Goal: Task Accomplishment & Management: Manage account settings

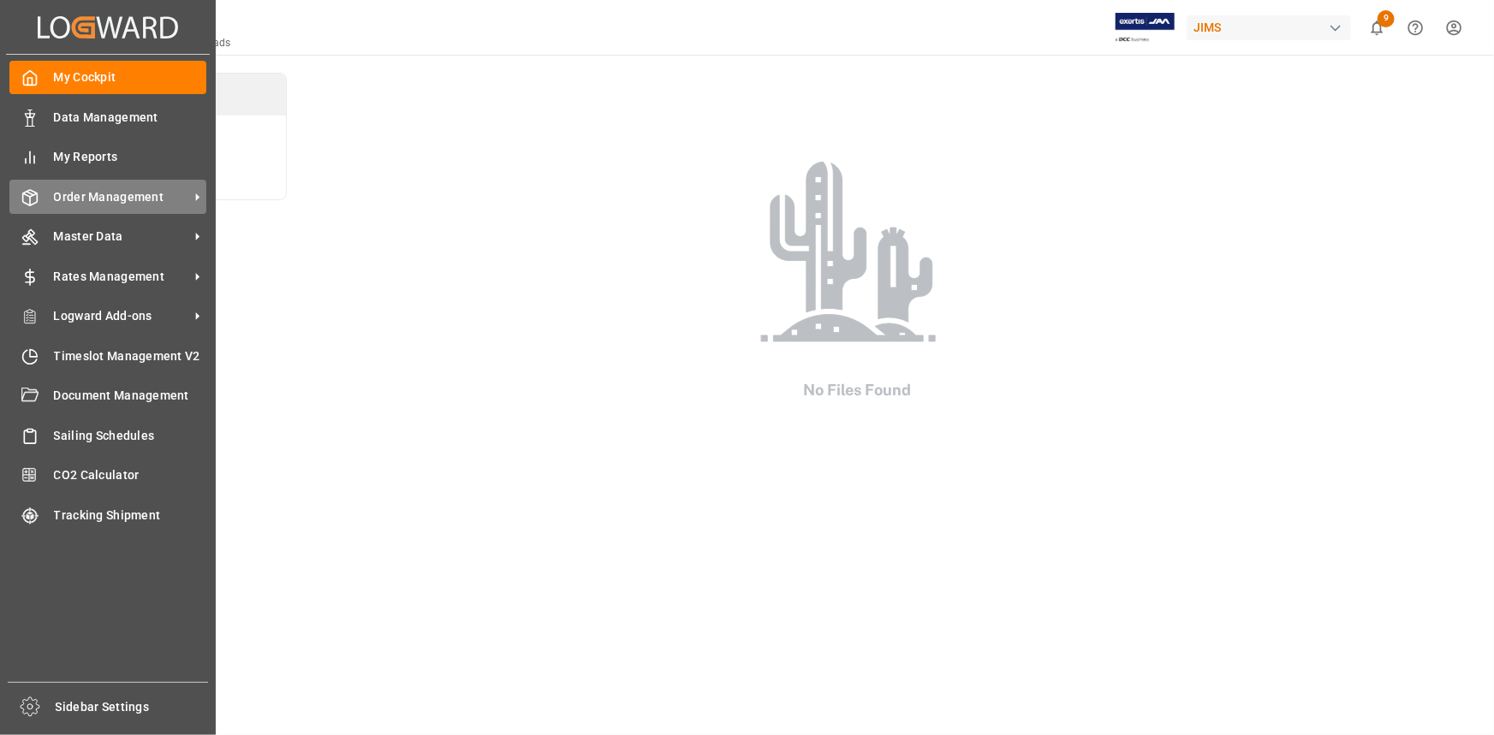
click at [110, 200] on span "Order Management" at bounding box center [121, 197] width 135 height 18
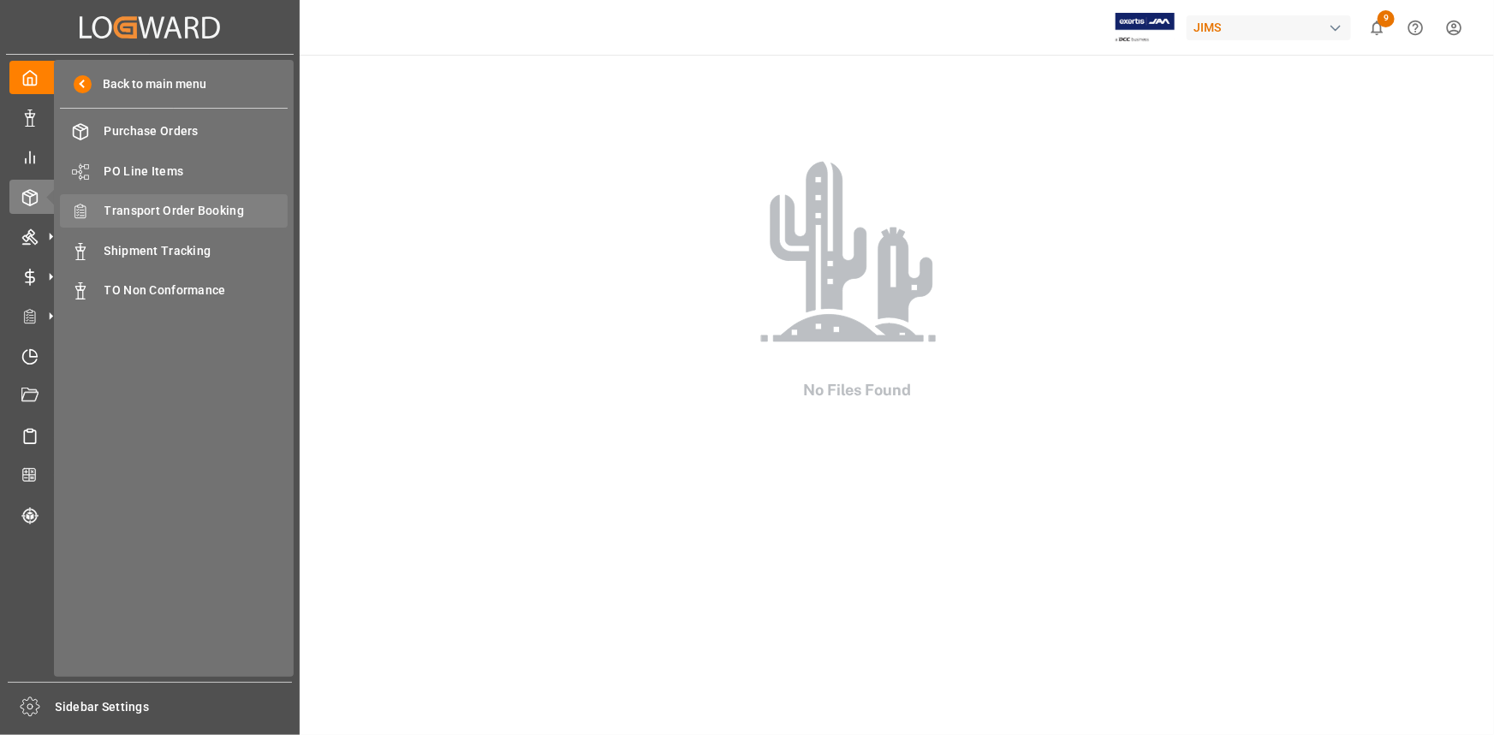
click at [182, 208] on span "Transport Order Booking" at bounding box center [196, 211] width 184 height 18
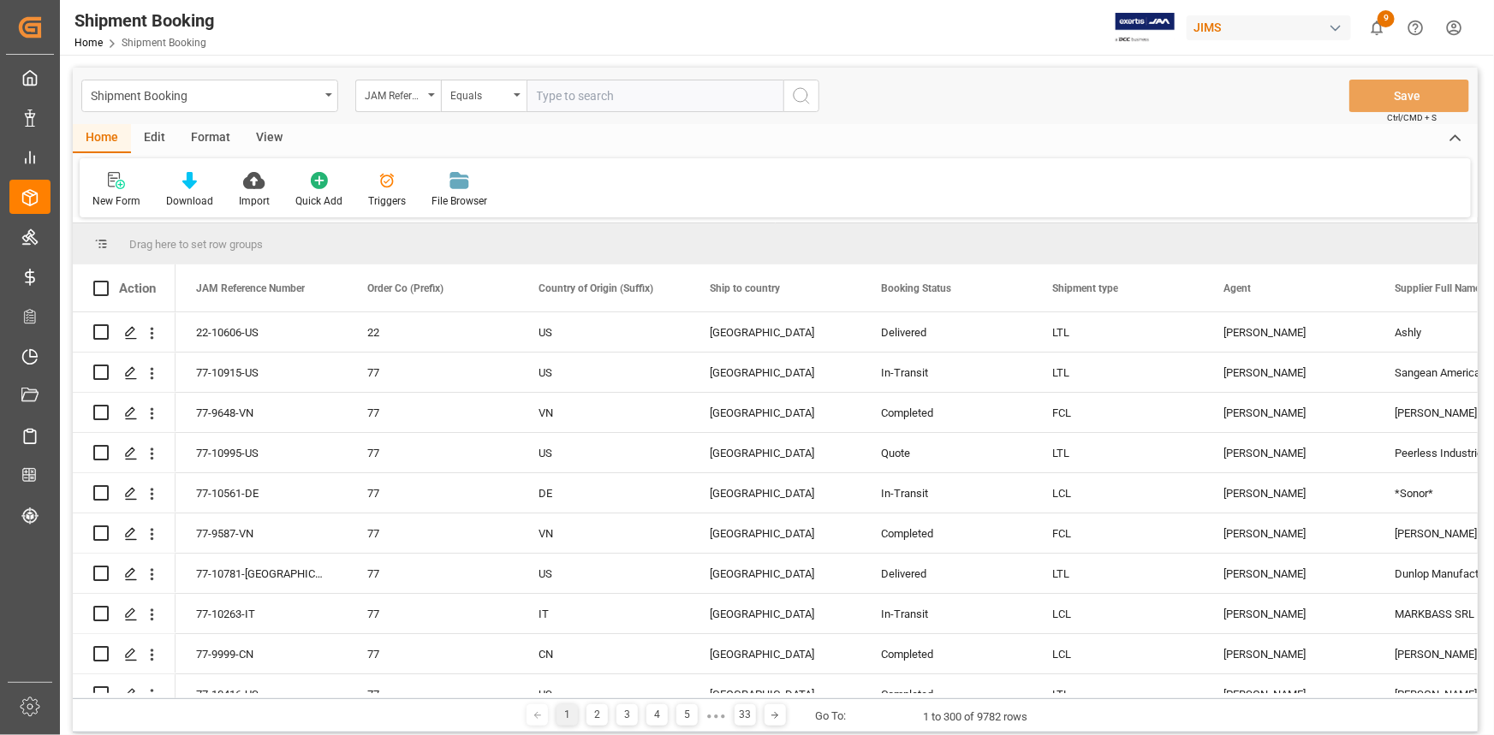
click at [565, 88] on input "text" at bounding box center [654, 96] width 257 height 33
type input "22-10968-TW"
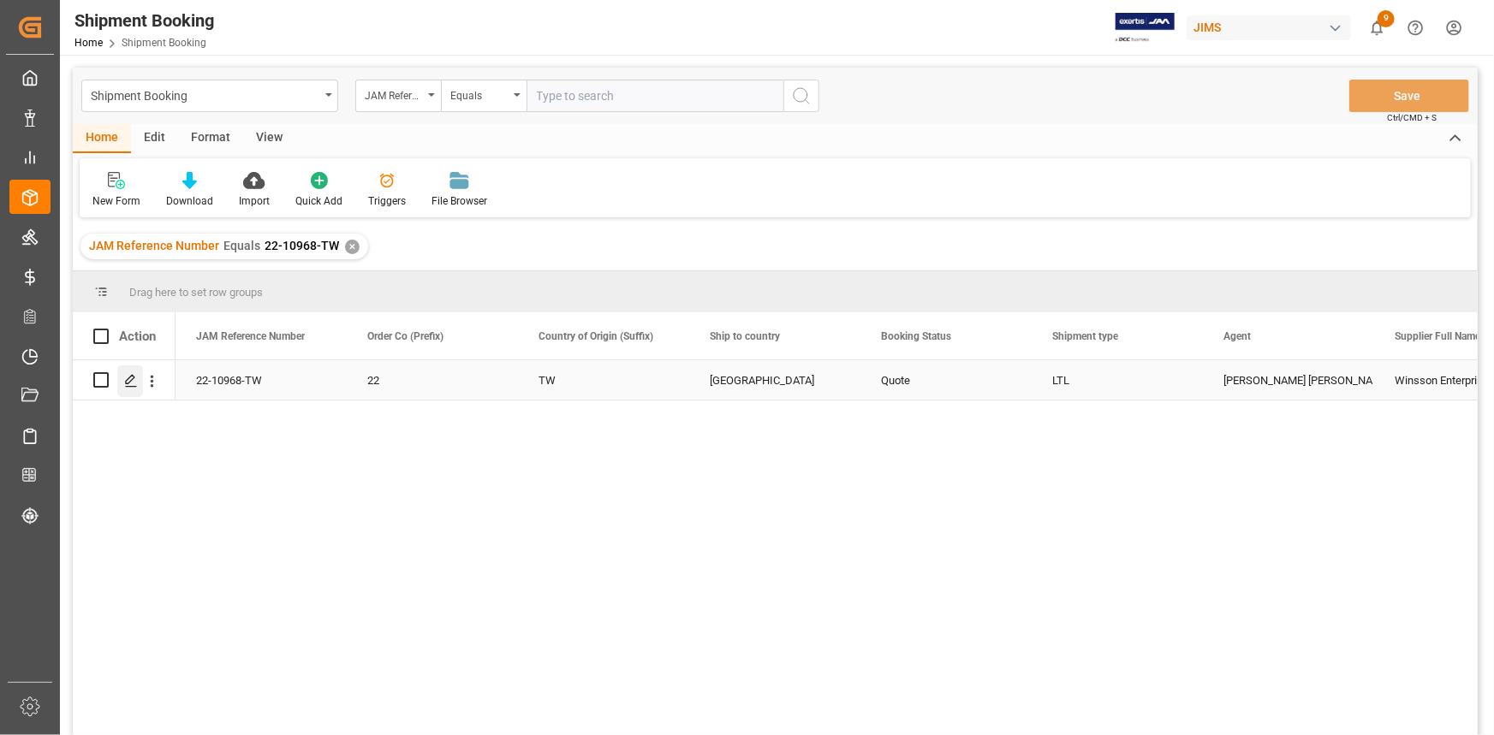
click at [128, 384] on icon "Press SPACE to select this row." at bounding box center [131, 381] width 14 height 14
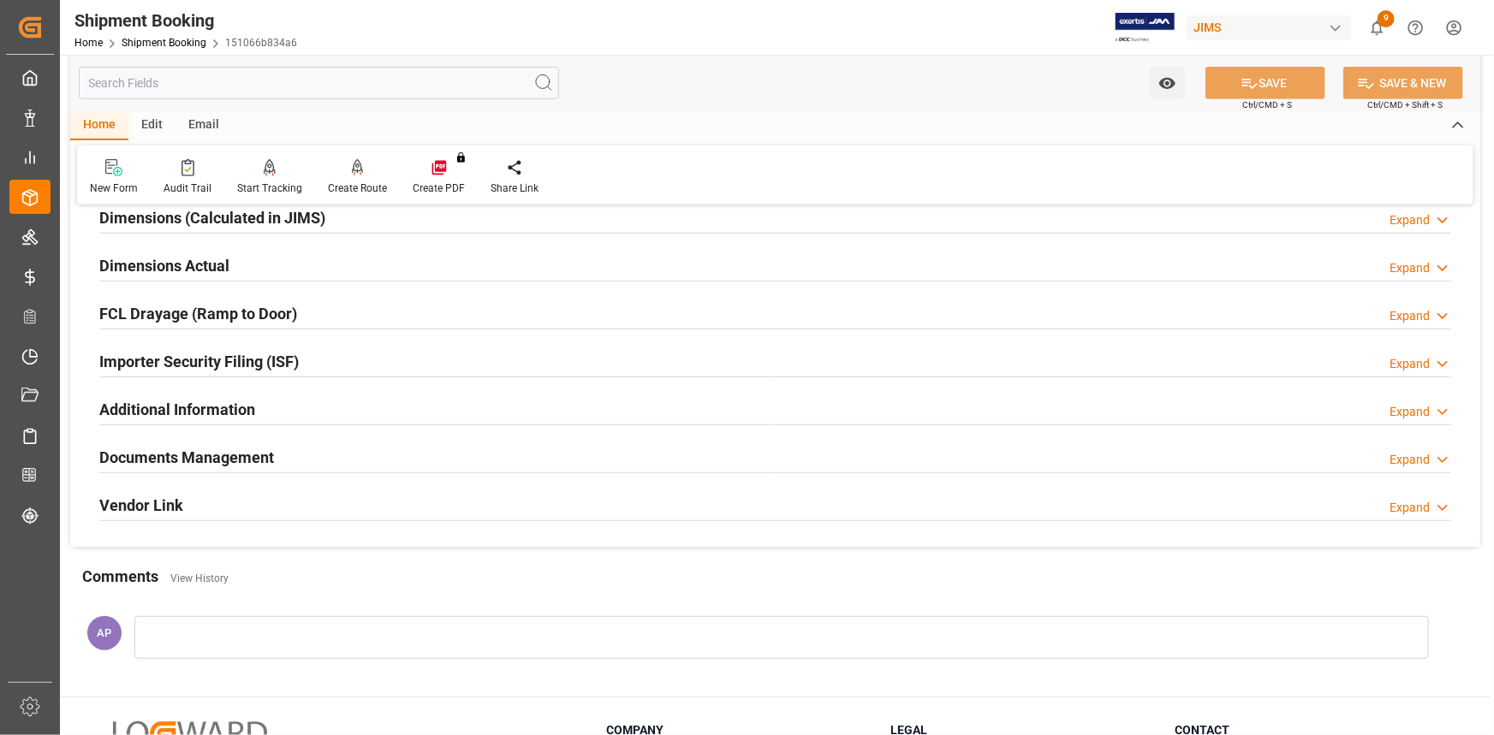
scroll to position [467, 0]
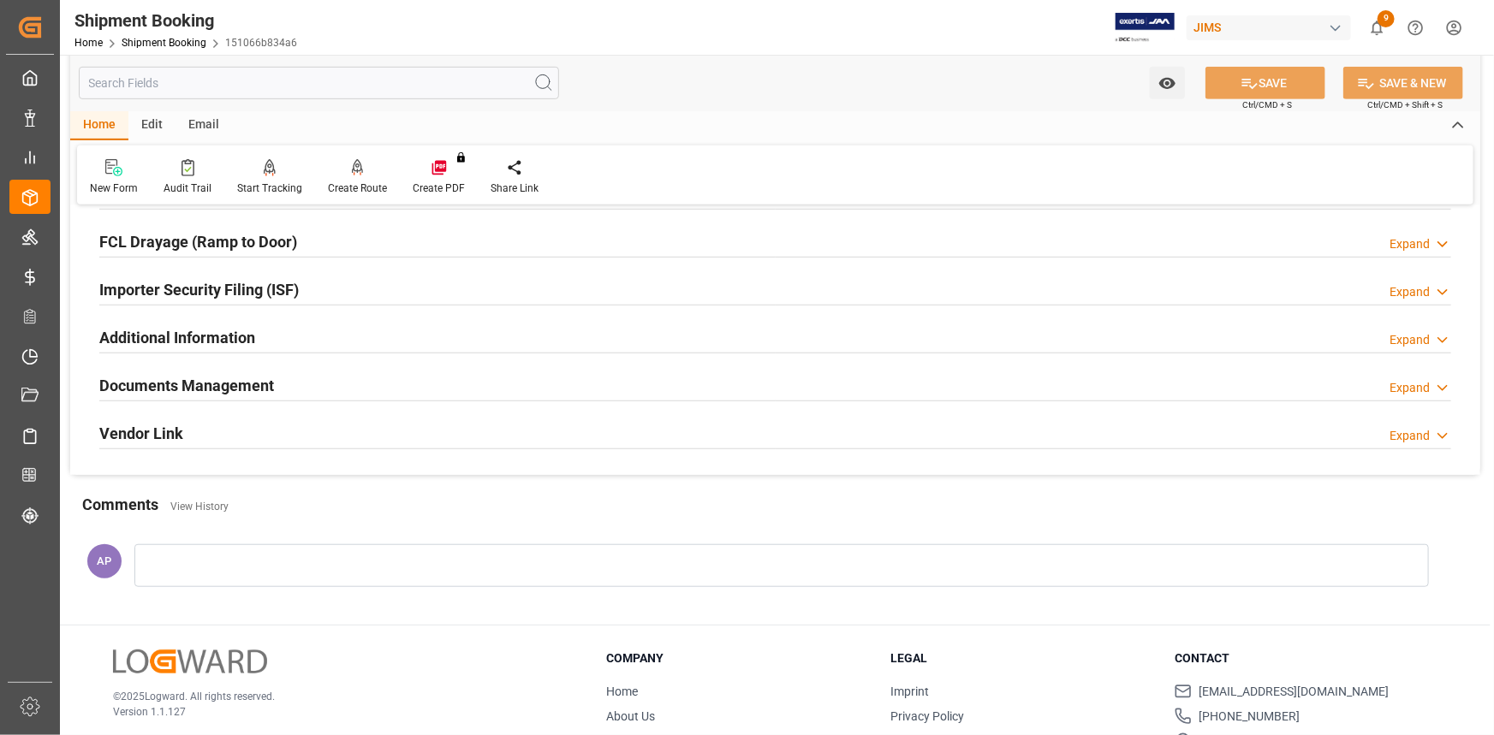
click at [393, 383] on div "Documents Management Expand" at bounding box center [775, 384] width 1352 height 33
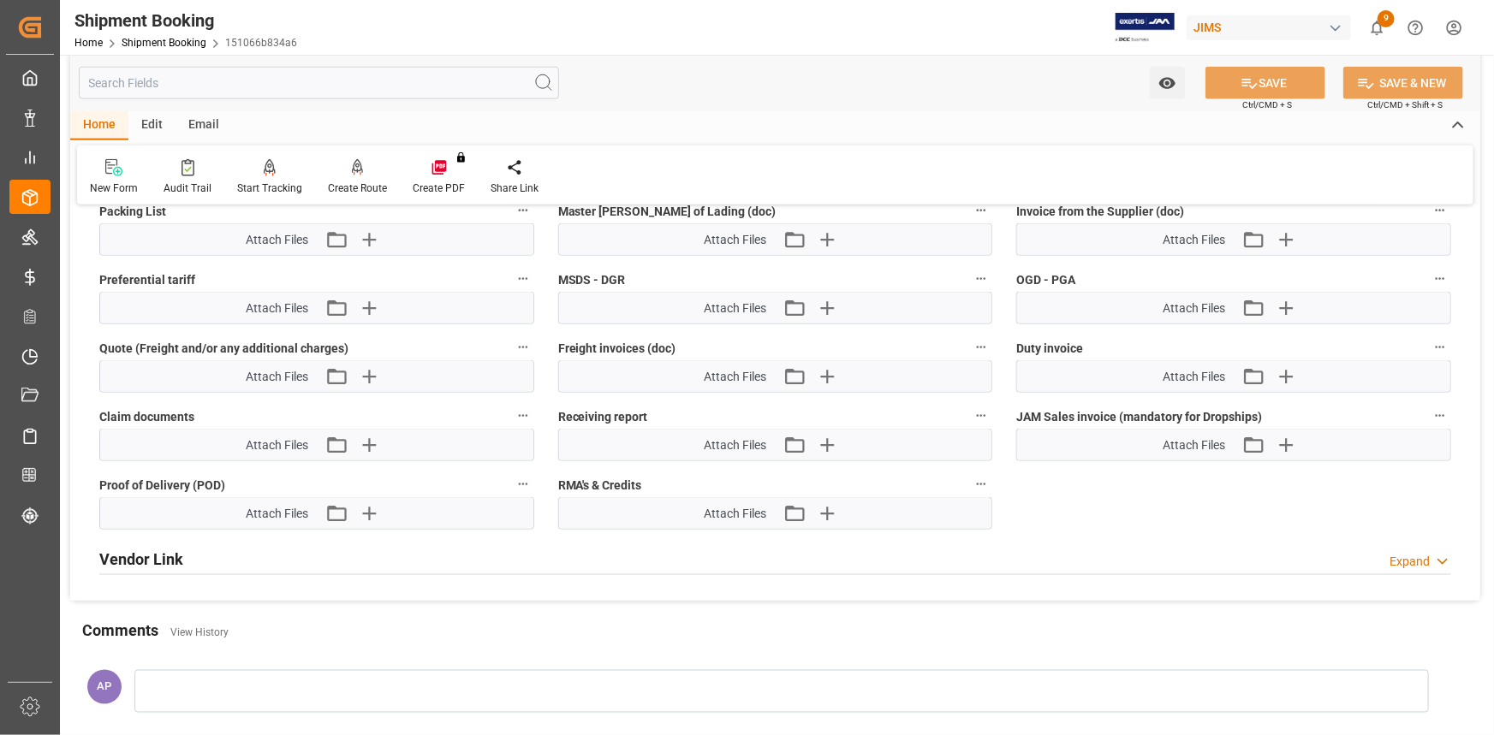
scroll to position [1011, 0]
click at [366, 374] on icon "button" at bounding box center [367, 375] width 27 height 27
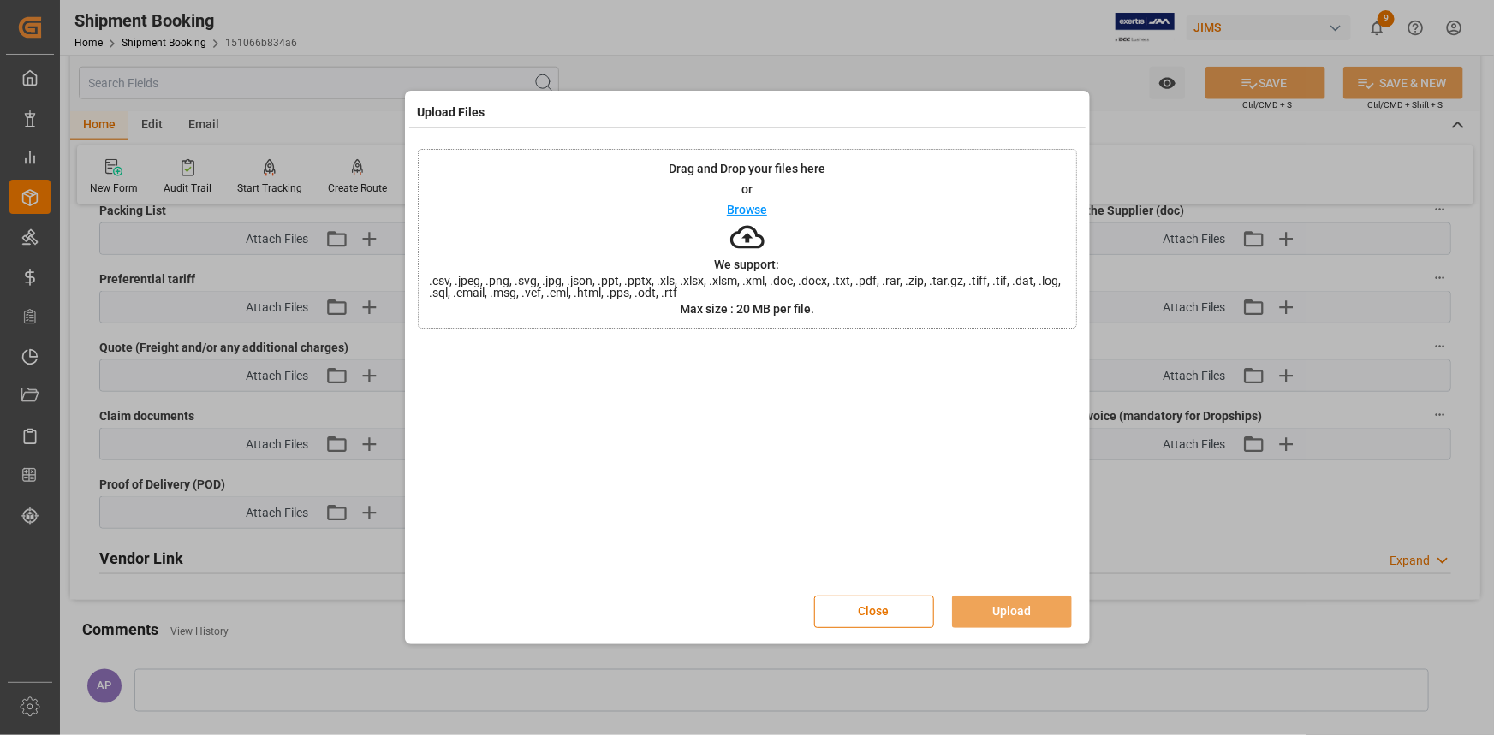
click at [738, 207] on p "Browse" at bounding box center [747, 210] width 40 height 12
click at [1026, 608] on button "Upload" at bounding box center [1012, 612] width 120 height 33
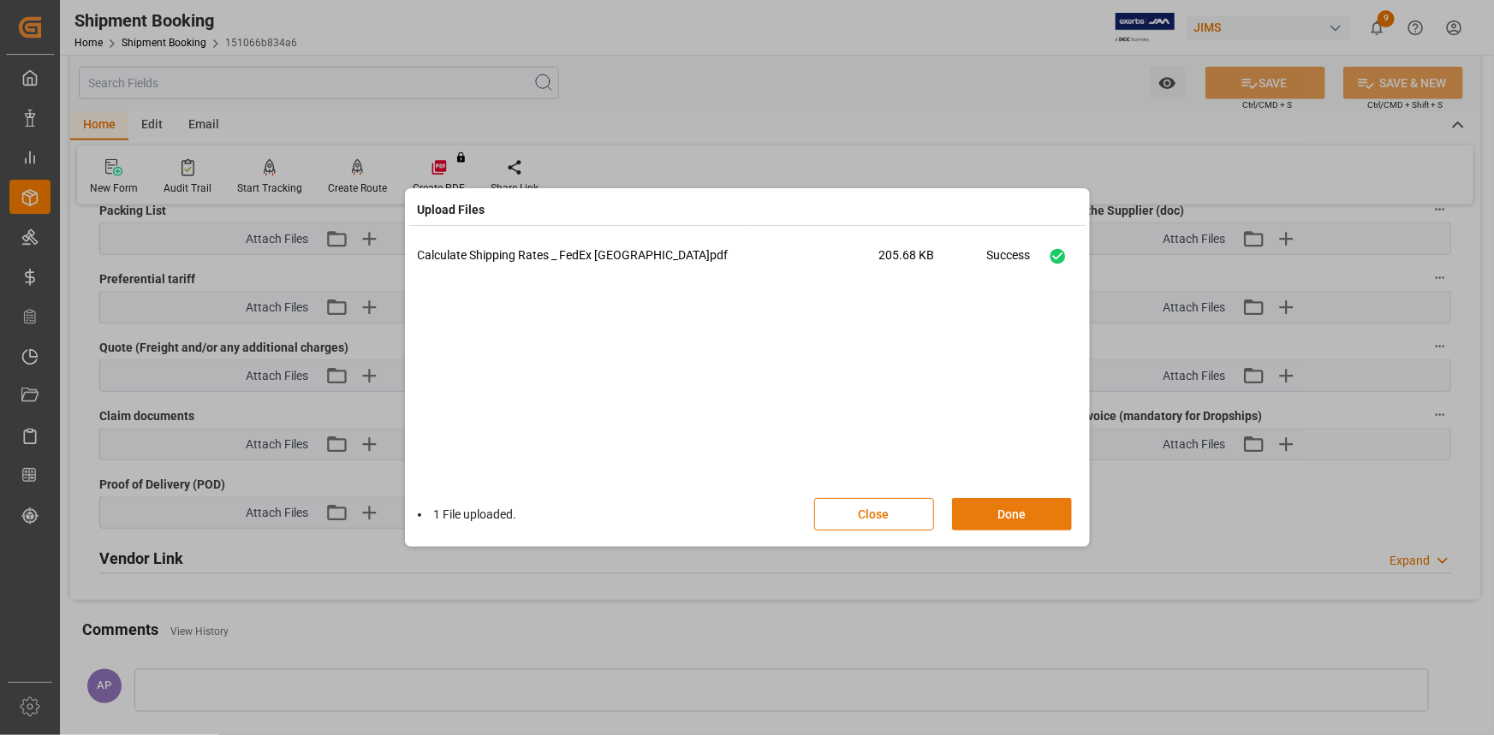
click at [1008, 514] on button "Done" at bounding box center [1012, 514] width 120 height 33
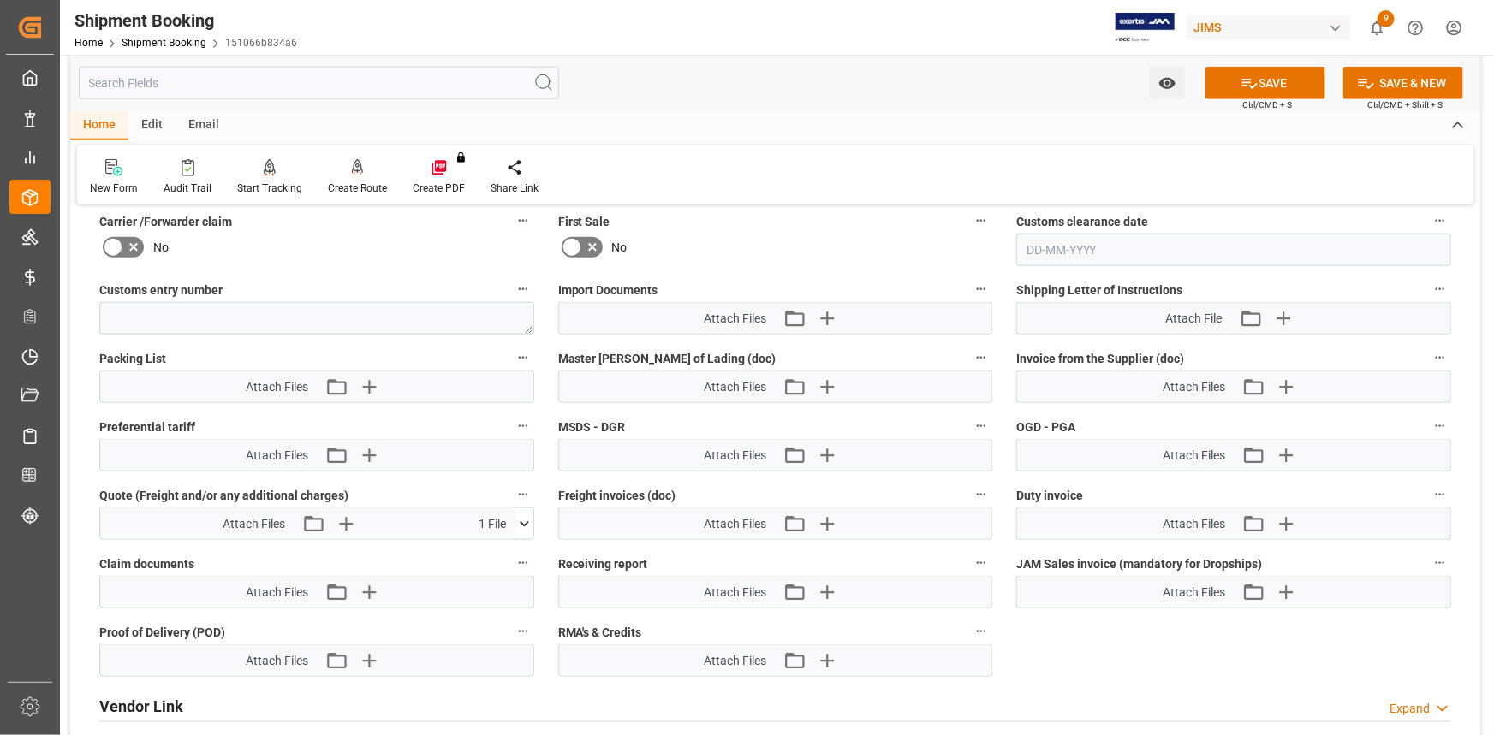
scroll to position [856, 0]
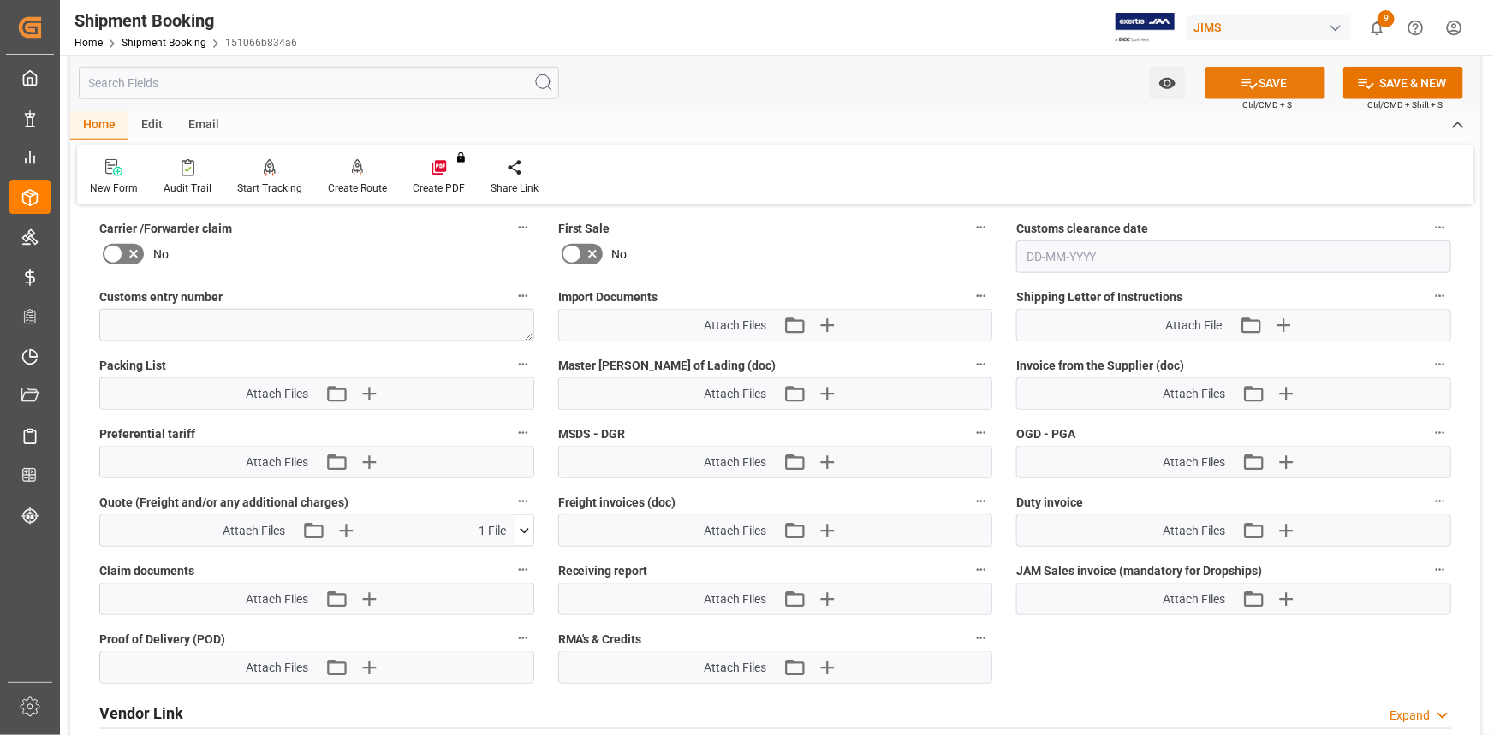
click at [1274, 88] on button "SAVE" at bounding box center [1265, 83] width 120 height 33
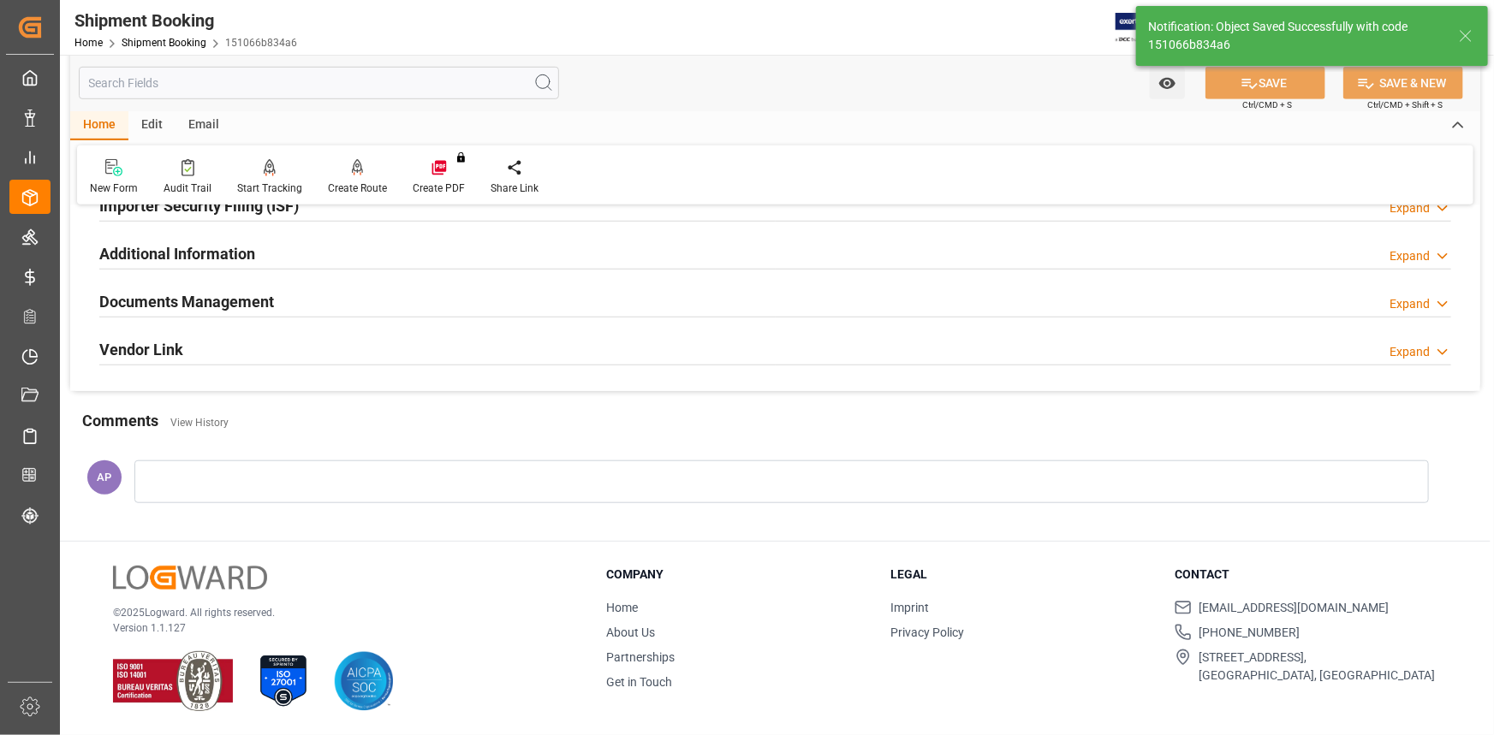
scroll to position [188, 0]
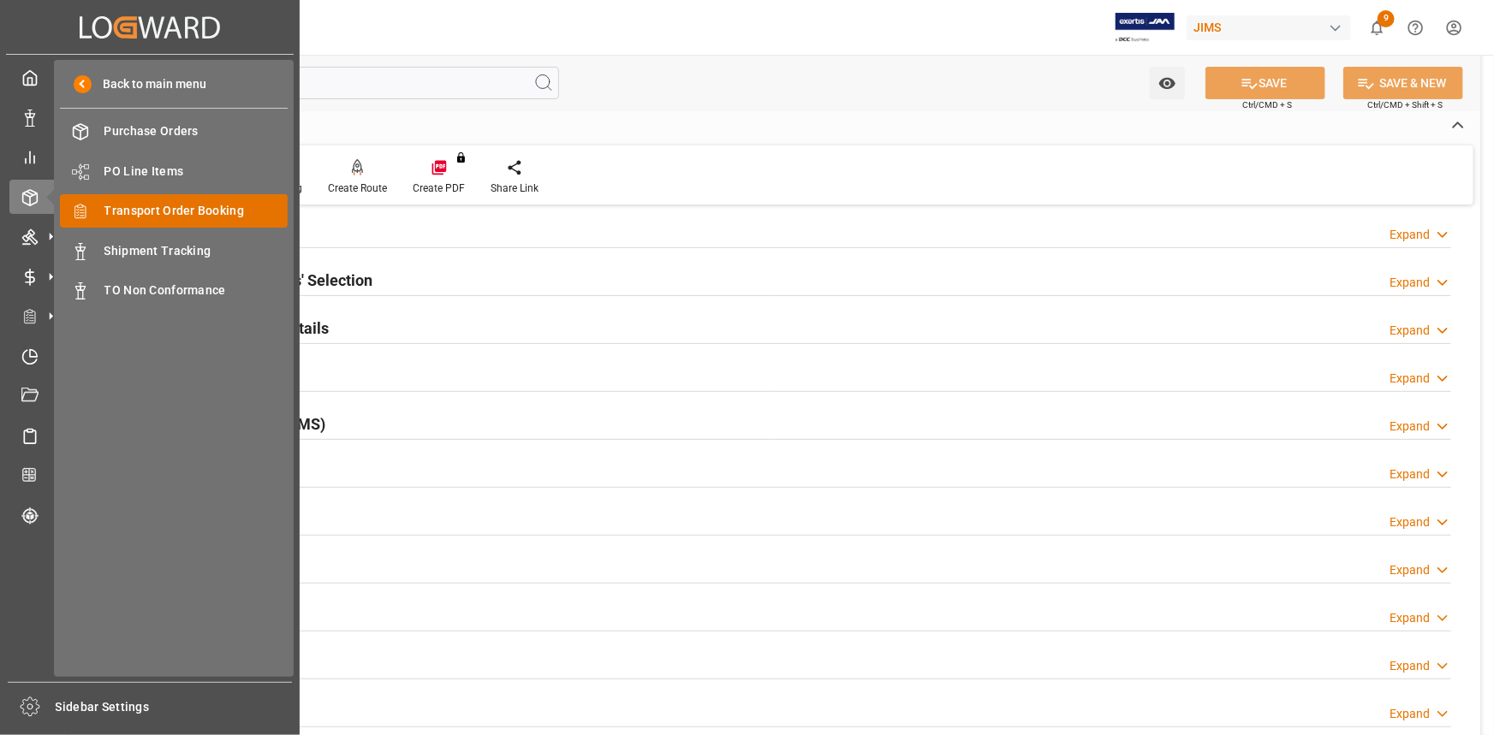
click at [135, 211] on span "Transport Order Booking" at bounding box center [196, 211] width 184 height 18
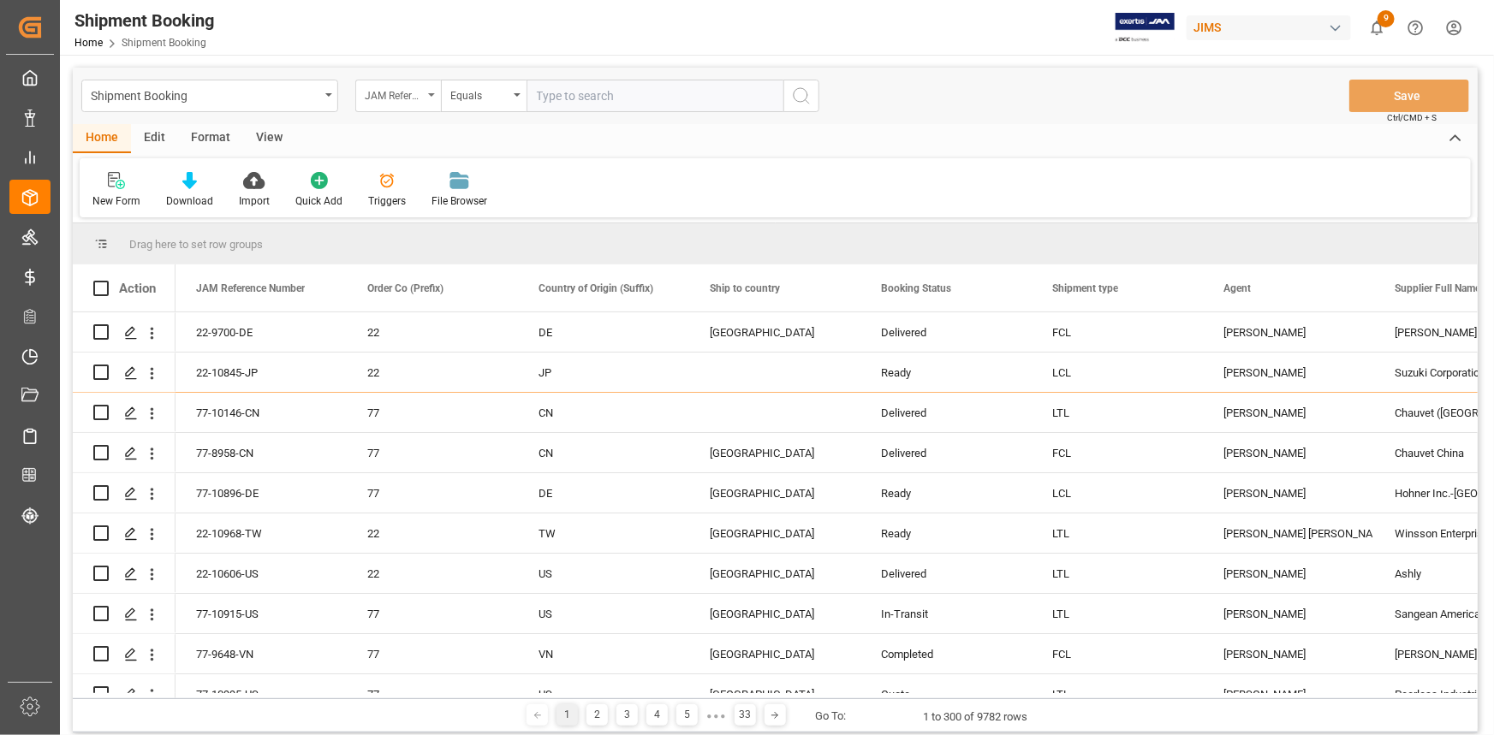
click at [416, 95] on div "JAM Reference Number" at bounding box center [394, 94] width 58 height 20
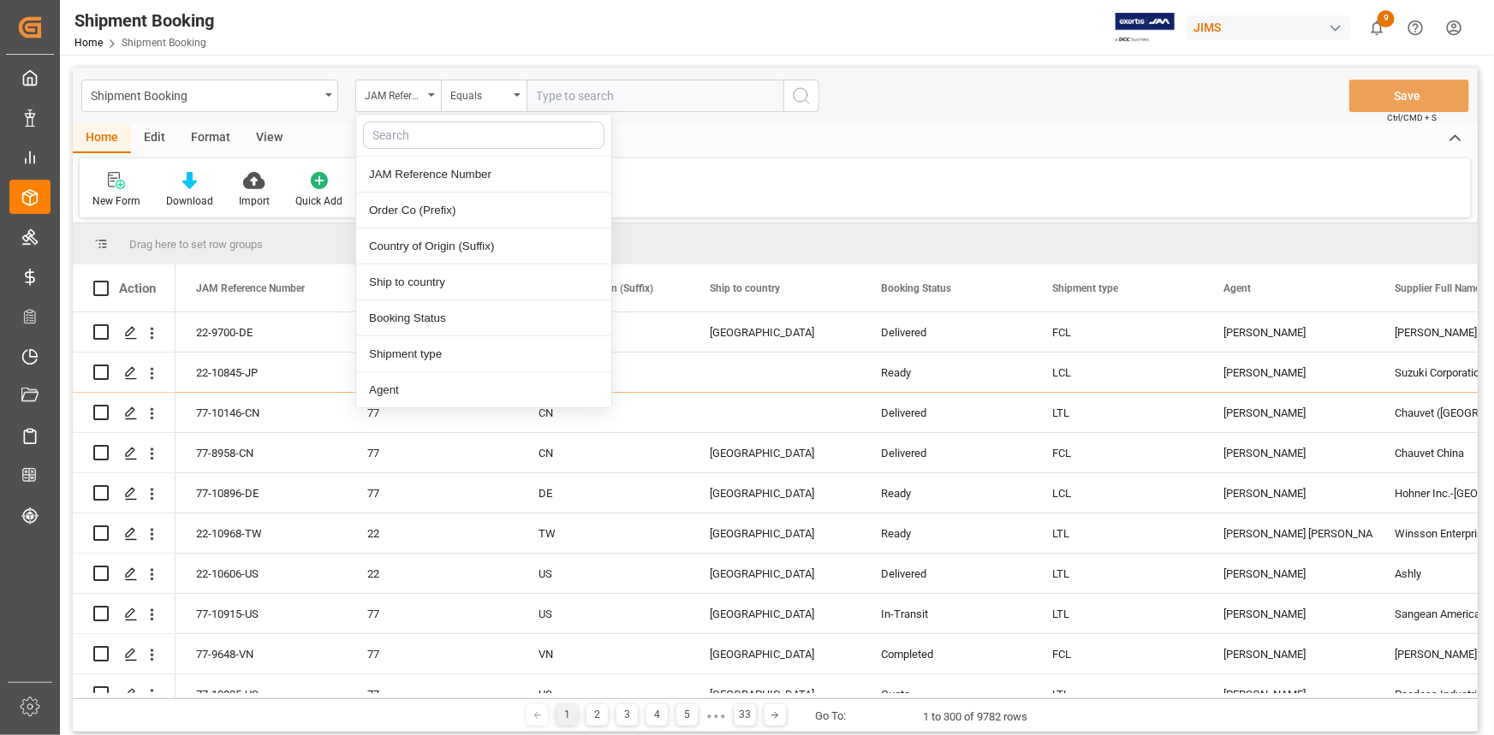
click at [407, 136] on input "text" at bounding box center [483, 135] width 241 height 27
type input "ves"
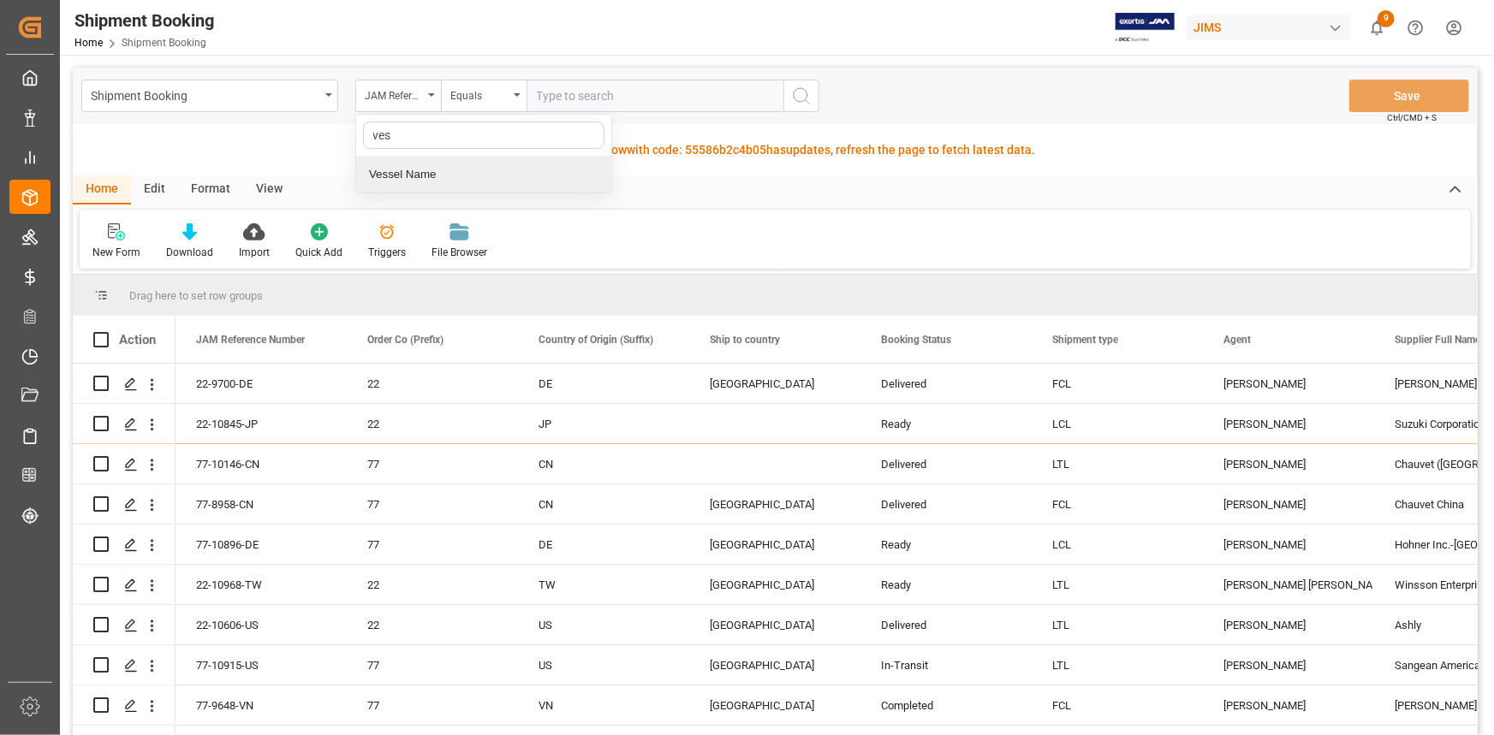
click at [402, 173] on div "Vessel Name" at bounding box center [483, 175] width 255 height 36
click at [509, 103] on div "Equals" at bounding box center [484, 96] width 86 height 33
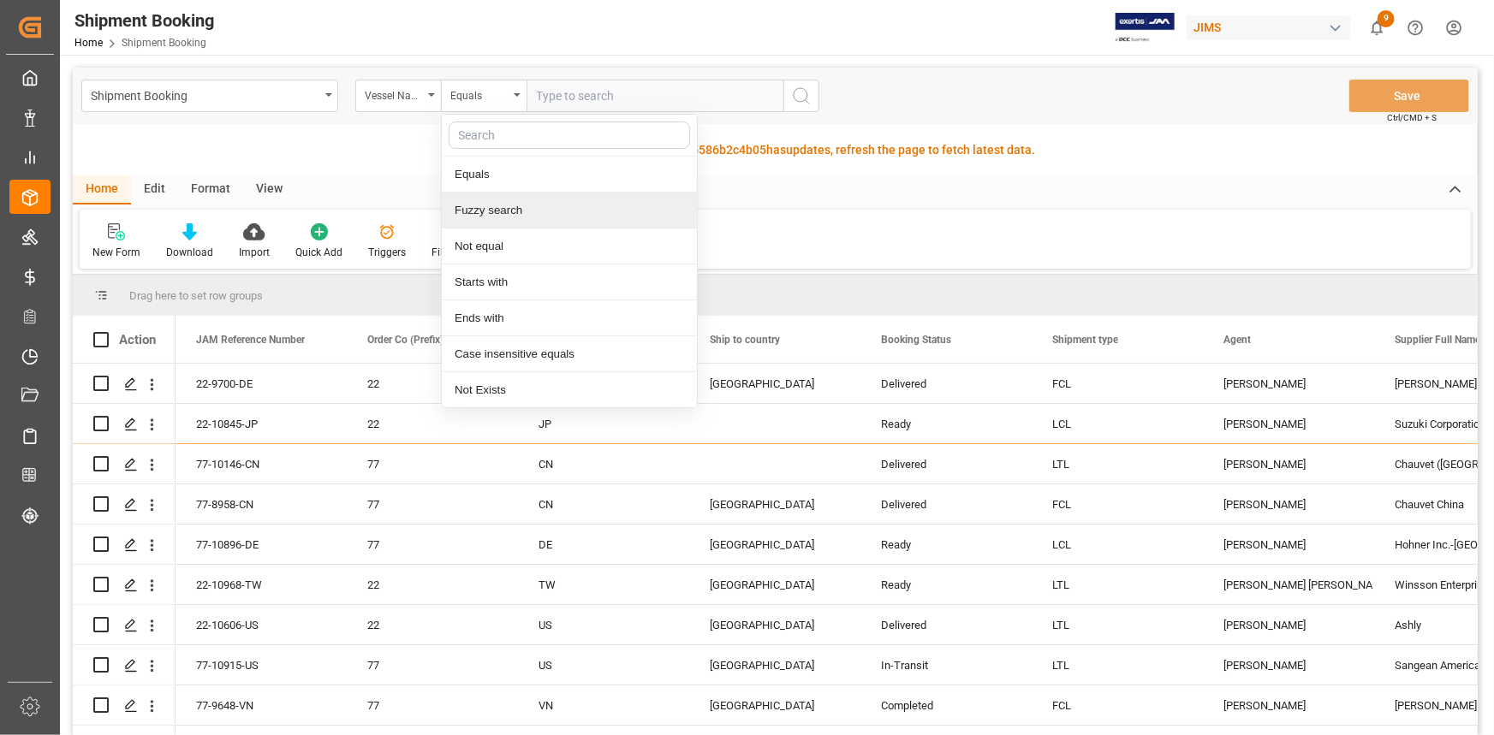
click at [514, 206] on div "Fuzzy search" at bounding box center [569, 211] width 255 height 36
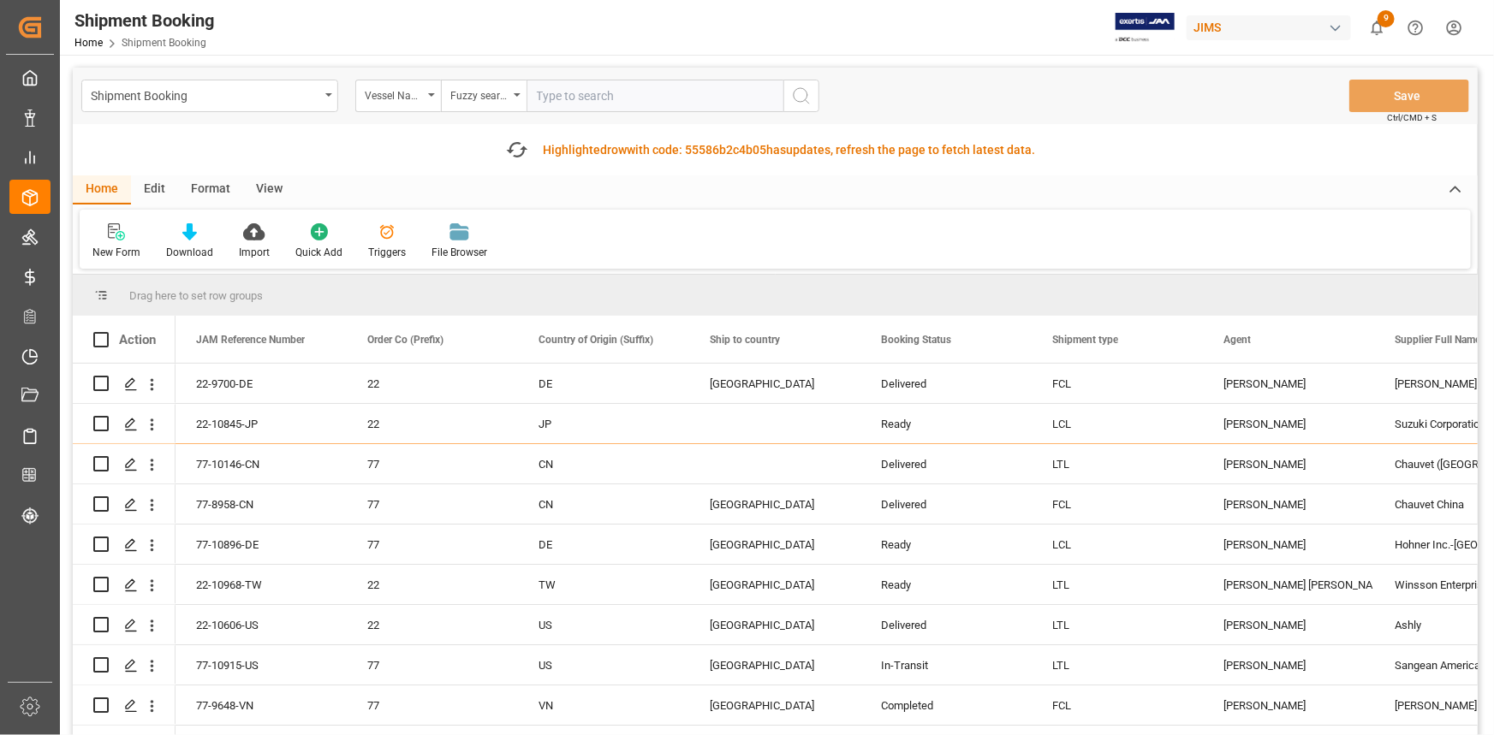
click at [564, 91] on input "text" at bounding box center [654, 96] width 257 height 33
paste input "MIssissippi"
type input "MIssissippi"
drag, startPoint x: 804, startPoint y: 96, endPoint x: 794, endPoint y: 122, distance: 27.4
click at [803, 95] on icon "search button" at bounding box center [801, 96] width 21 height 21
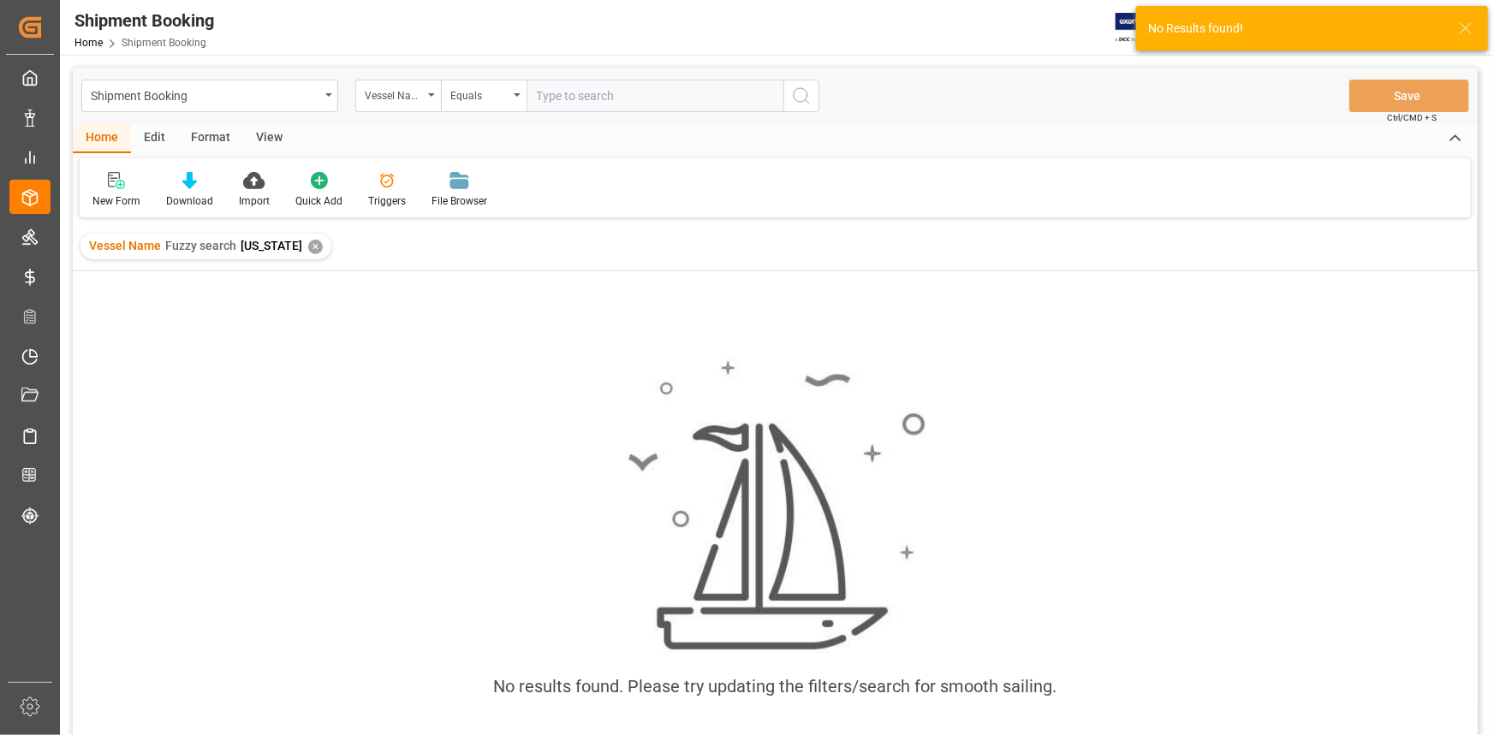
click at [312, 249] on div "✕" at bounding box center [315, 247] width 15 height 15
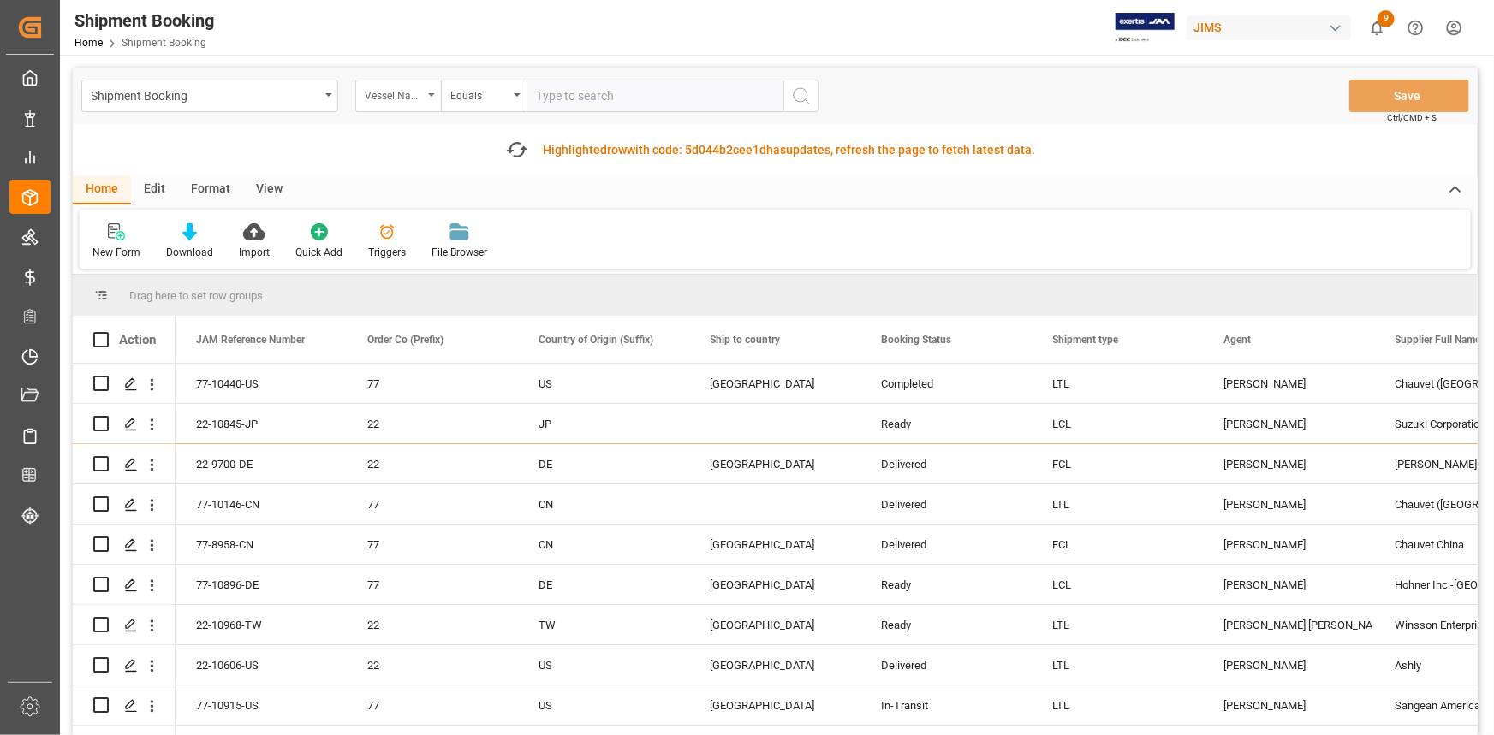
click at [433, 97] on div "Vessel Name" at bounding box center [398, 96] width 86 height 33
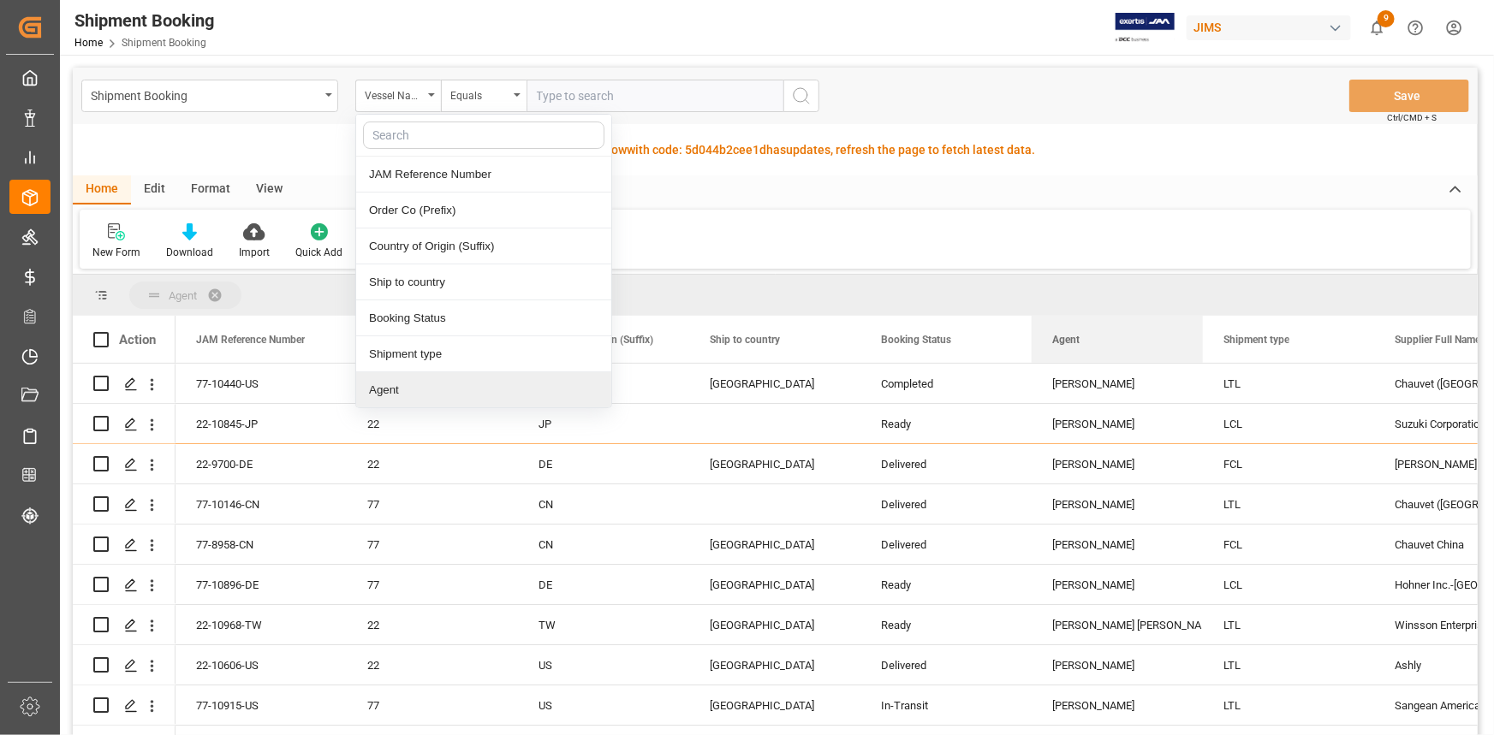
drag, startPoint x: 1344, startPoint y: 338, endPoint x: 330, endPoint y: 309, distance: 1014.0
click at [259, 275] on div "Agent Drag here to set column labels Action JAM Reference Number Order Co (Pref…" at bounding box center [775, 512] width 1405 height 475
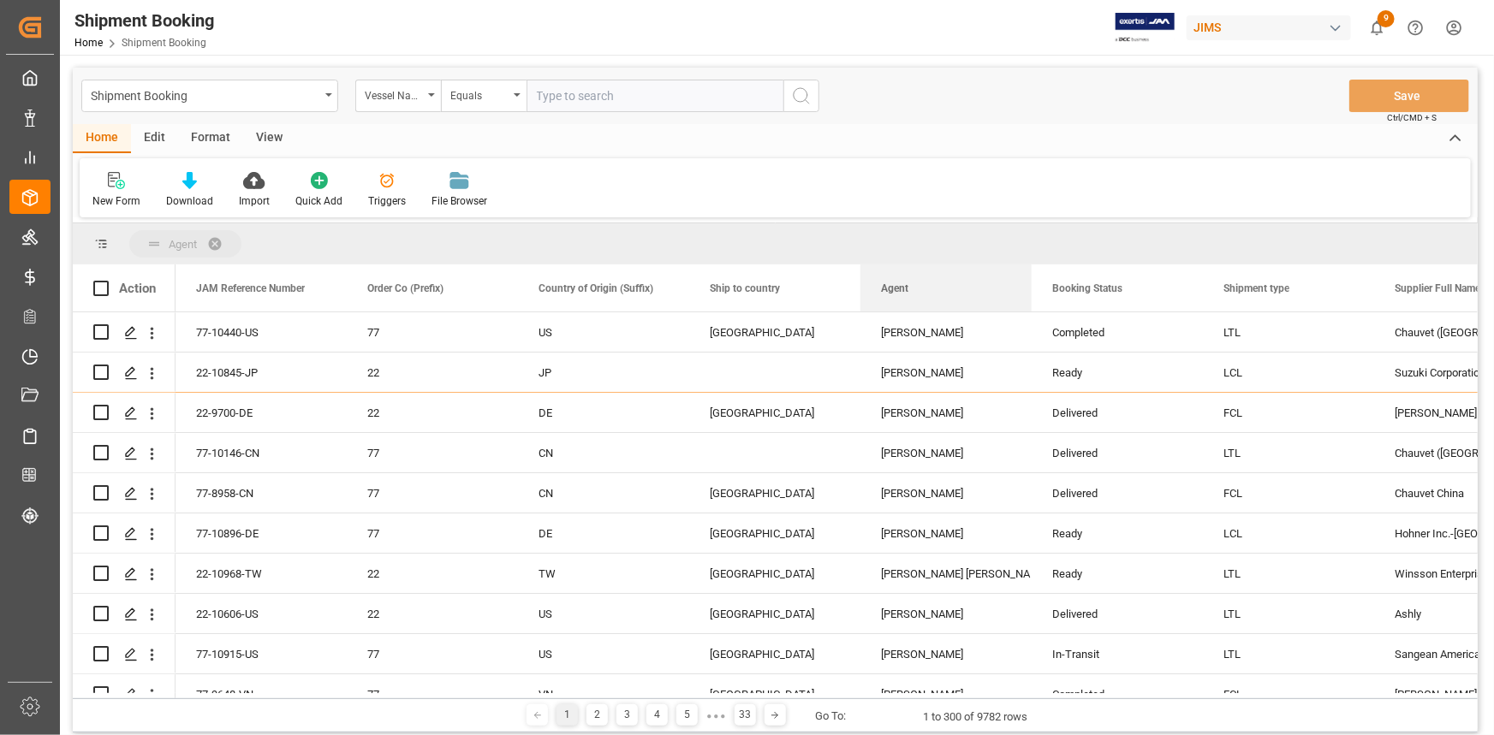
drag, startPoint x: 1173, startPoint y: 288, endPoint x: 293, endPoint y: 230, distance: 881.9
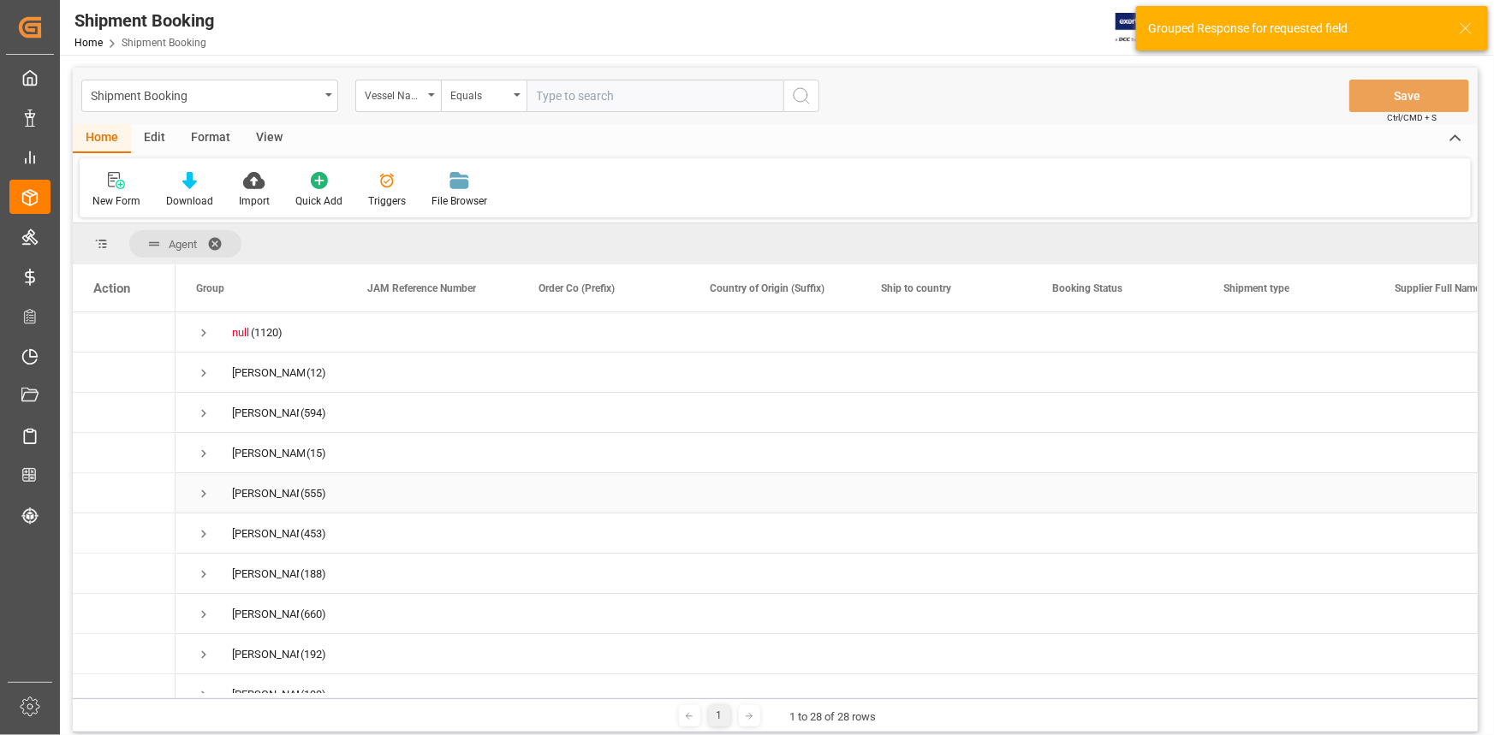
click at [197, 493] on span "Press SPACE to select this row." at bounding box center [203, 493] width 15 height 15
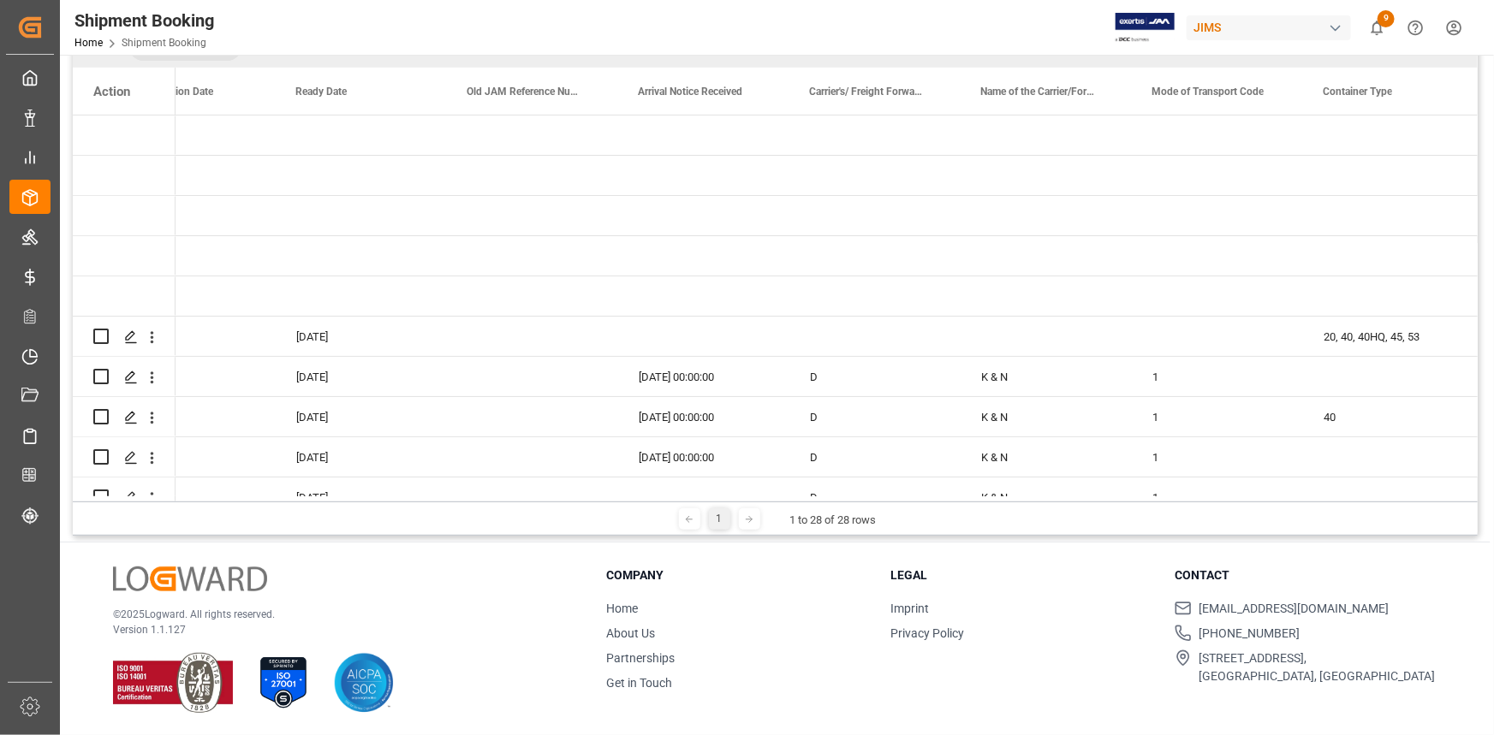
scroll to position [0, 2137]
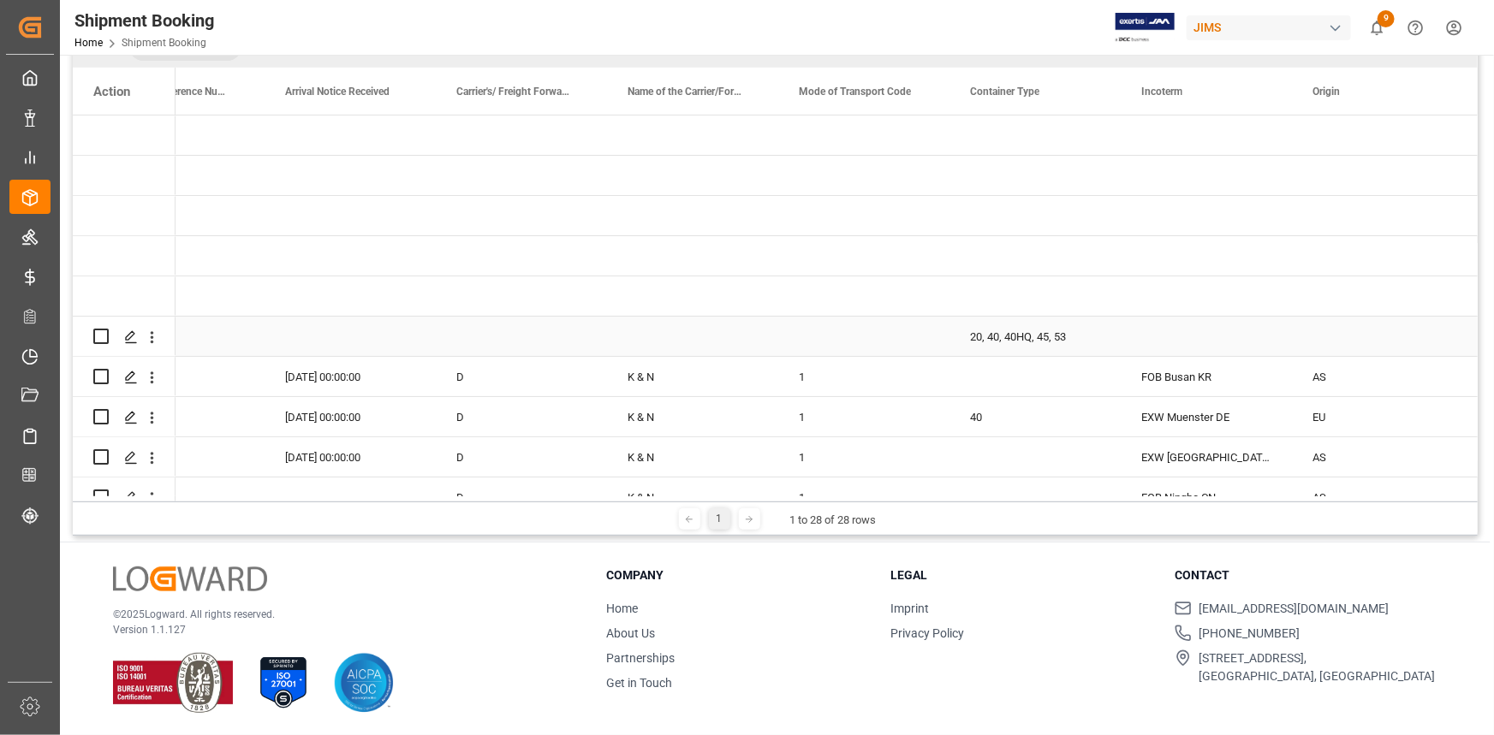
click at [1017, 336] on div "20, 40, 40HQ, 45, 53" at bounding box center [1034, 336] width 171 height 39
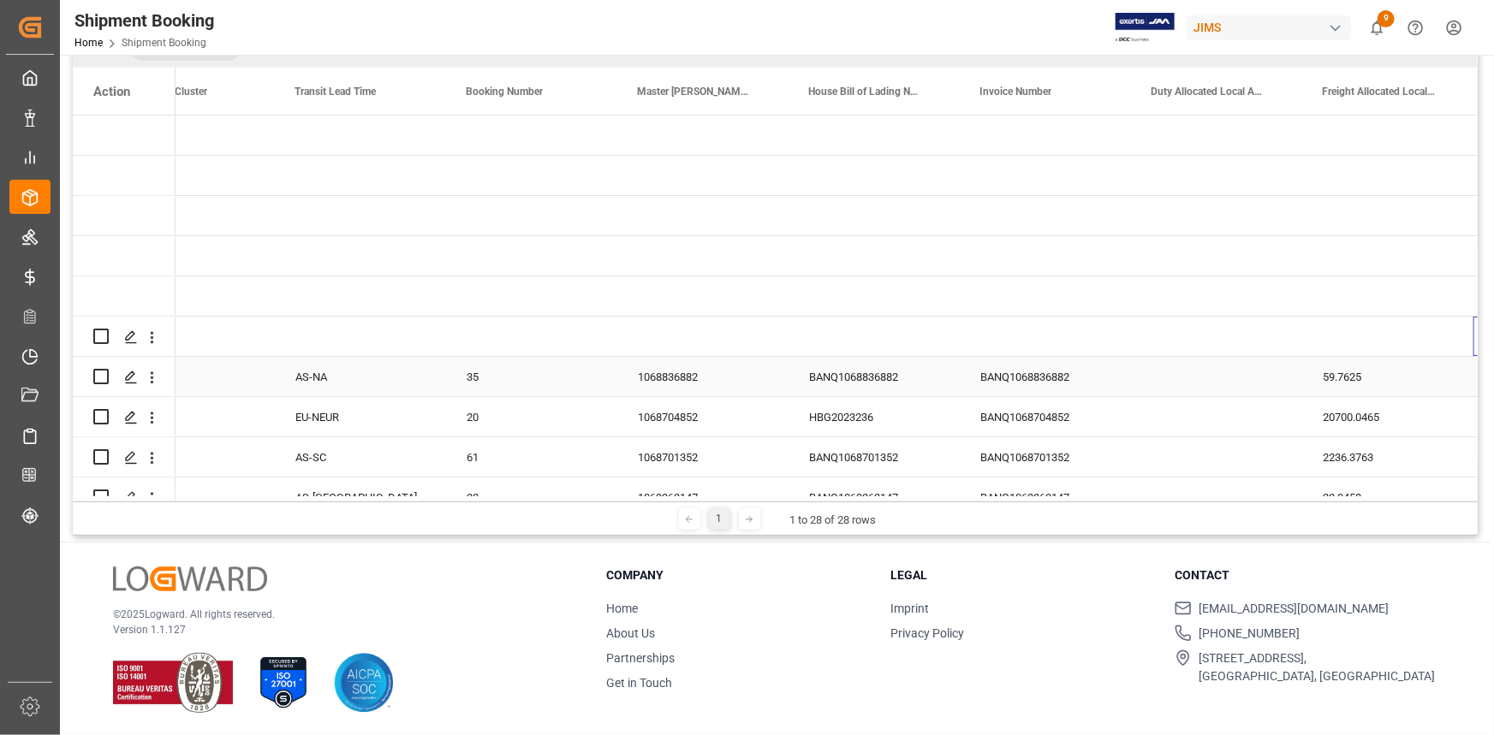
scroll to position [0, 0]
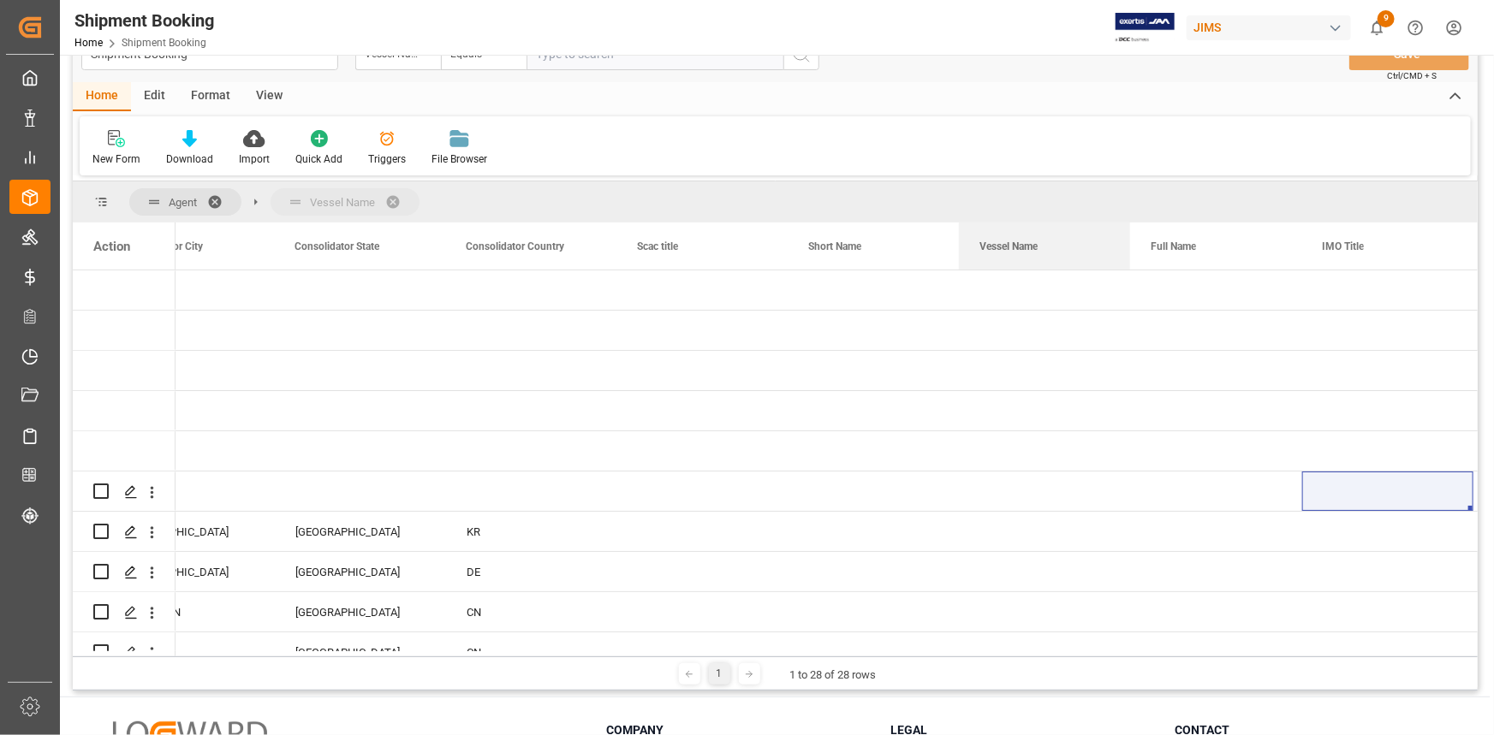
drag, startPoint x: 1269, startPoint y: 247, endPoint x: 583, endPoint y: 198, distance: 687.5
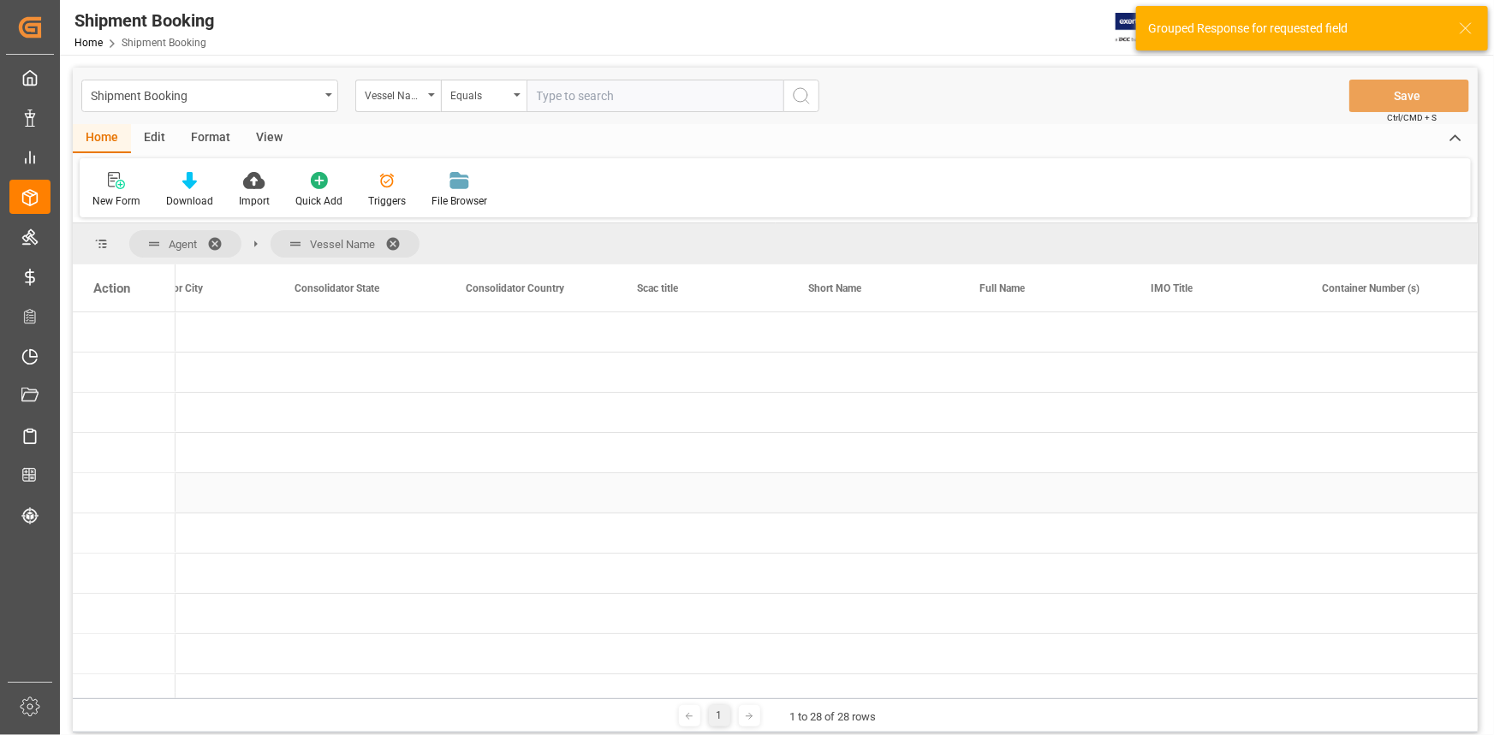
click at [517, 495] on div "Press SPACE to select this row." at bounding box center [530, 492] width 171 height 39
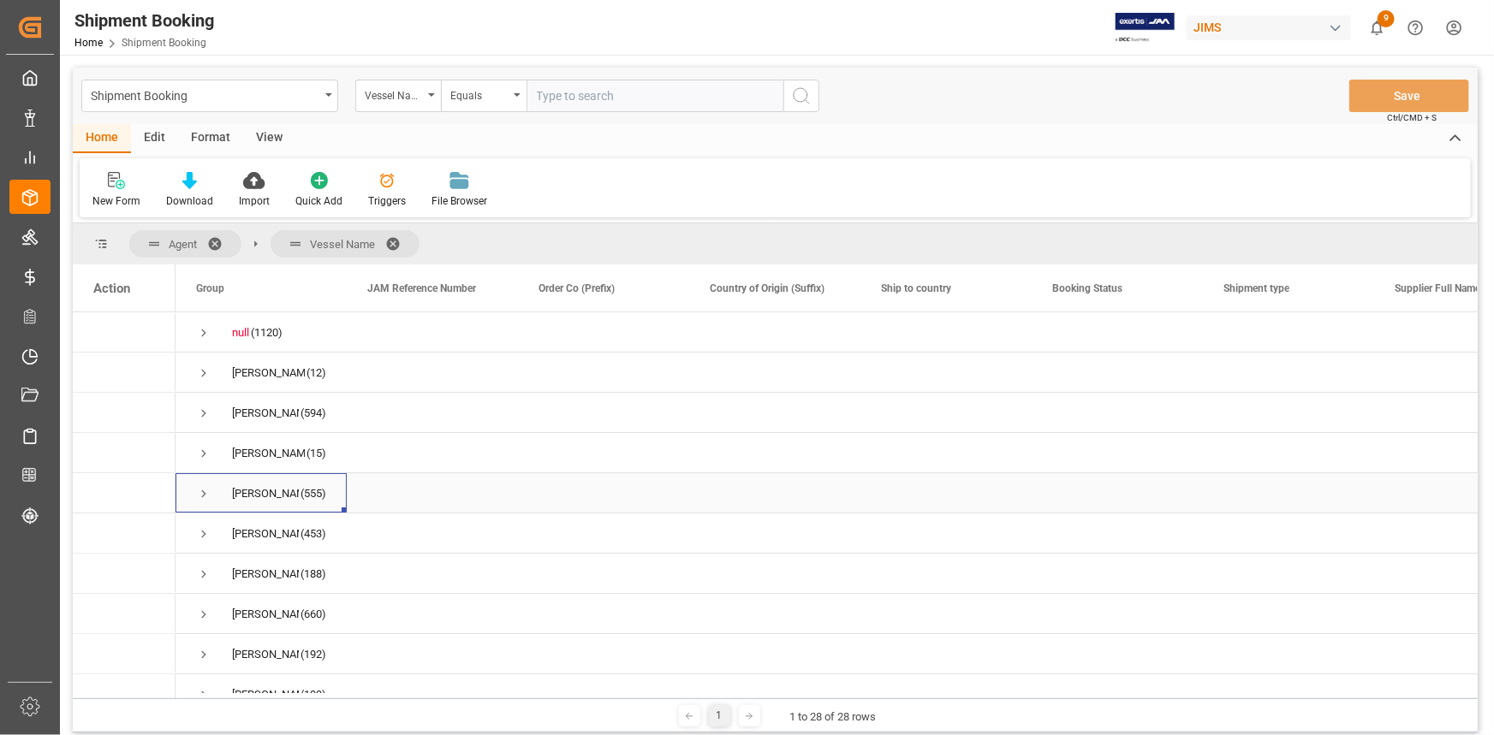
click at [205, 493] on span "Press SPACE to select this row." at bounding box center [203, 493] width 15 height 15
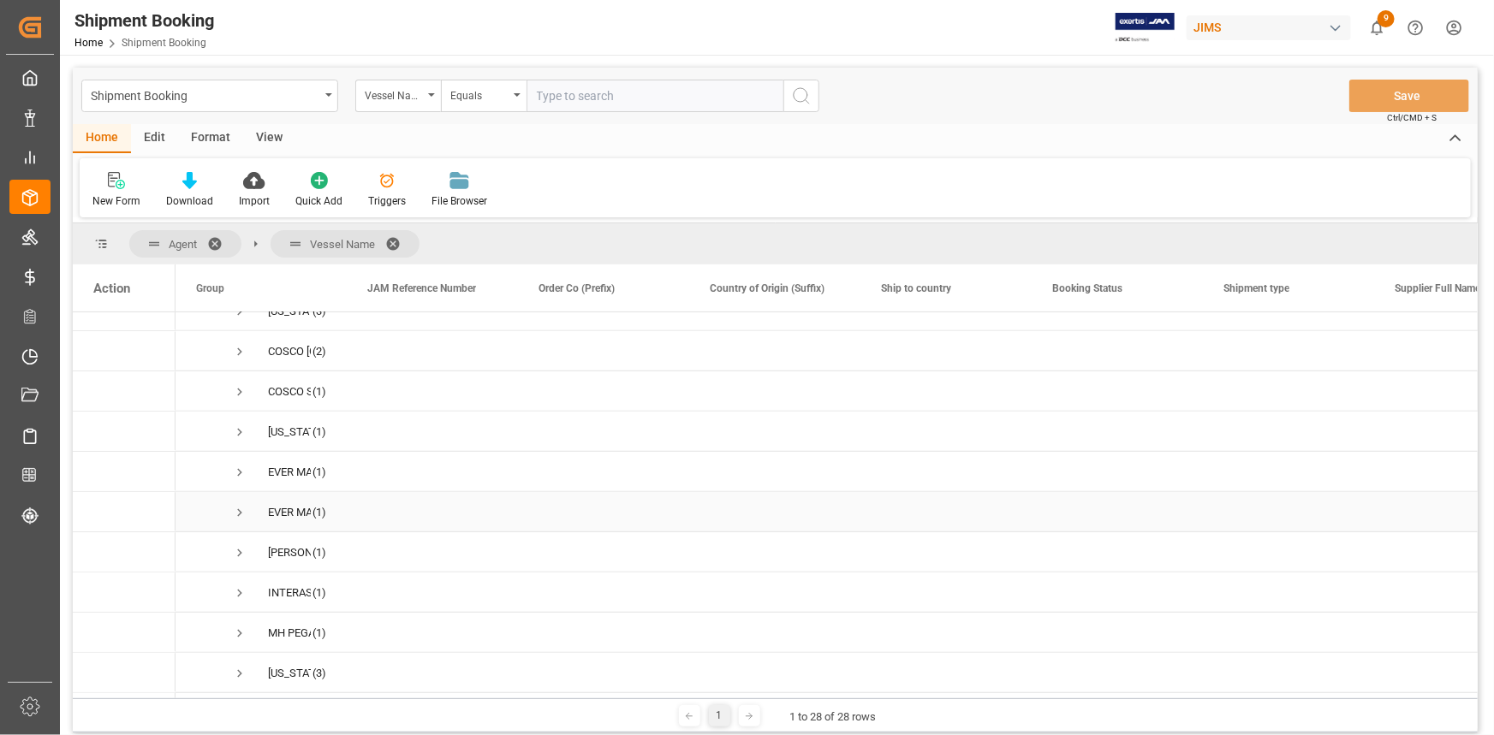
scroll to position [622, 0]
click at [384, 592] on div "Press SPACE to select this row." at bounding box center [432, 594] width 171 height 39
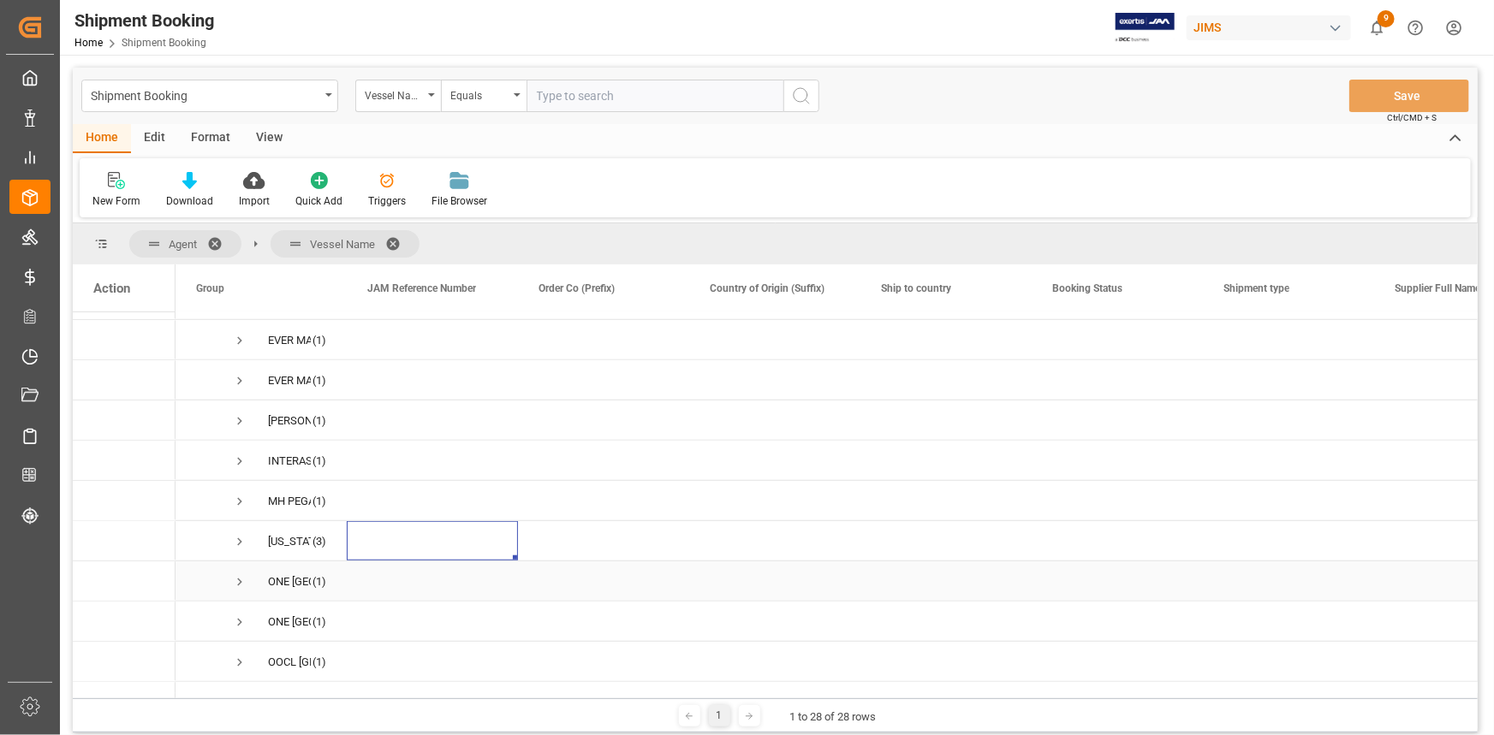
scroll to position [700, 0]
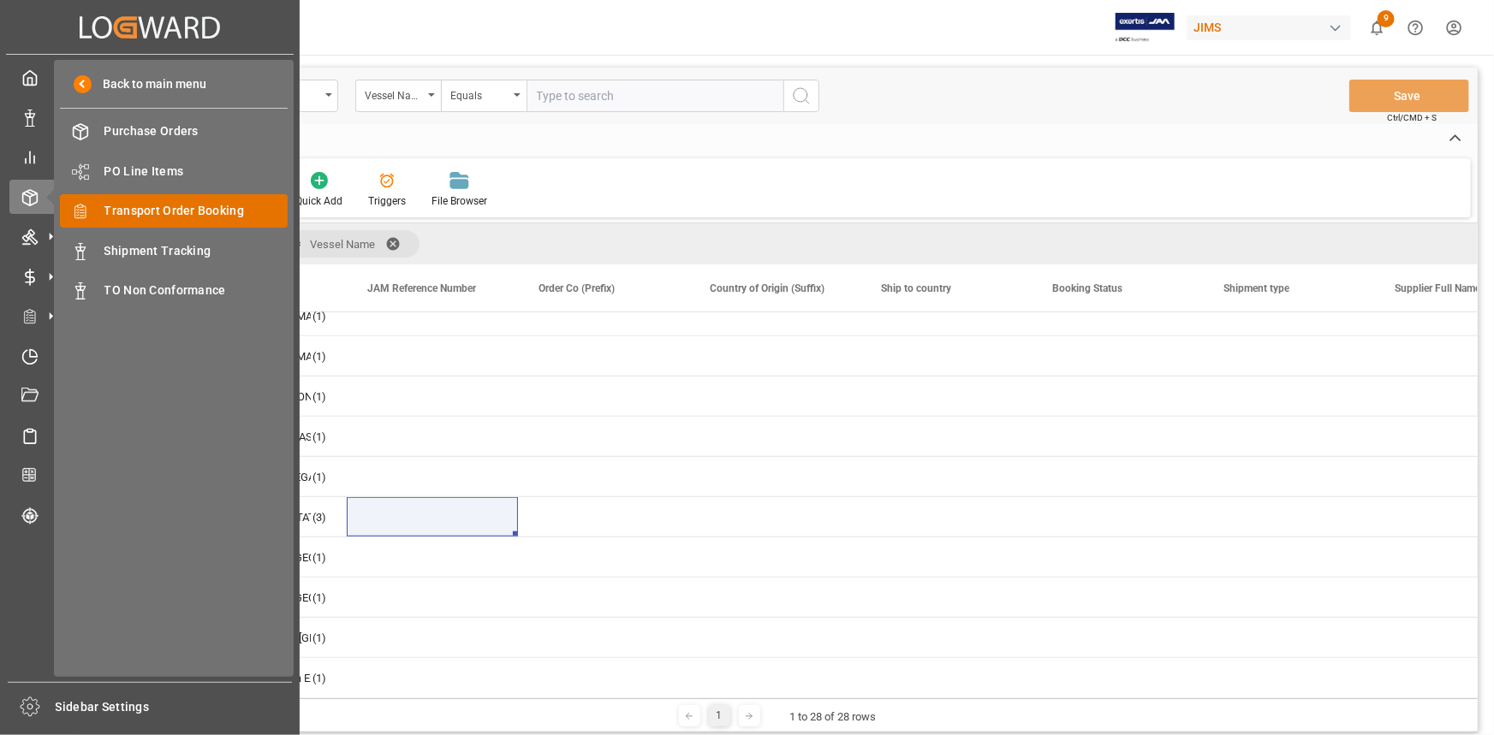
click at [159, 216] on span "Transport Order Booking" at bounding box center [196, 211] width 184 height 18
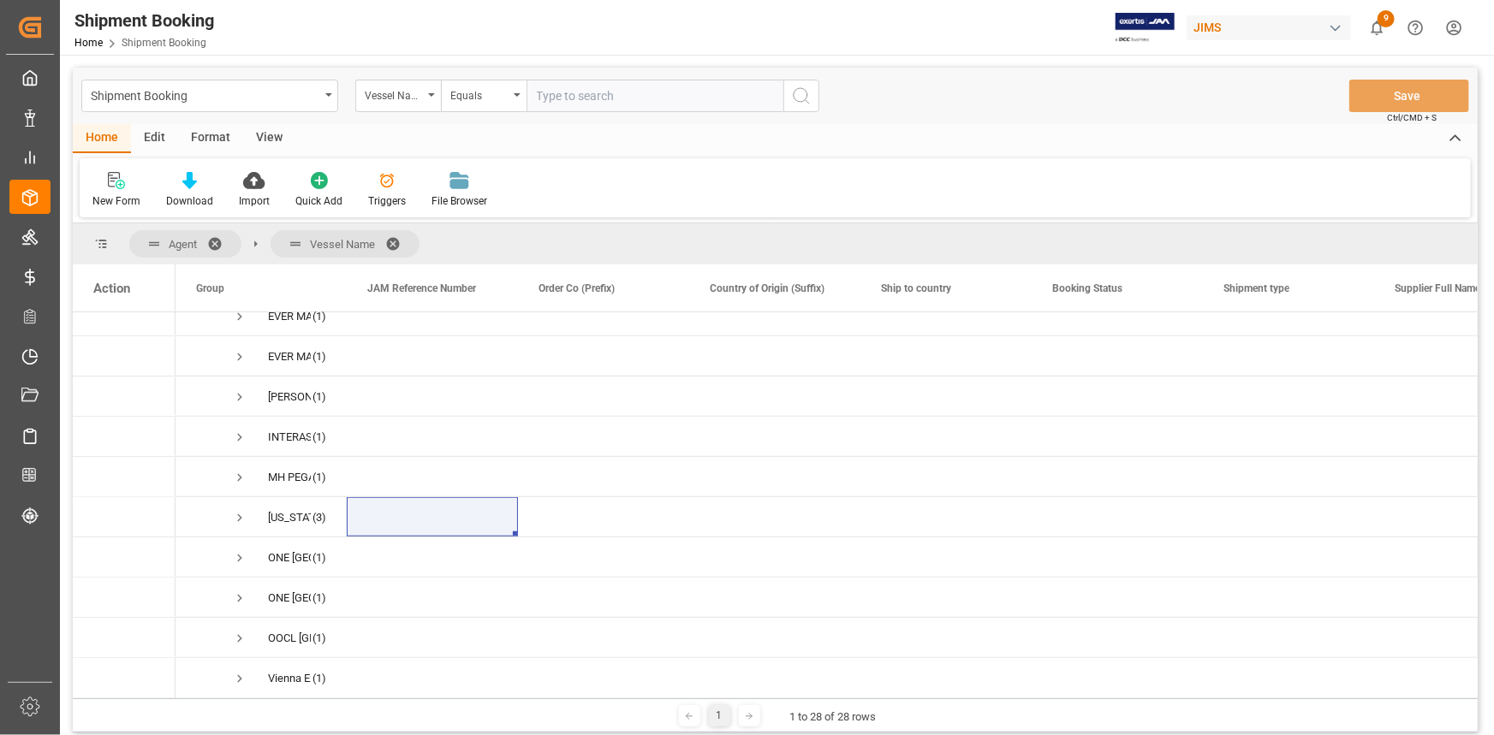
click at [390, 241] on span at bounding box center [398, 243] width 27 height 15
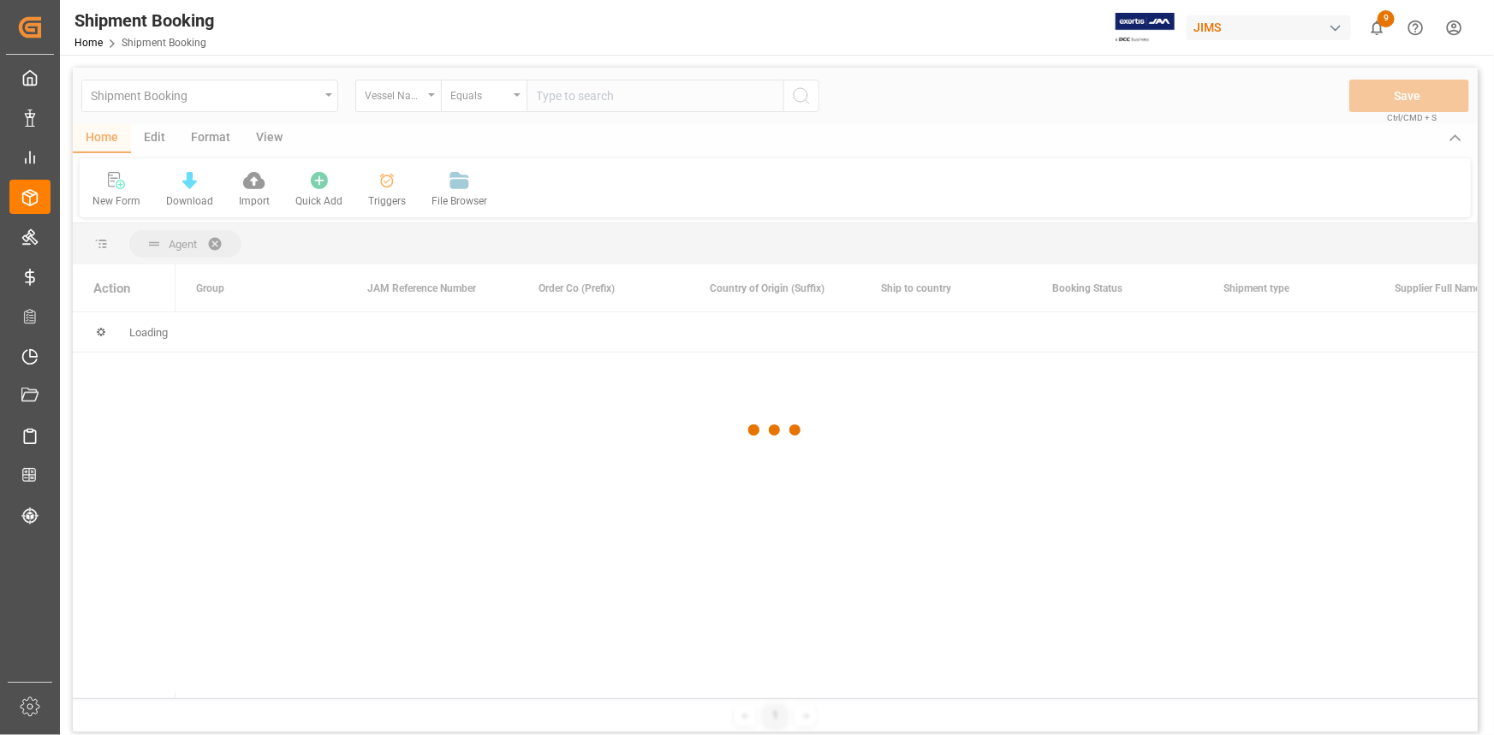
scroll to position [0, 0]
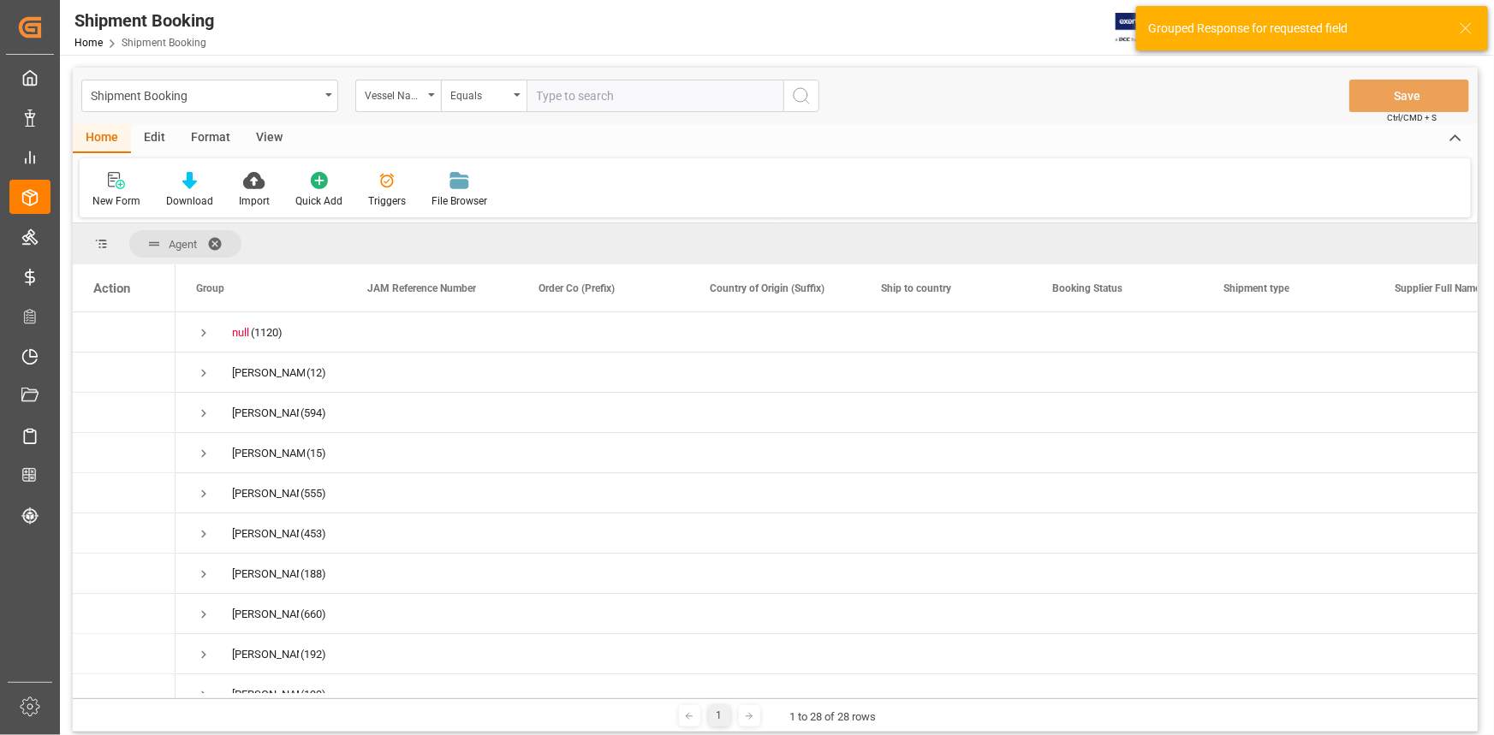
click at [216, 240] on span at bounding box center [220, 243] width 27 height 15
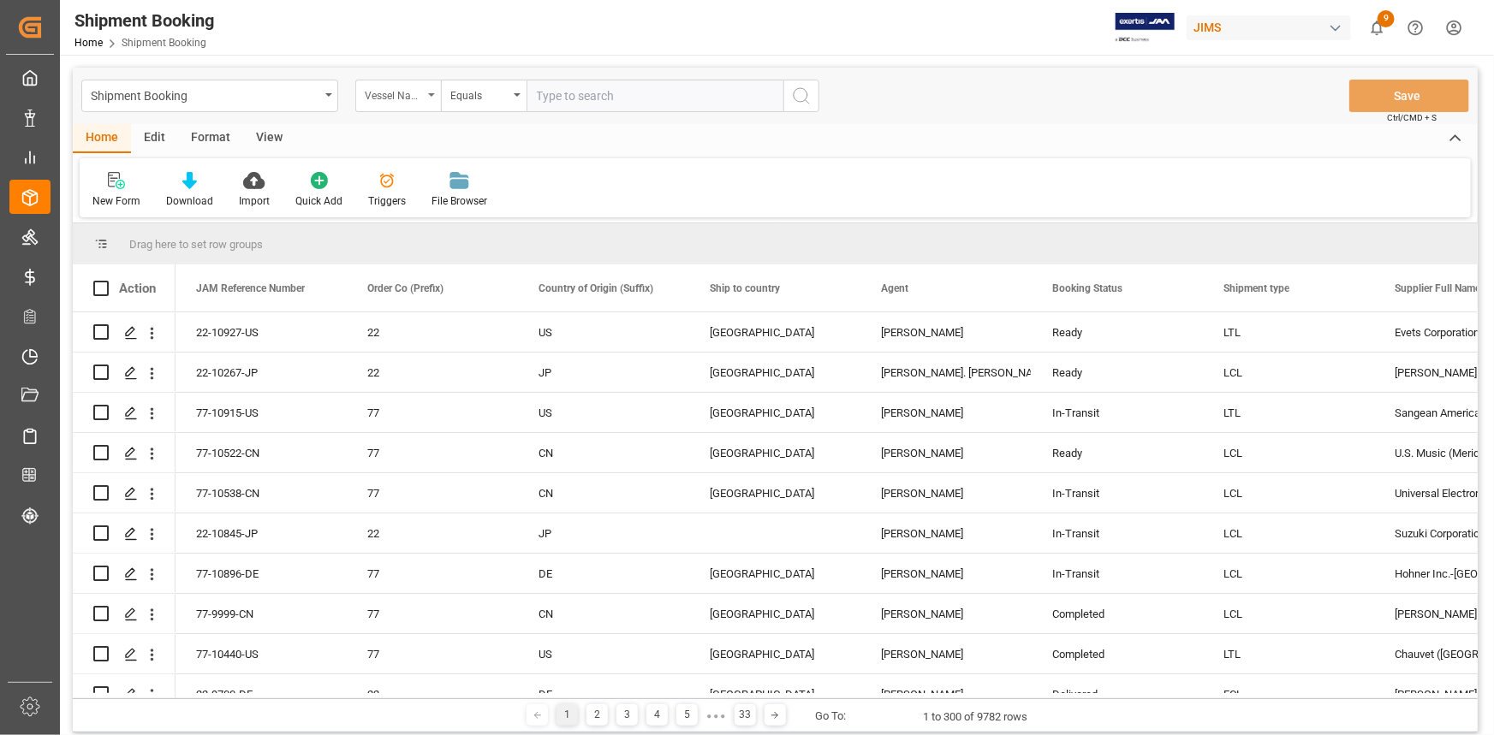
click at [419, 96] on div "Vessel Name" at bounding box center [394, 94] width 58 height 20
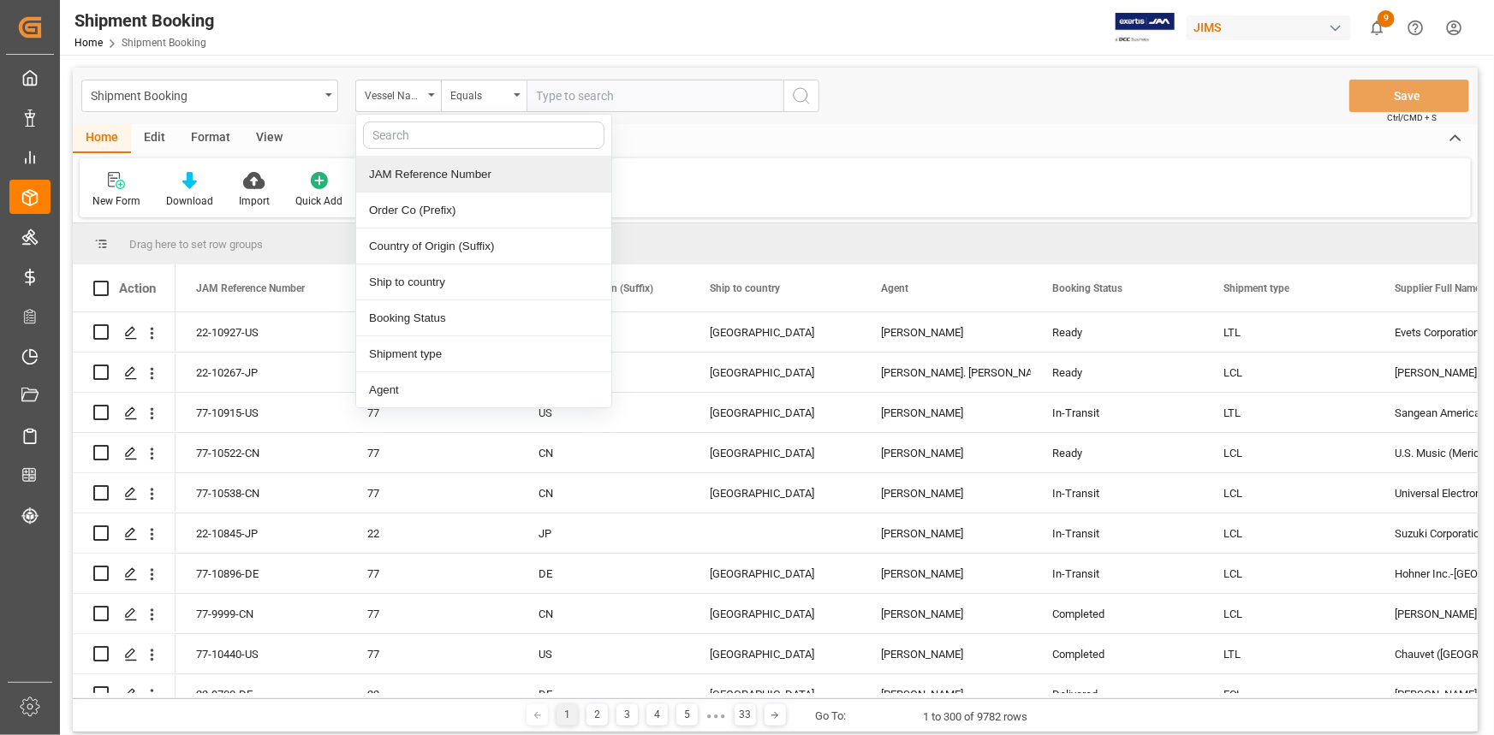
click at [401, 163] on div "JAM Reference Number" at bounding box center [483, 175] width 255 height 36
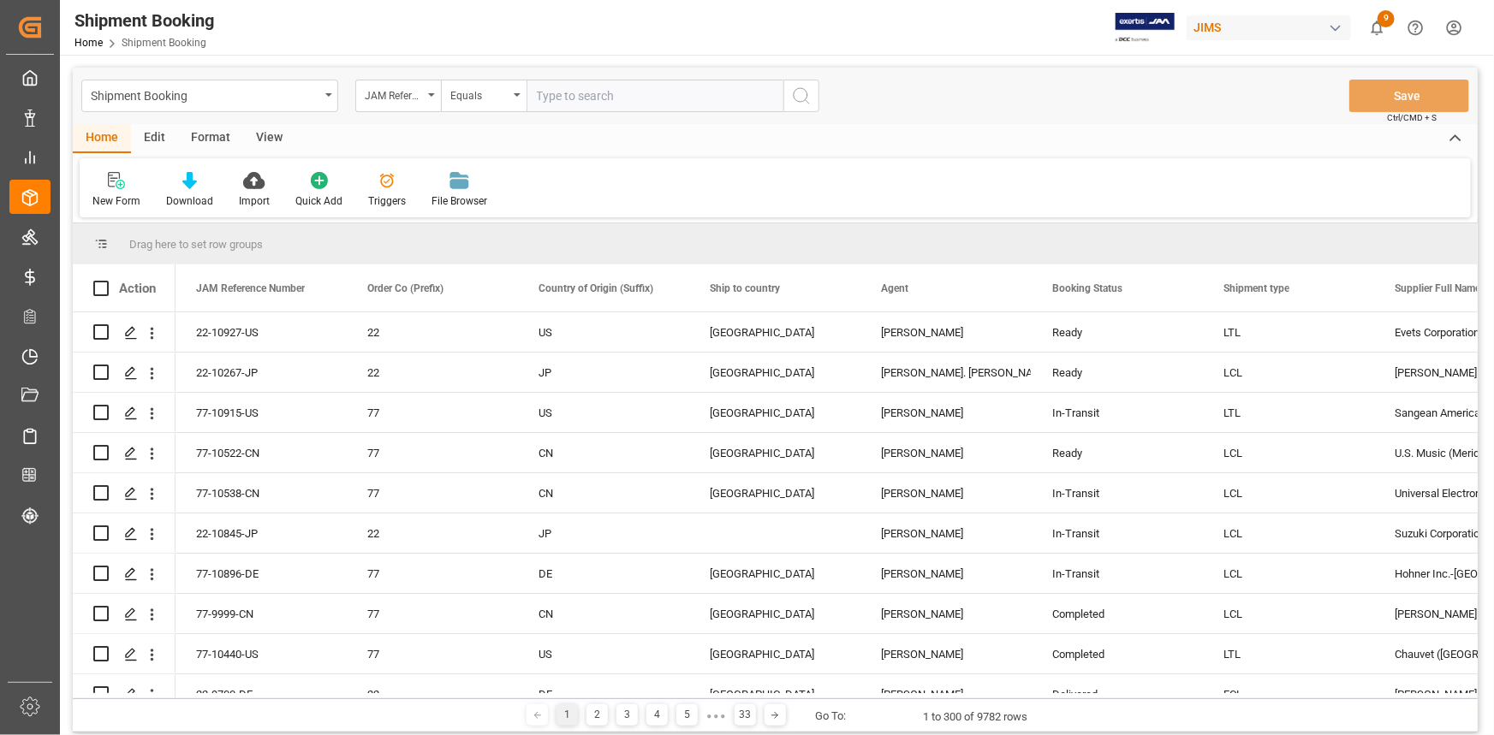
click at [586, 81] on input "text" at bounding box center [654, 96] width 257 height 33
paste input "22-10857-US"
type input "22-10857-US"
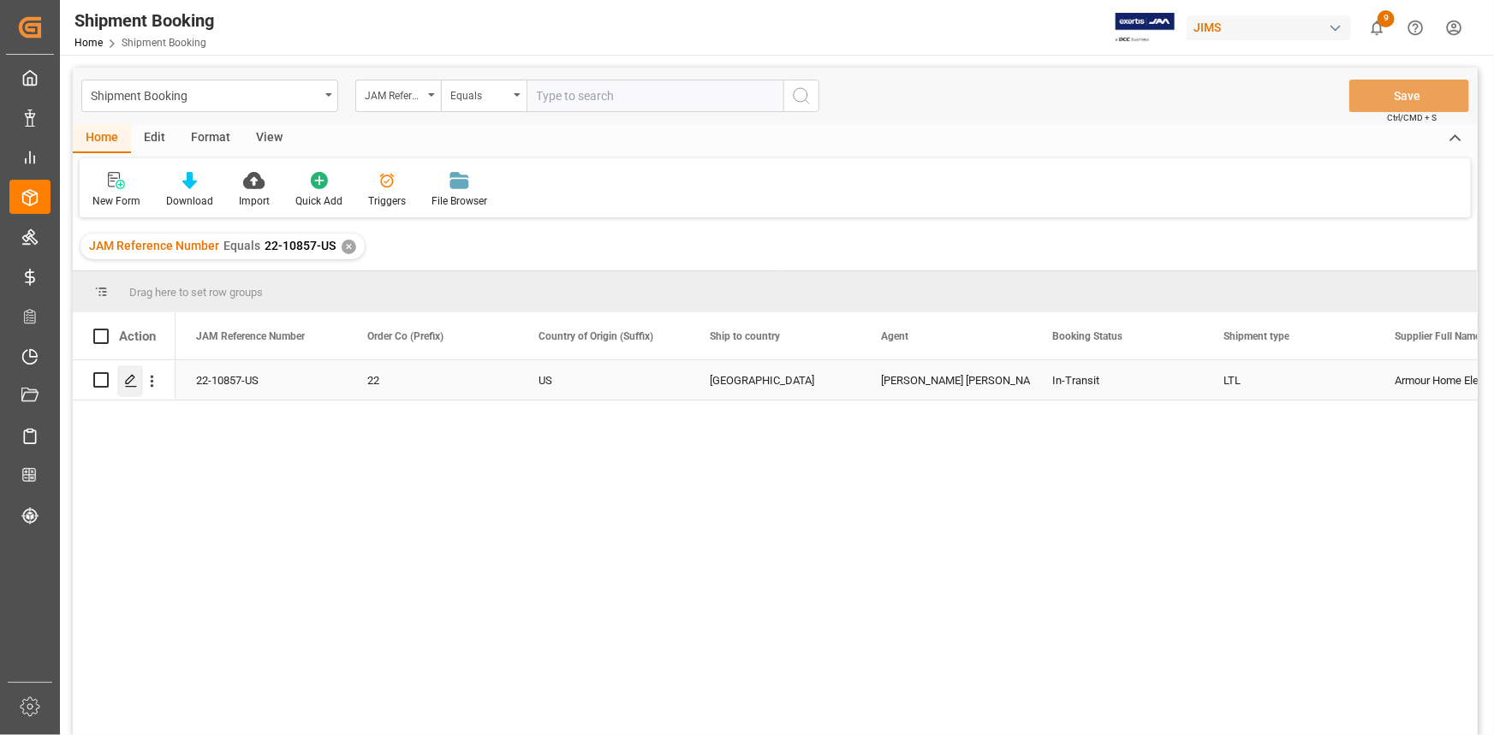
click at [128, 382] on polygon "Press SPACE to select this row." at bounding box center [130, 379] width 9 height 9
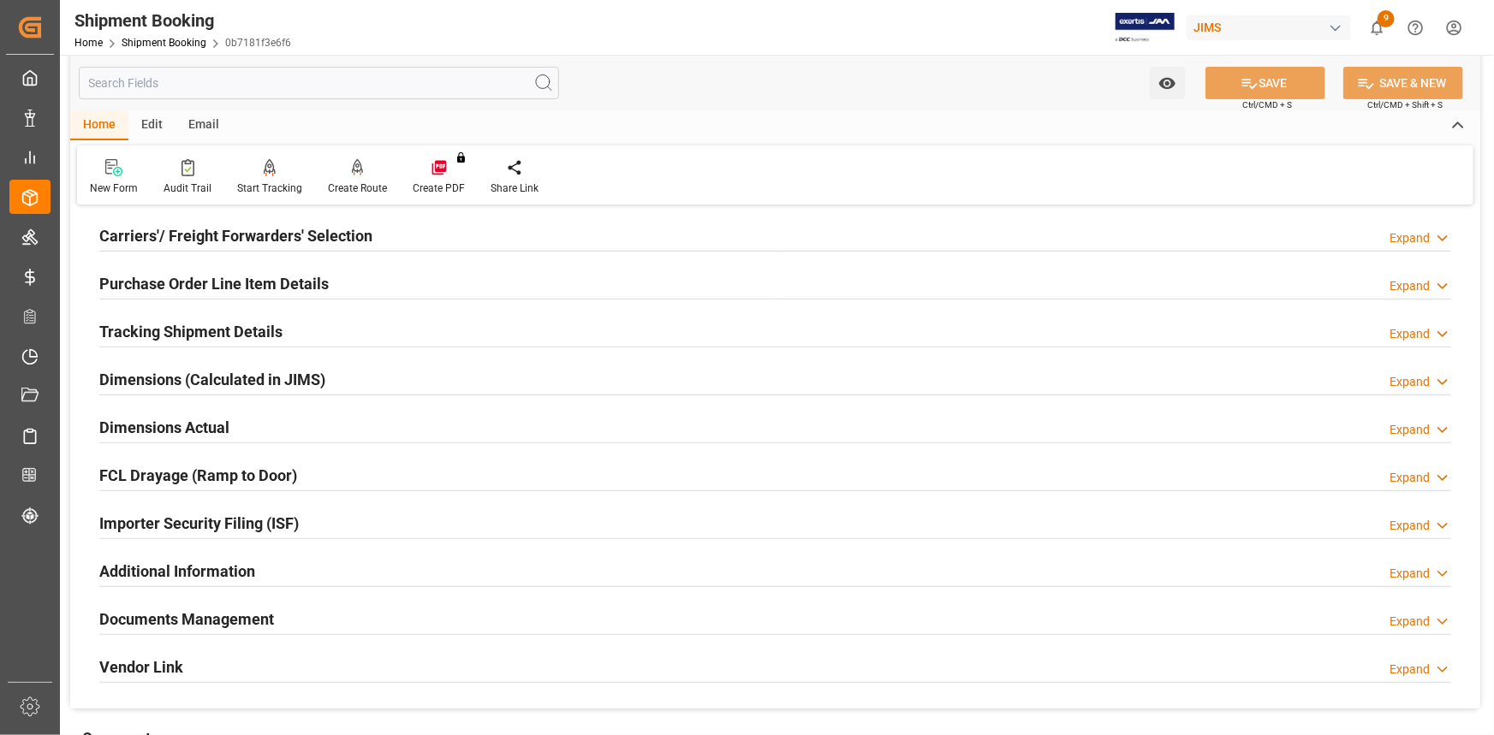
scroll to position [155, 0]
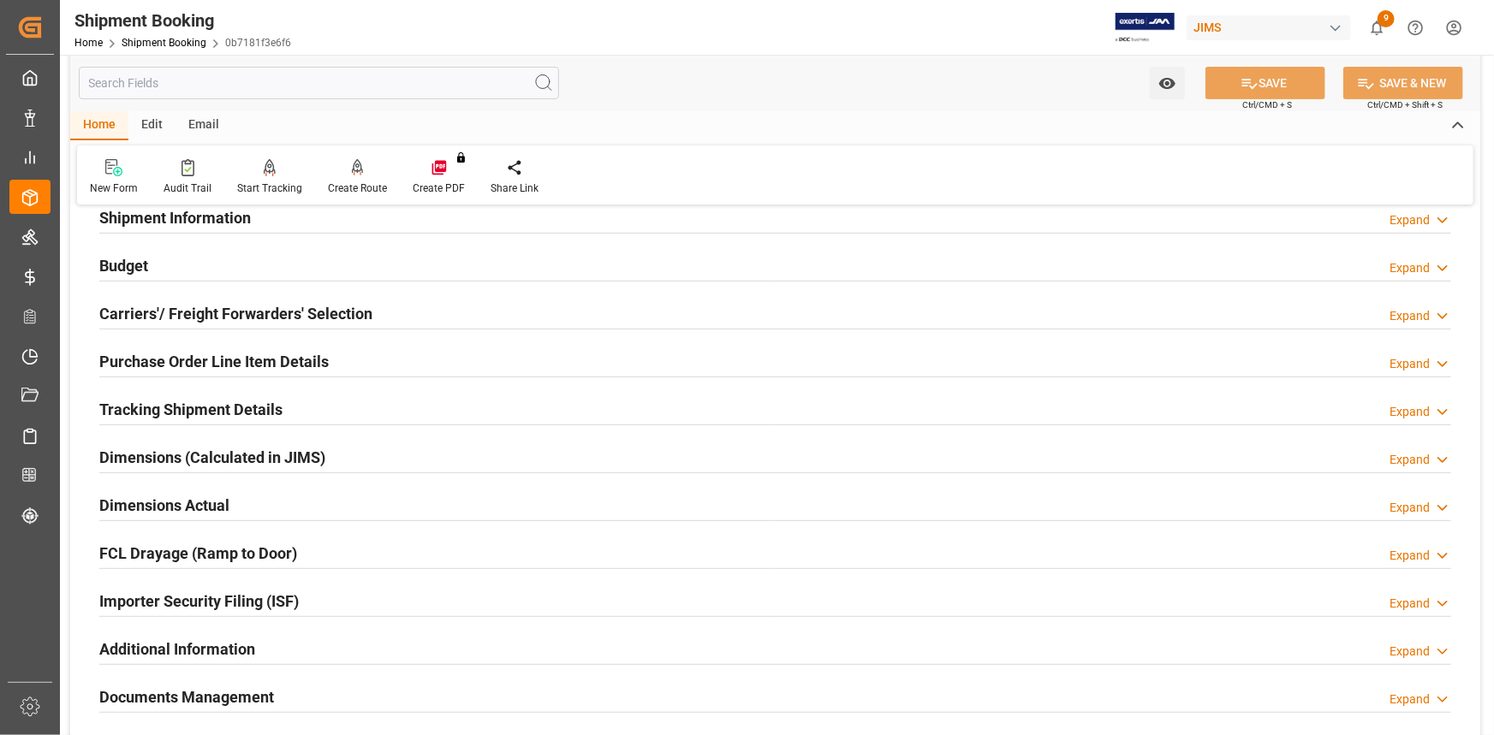
click at [372, 317] on div "Carriers'/ Freight Forwarders' Selection Expand" at bounding box center [775, 312] width 1352 height 33
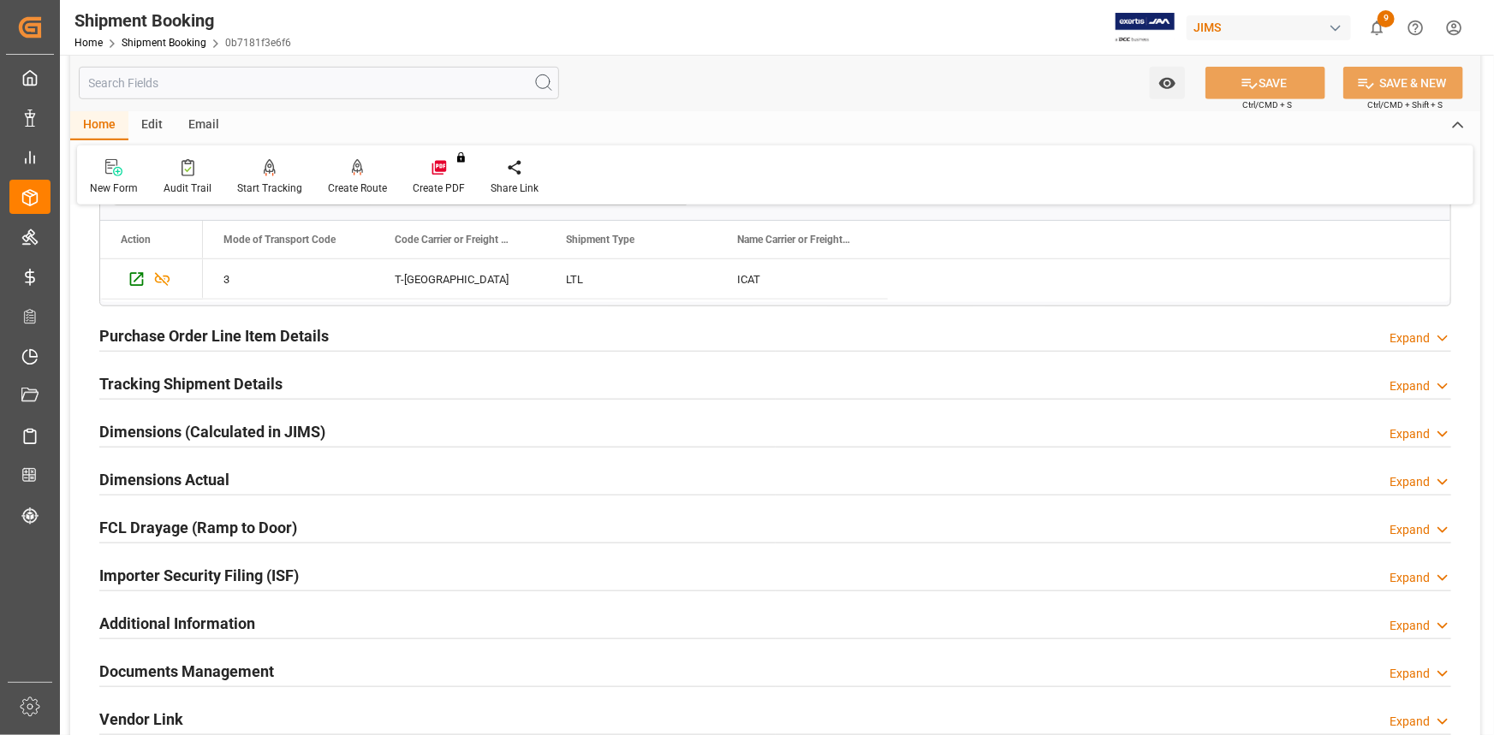
scroll to position [622, 0]
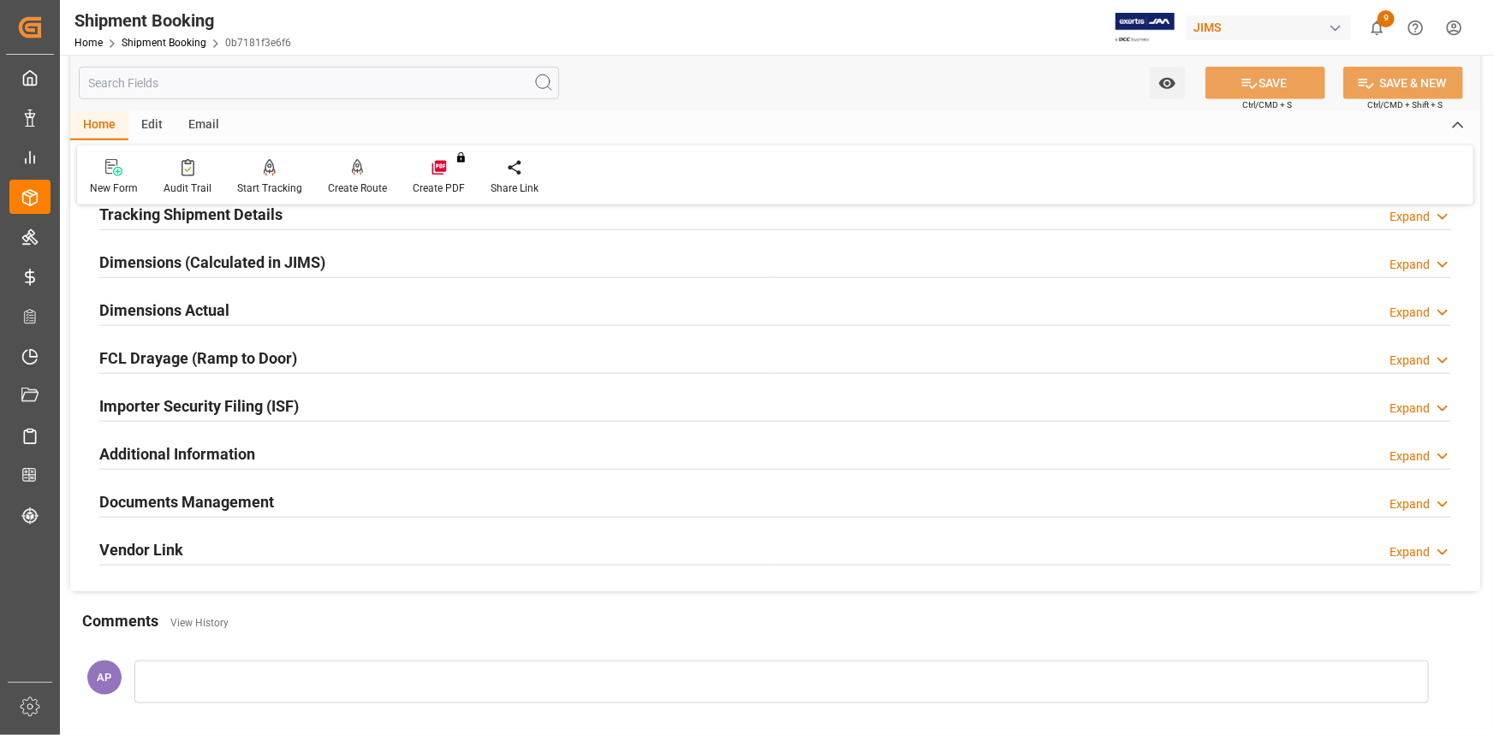
click at [327, 497] on div "Documents Management Expand" at bounding box center [775, 501] width 1352 height 33
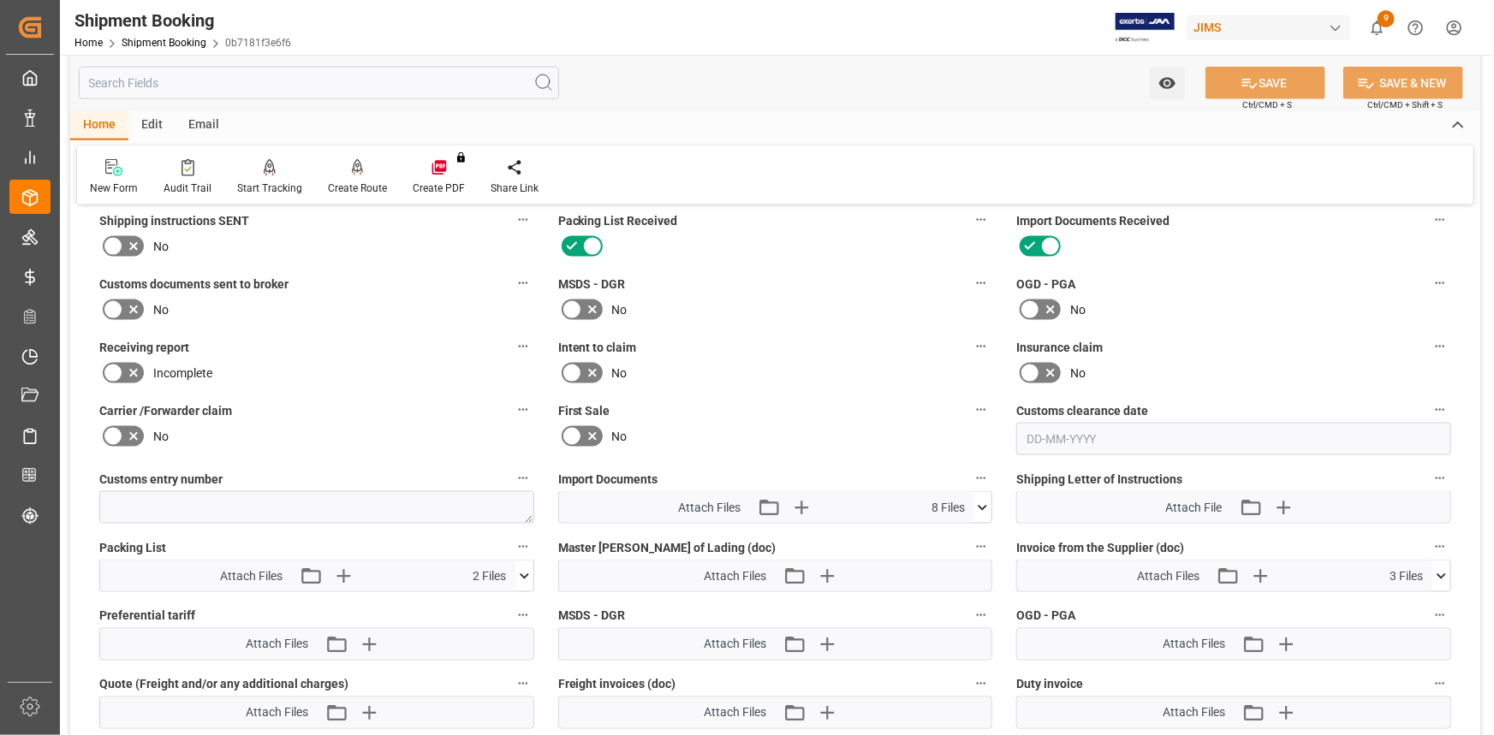
scroll to position [1323, 0]
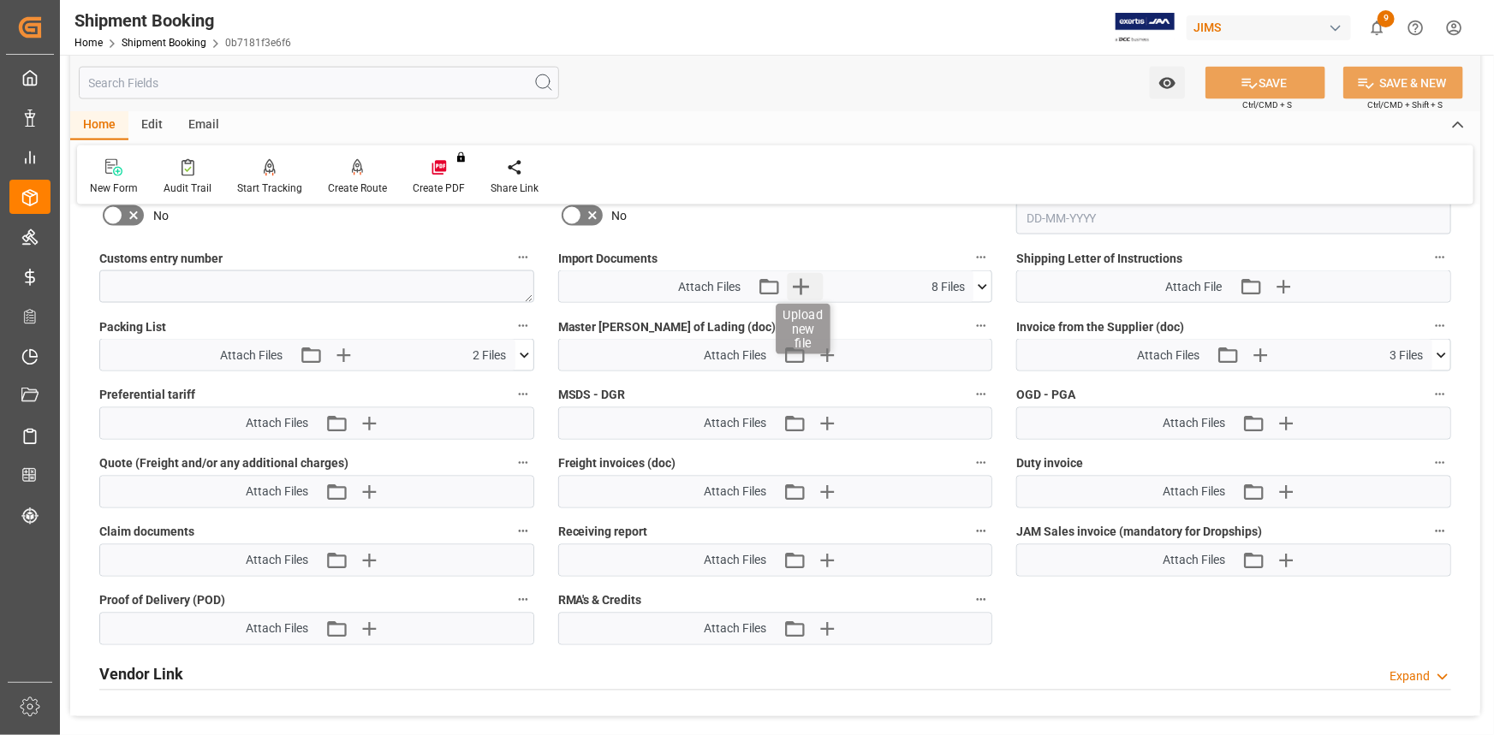
click at [806, 287] on icon "button" at bounding box center [801, 286] width 27 height 27
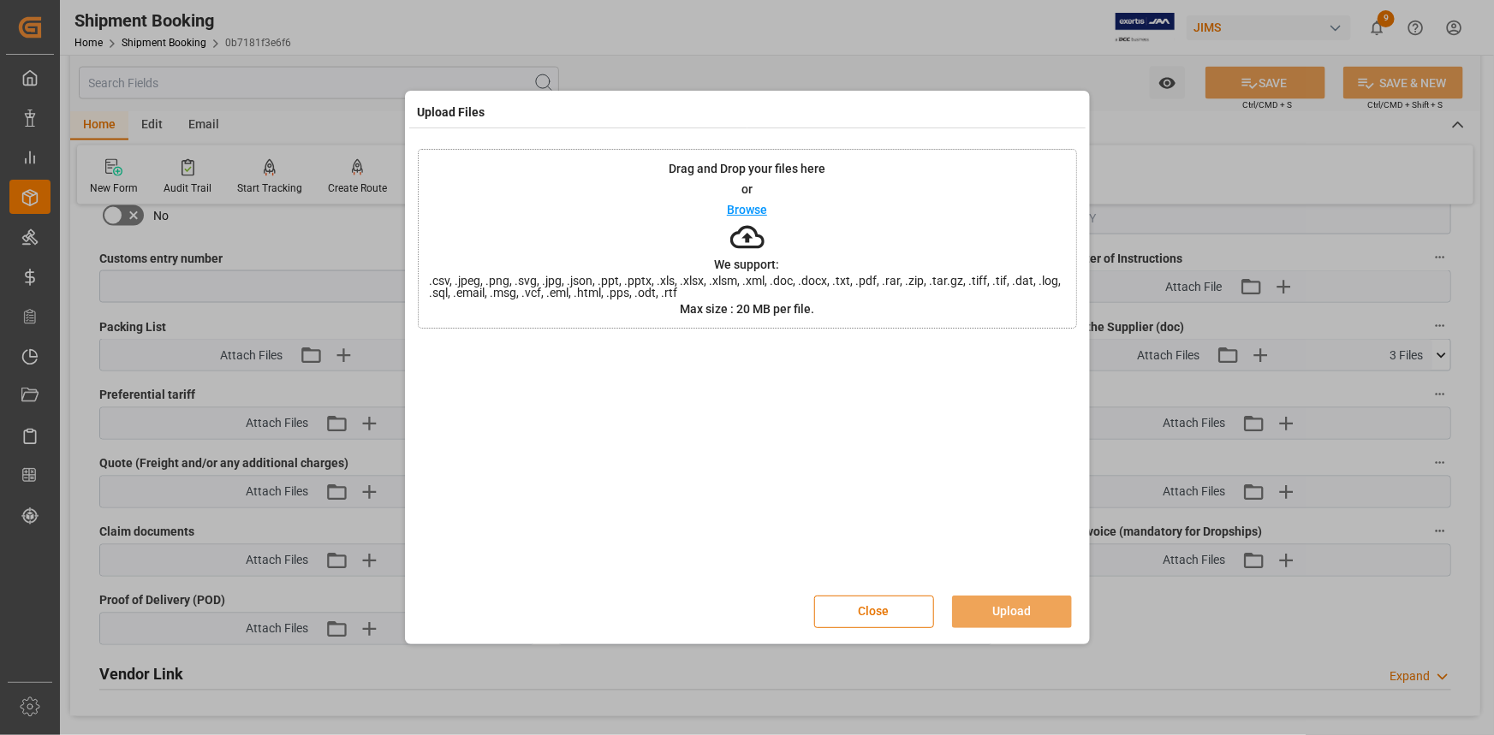
click at [754, 219] on div "Browse" at bounding box center [747, 209] width 40 height 21
click at [1002, 599] on button "Upload" at bounding box center [1012, 612] width 120 height 33
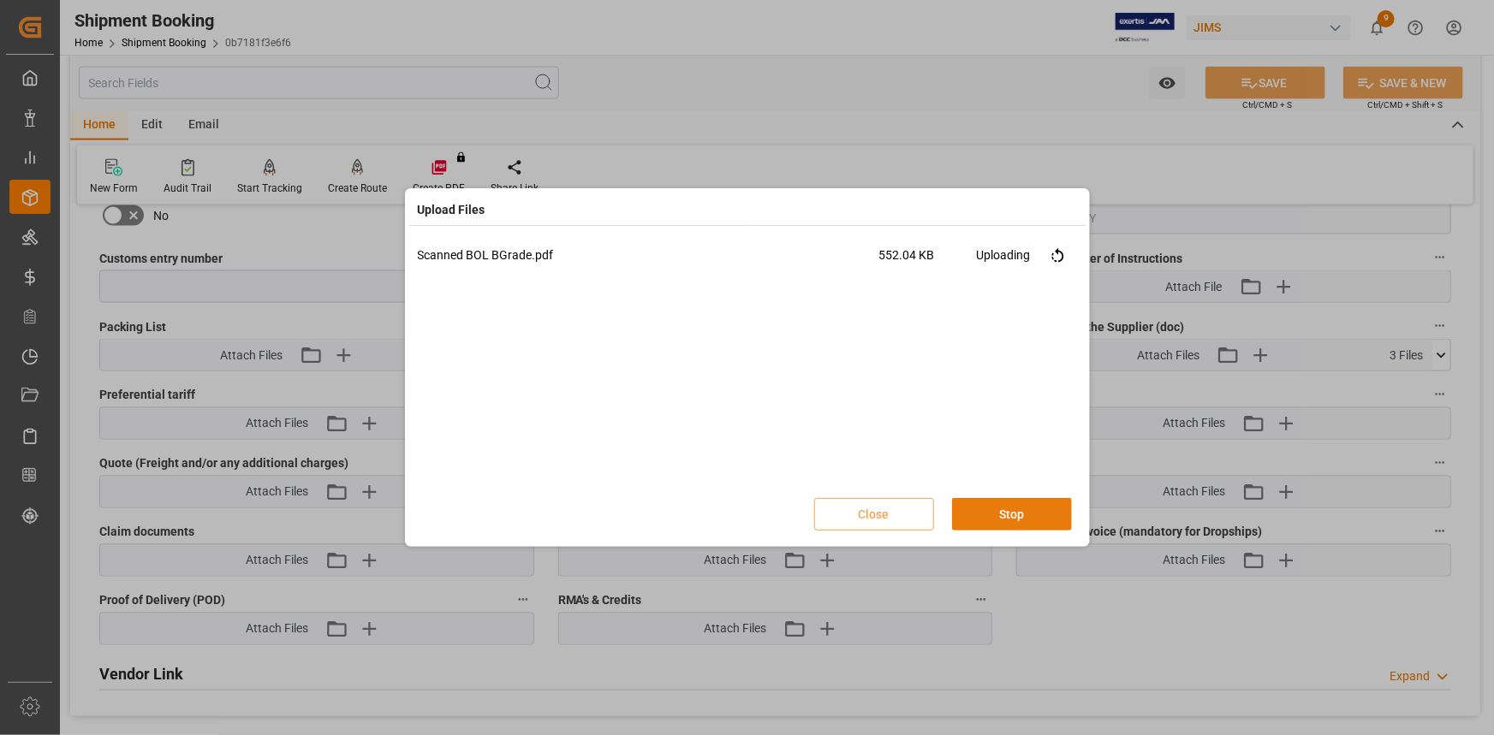
click at [1012, 522] on button "Stop" at bounding box center [1012, 514] width 120 height 33
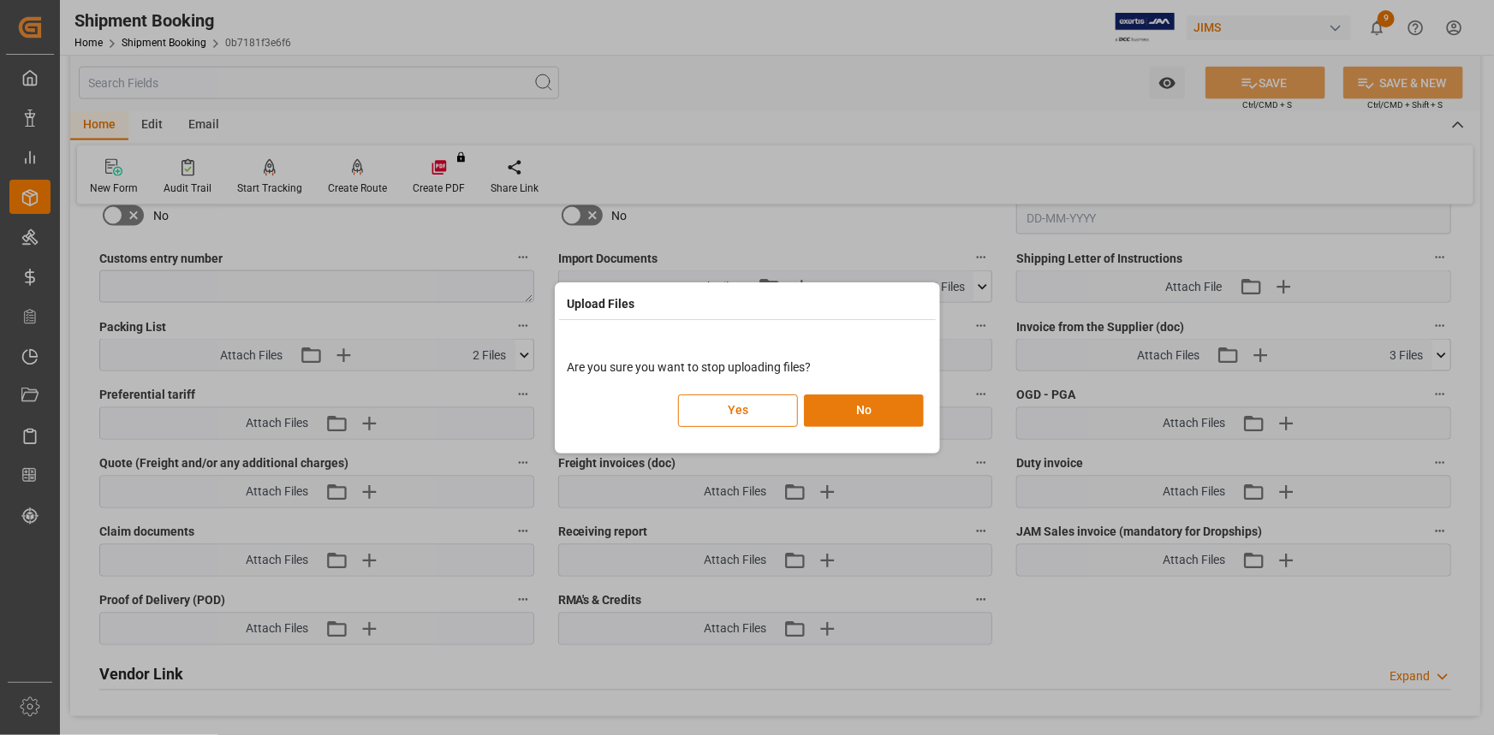
click at [853, 416] on button "No" at bounding box center [864, 411] width 120 height 33
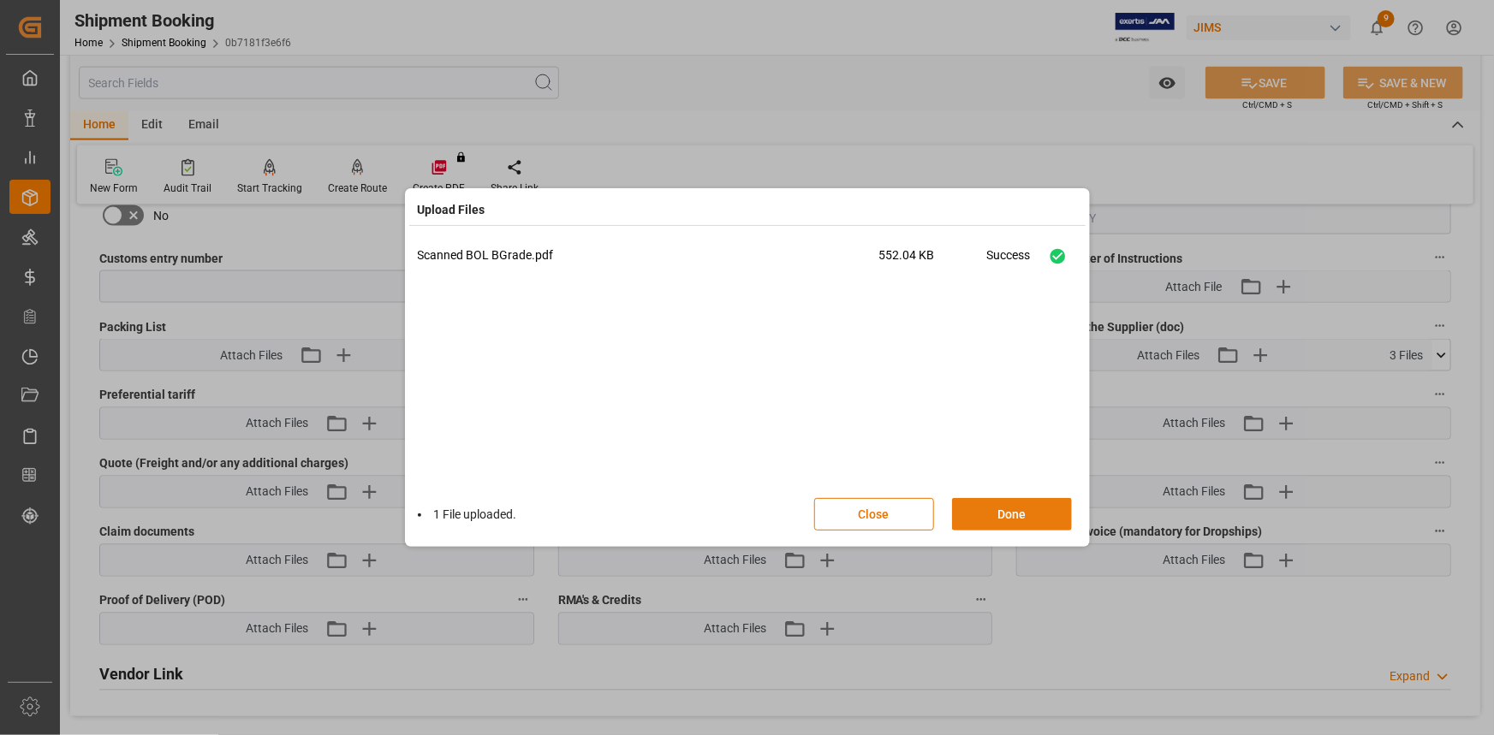
click at [1013, 517] on button "Done" at bounding box center [1012, 514] width 120 height 33
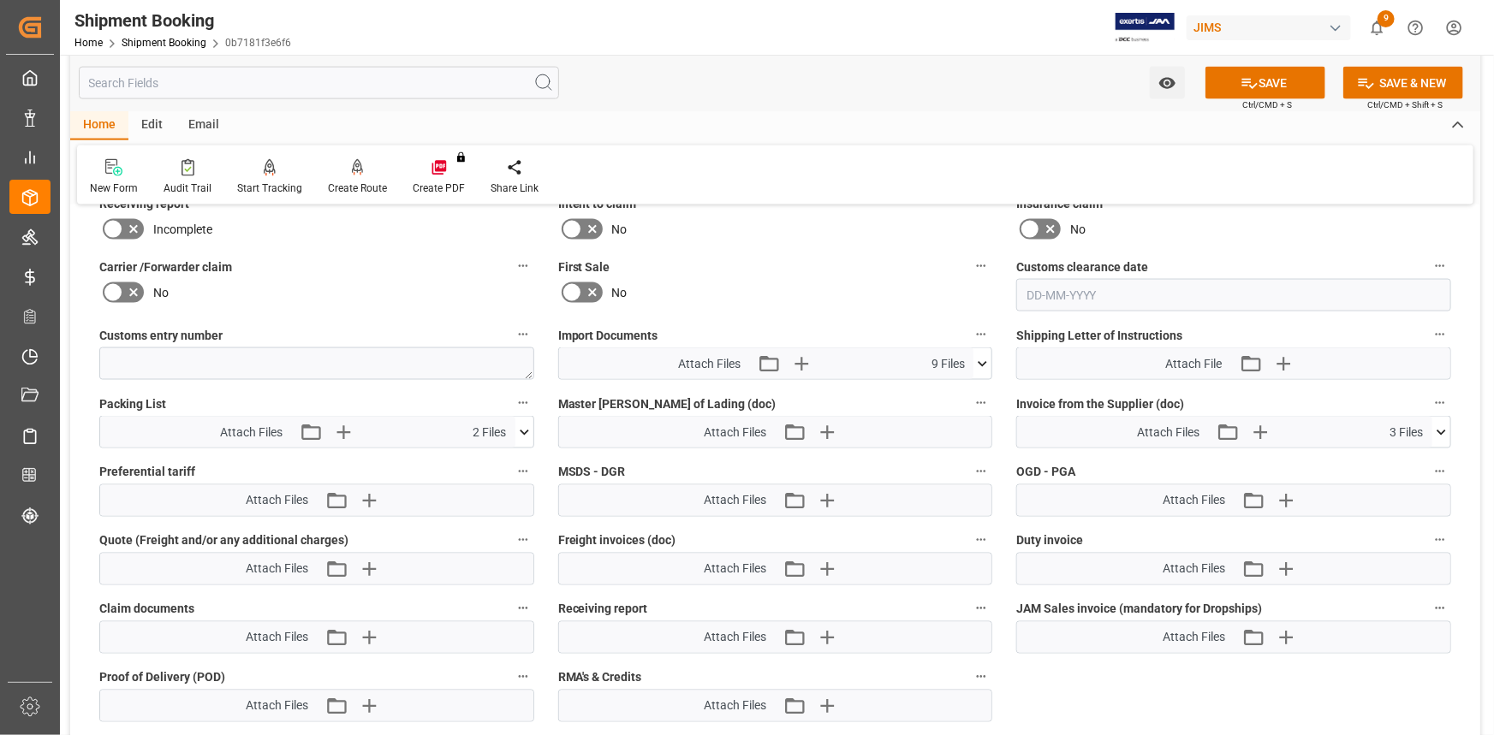
scroll to position [1245, 0]
click at [1268, 90] on button "SAVE" at bounding box center [1265, 83] width 120 height 33
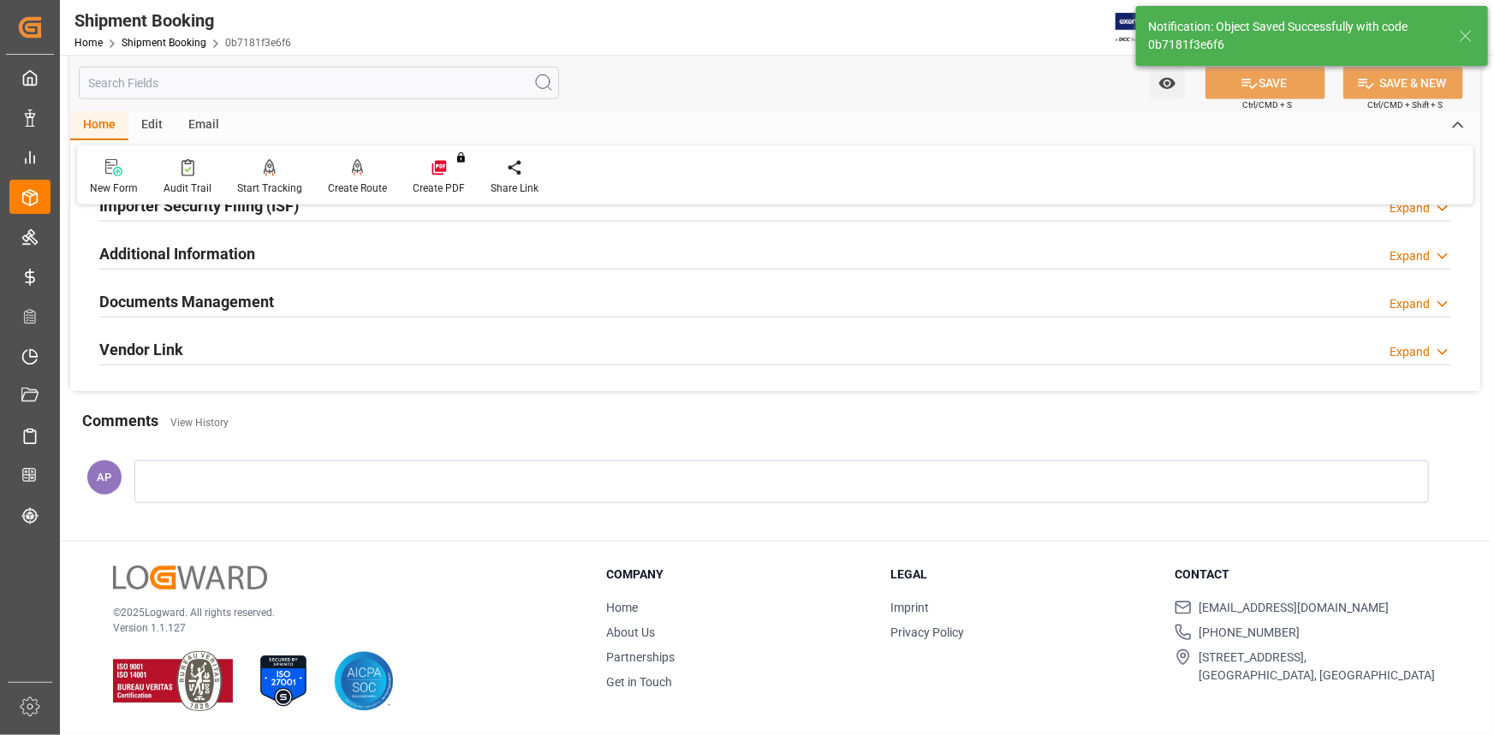
scroll to position [548, 0]
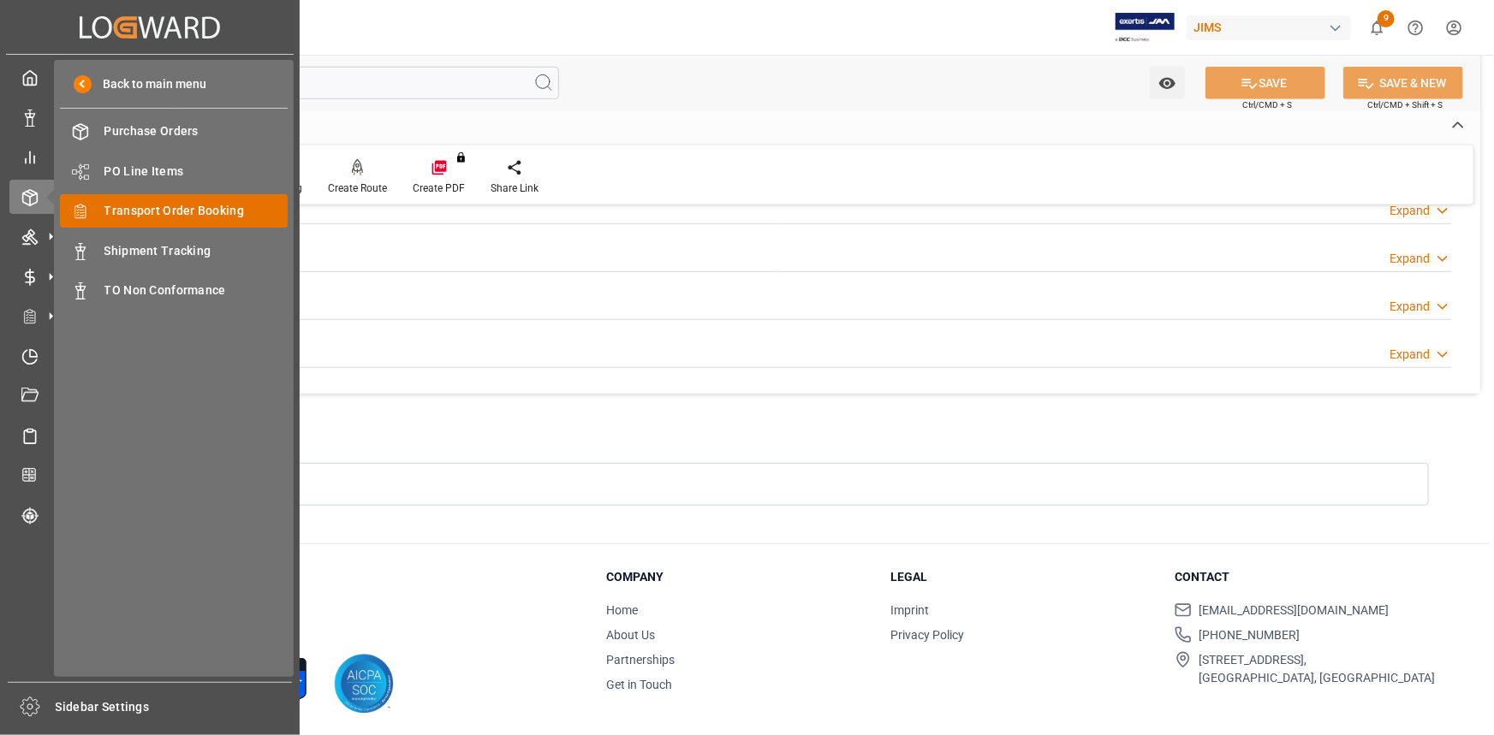
click at [138, 211] on span "Transport Order Booking" at bounding box center [196, 211] width 184 height 18
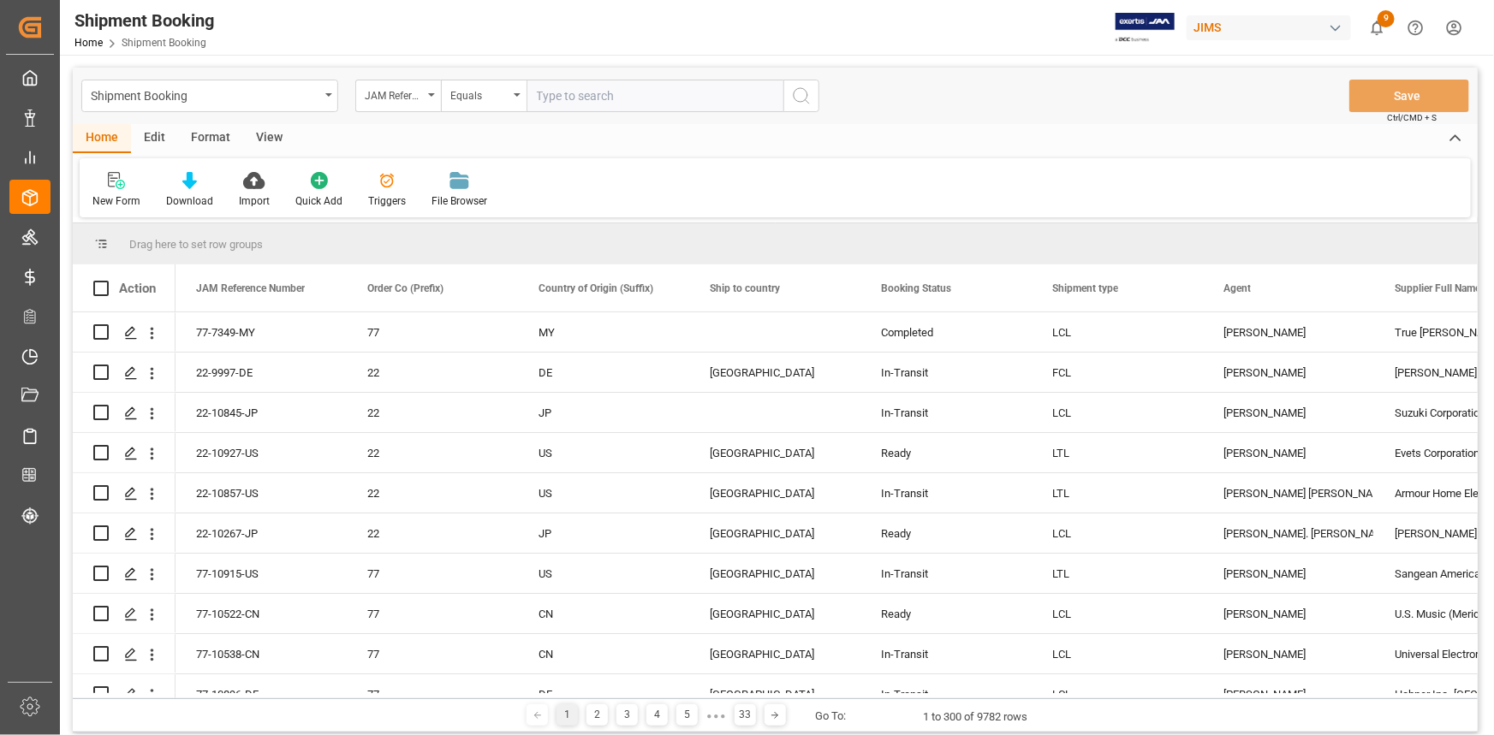
click at [564, 95] on input "text" at bounding box center [654, 96] width 257 height 33
type input "22-10968-TW"
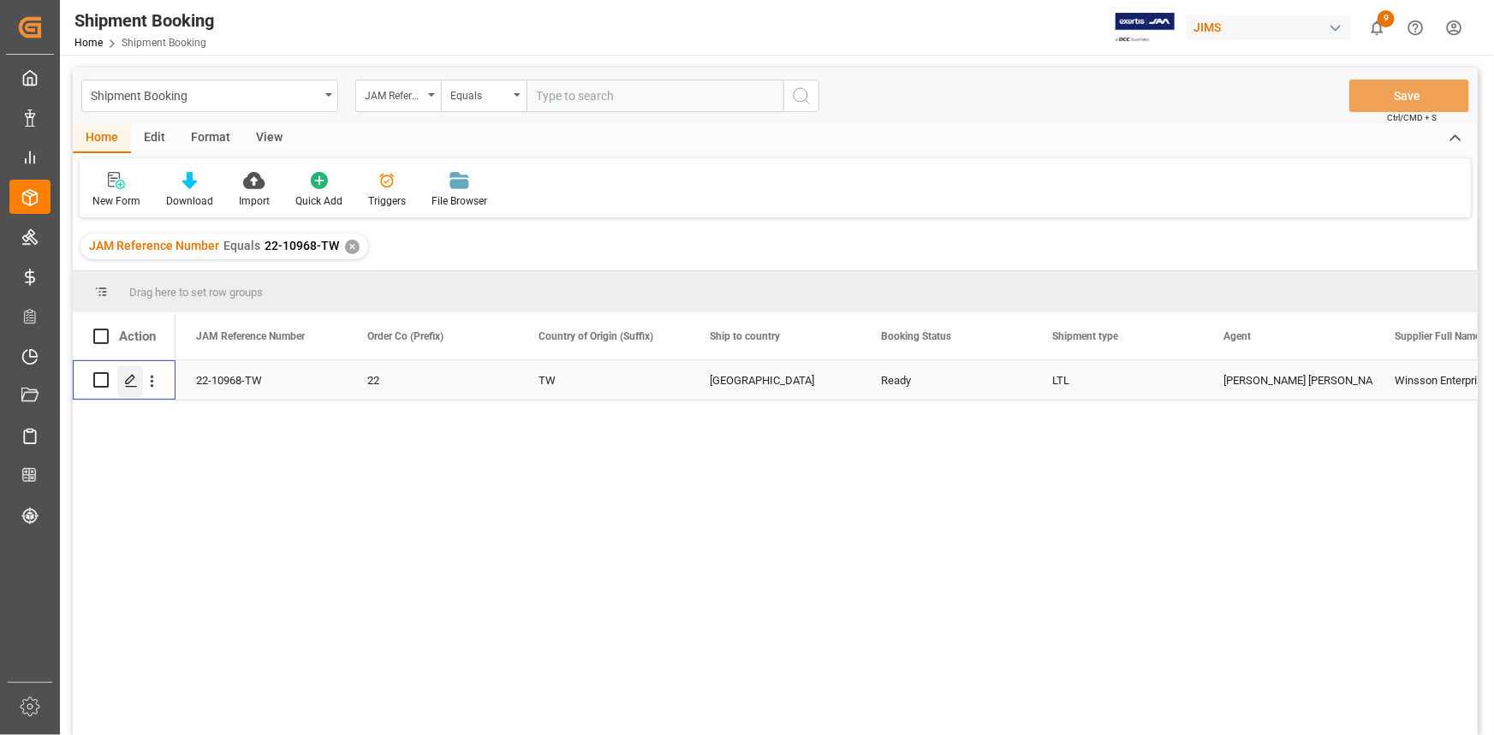
click at [128, 382] on polygon "Press SPACE to select this row." at bounding box center [130, 379] width 9 height 9
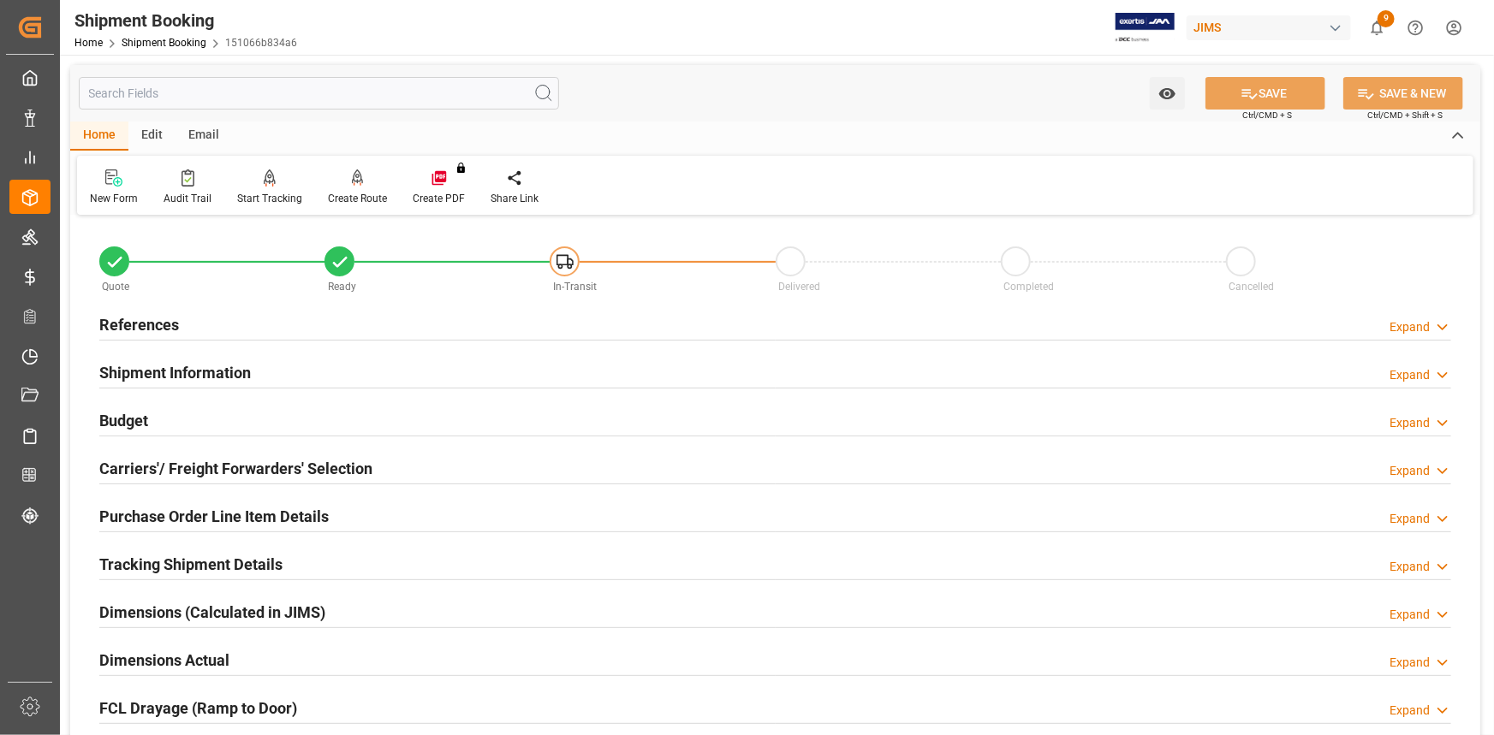
click at [239, 324] on div "References Expand" at bounding box center [775, 323] width 1352 height 33
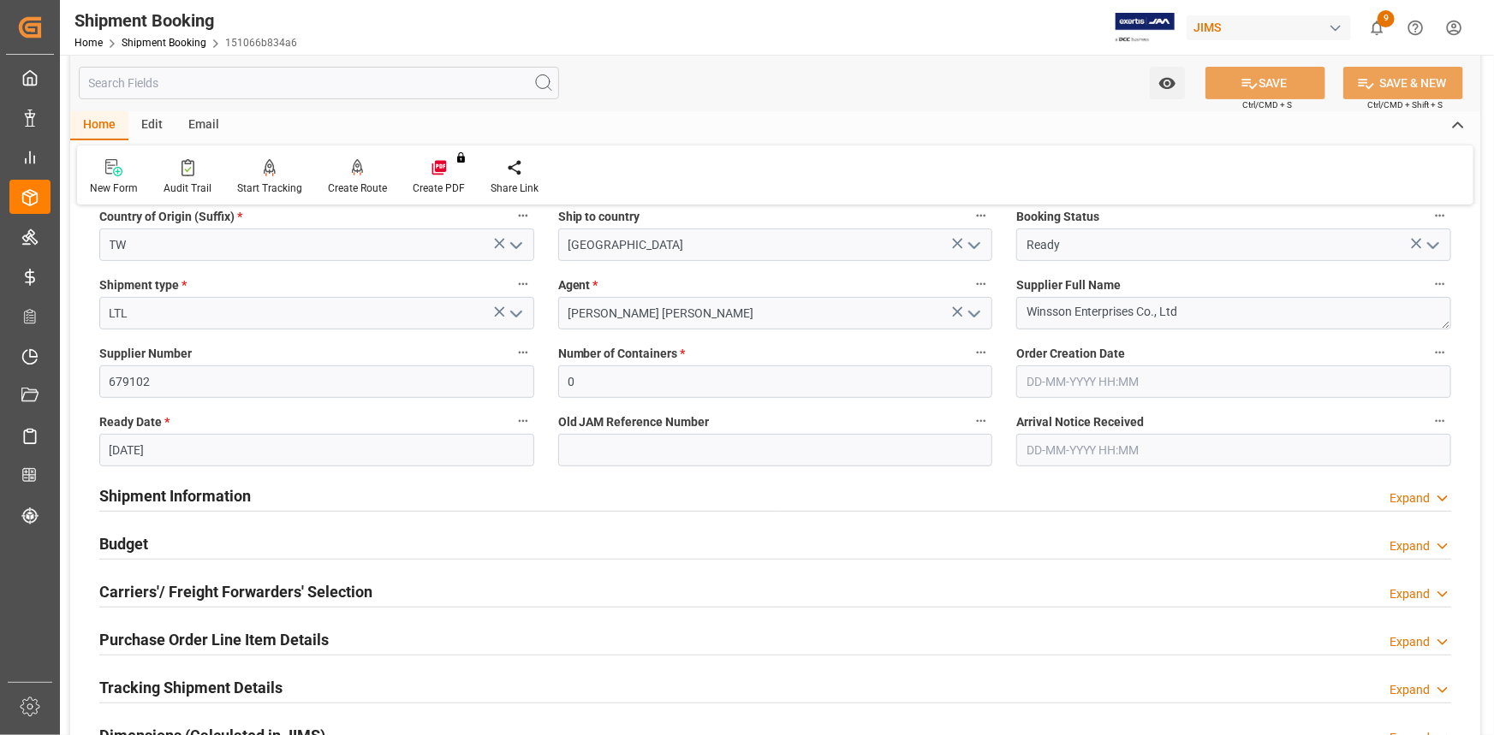
scroll to position [311, 0]
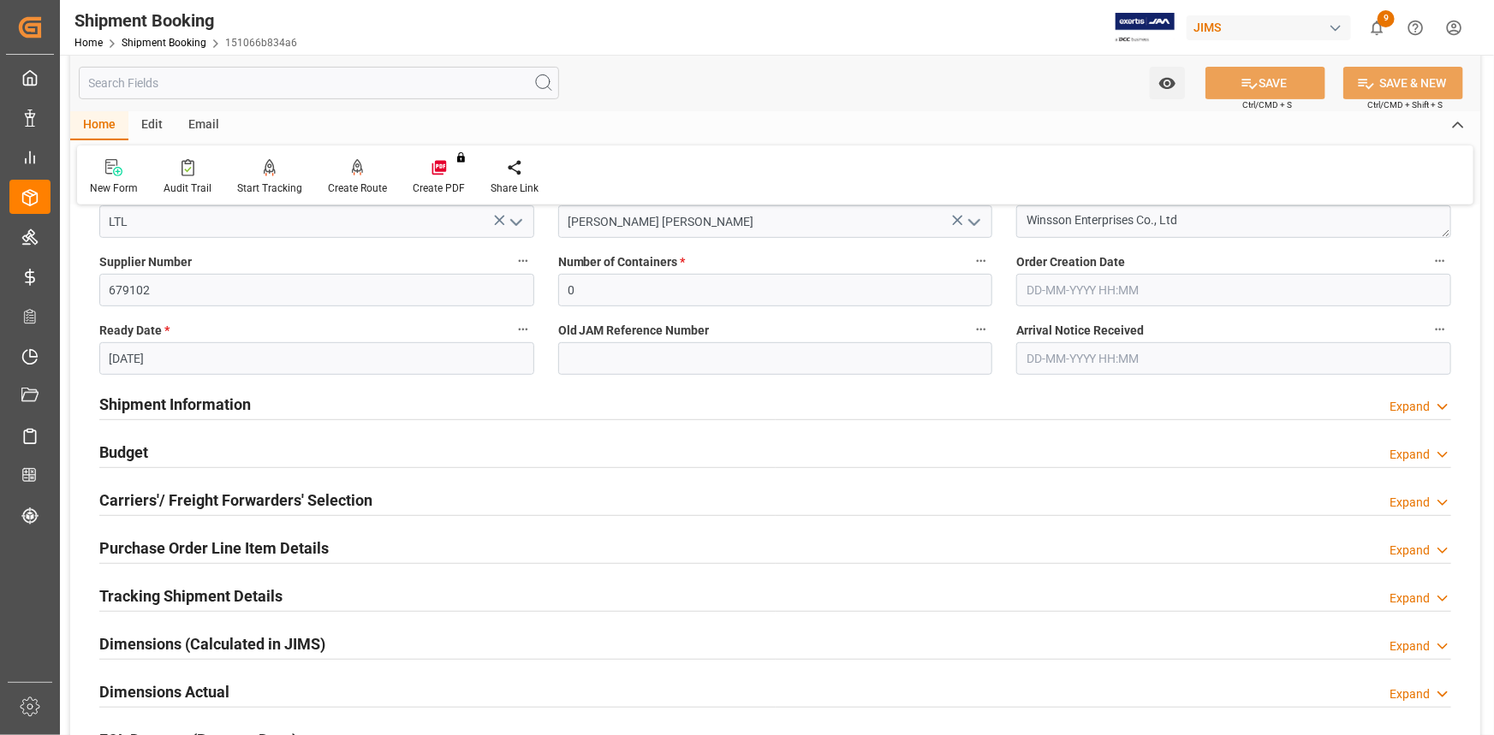
click at [413, 503] on div "Carriers'/ Freight Forwarders' Selection Expand" at bounding box center [775, 499] width 1352 height 33
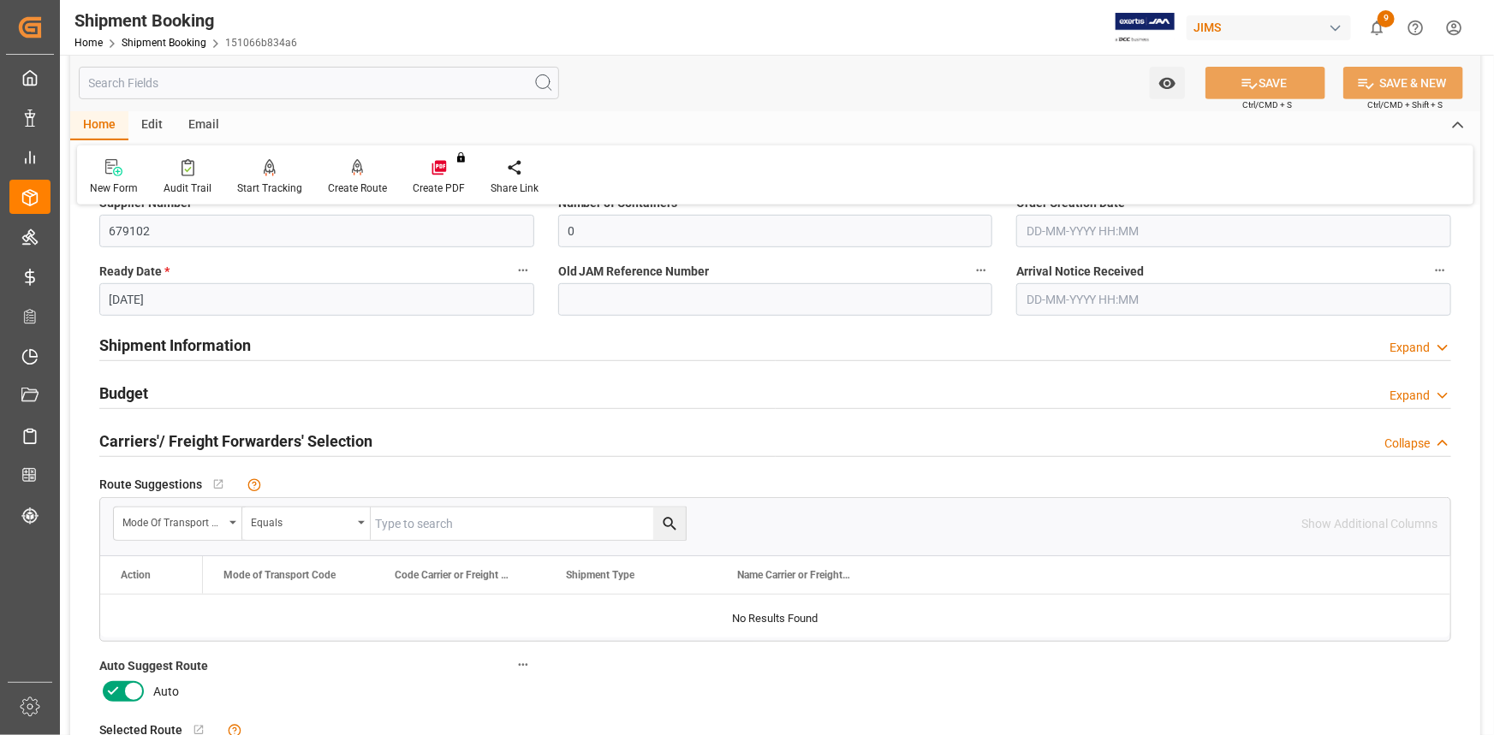
scroll to position [467, 0]
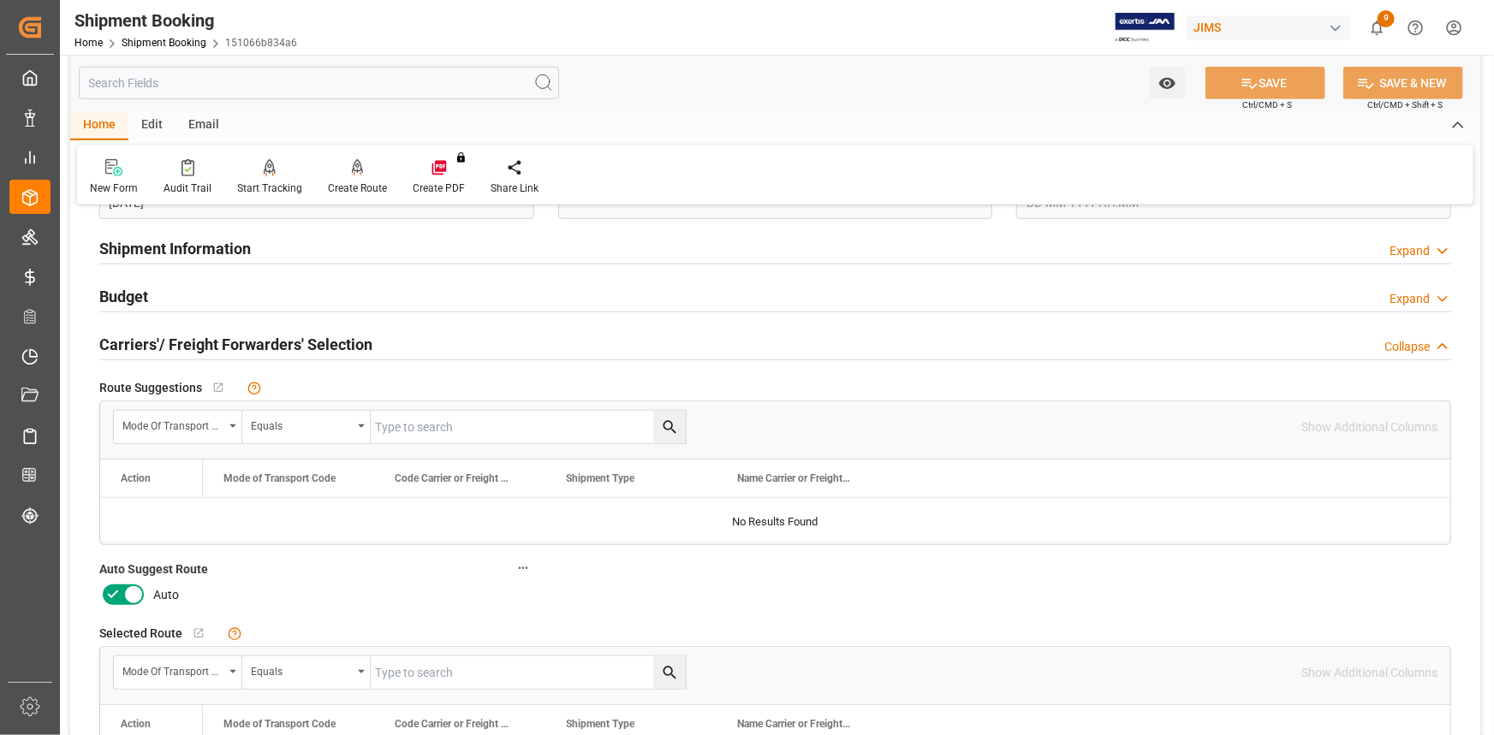
click at [104, 595] on icon at bounding box center [113, 595] width 21 height 21
click at [0, 0] on input "checkbox" at bounding box center [0, 0] width 0 height 0
click at [1248, 92] on icon at bounding box center [1249, 83] width 18 height 18
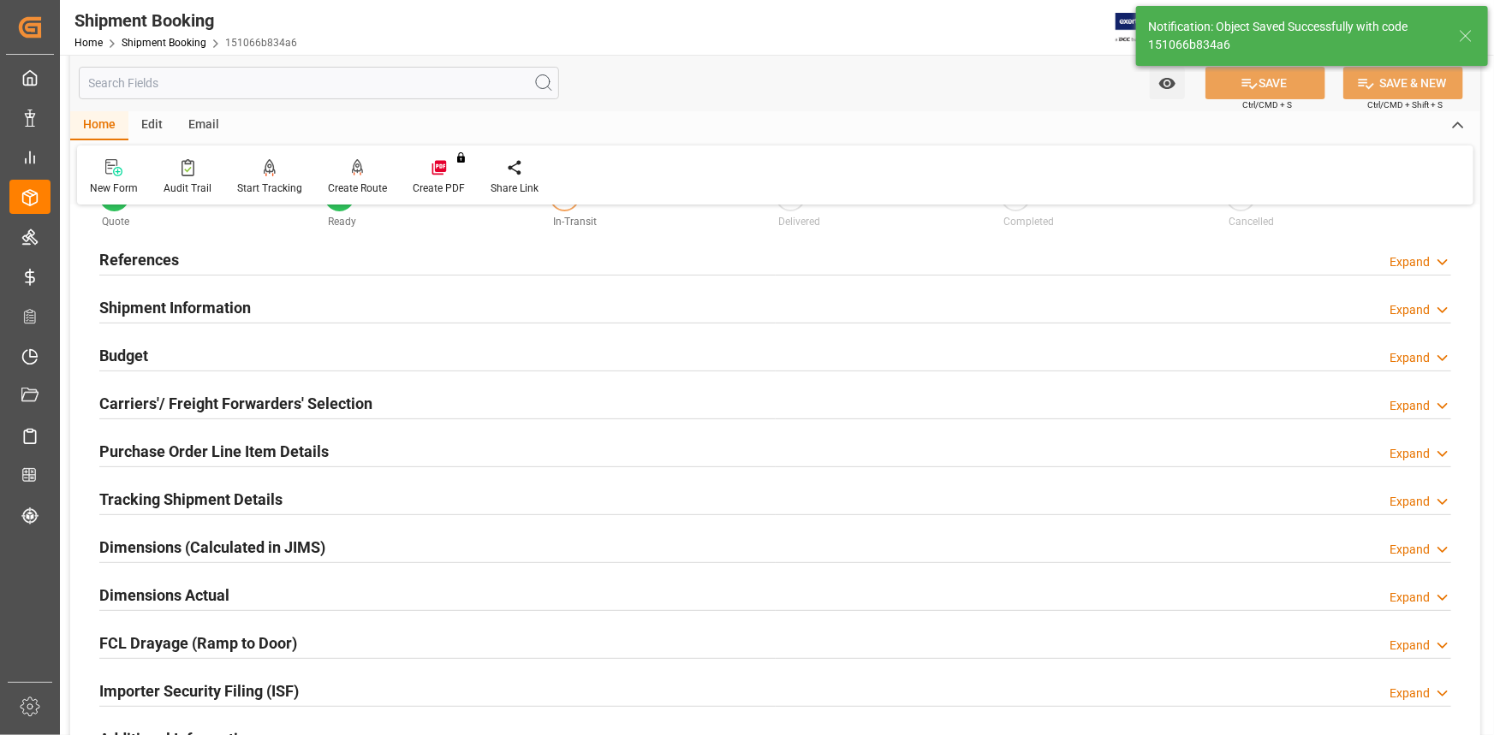
scroll to position [0, 0]
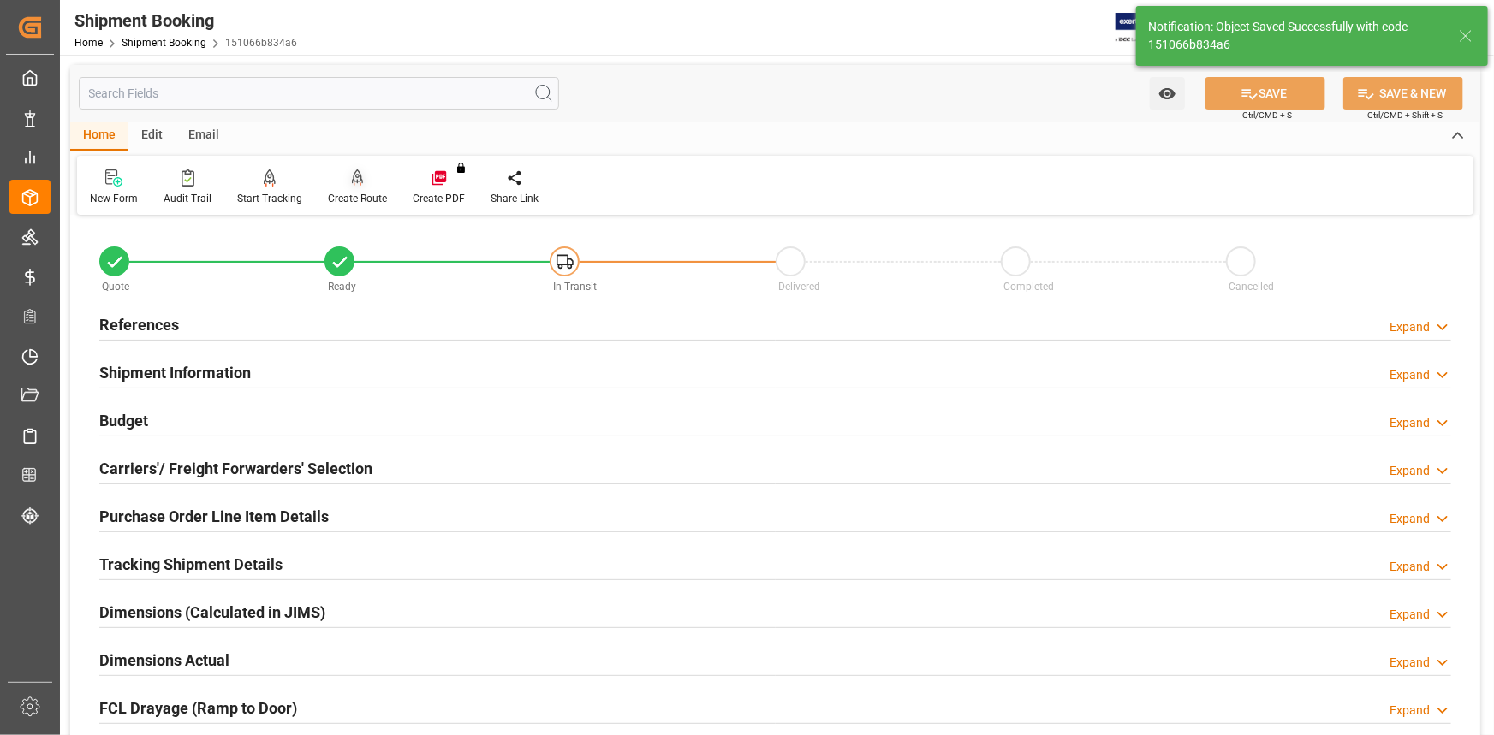
click at [358, 185] on icon at bounding box center [358, 177] width 12 height 17
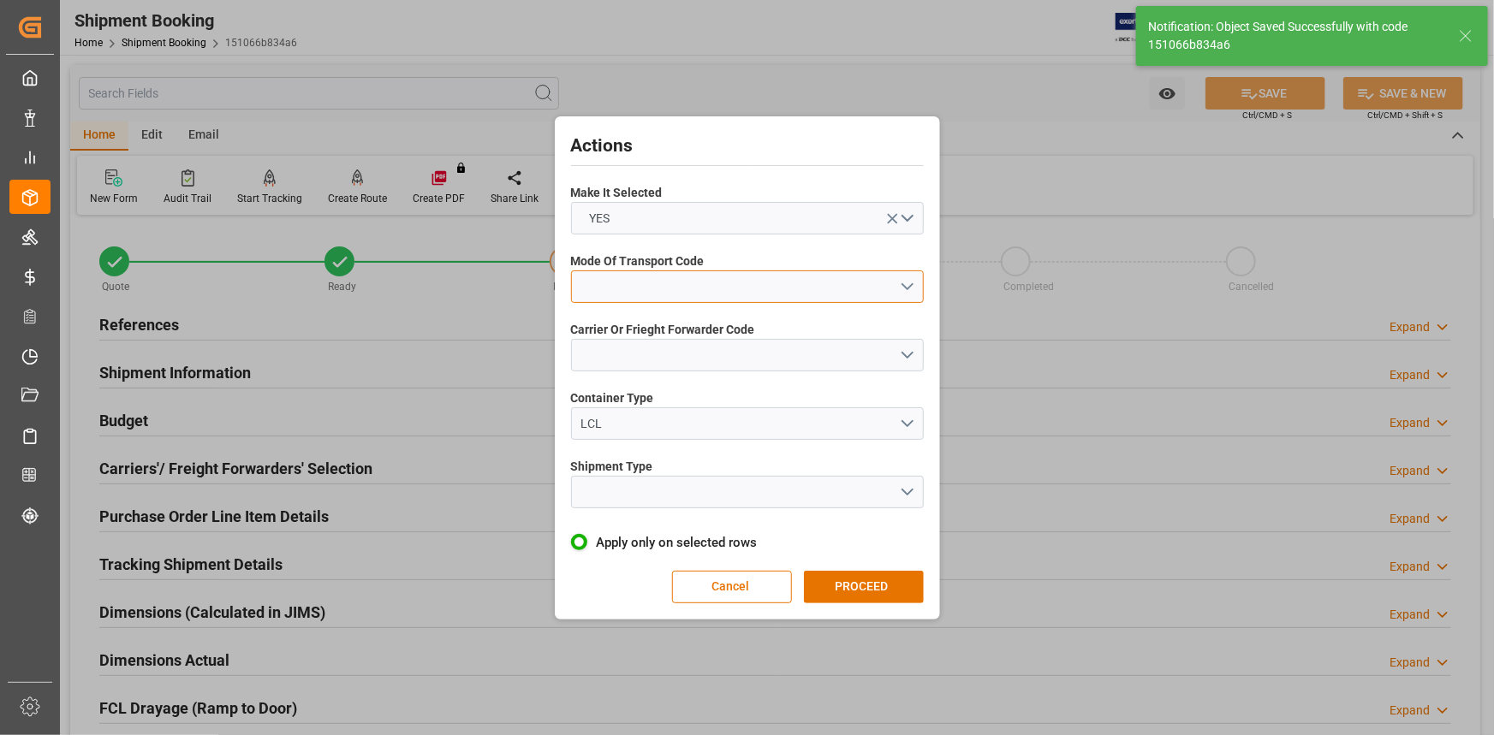
click at [907, 279] on button "open menu" at bounding box center [747, 287] width 353 height 33
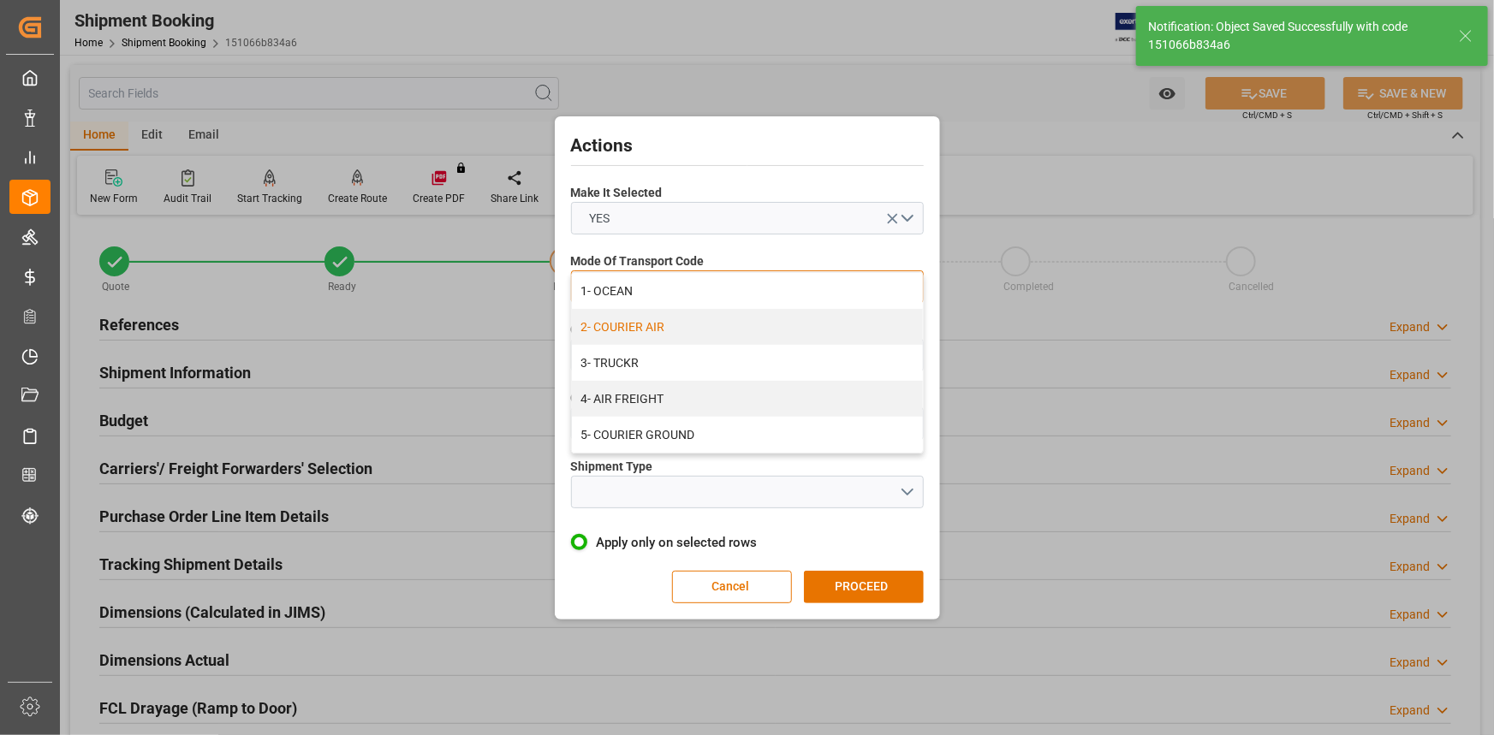
click at [779, 336] on div "2- COURIER AIR" at bounding box center [747, 327] width 351 height 36
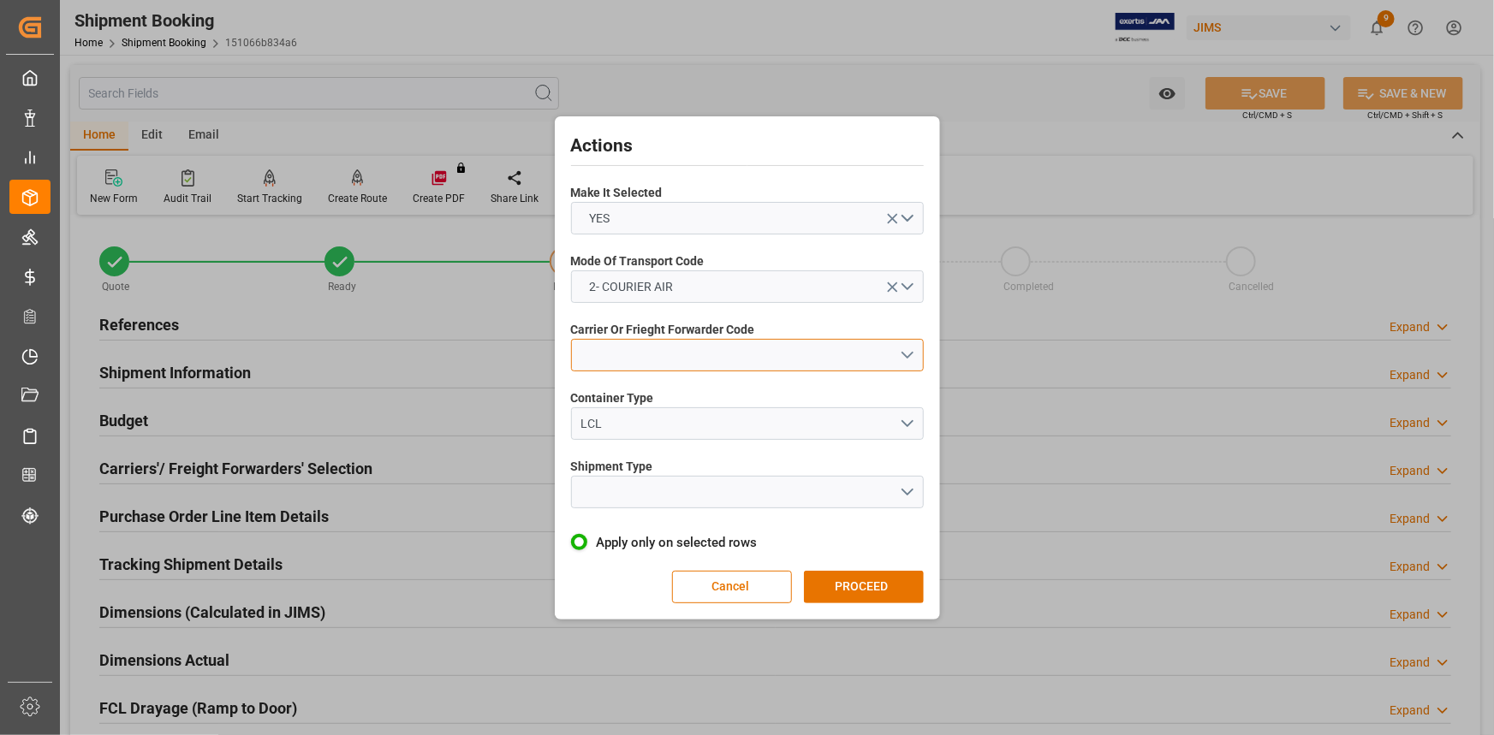
click at [909, 349] on button "open menu" at bounding box center [747, 355] width 353 height 33
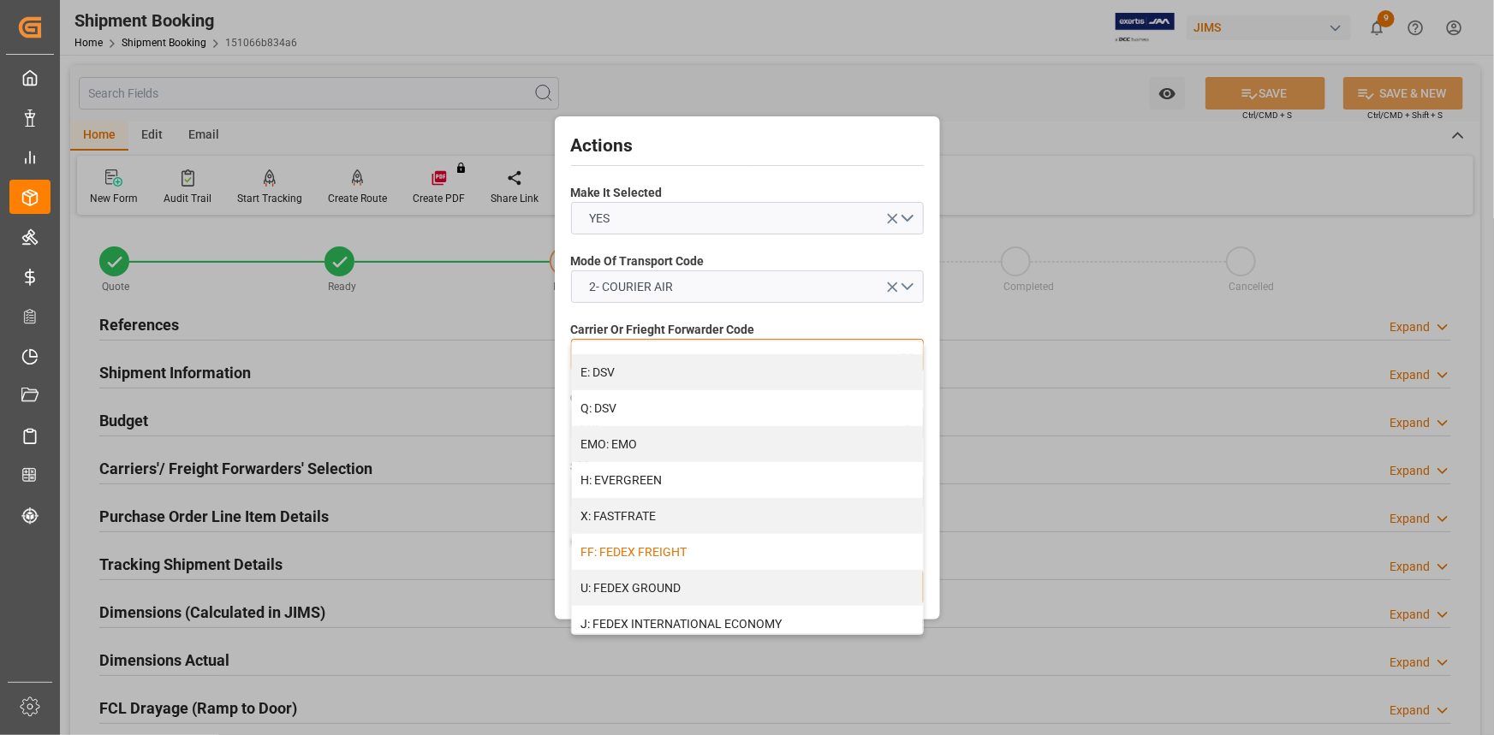
scroll to position [389, 0]
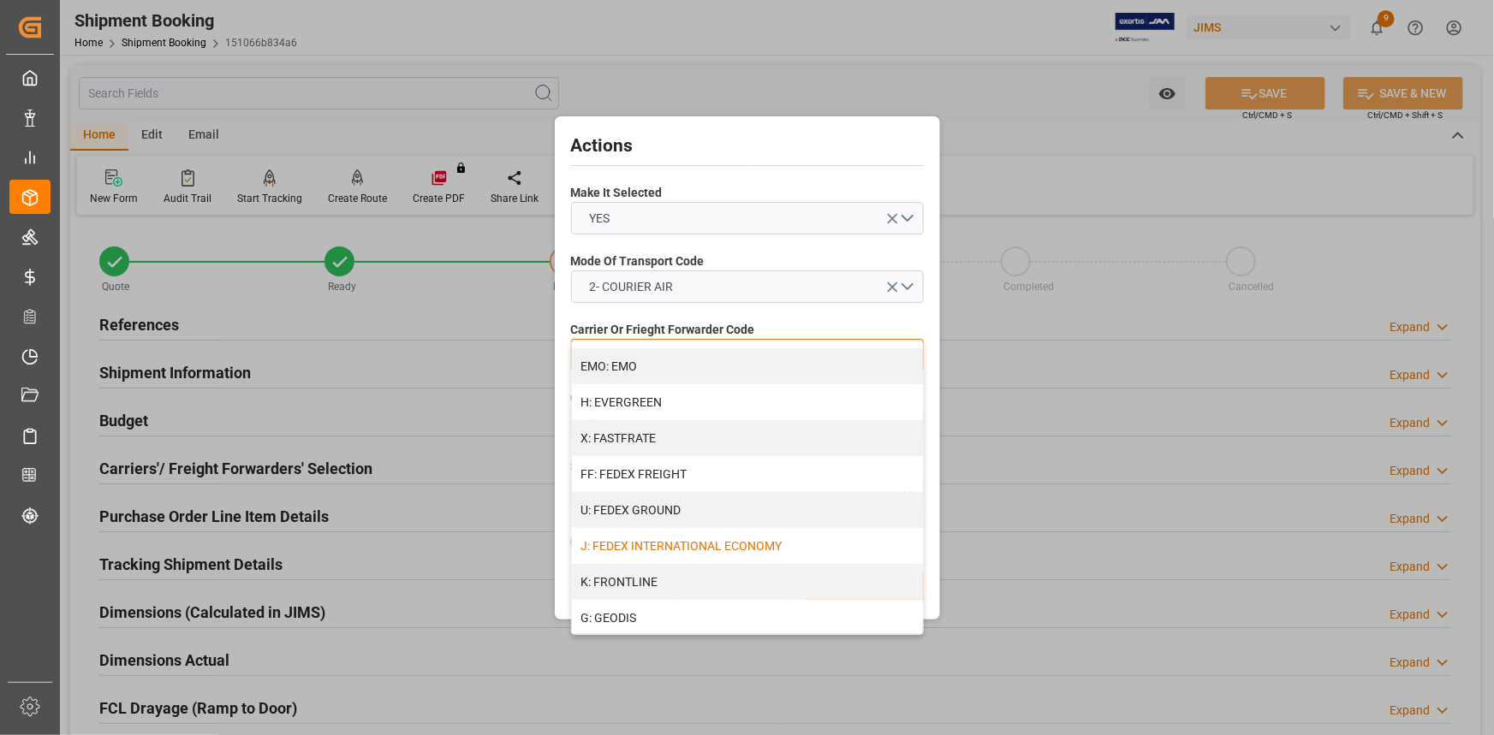
click at [778, 547] on div "J: FEDEX INTERNATIONAL ECONOMY" at bounding box center [747, 546] width 351 height 36
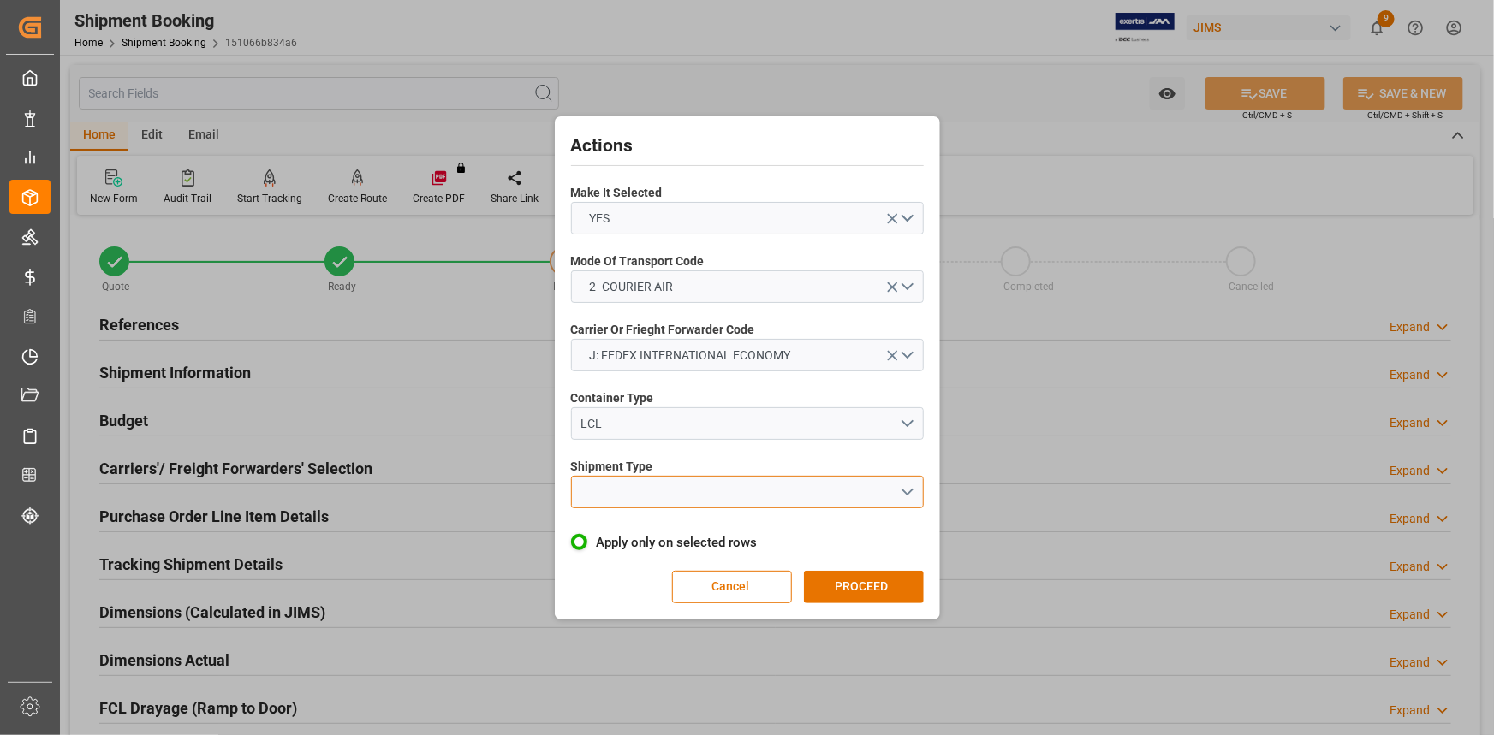
click at [907, 485] on button "open menu" at bounding box center [747, 492] width 353 height 33
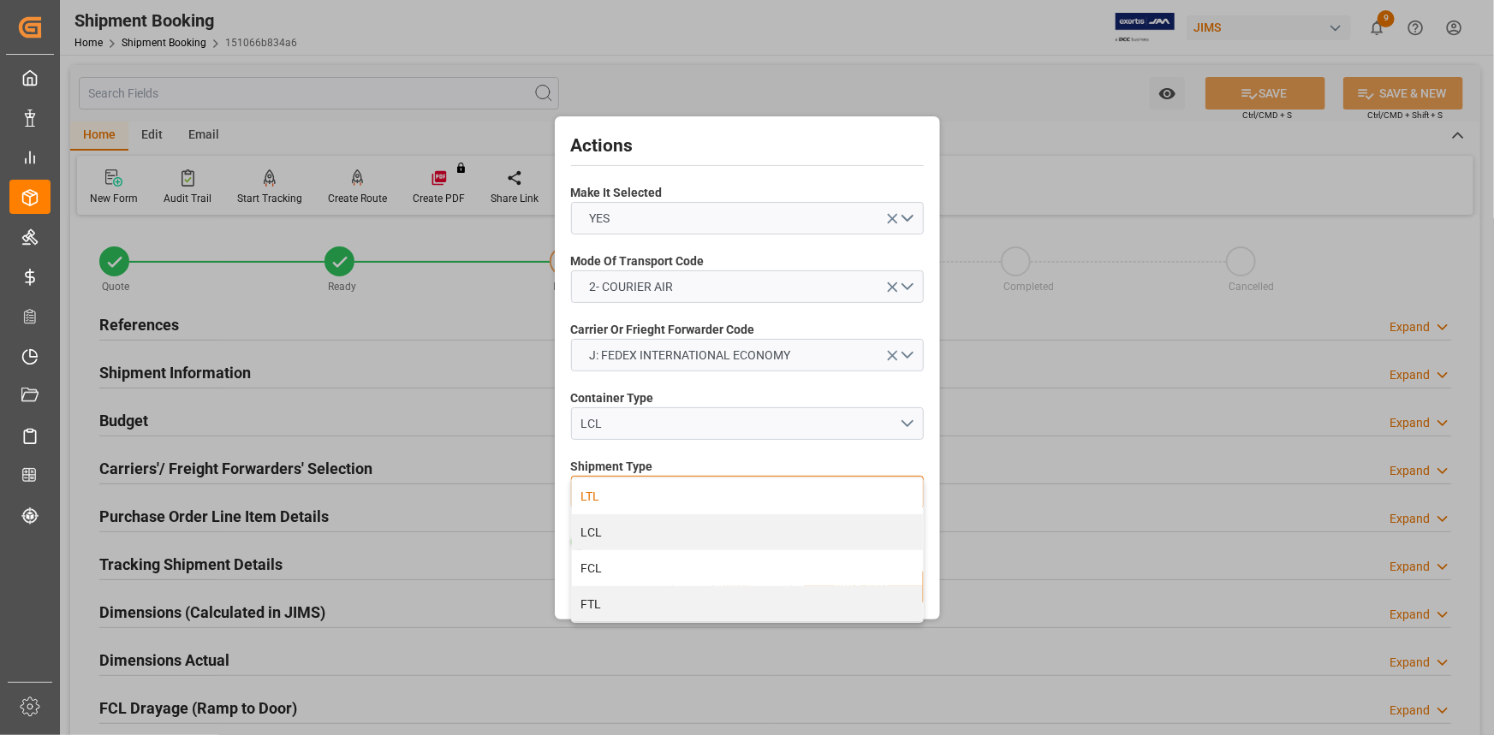
click at [758, 503] on div "LTL" at bounding box center [747, 497] width 351 height 36
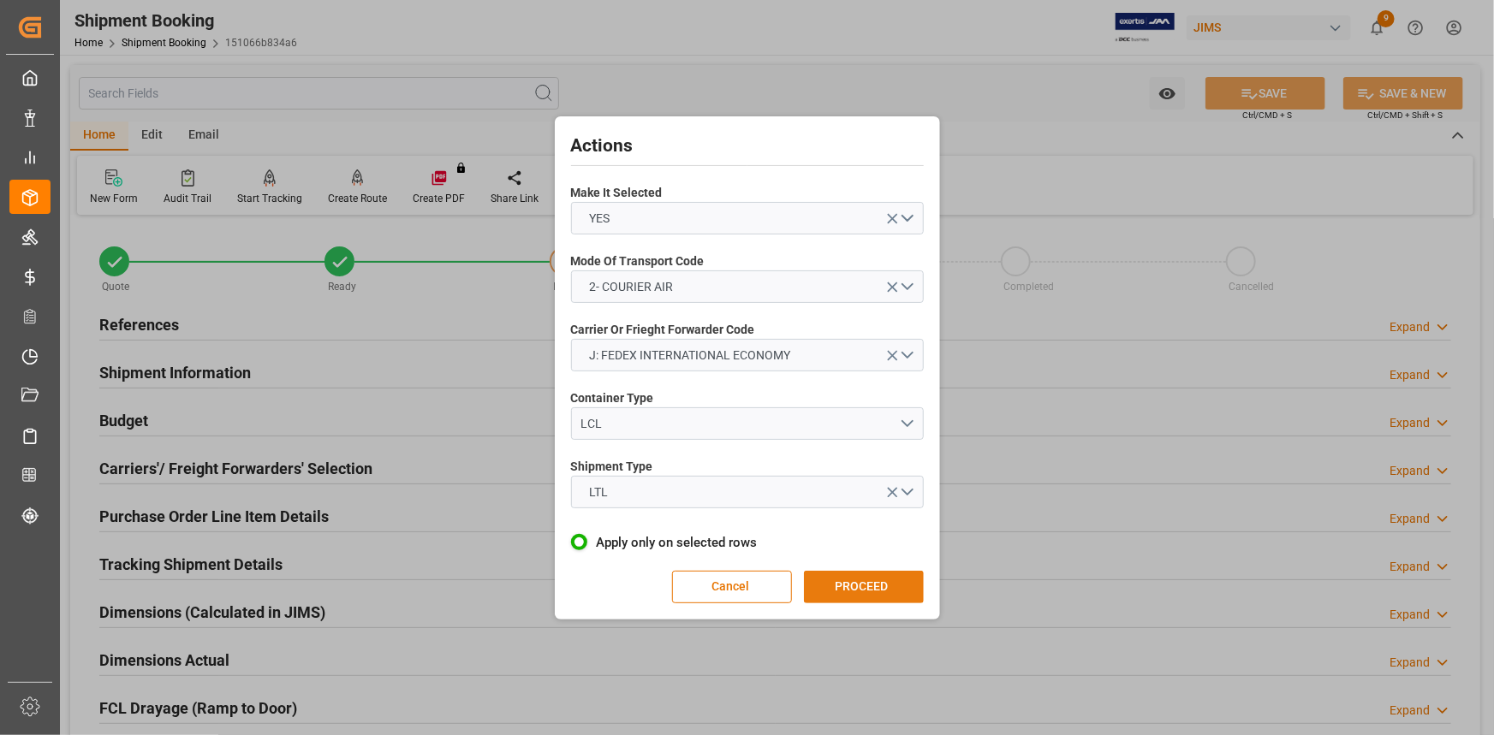
click at [878, 582] on button "PROCEED" at bounding box center [864, 587] width 120 height 33
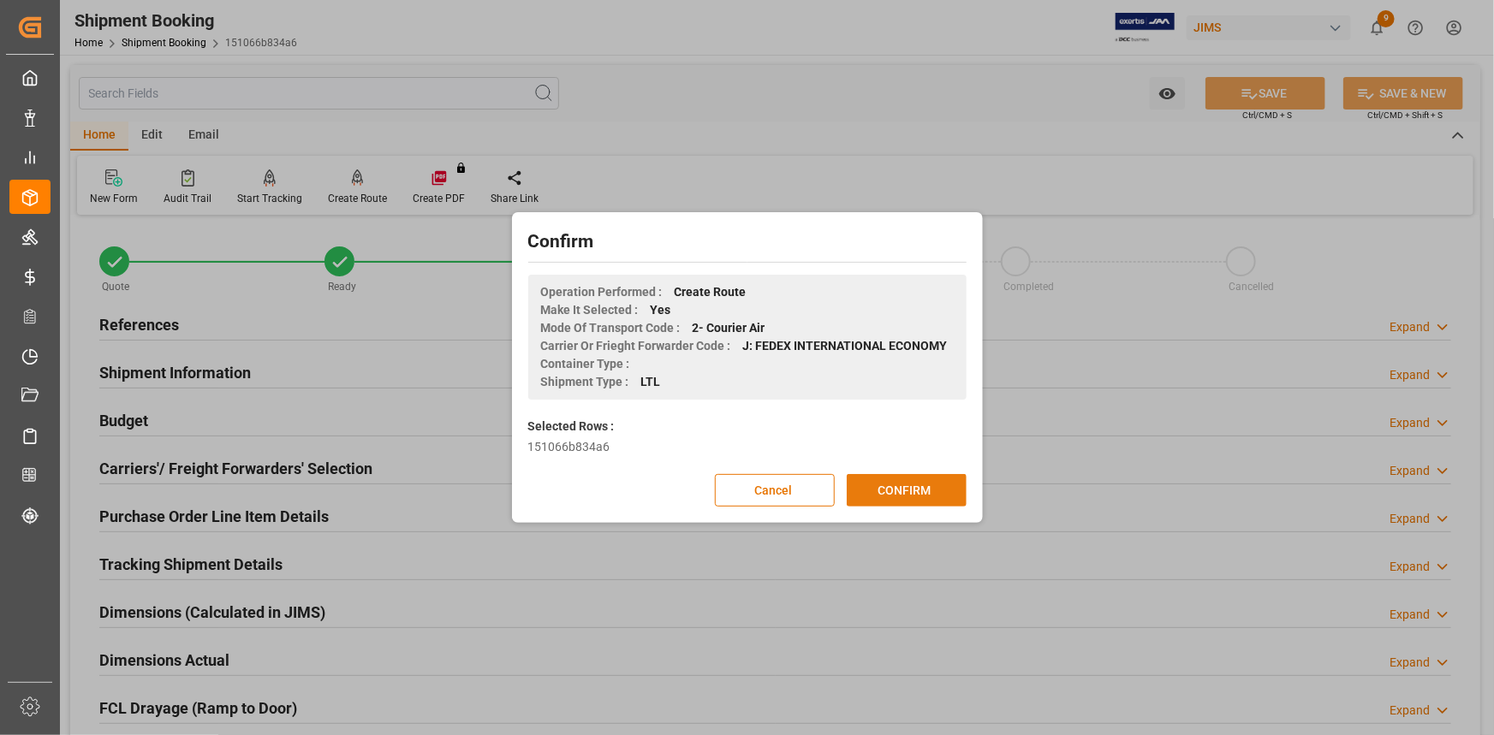
click at [904, 496] on button "CONFIRM" at bounding box center [907, 490] width 120 height 33
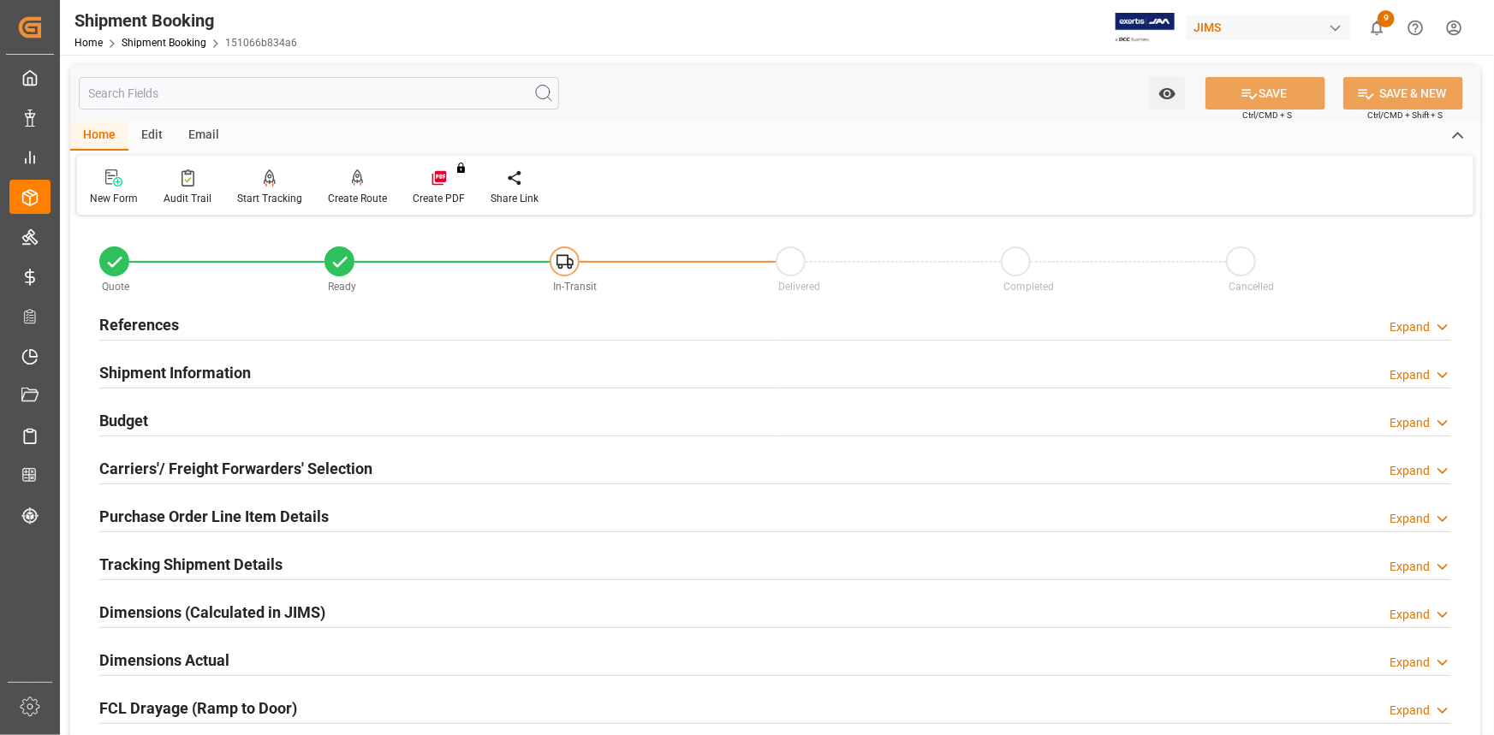
click at [350, 366] on div "Shipment Information Expand" at bounding box center [775, 371] width 1352 height 33
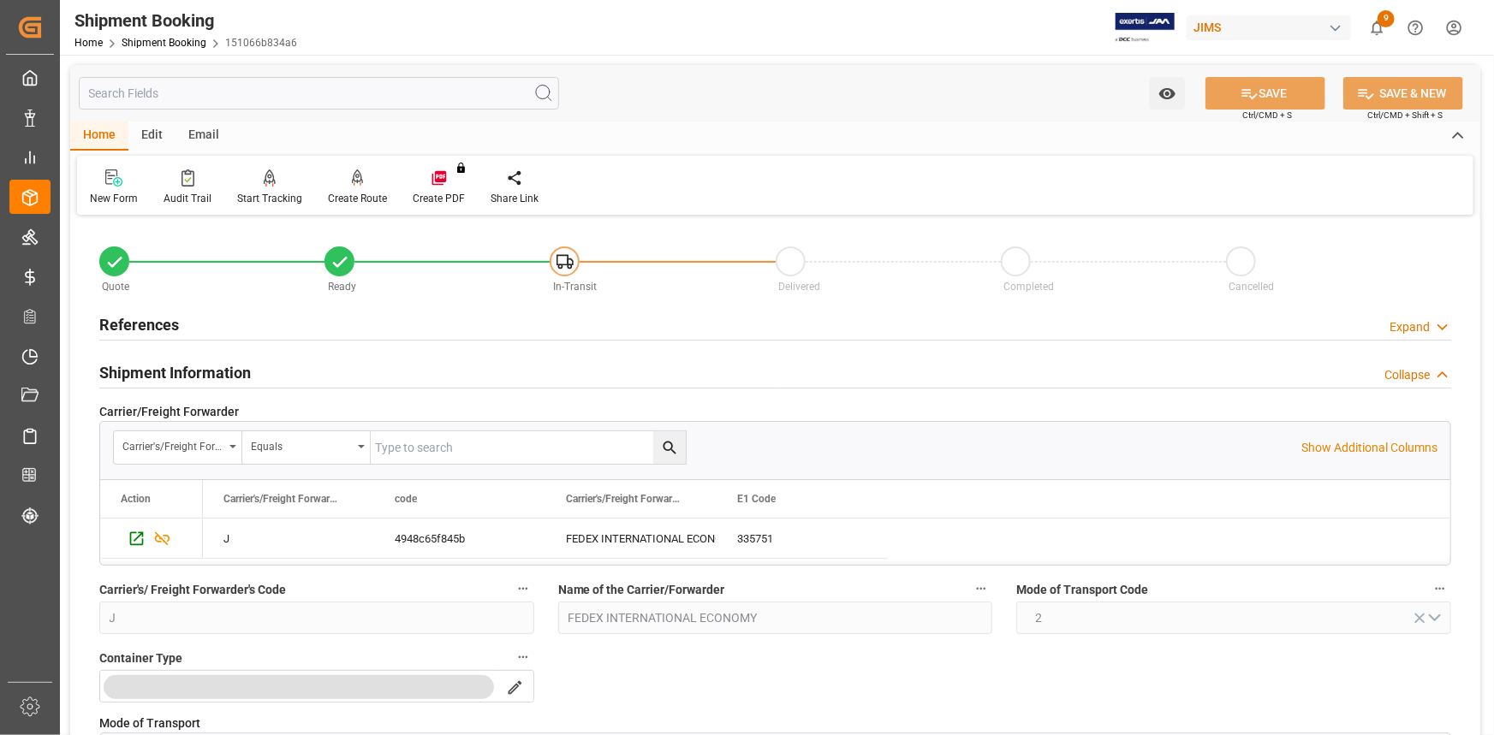
click at [366, 377] on div "Shipment Information Collapse" at bounding box center [775, 371] width 1352 height 33
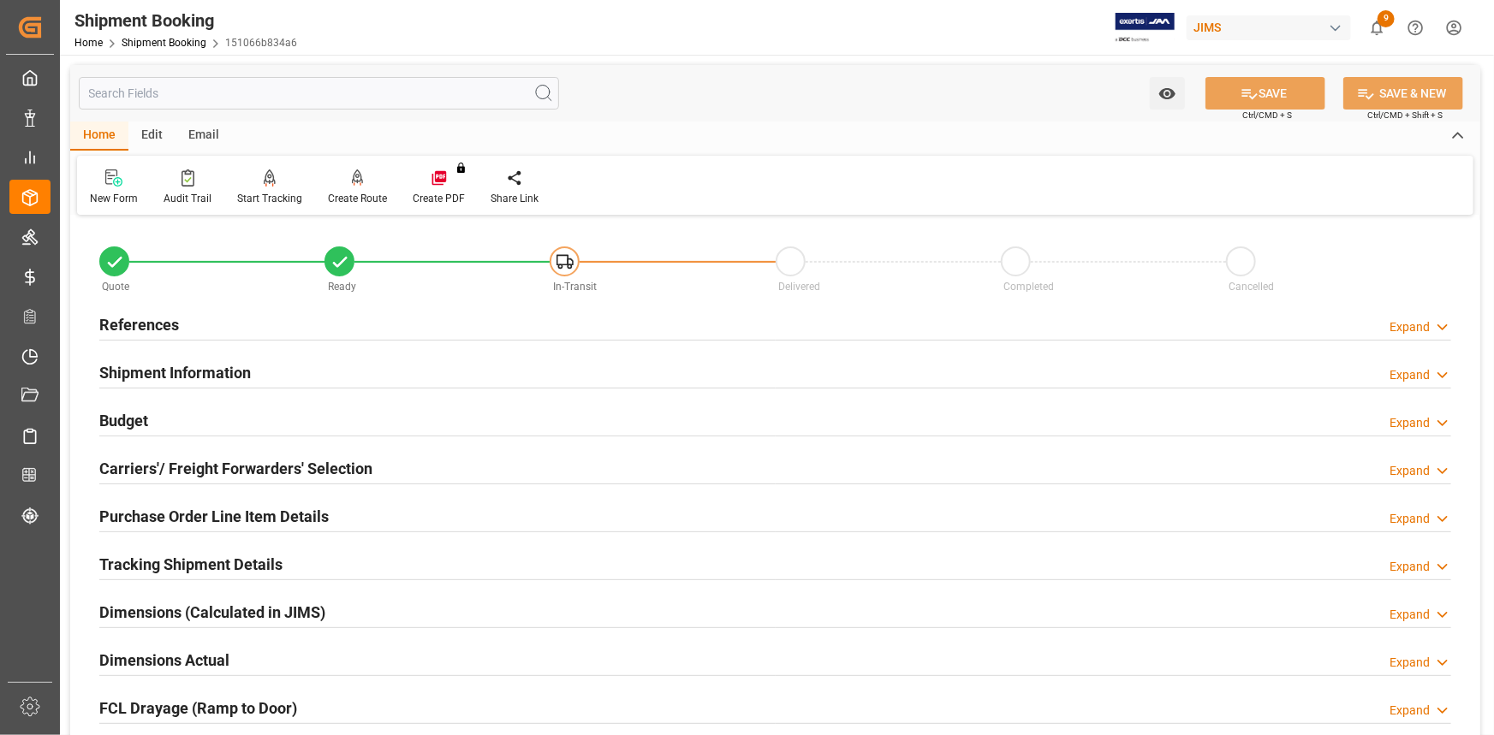
click at [346, 411] on div "Budget Expand" at bounding box center [775, 419] width 1352 height 33
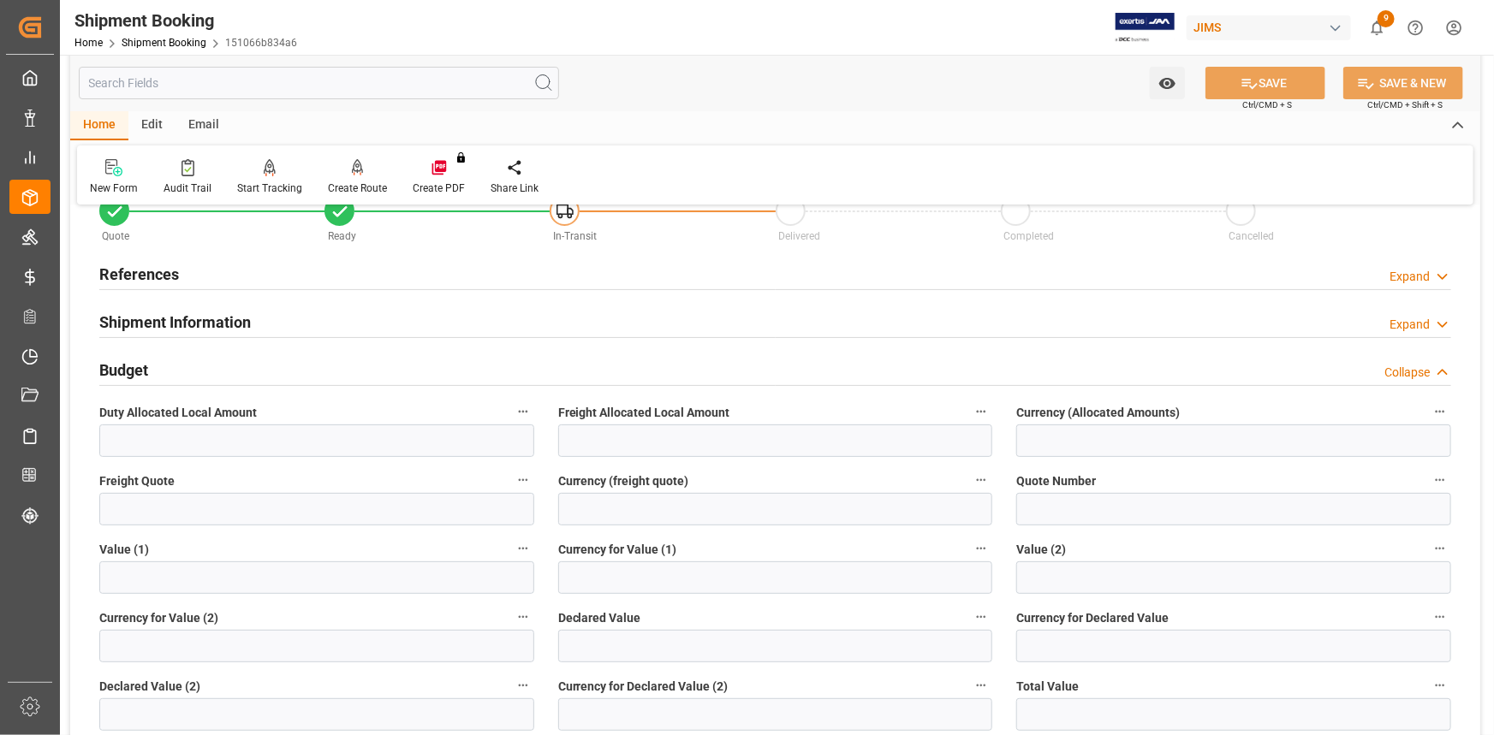
scroll to position [77, 0]
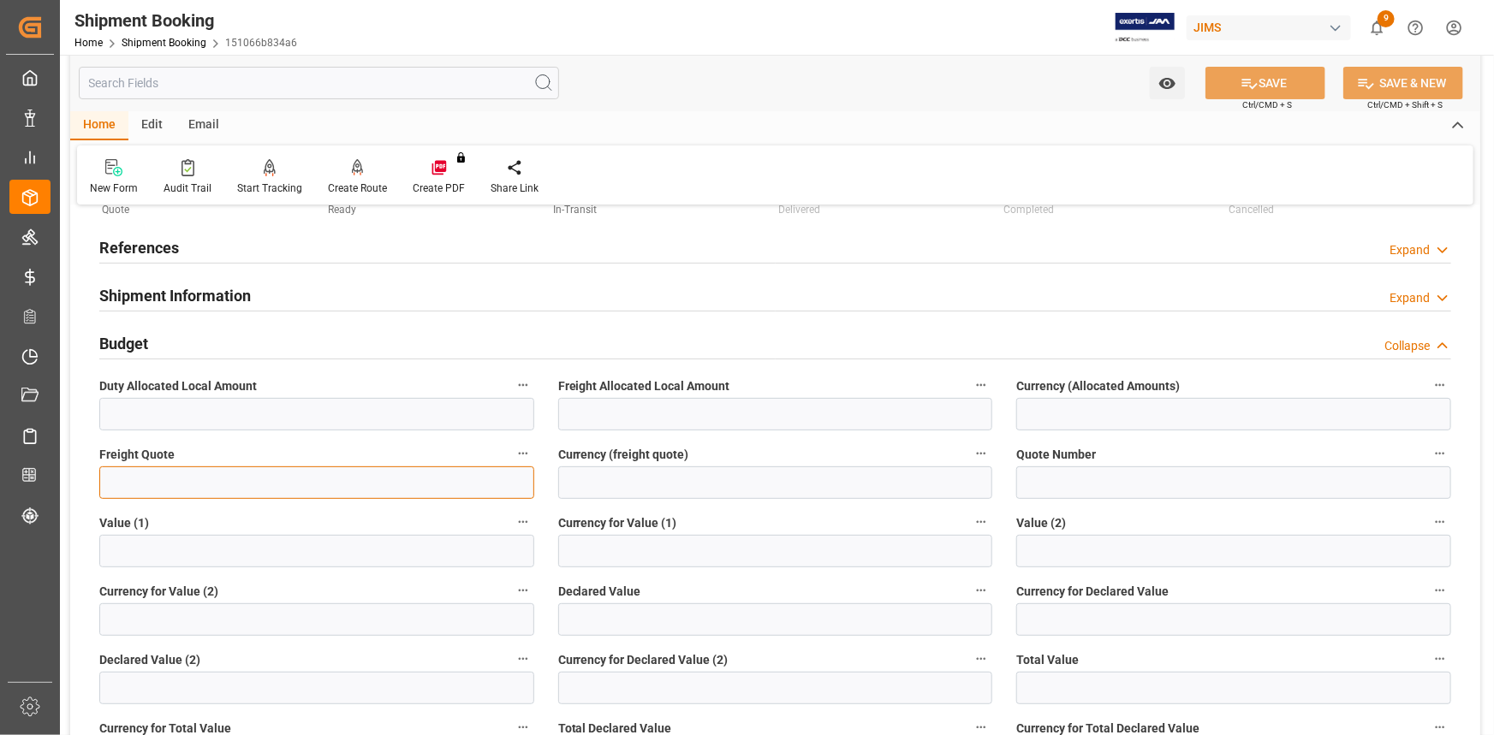
click at [217, 490] on input "text" at bounding box center [316, 483] width 435 height 33
type input "5000"
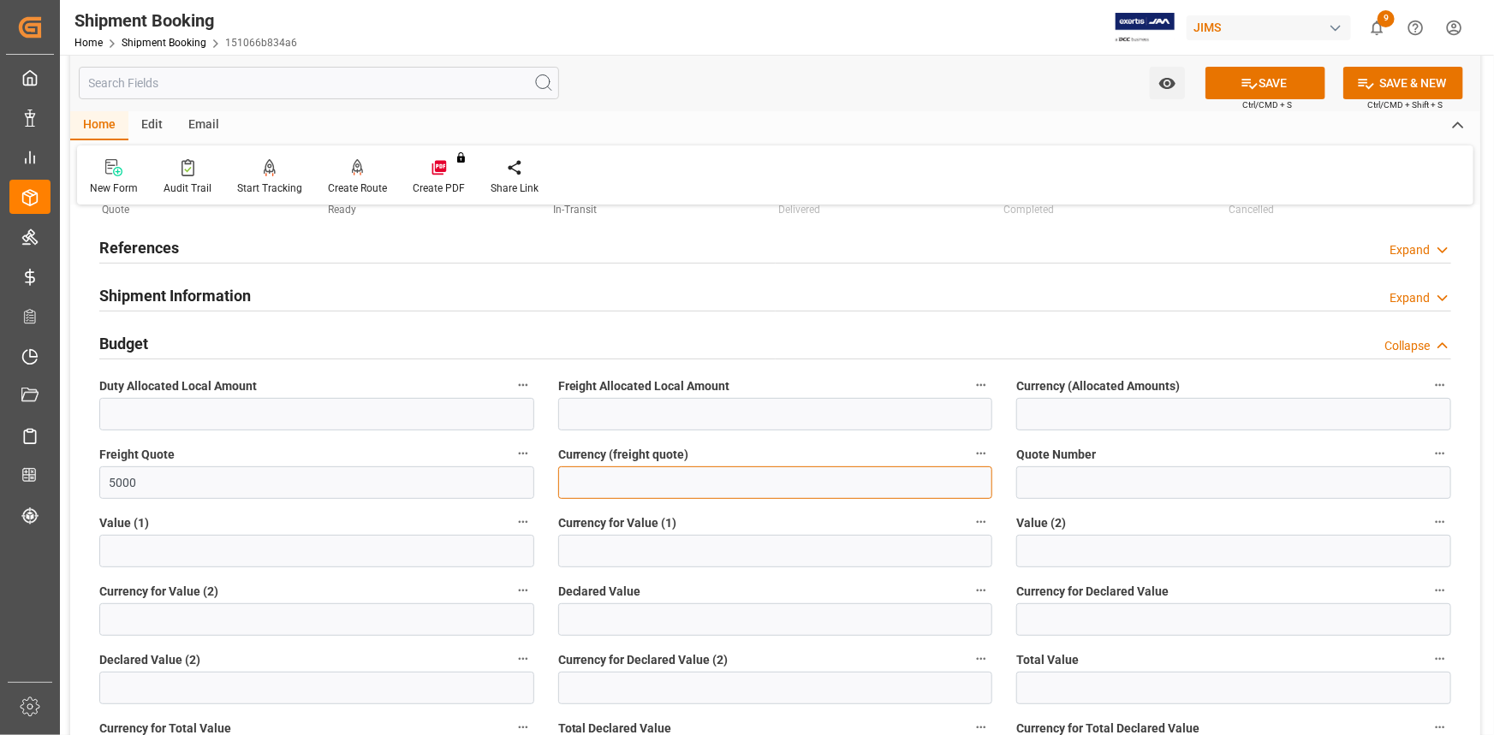
click at [603, 481] on input at bounding box center [775, 483] width 435 height 33
type input "USD"
click at [177, 547] on input "text" at bounding box center [316, 551] width 435 height 33
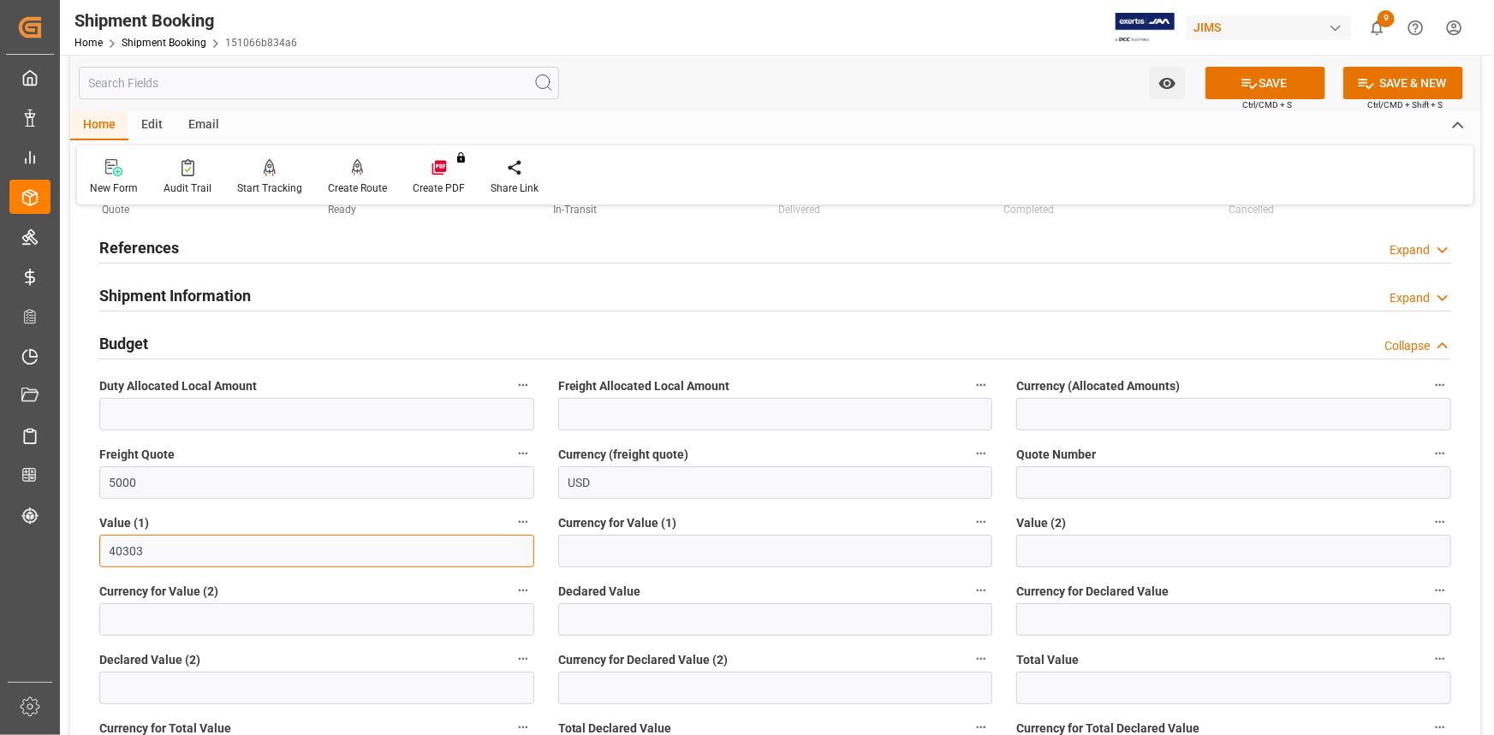
type input "40303"
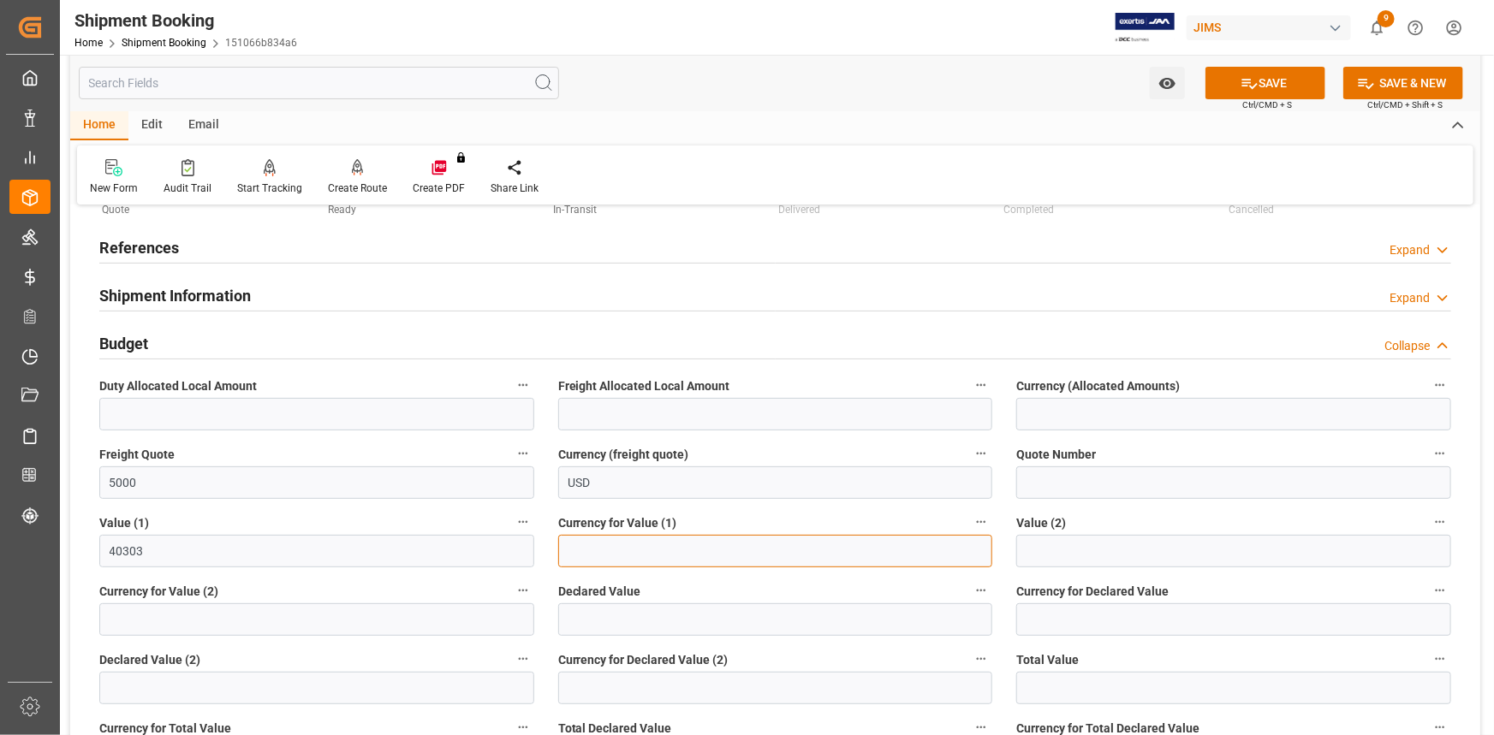
click at [582, 551] on input at bounding box center [775, 551] width 435 height 33
type input "USD"
click at [1279, 69] on button "SAVE" at bounding box center [1265, 83] width 120 height 33
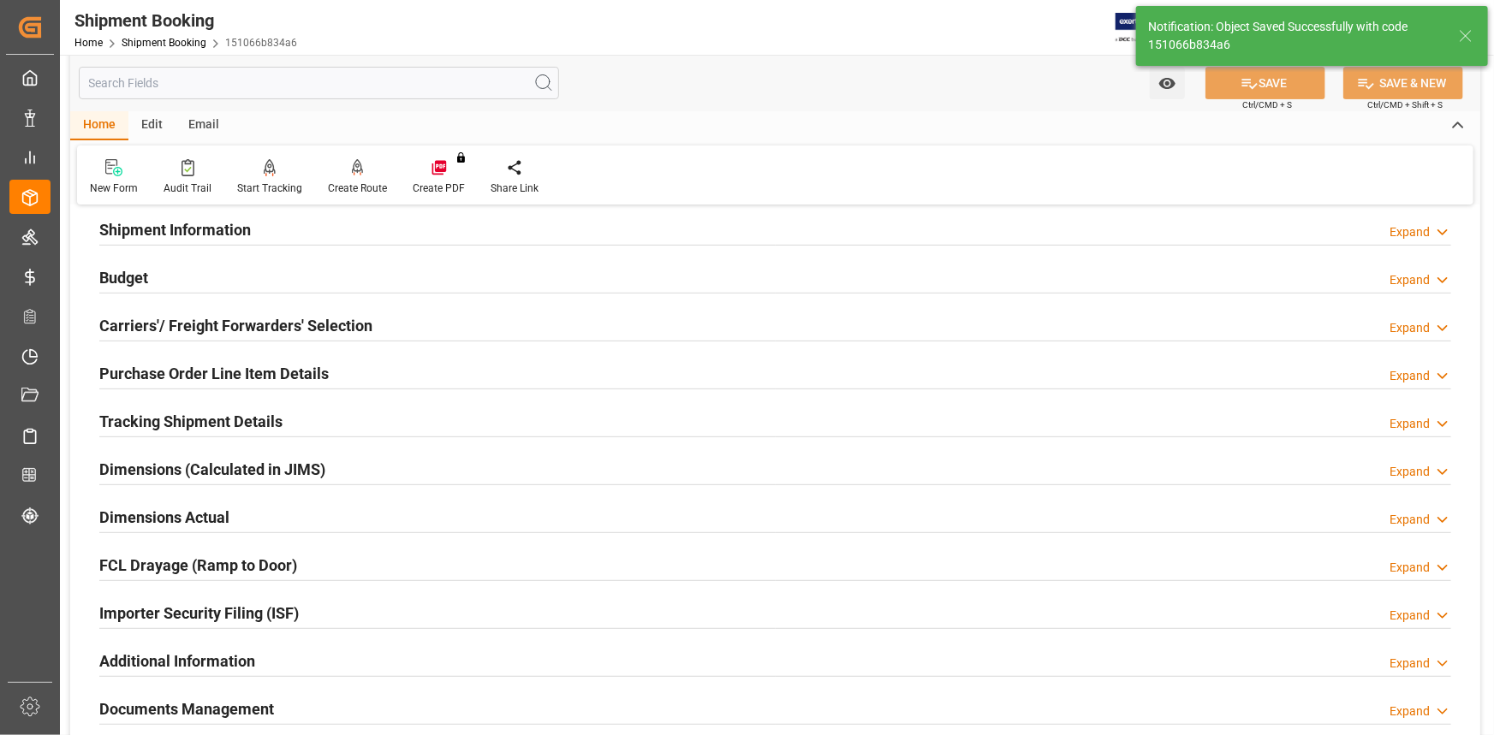
scroll to position [233, 0]
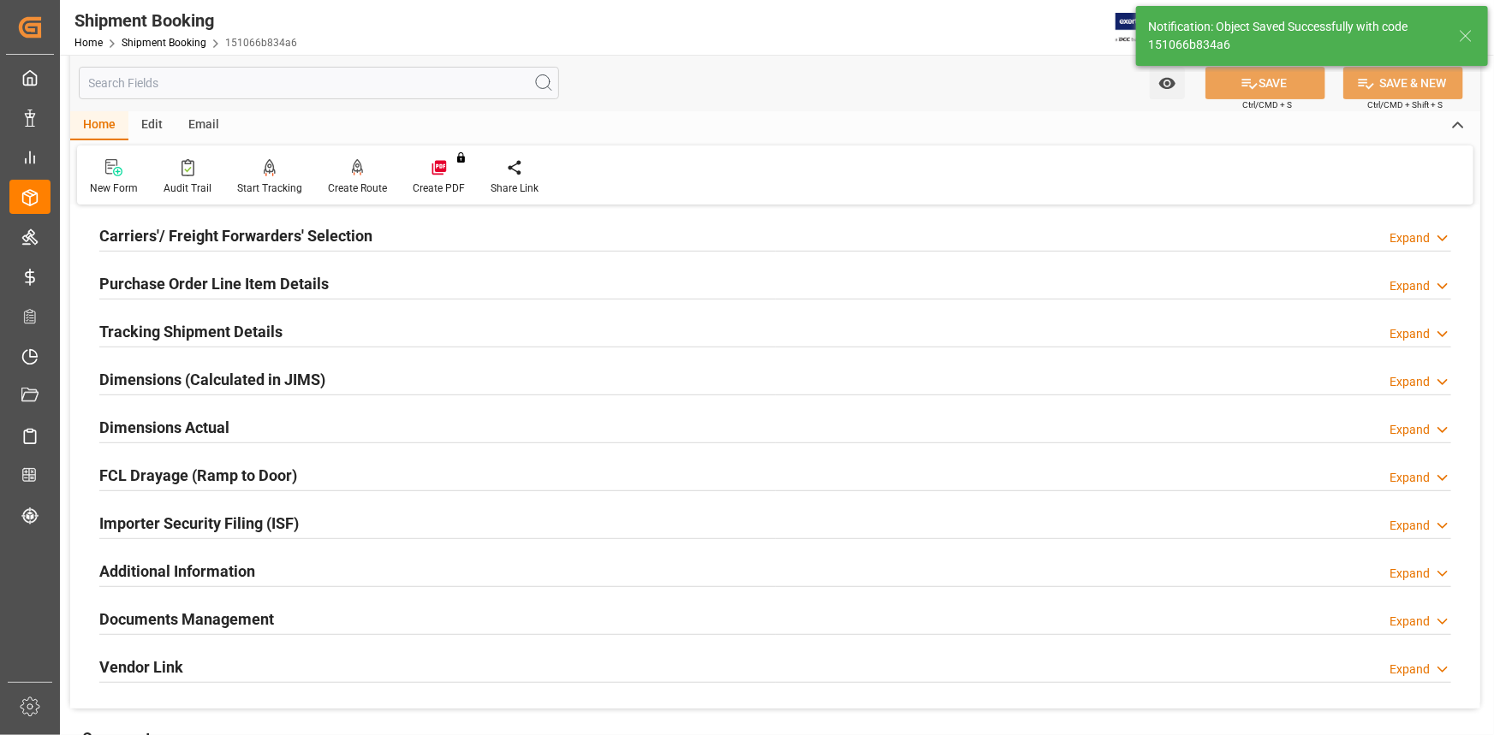
click at [326, 330] on div "Tracking Shipment Details Expand" at bounding box center [775, 330] width 1352 height 33
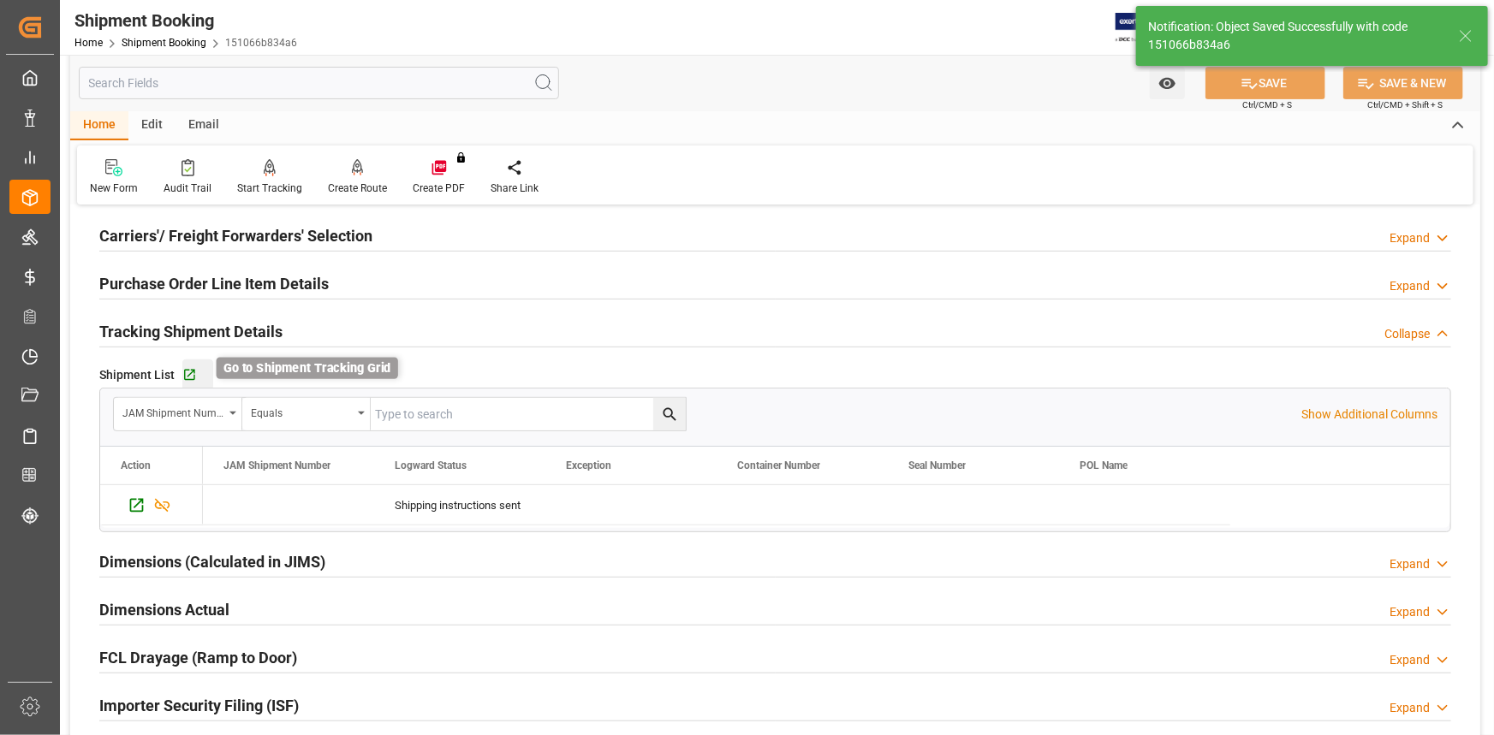
click at [190, 371] on icon "button" at bounding box center [189, 375] width 15 height 15
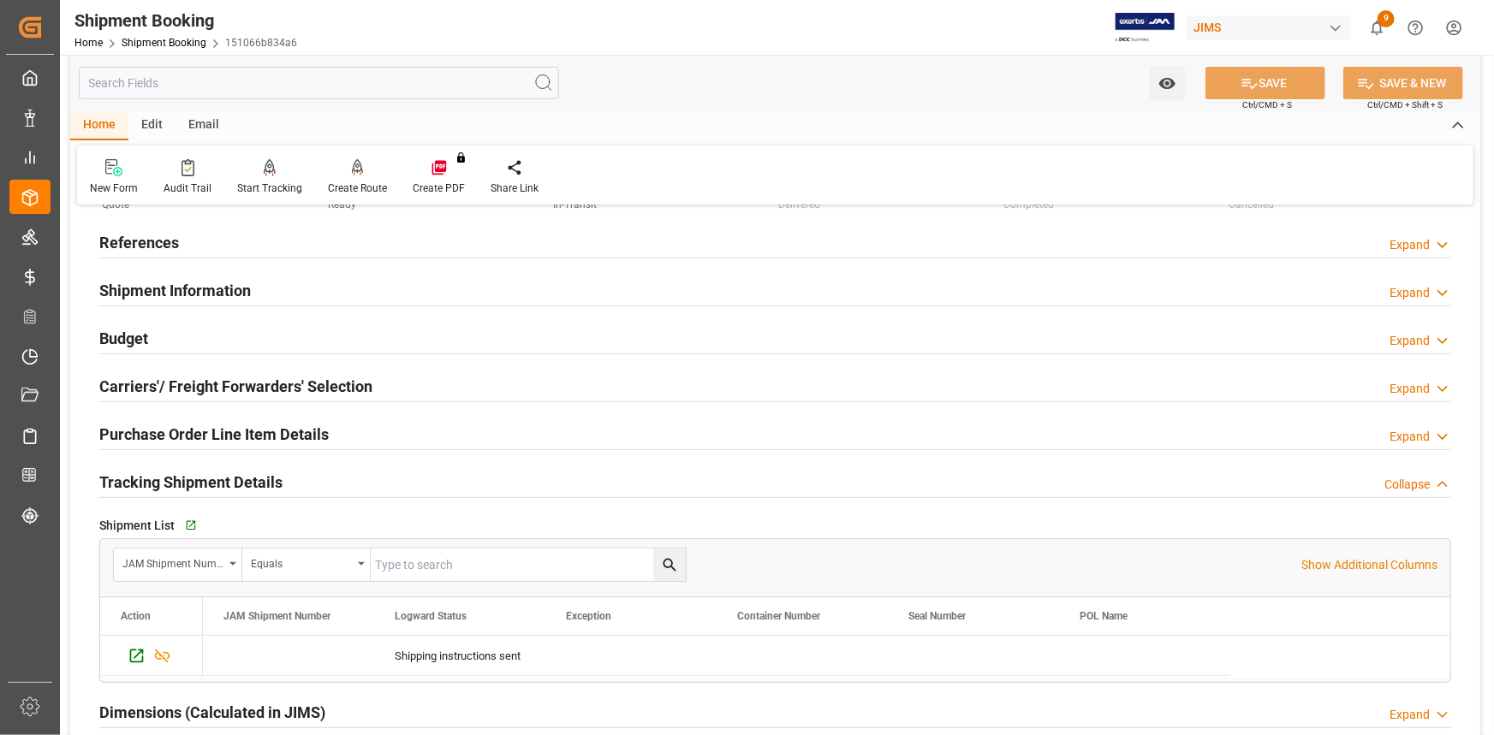
scroll to position [77, 0]
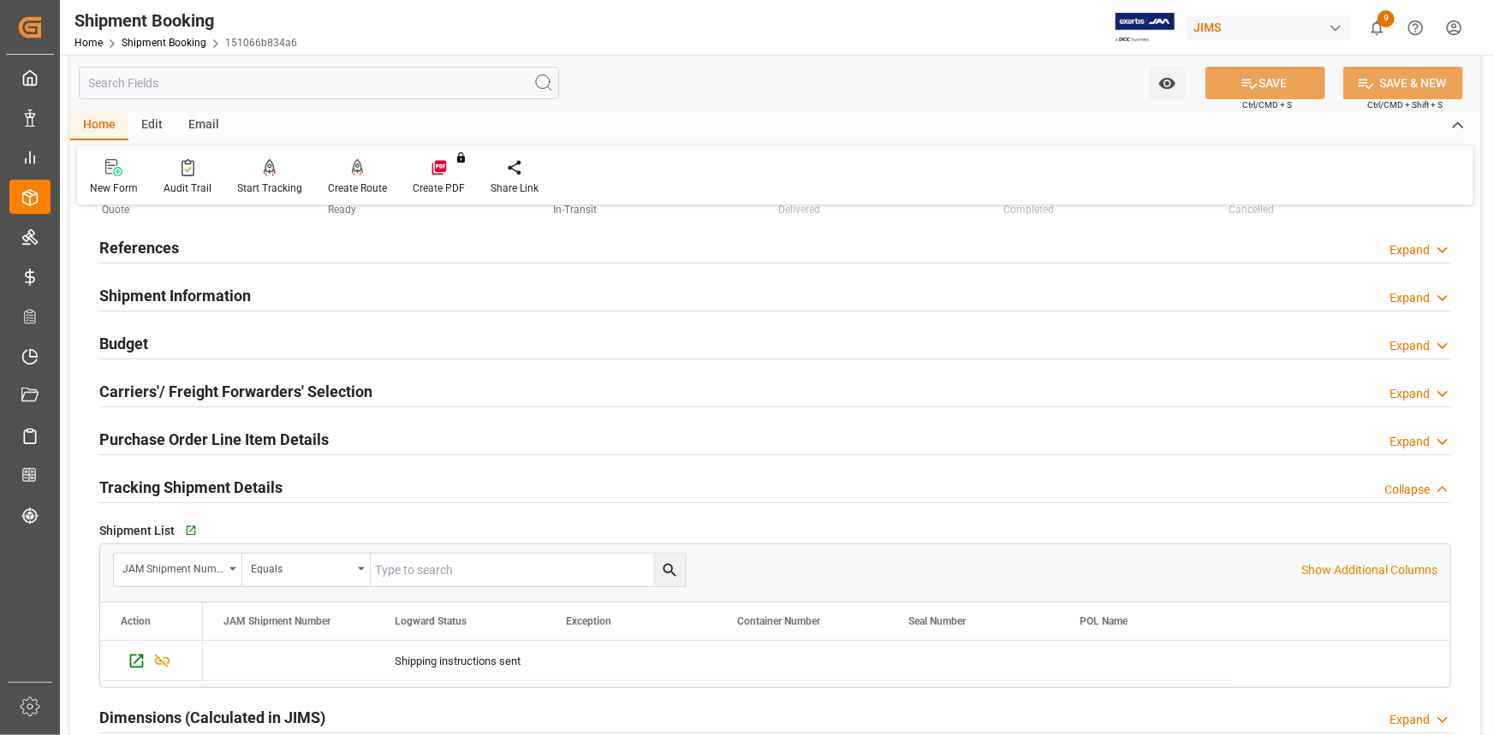
click at [240, 292] on h2 "Shipment Information" at bounding box center [175, 295] width 152 height 23
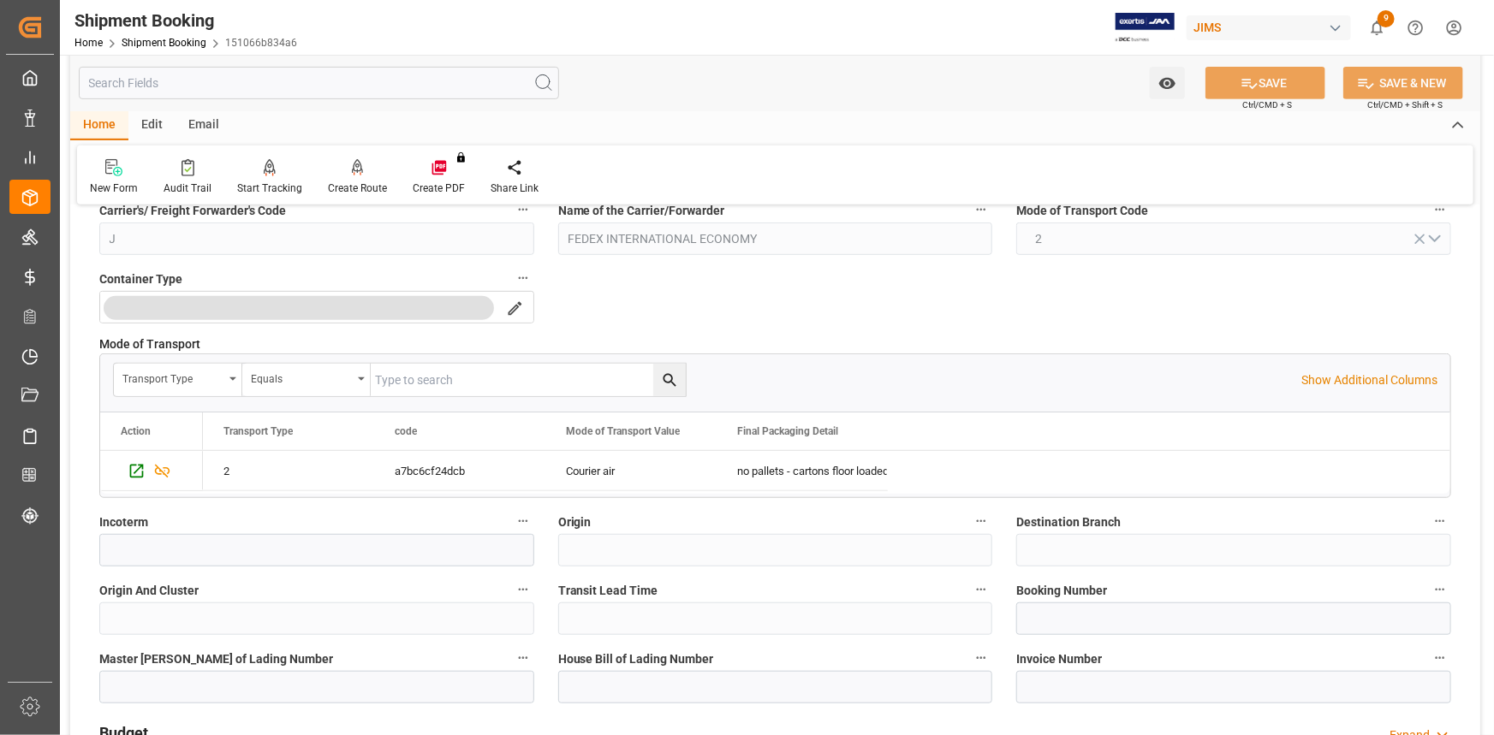
scroll to position [467, 0]
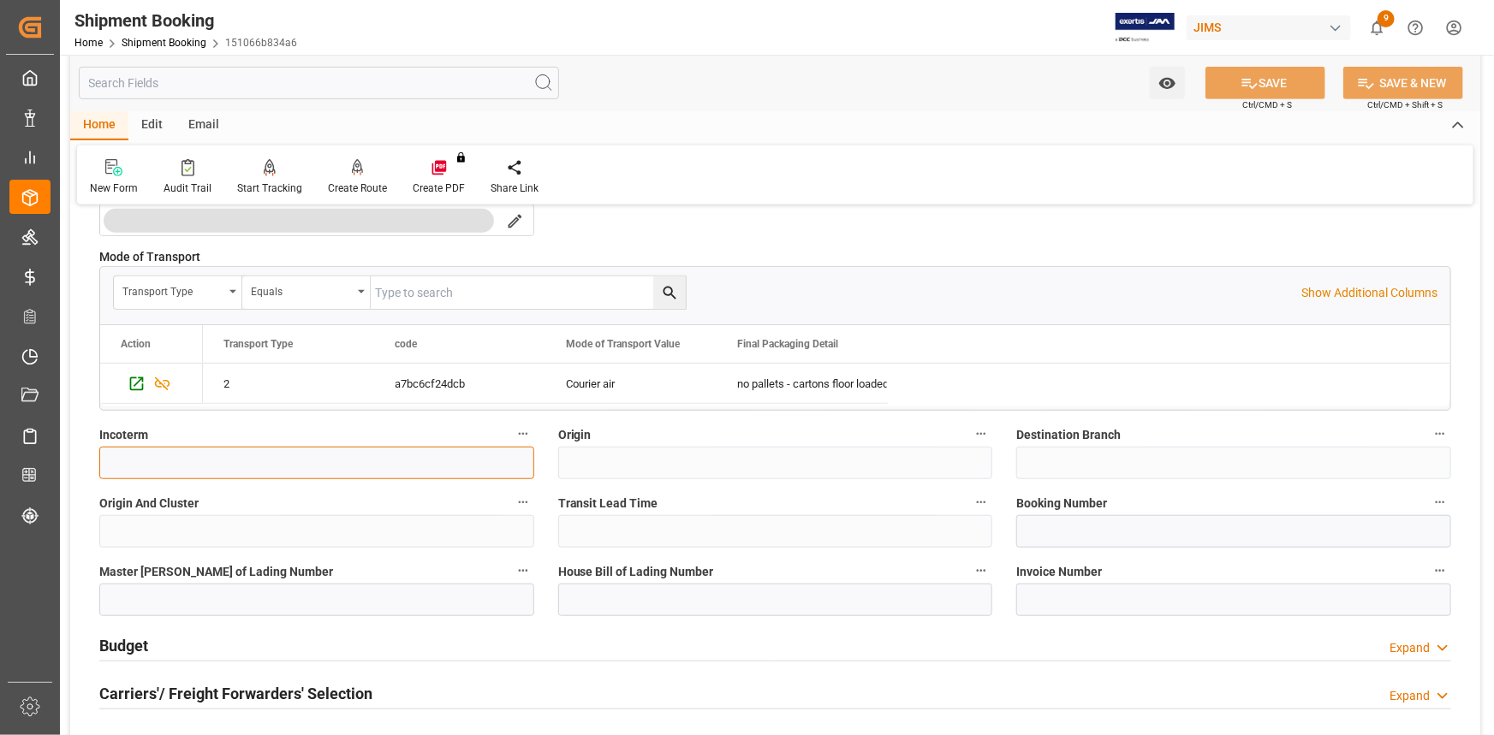
click at [188, 465] on input at bounding box center [316, 463] width 435 height 33
paste input "New Taipei City,"
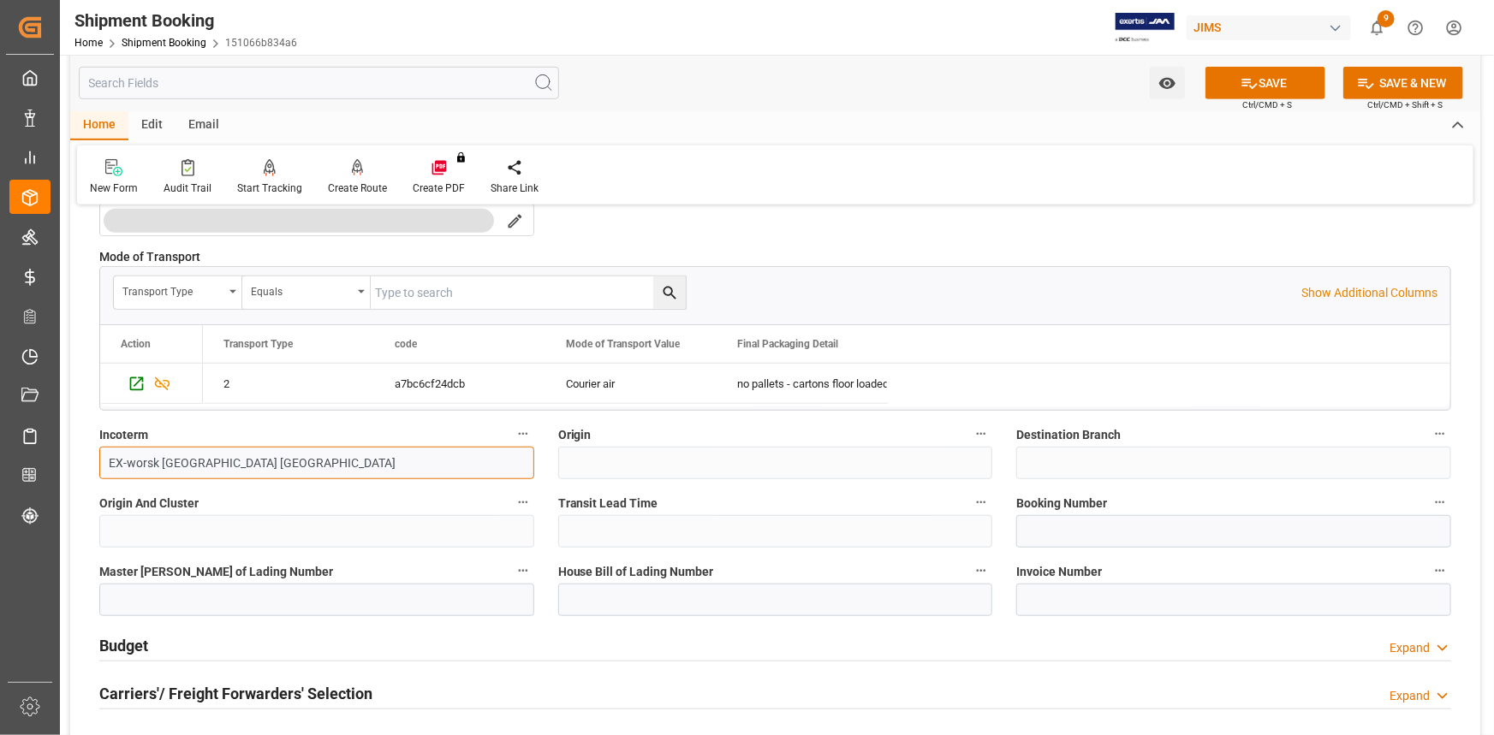
type input "EX-worsk [GEOGRAPHIC_DATA] [GEOGRAPHIC_DATA]"
click at [1250, 98] on span "Ctrl/CMD + S" at bounding box center [1267, 104] width 50 height 13
click at [1258, 86] on button "SAVE" at bounding box center [1265, 83] width 120 height 33
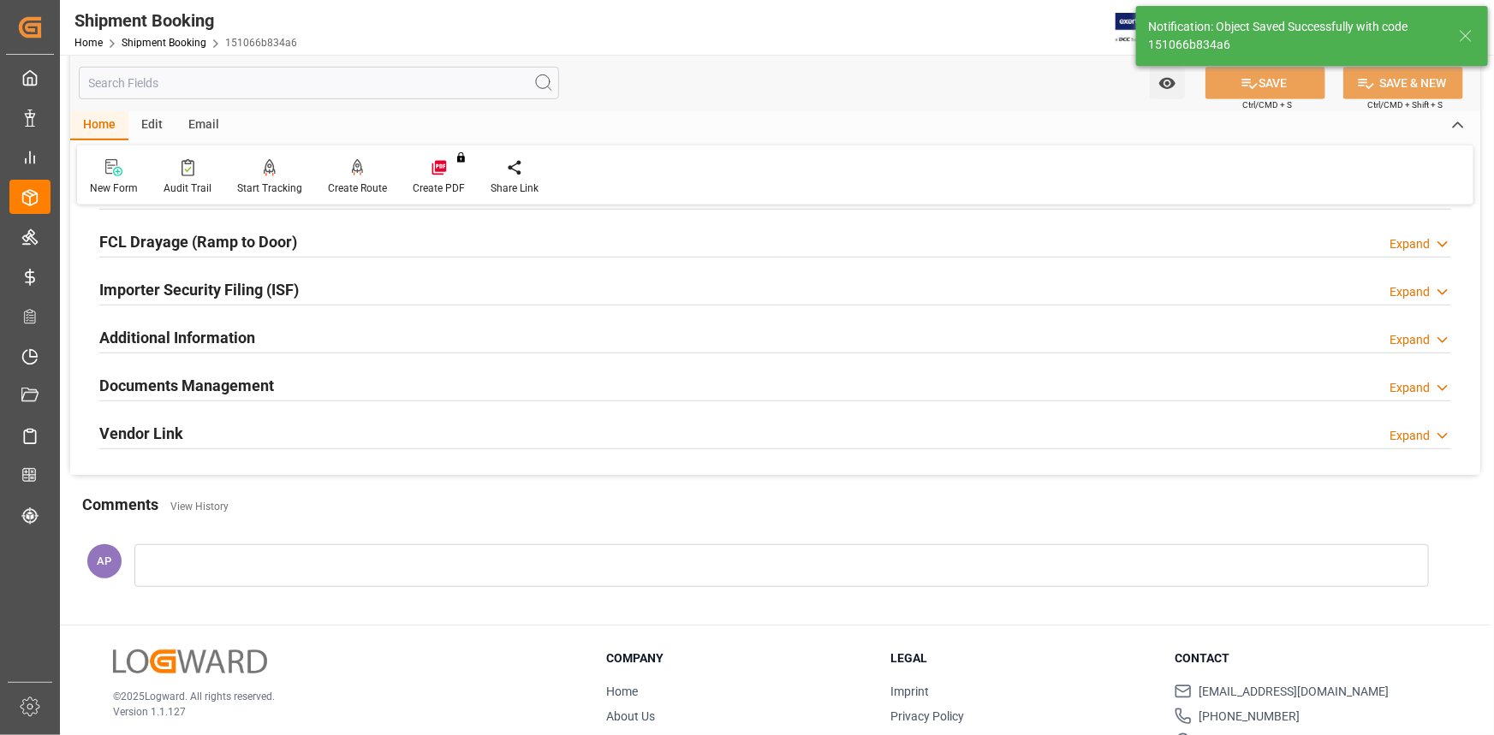
scroll to position [0, 0]
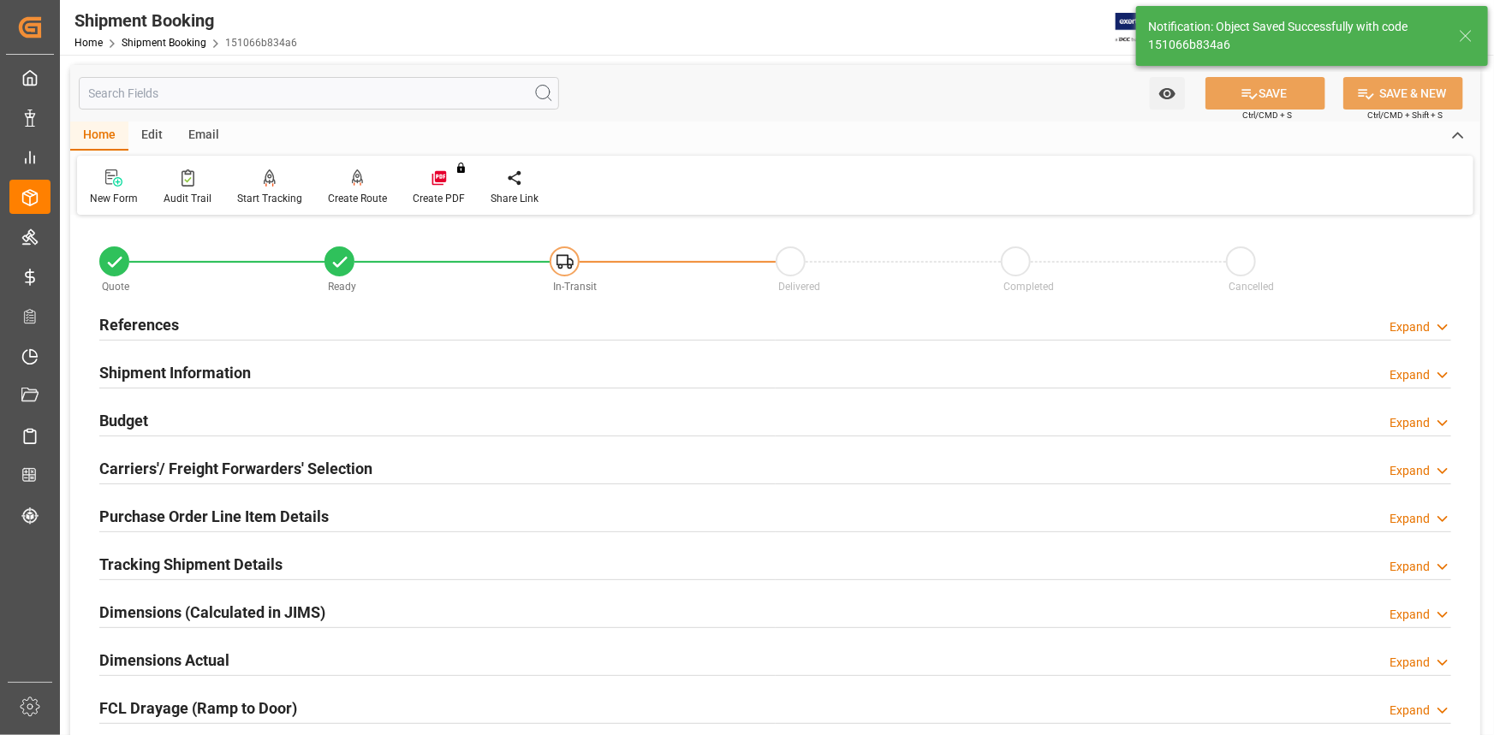
click at [320, 558] on div "Tracking Shipment Details Expand" at bounding box center [775, 563] width 1352 height 33
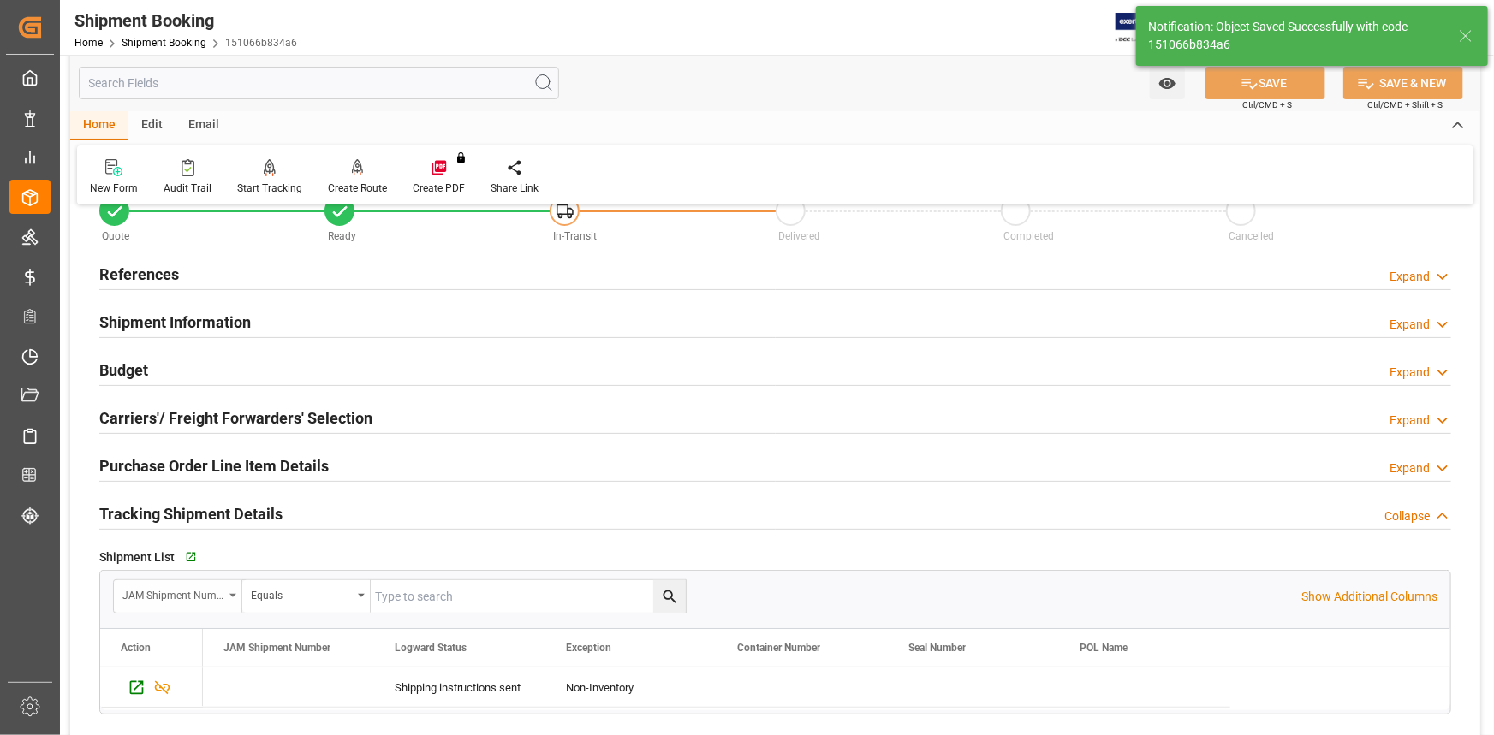
scroll to position [77, 0]
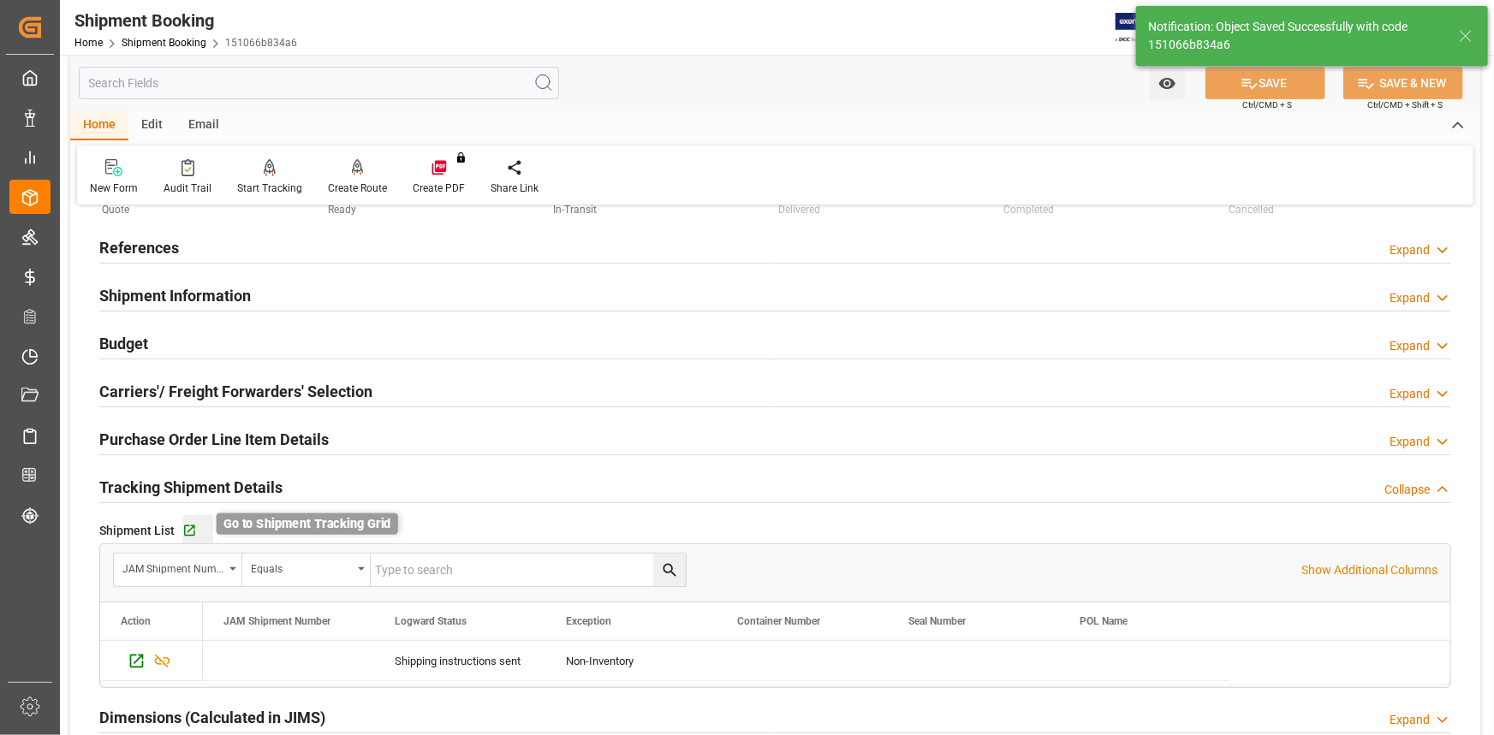
click at [192, 529] on icon "button" at bounding box center [189, 531] width 15 height 15
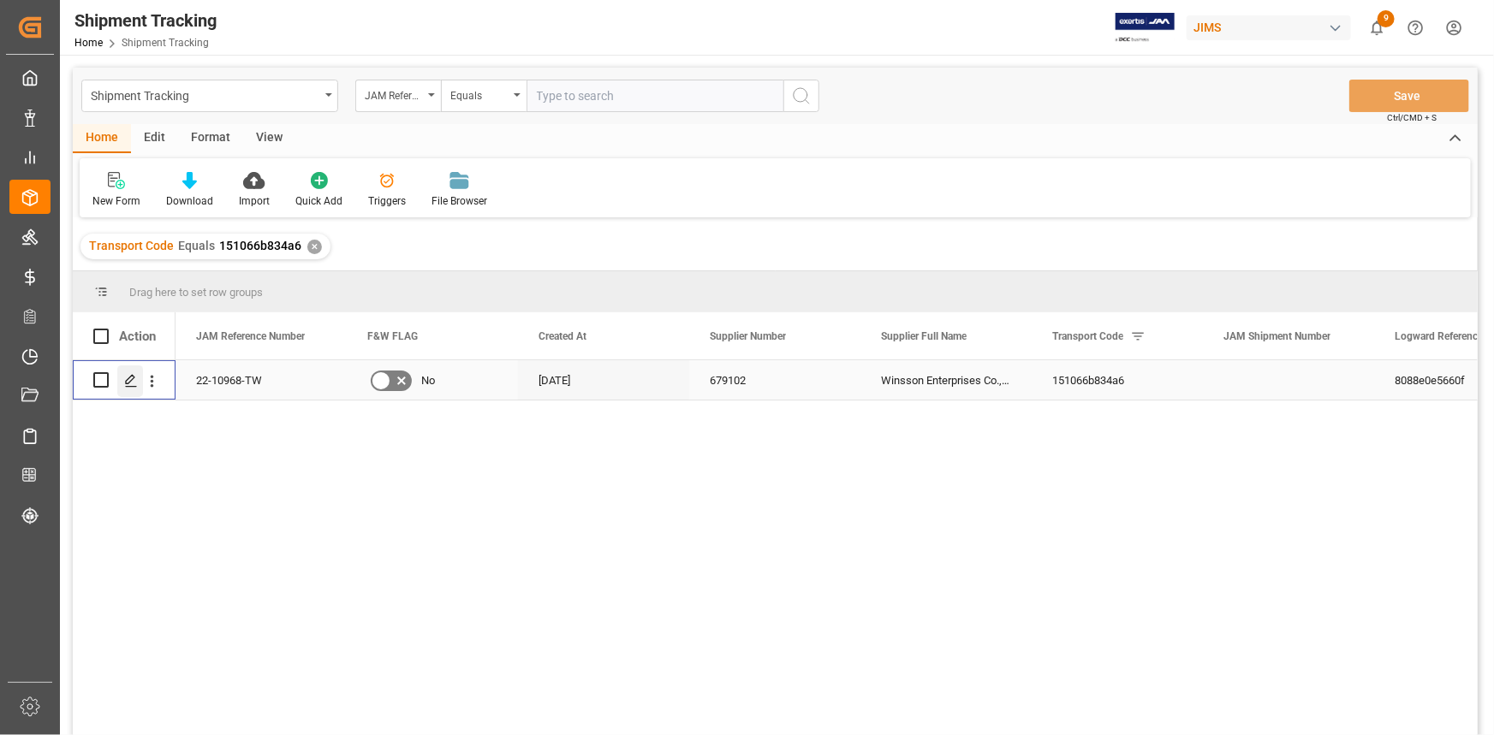
click at [136, 381] on icon "Press SPACE to select this row." at bounding box center [131, 381] width 14 height 14
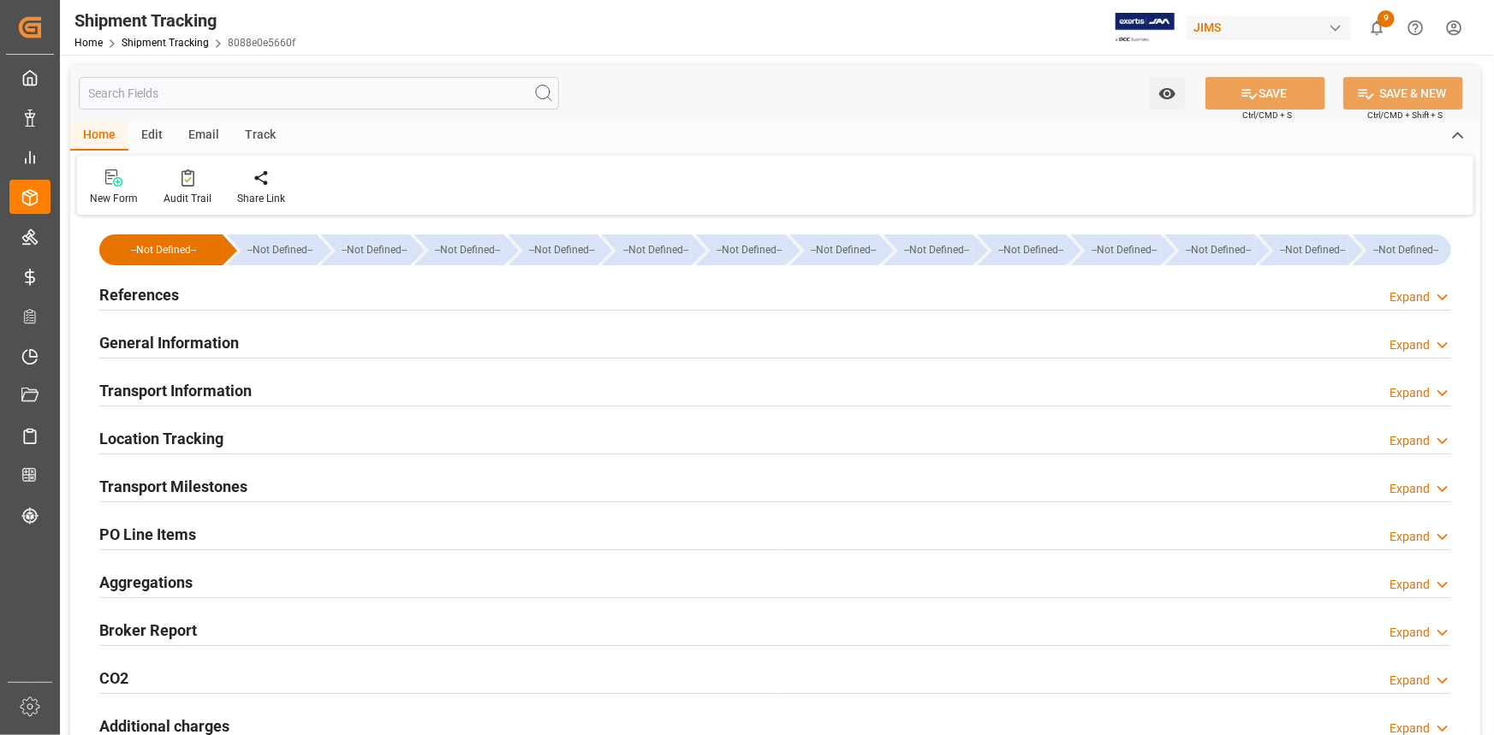
type input "09-09-2025"
click at [298, 302] on div "References Expand" at bounding box center [775, 293] width 1352 height 33
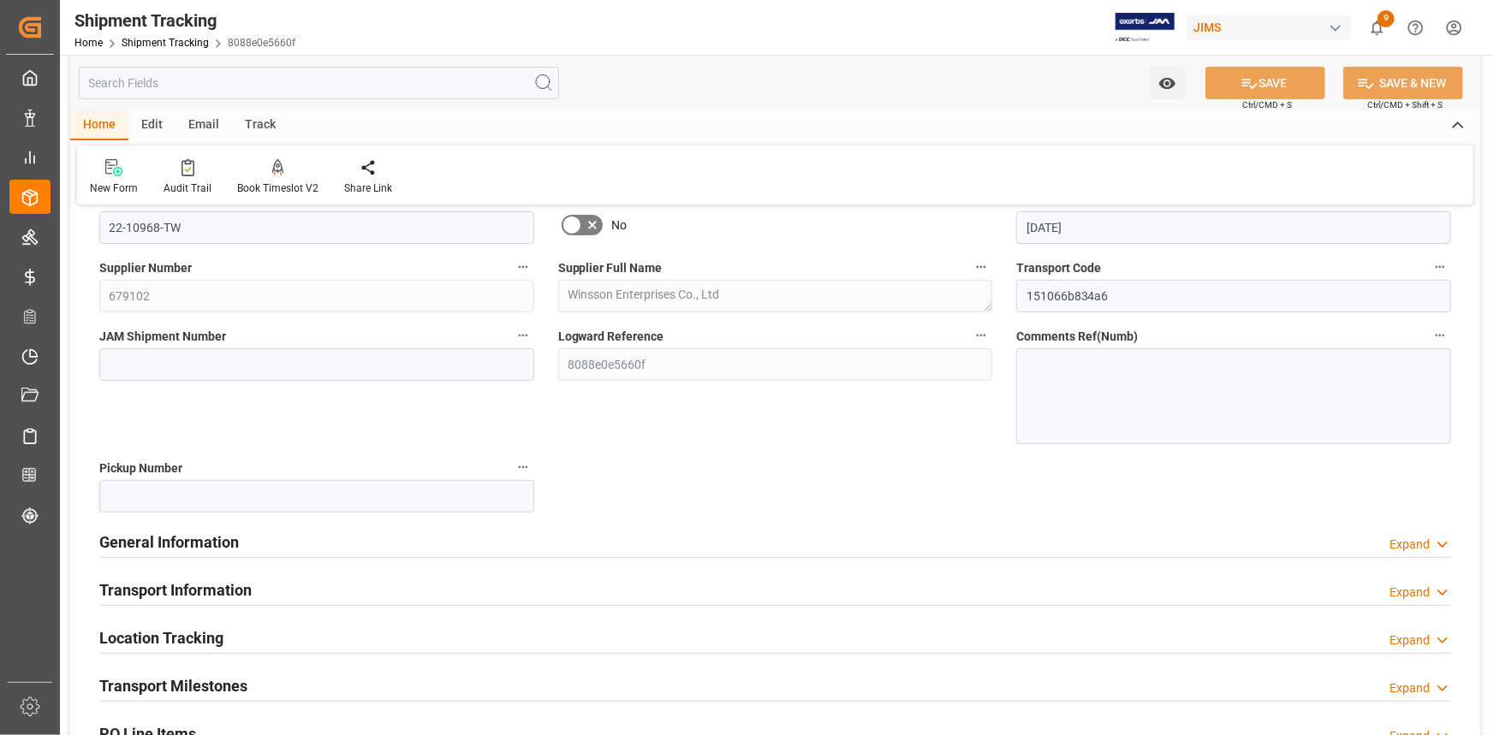
scroll to position [155, 0]
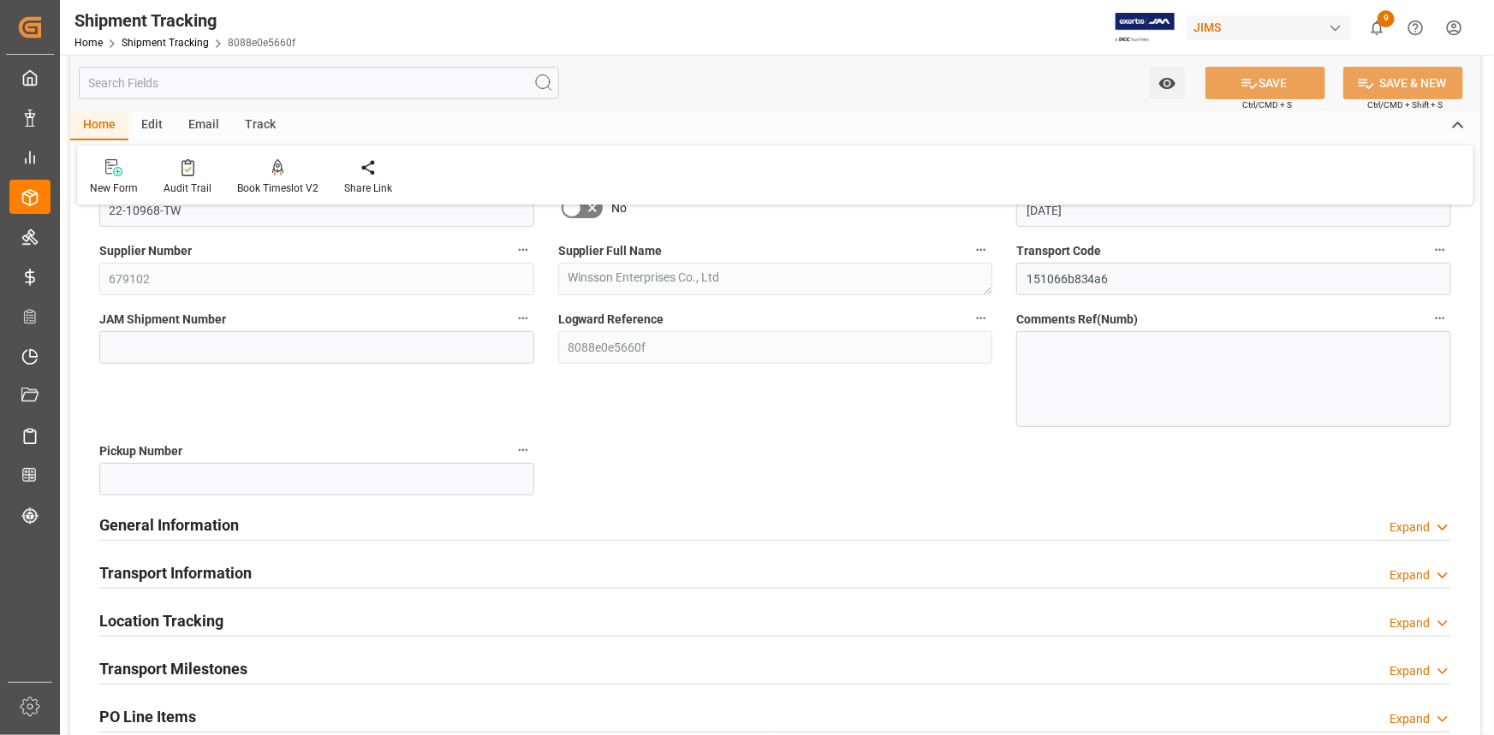
click at [363, 530] on div "General Information Expand" at bounding box center [775, 524] width 1352 height 33
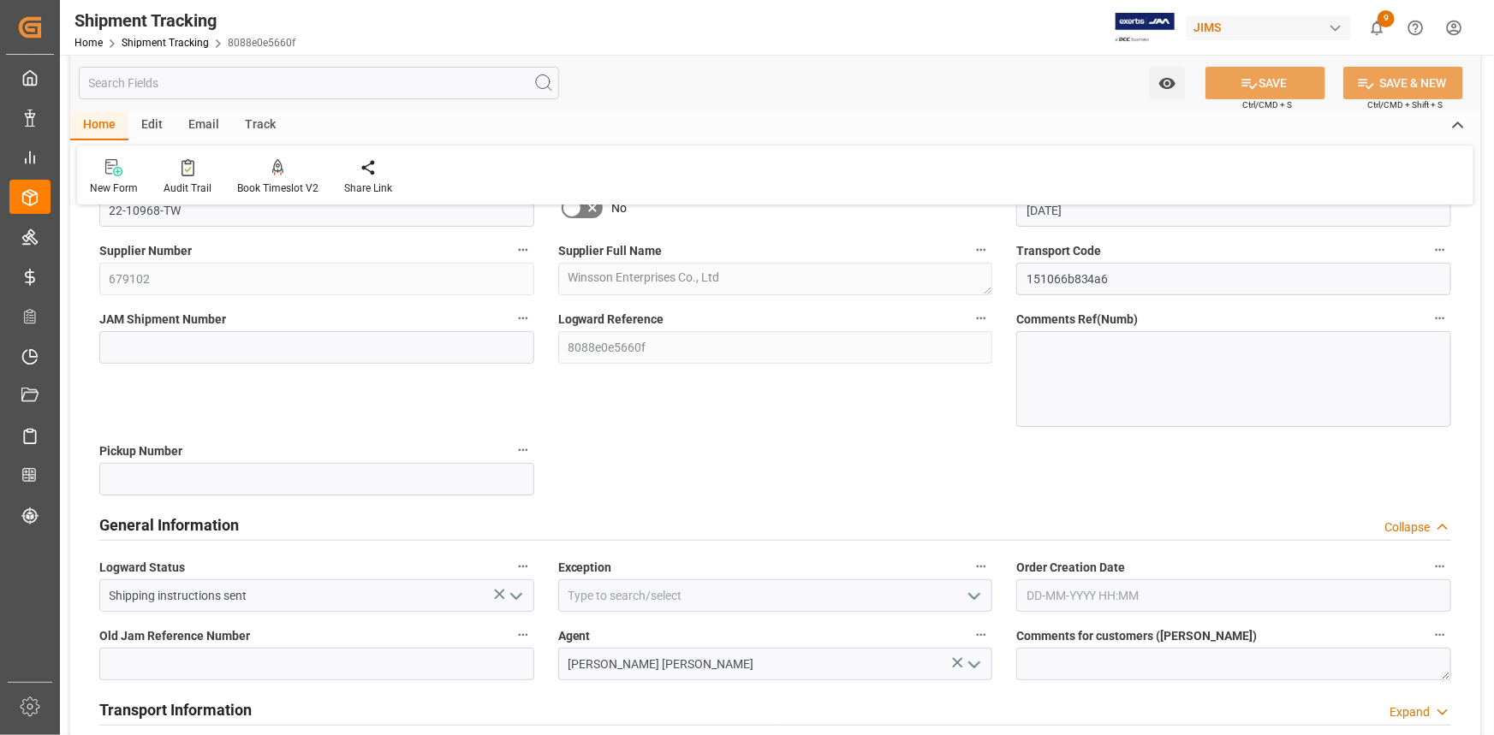
scroll to position [311, 0]
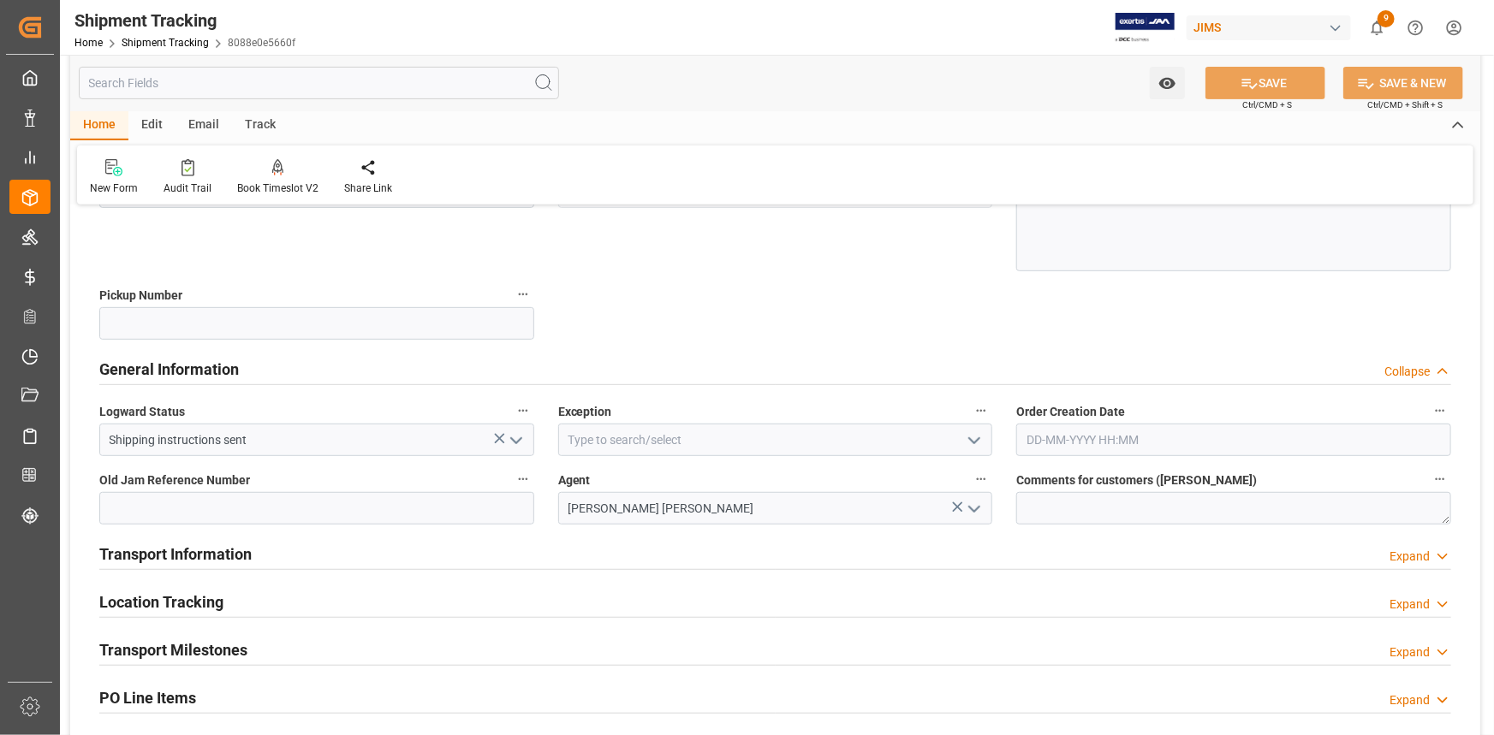
click at [962, 431] on button "open menu" at bounding box center [973, 440] width 26 height 27
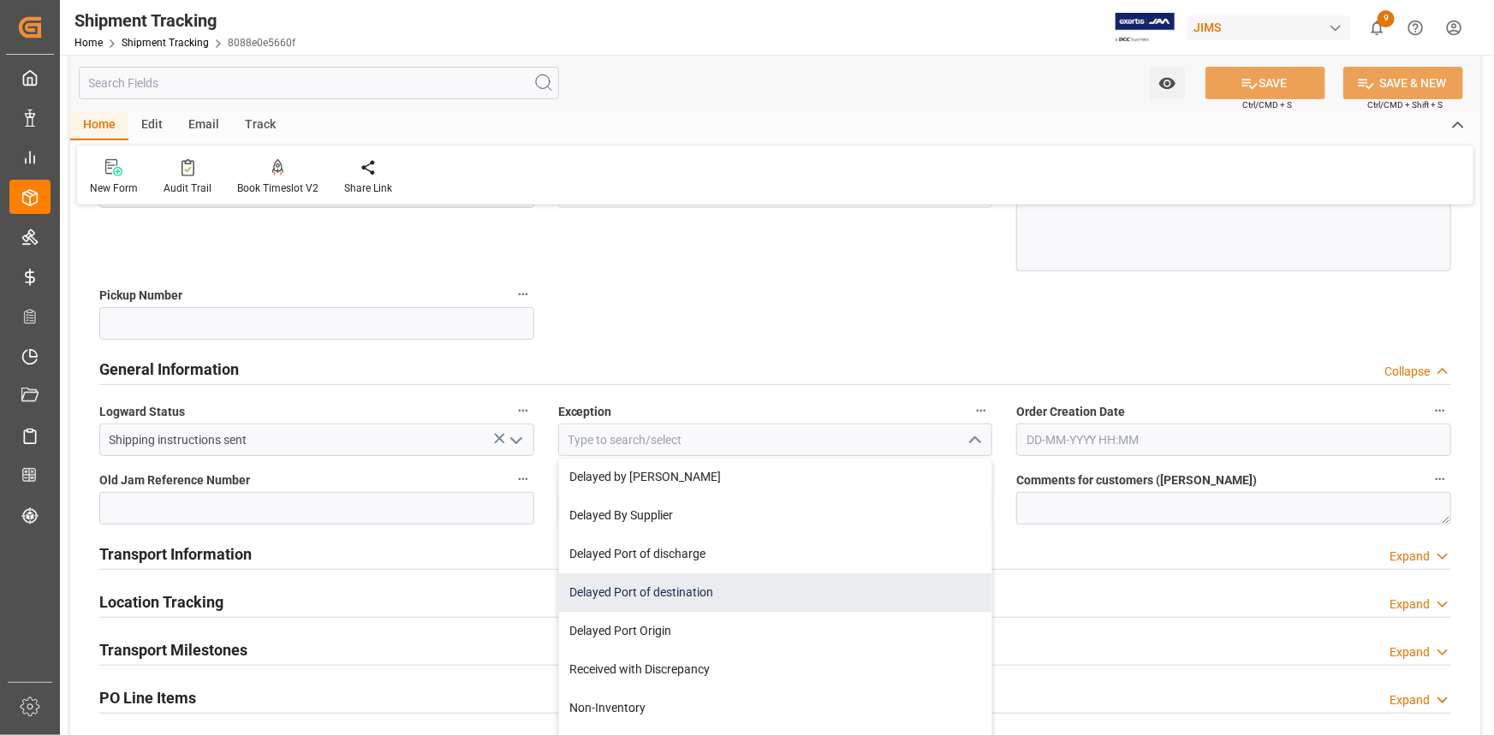
scroll to position [233, 0]
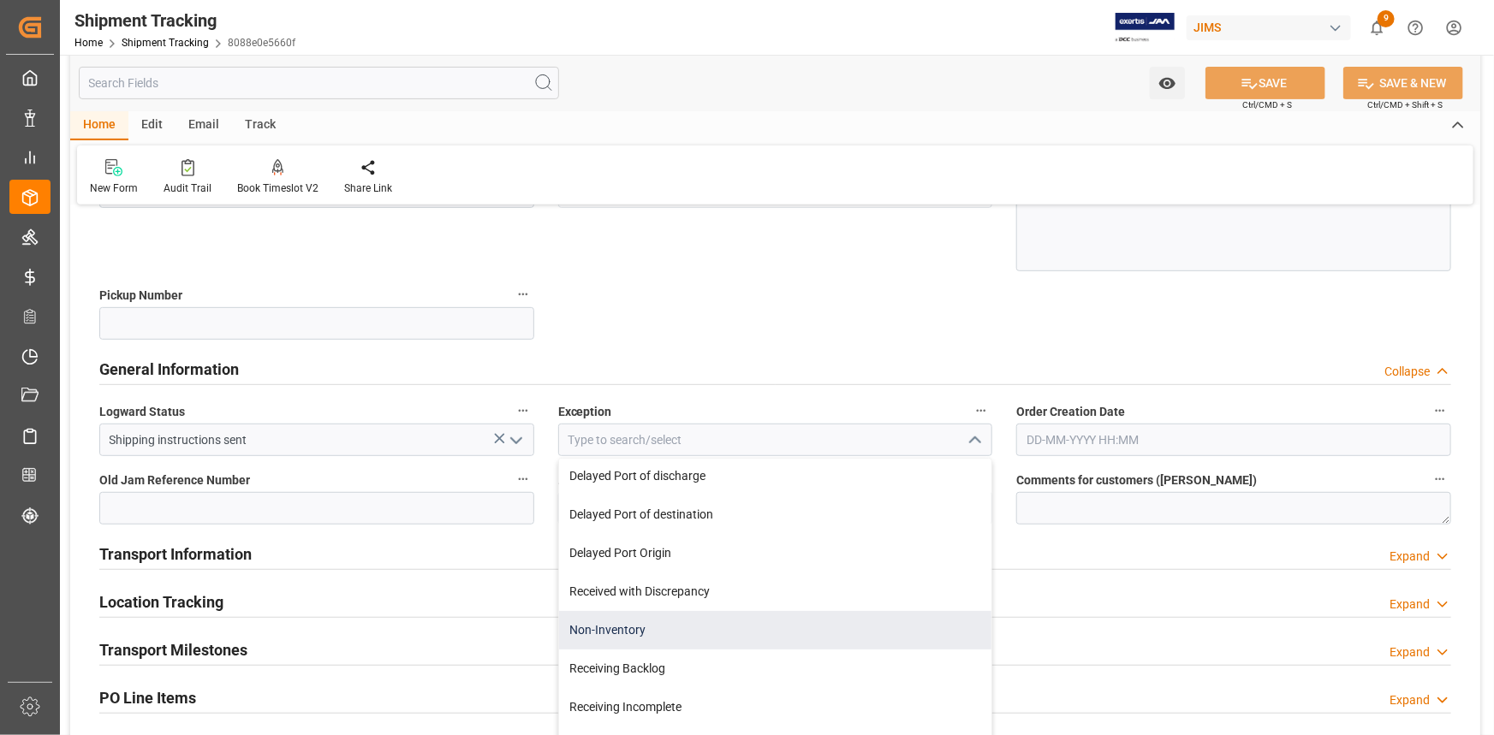
click at [746, 633] on div "Non-Inventory" at bounding box center [775, 630] width 433 height 39
type input "Non-Inventory"
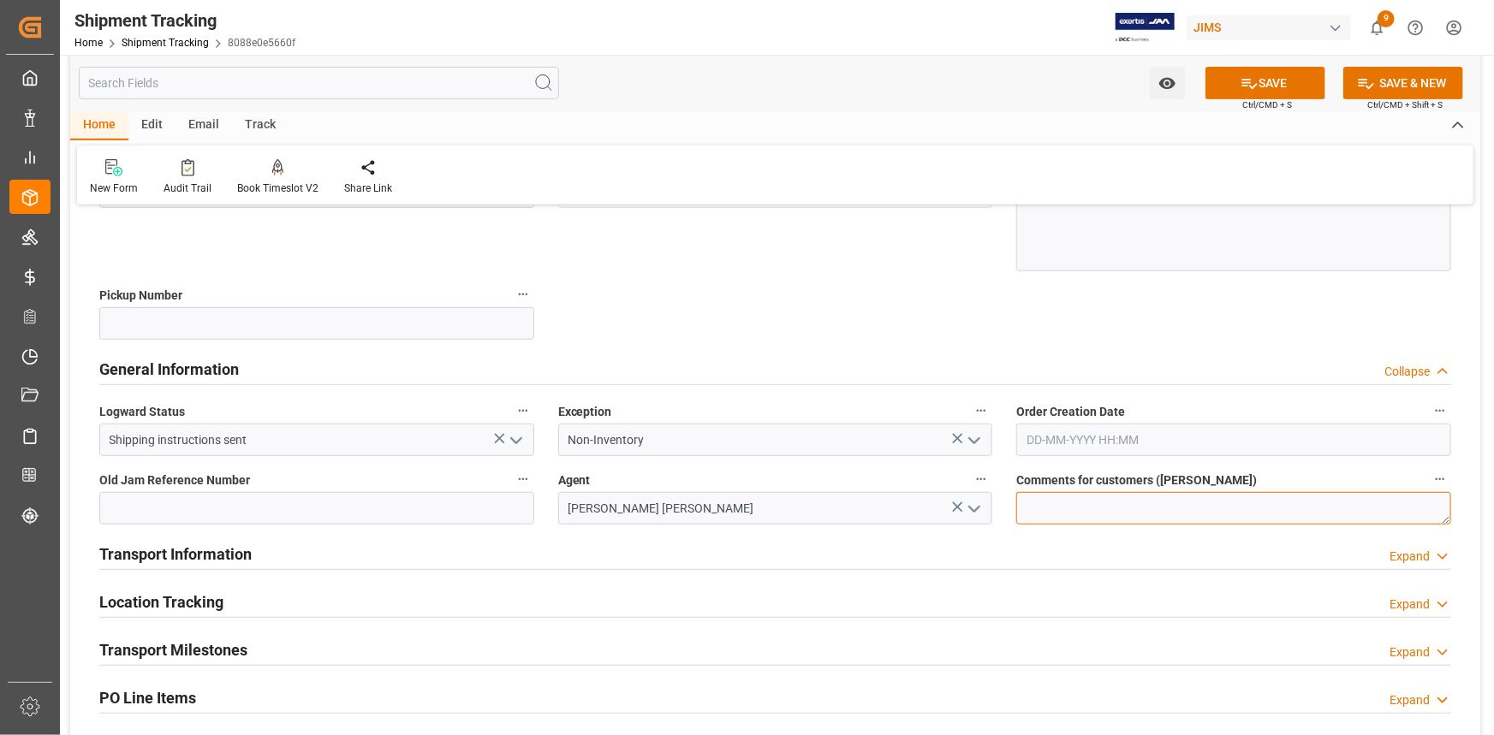
click at [1073, 505] on textarea at bounding box center [1233, 508] width 435 height 33
type textarea "p"
paste textarea "#SR-214280"
type textarea "Parts for Ashly Audio- Gary Byers-#SR-214280"
click at [501, 556] on div "Transport Information Expand" at bounding box center [775, 553] width 1352 height 33
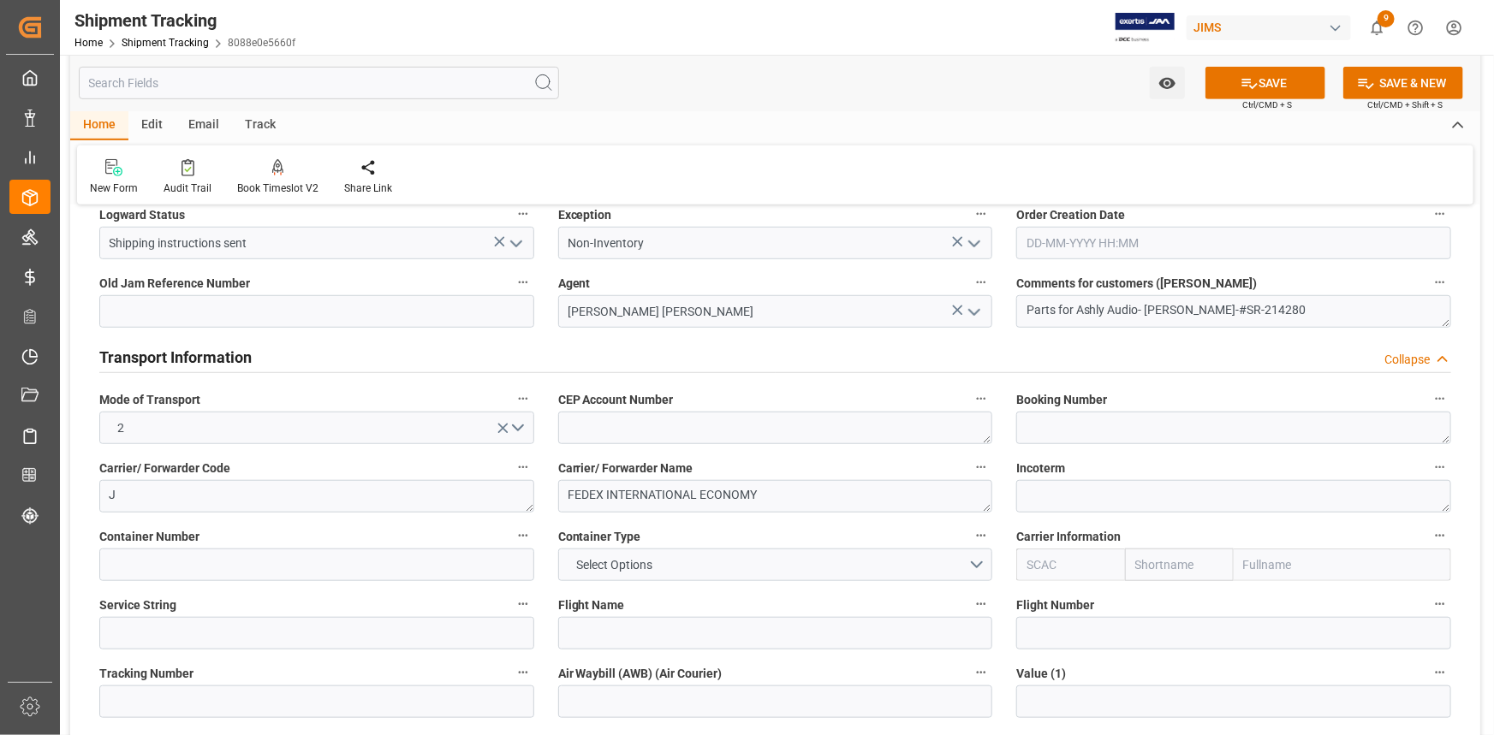
scroll to position [544, 0]
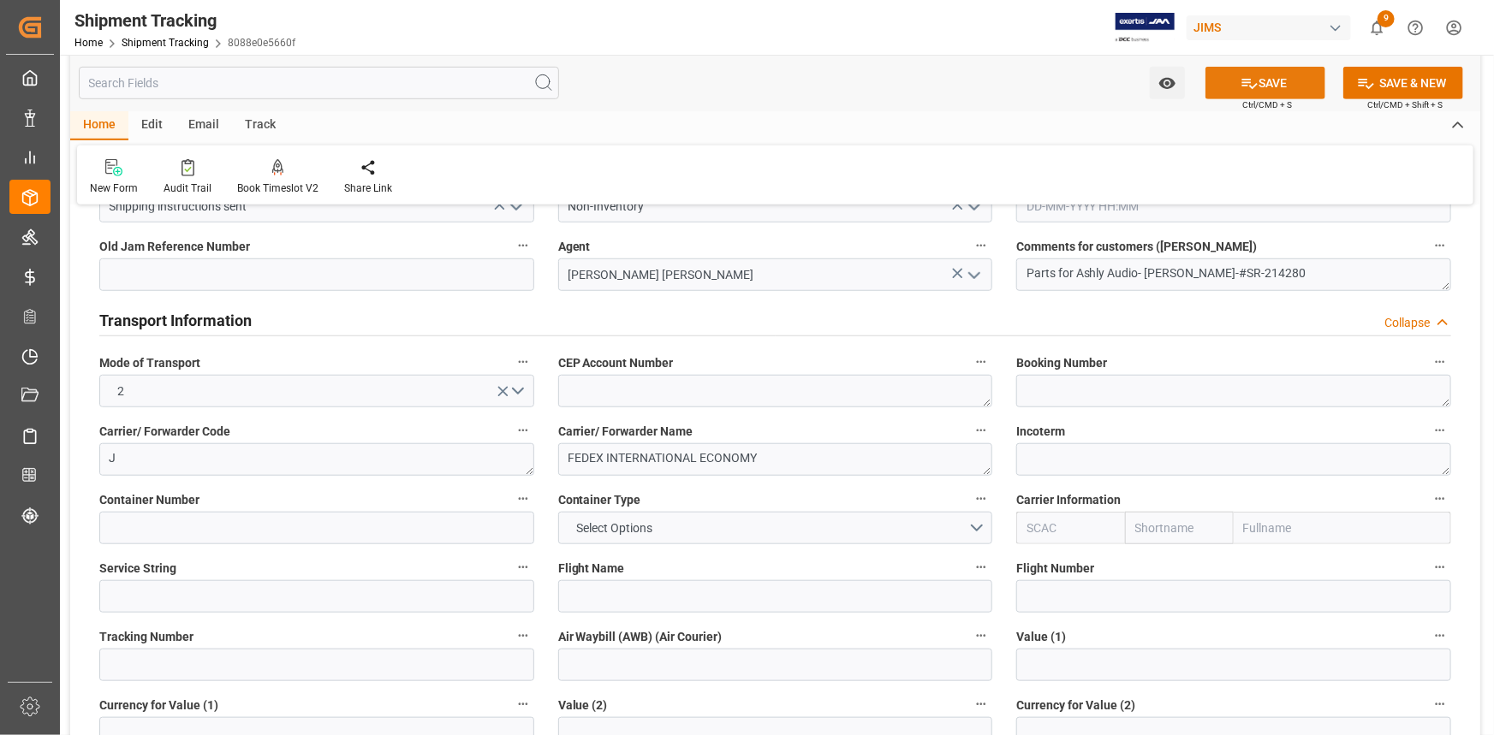
click at [1261, 85] on button "SAVE" at bounding box center [1265, 83] width 120 height 33
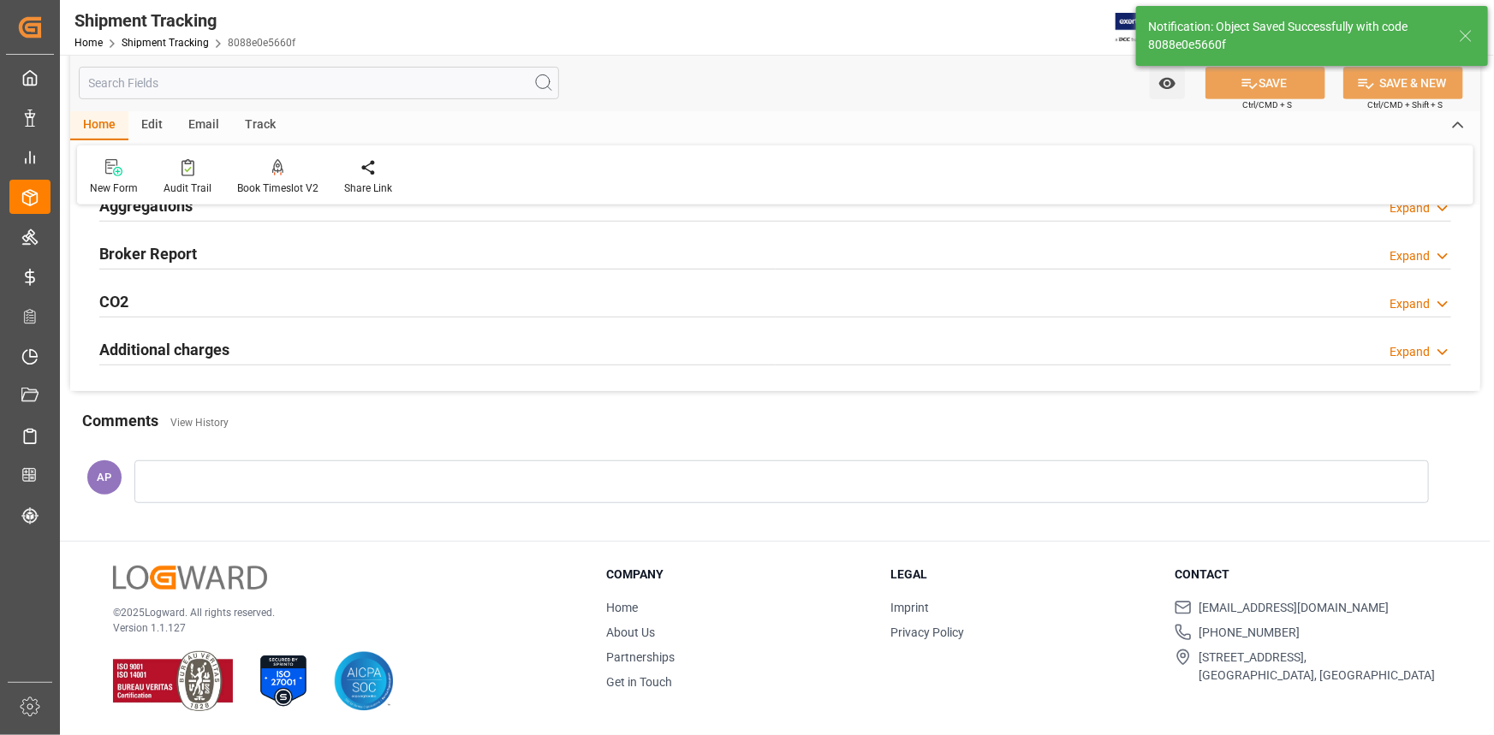
scroll to position [207, 0]
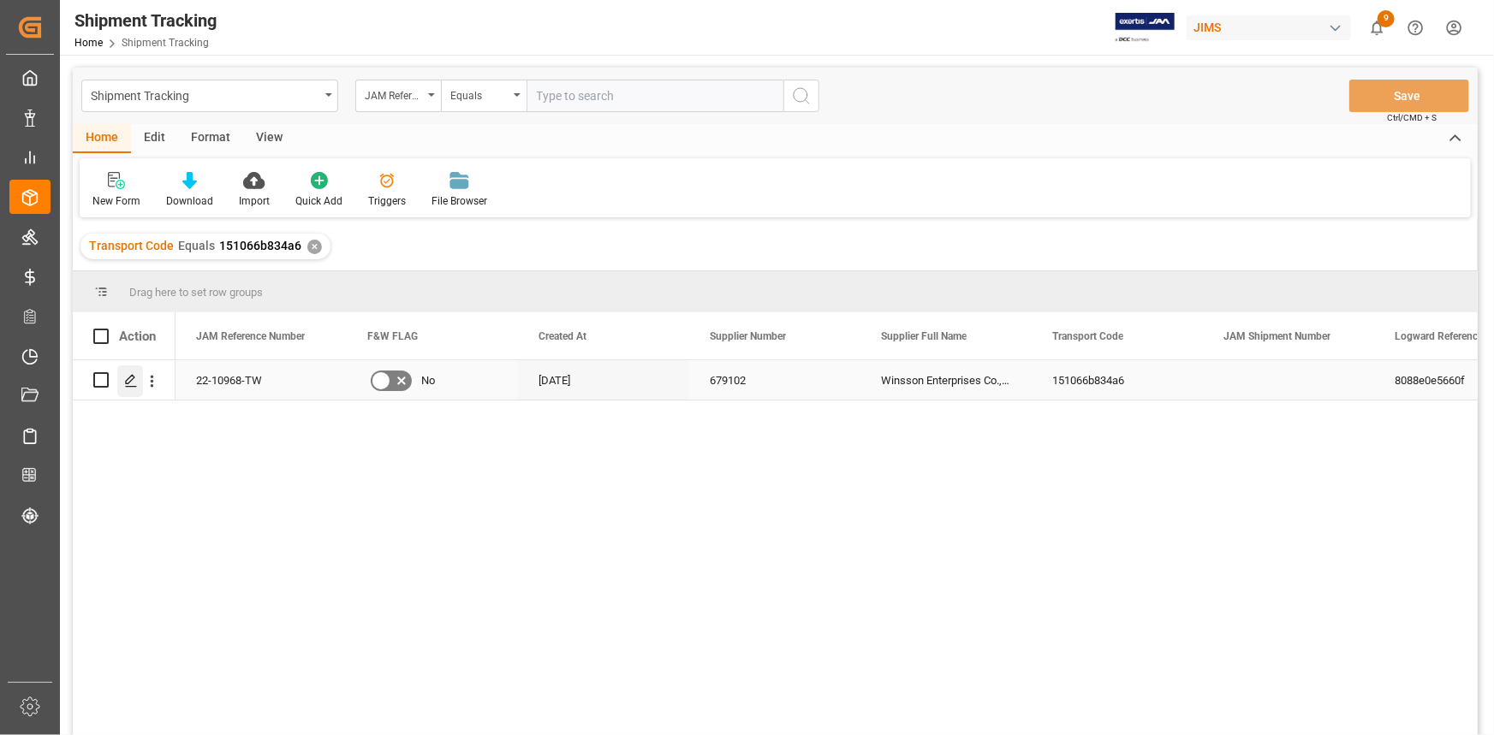
click at [129, 386] on line "Press SPACE to select this row." at bounding box center [131, 386] width 10 height 0
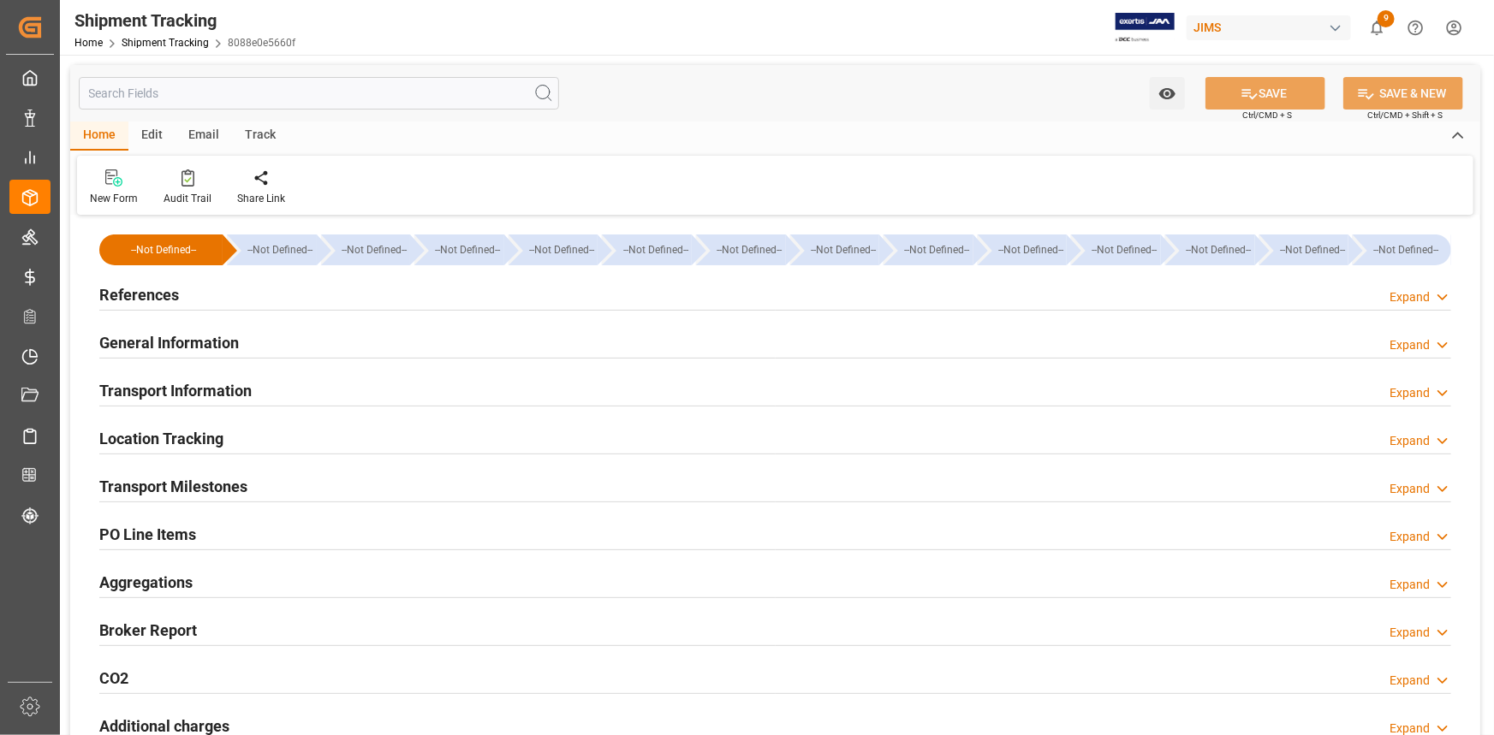
type input "[DATE]"
click at [265, 296] on div "References Expand" at bounding box center [775, 293] width 1352 height 33
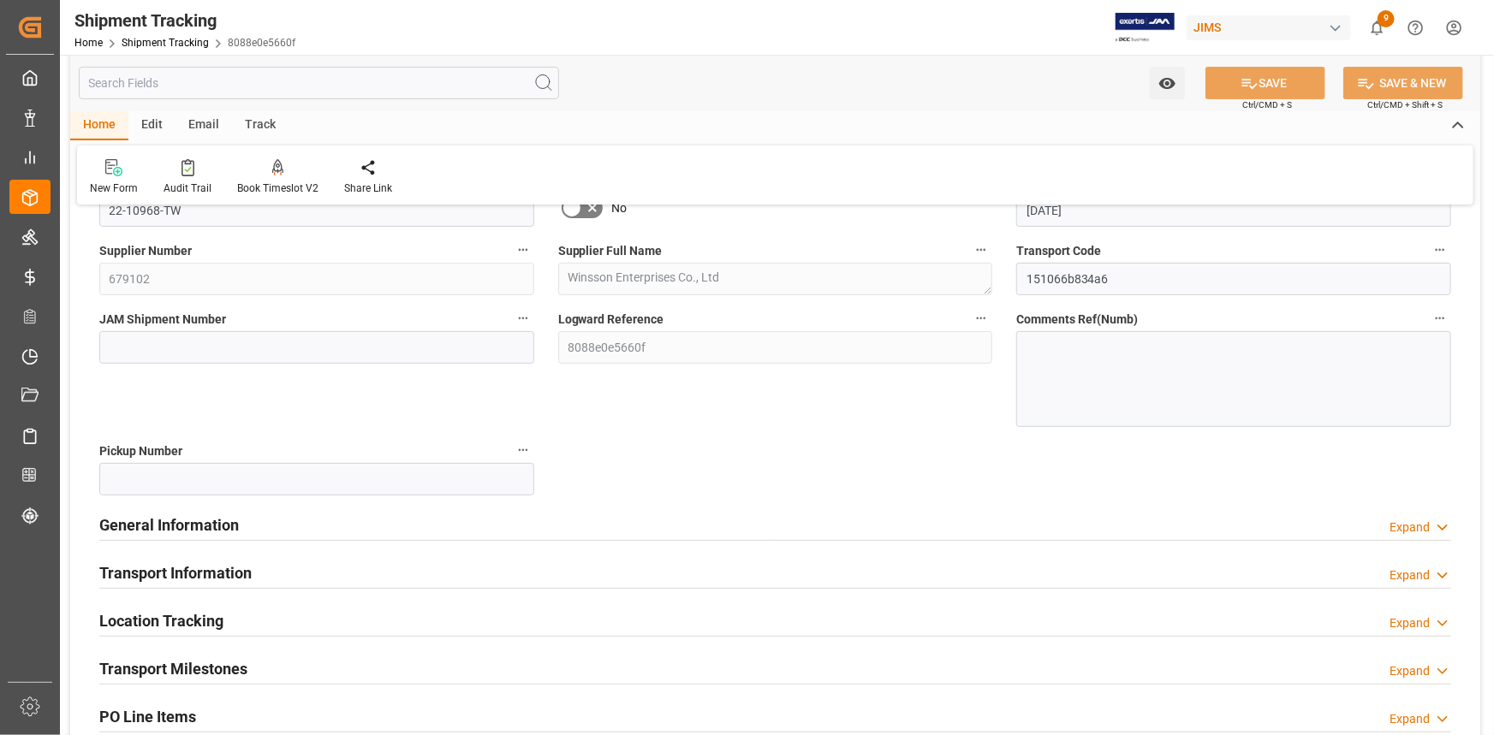
click at [297, 526] on div "General Information Expand" at bounding box center [775, 524] width 1352 height 33
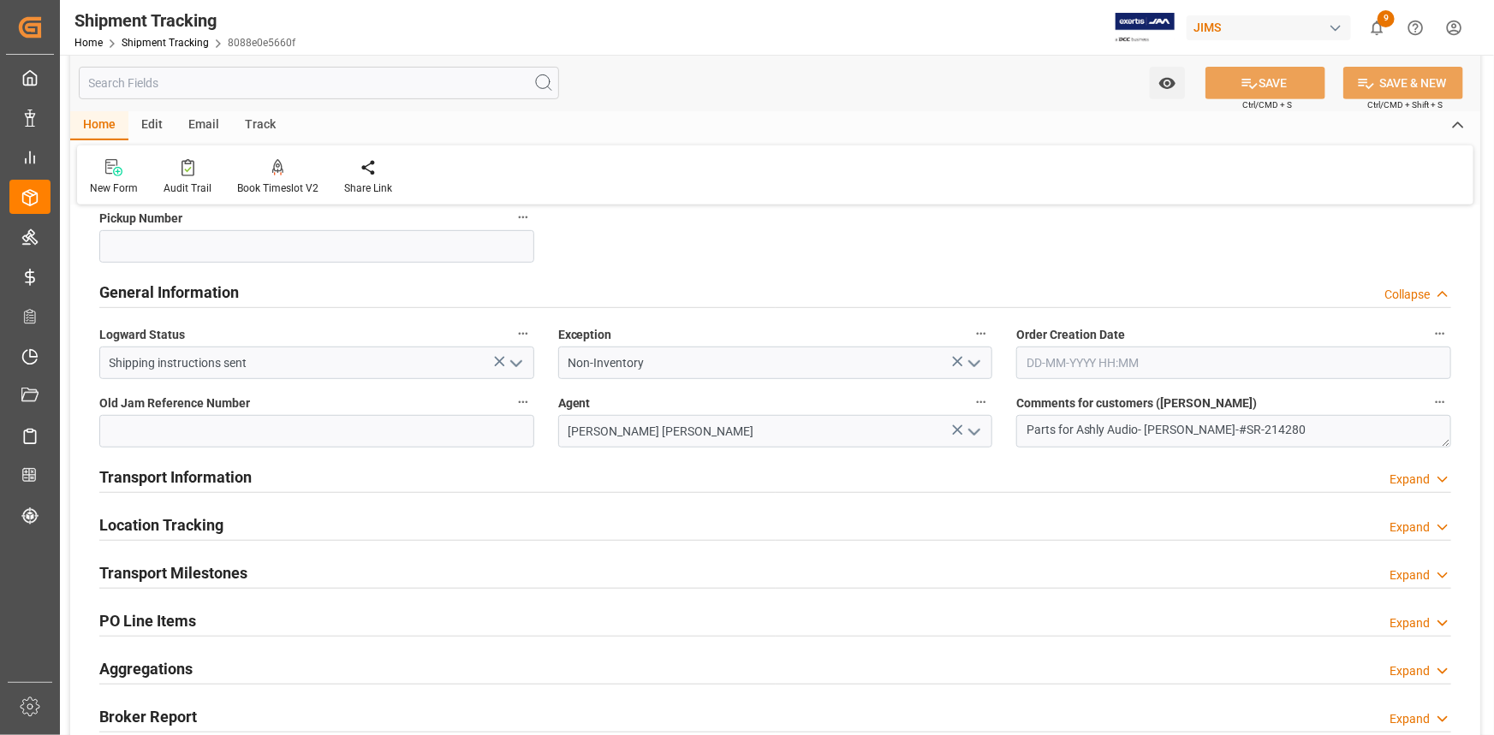
scroll to position [389, 0]
click at [317, 475] on div "Transport Information Expand" at bounding box center [775, 475] width 1352 height 33
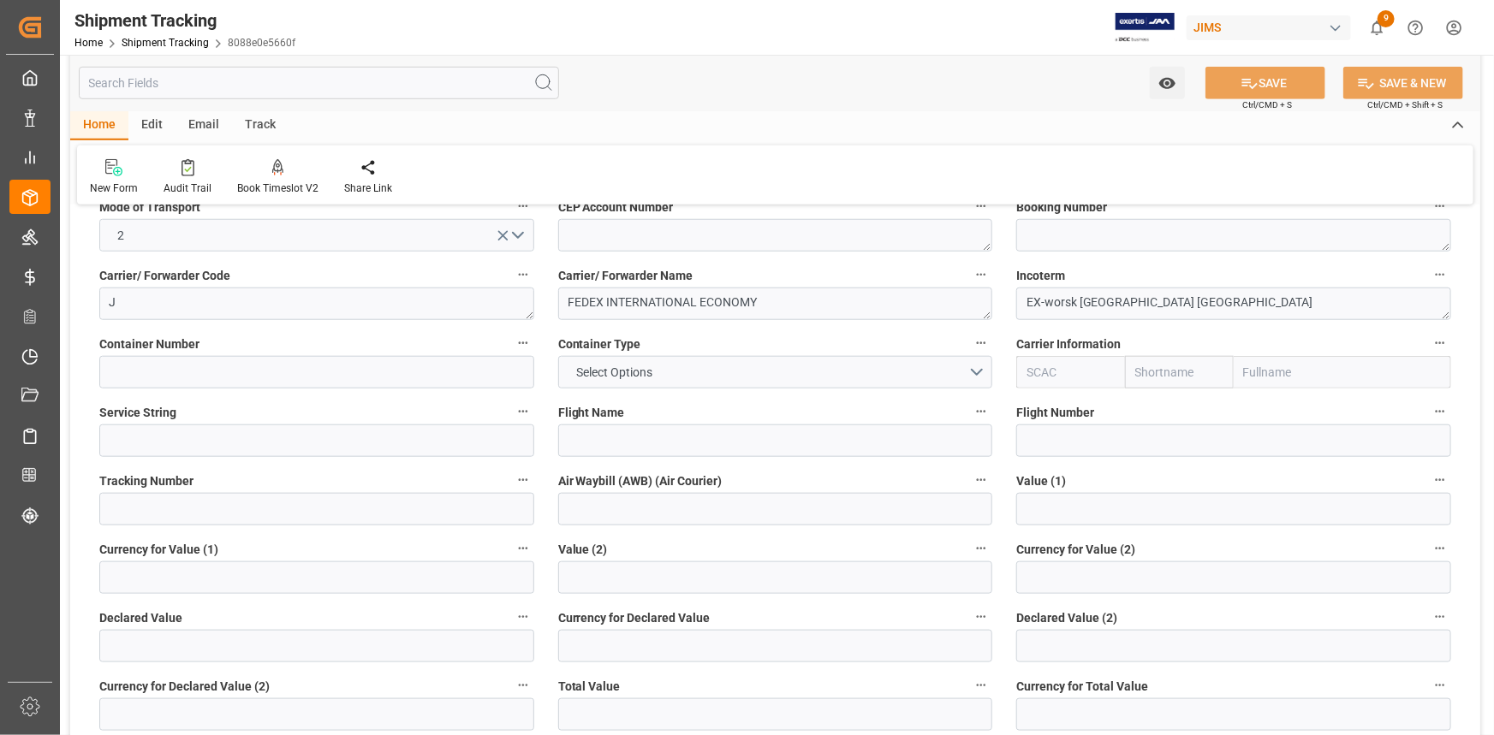
scroll to position [778, 0]
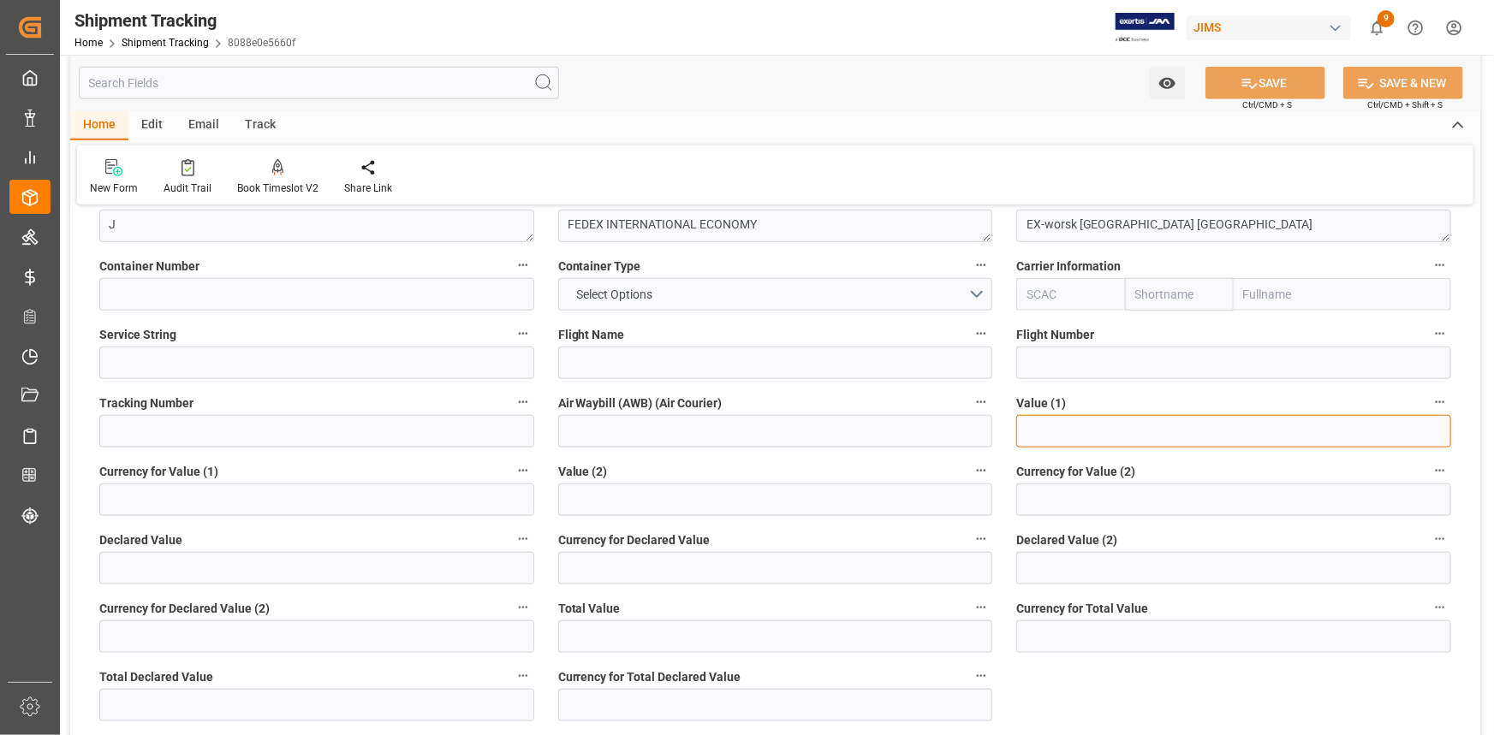
click at [1038, 431] on input "text" at bounding box center [1233, 431] width 435 height 33
type input "40303"
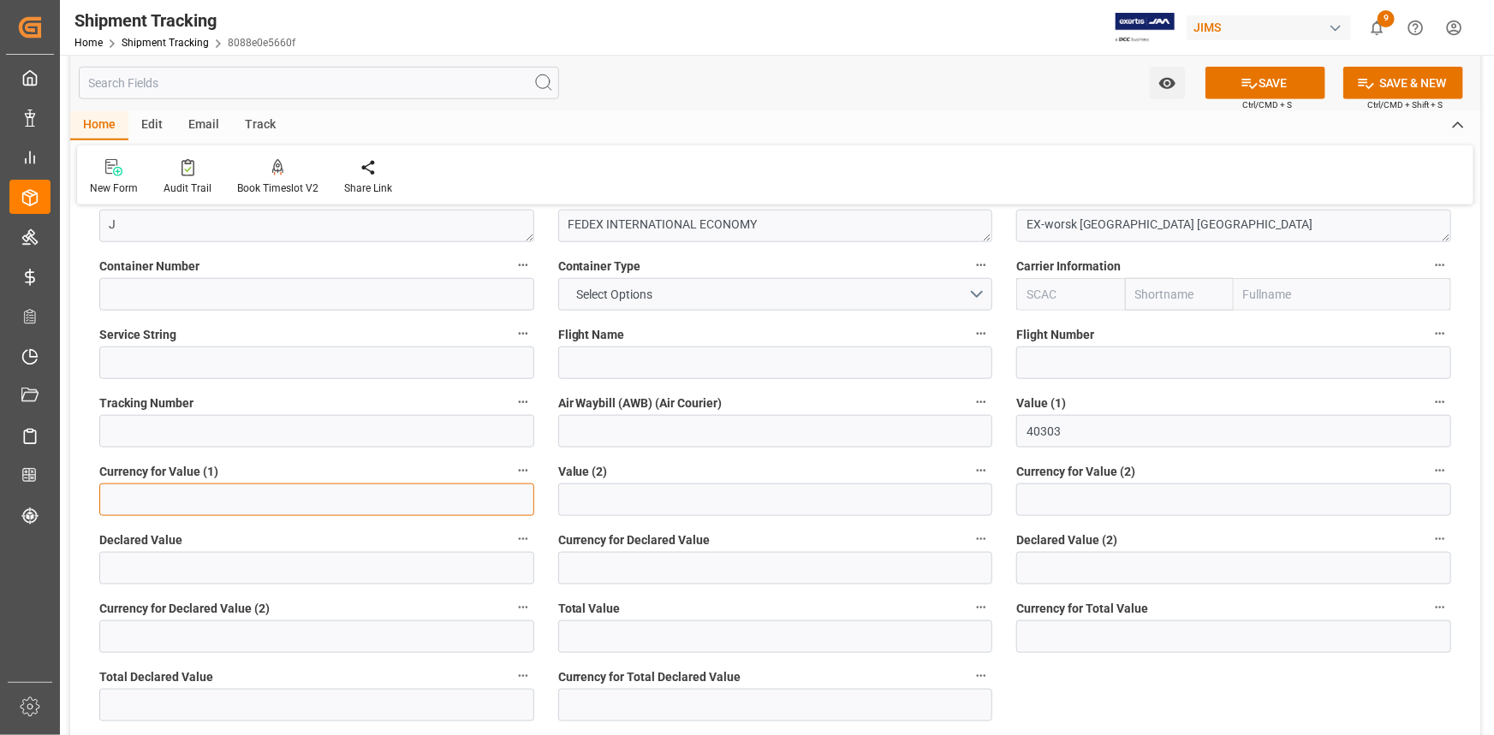
click at [272, 504] on input at bounding box center [316, 500] width 435 height 33
type input "USD"
click at [1260, 82] on button "SAVE" at bounding box center [1265, 83] width 120 height 33
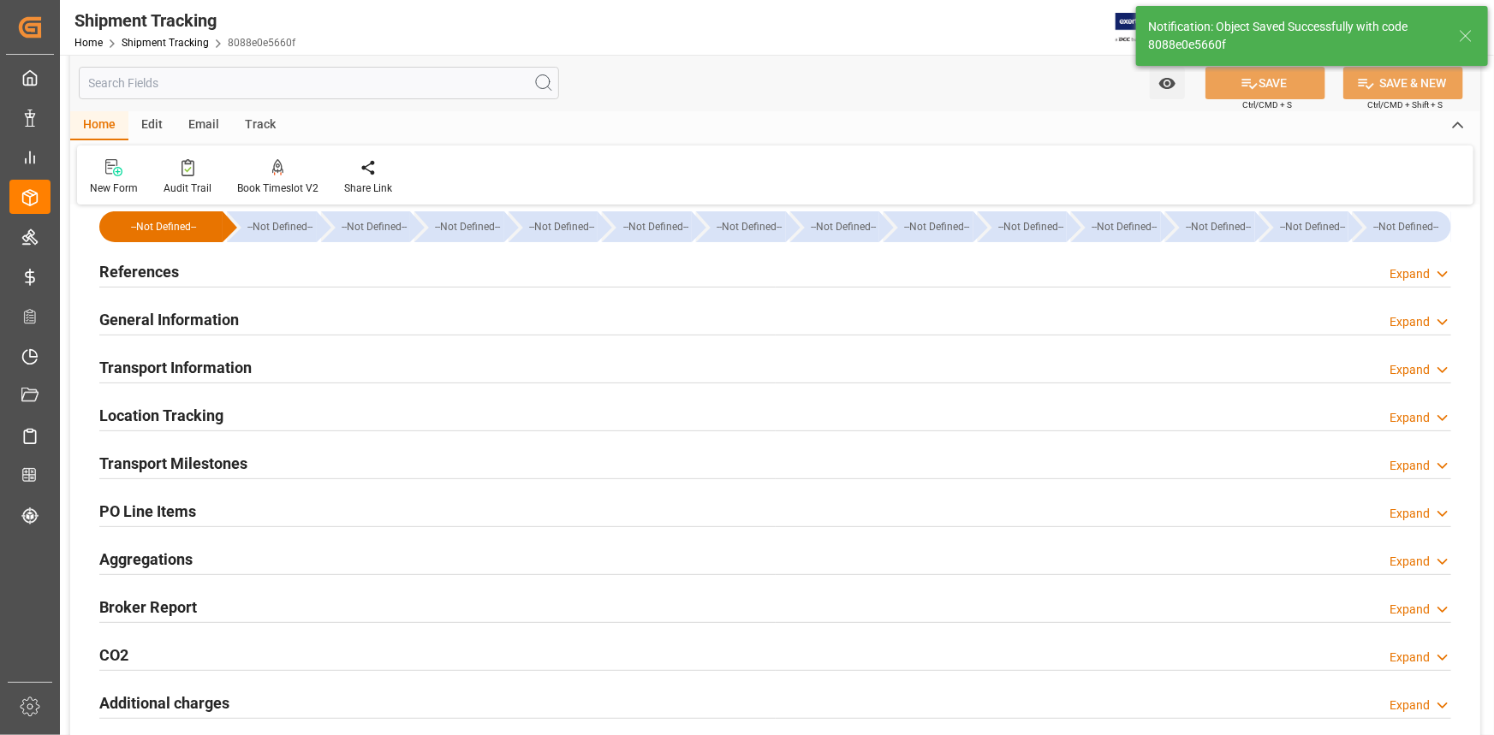
scroll to position [0, 0]
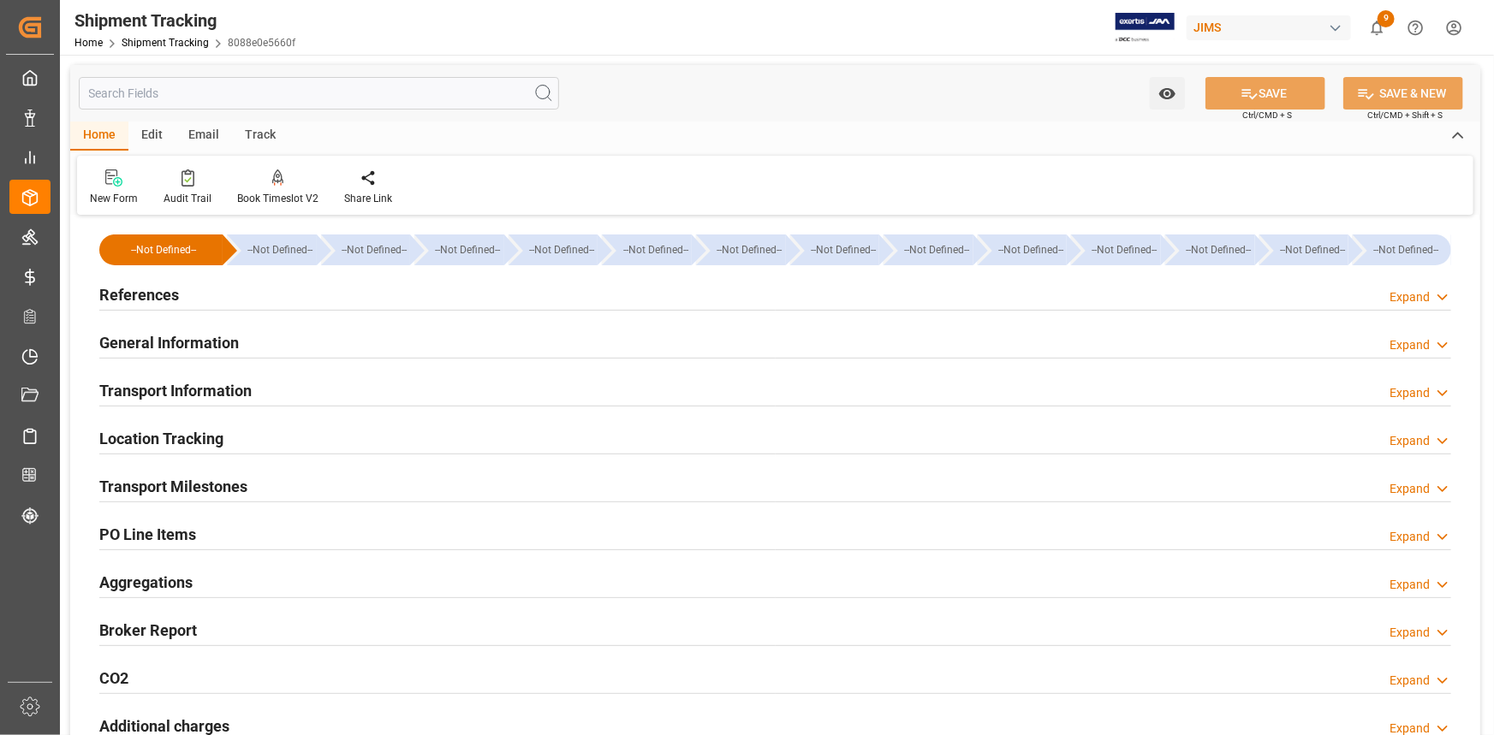
click at [354, 492] on div "Transport Milestones Expand" at bounding box center [775, 485] width 1352 height 33
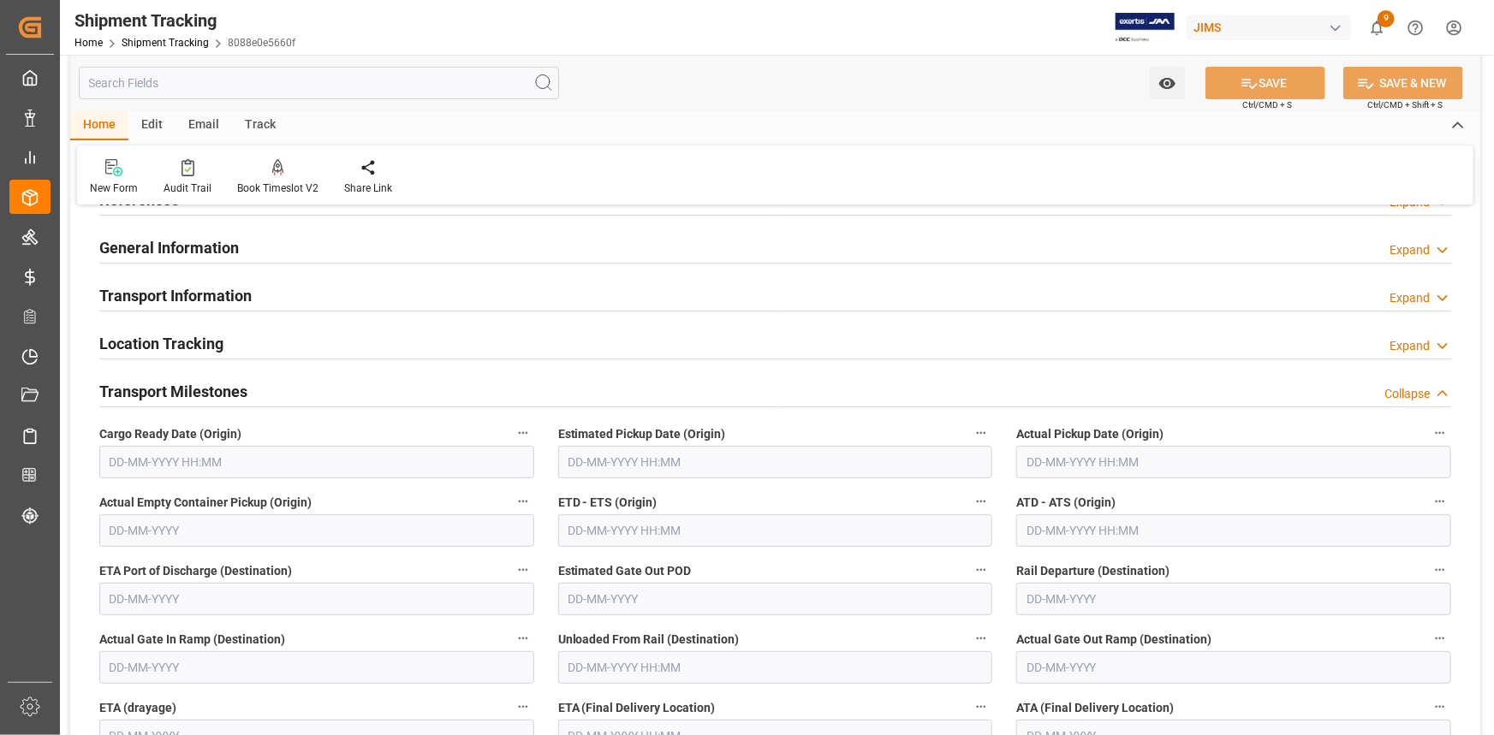
scroll to position [233, 0]
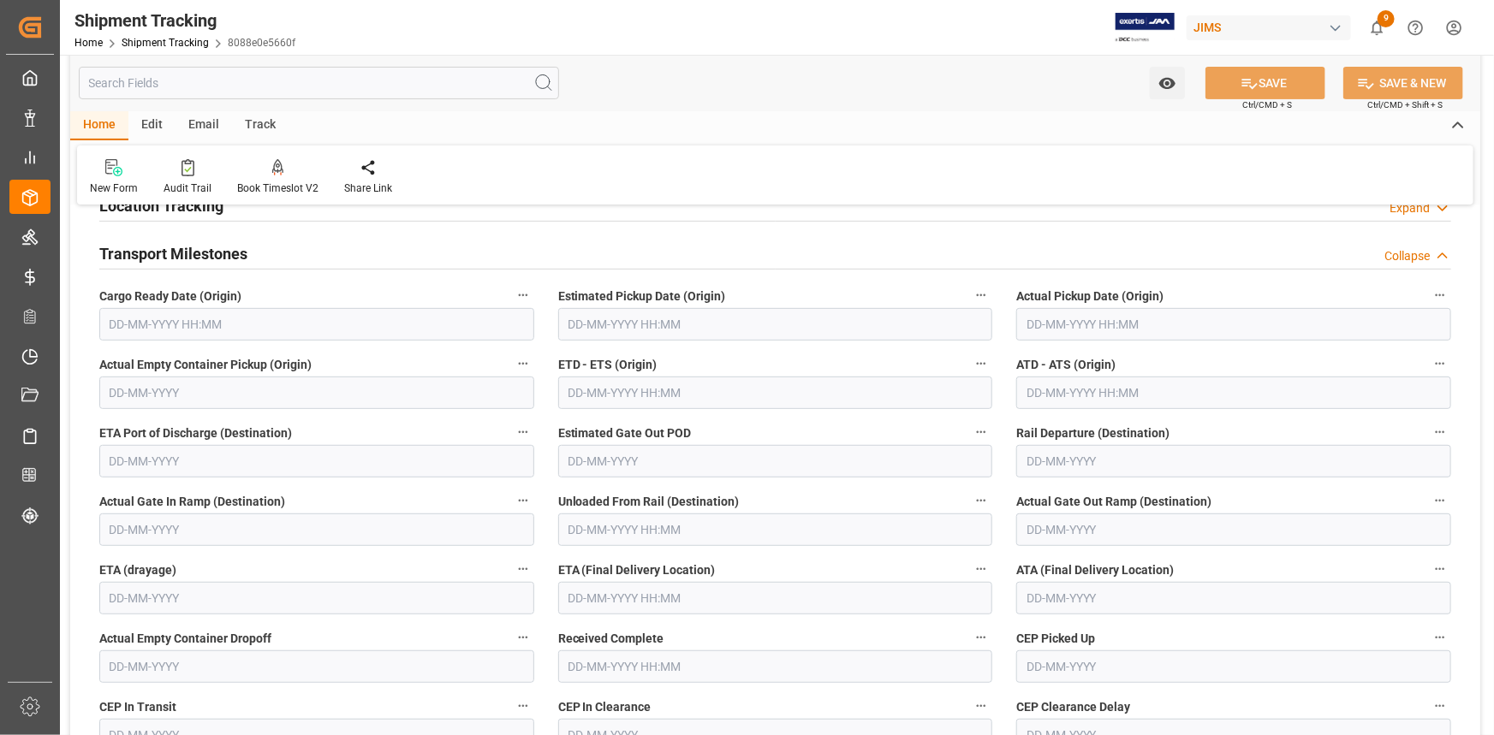
click at [207, 323] on input "text" at bounding box center [316, 324] width 435 height 33
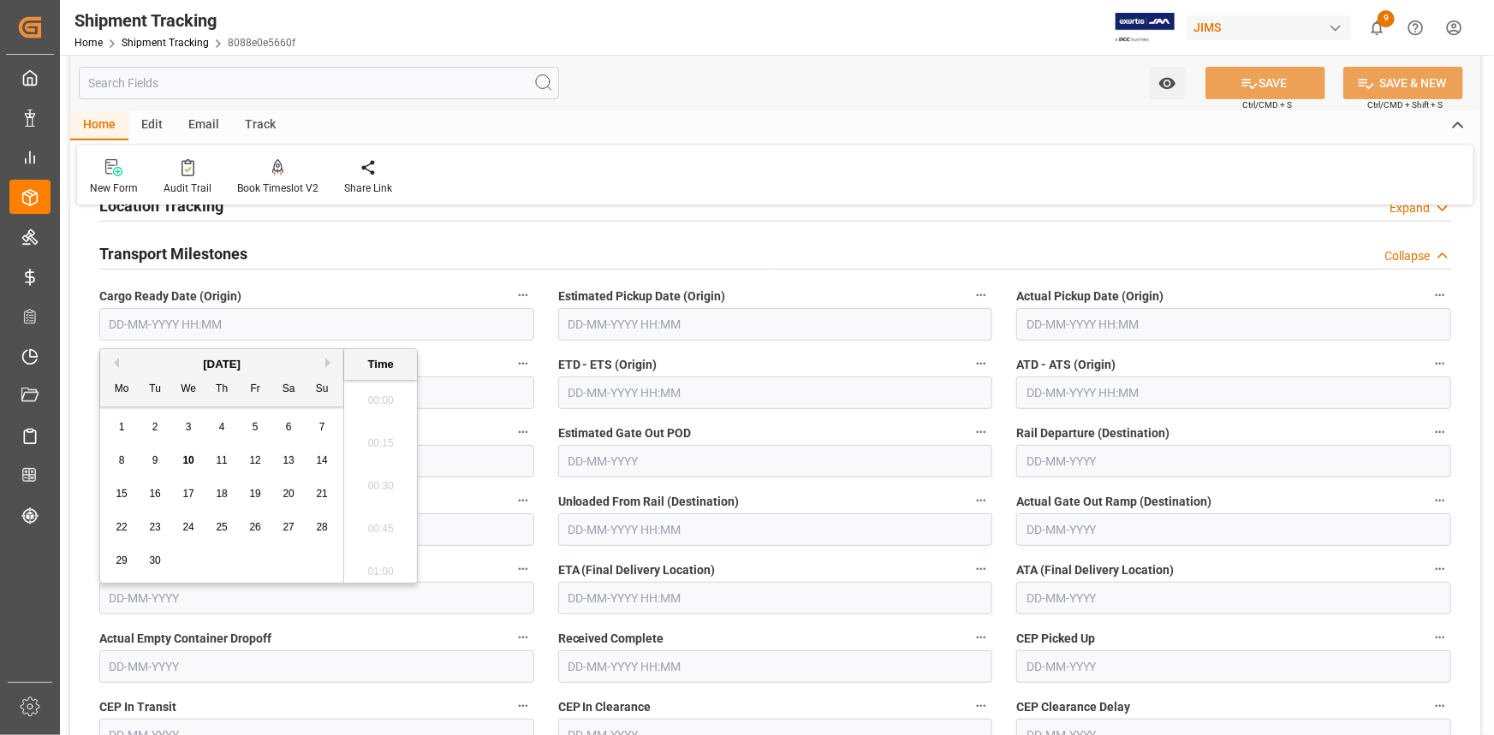
scroll to position [1546, 0]
click at [221, 457] on span "11" at bounding box center [221, 461] width 11 height 12
type input "11-09-2025 00:00"
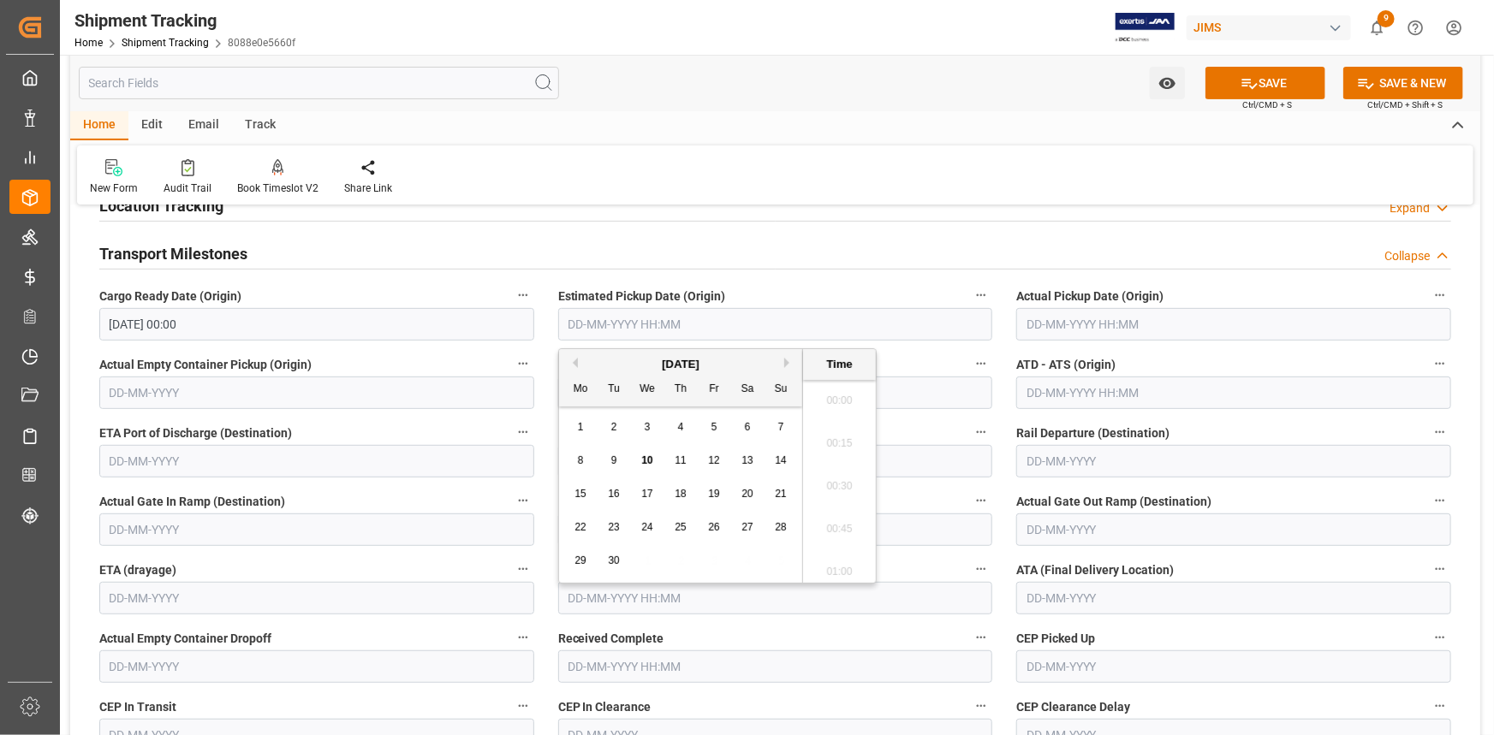
click at [623, 327] on input "text" at bounding box center [775, 324] width 435 height 33
click at [676, 459] on span "11" at bounding box center [680, 461] width 11 height 12
type input "11-09-2025 00:00"
click at [939, 354] on label "ETD - ETS (Origin)" at bounding box center [775, 365] width 435 height 24
click at [970, 354] on button "ETD - ETS (Origin)" at bounding box center [981, 364] width 22 height 22
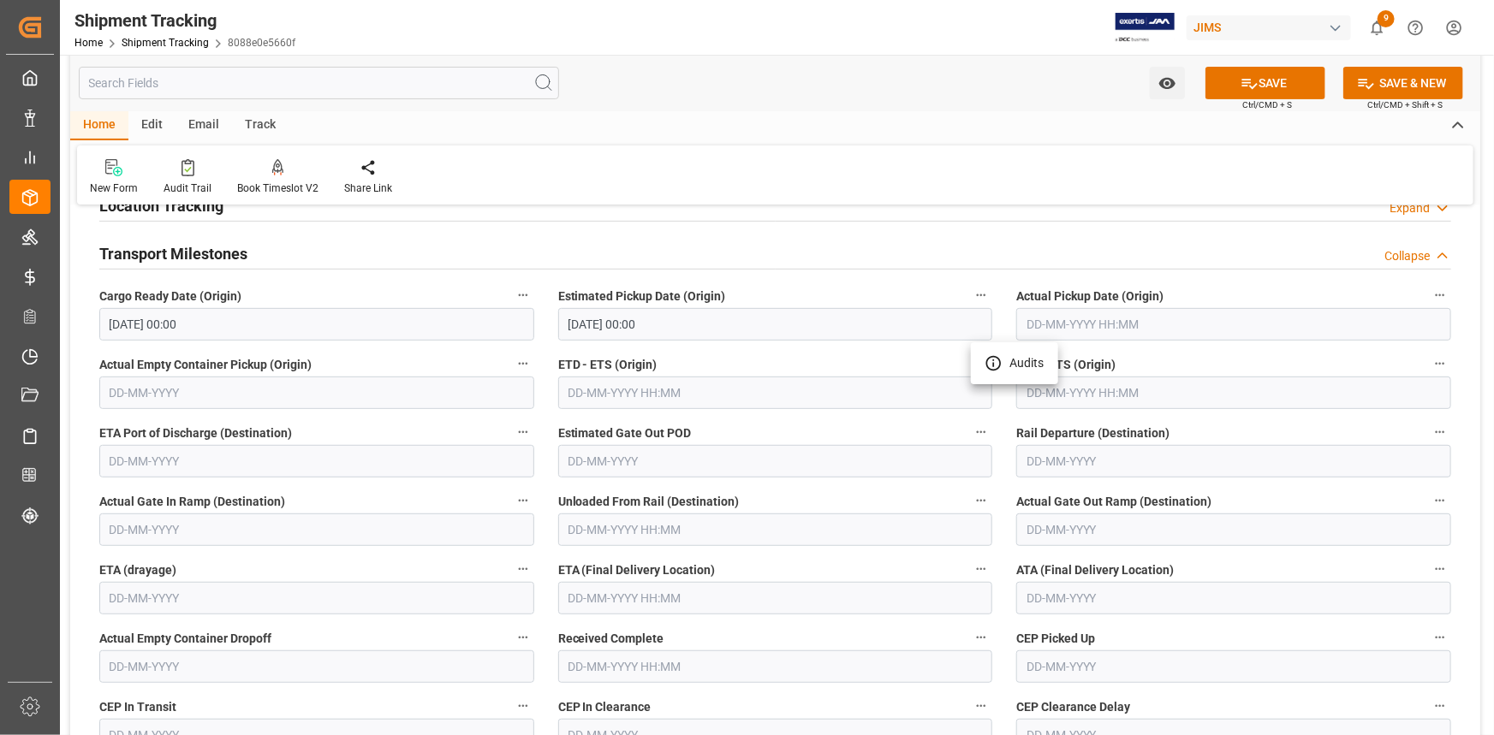
click at [657, 385] on div at bounding box center [747, 367] width 1494 height 735
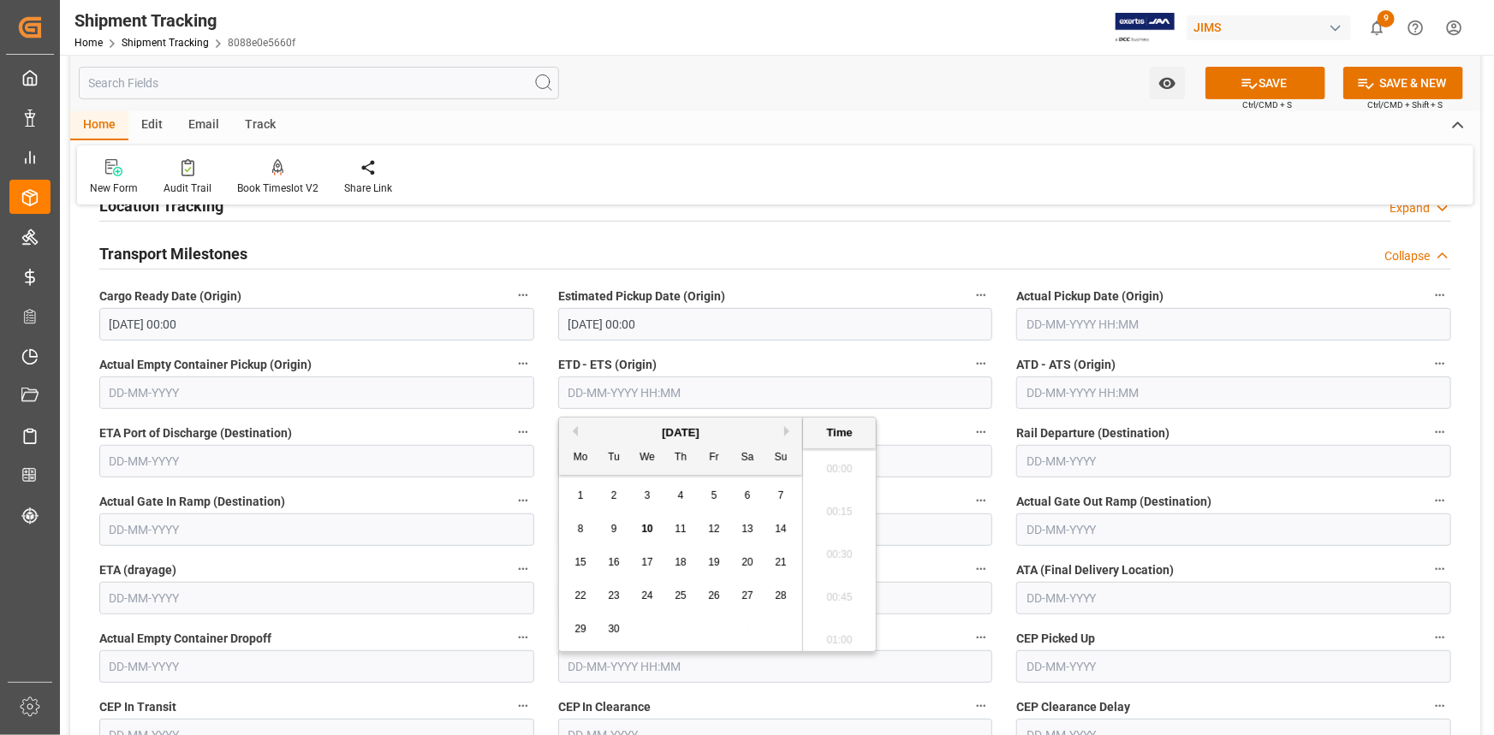
click at [654, 384] on input "text" at bounding box center [775, 393] width 435 height 33
click at [681, 526] on span "11" at bounding box center [680, 529] width 11 height 12
type input "11-09-2025 00:00"
click at [748, 360] on label "ETD - ETS (Origin)" at bounding box center [775, 365] width 435 height 24
click at [970, 360] on button "ETD - ETS (Origin)" at bounding box center [981, 364] width 22 height 22
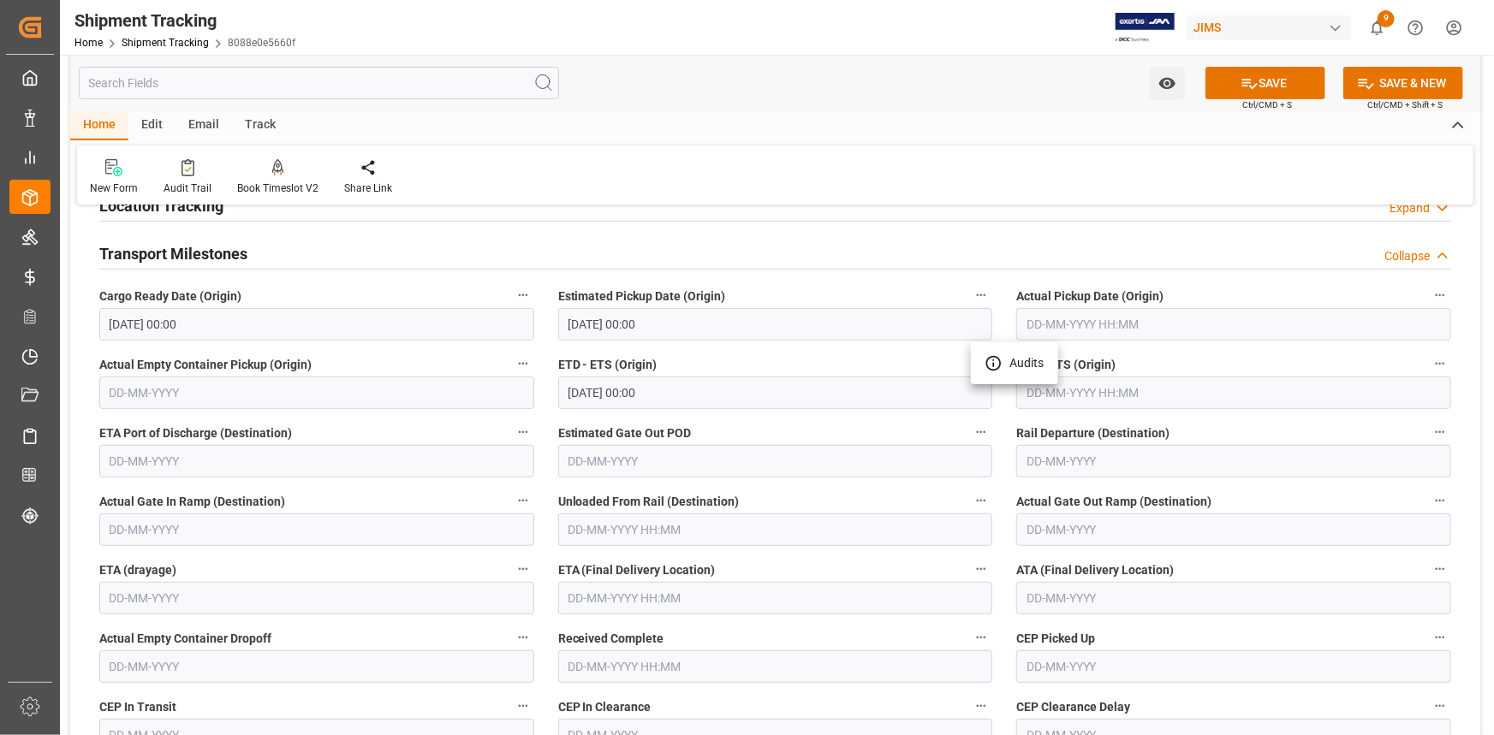
click at [623, 590] on div at bounding box center [747, 367] width 1494 height 735
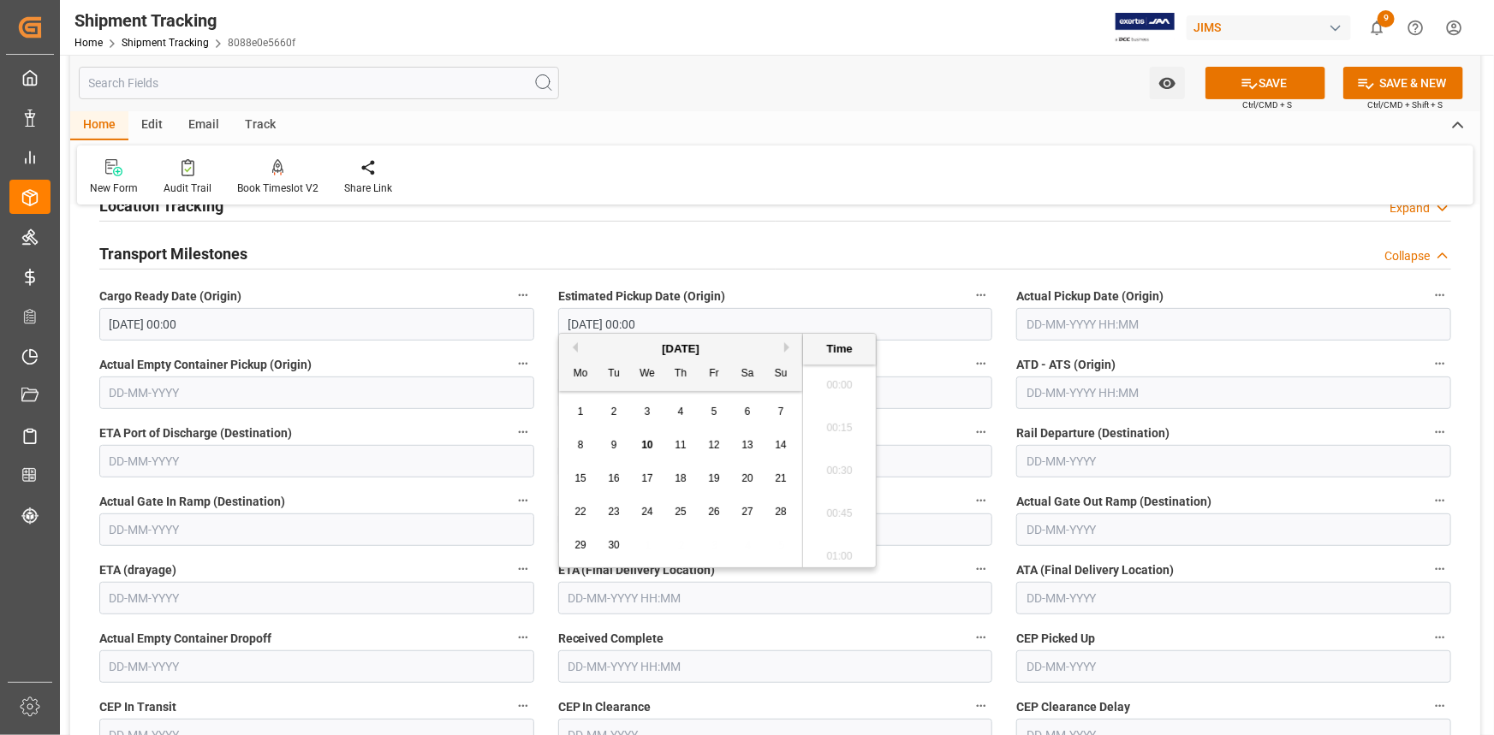
click at [649, 594] on input "text" at bounding box center [775, 598] width 435 height 33
click at [583, 481] on span "15" at bounding box center [579, 479] width 11 height 12
type input "15-09-2025 00:00"
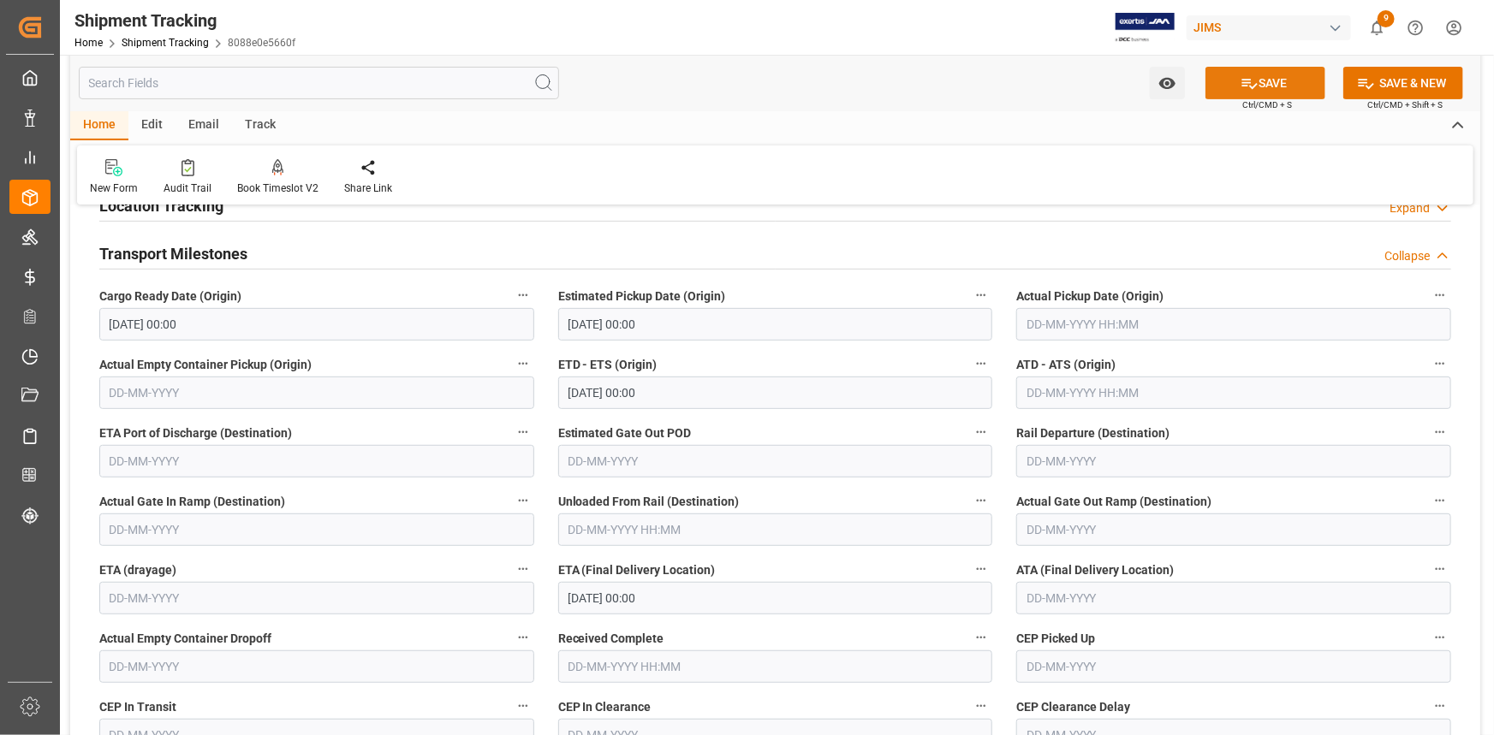
click at [1263, 85] on button "SAVE" at bounding box center [1265, 83] width 120 height 33
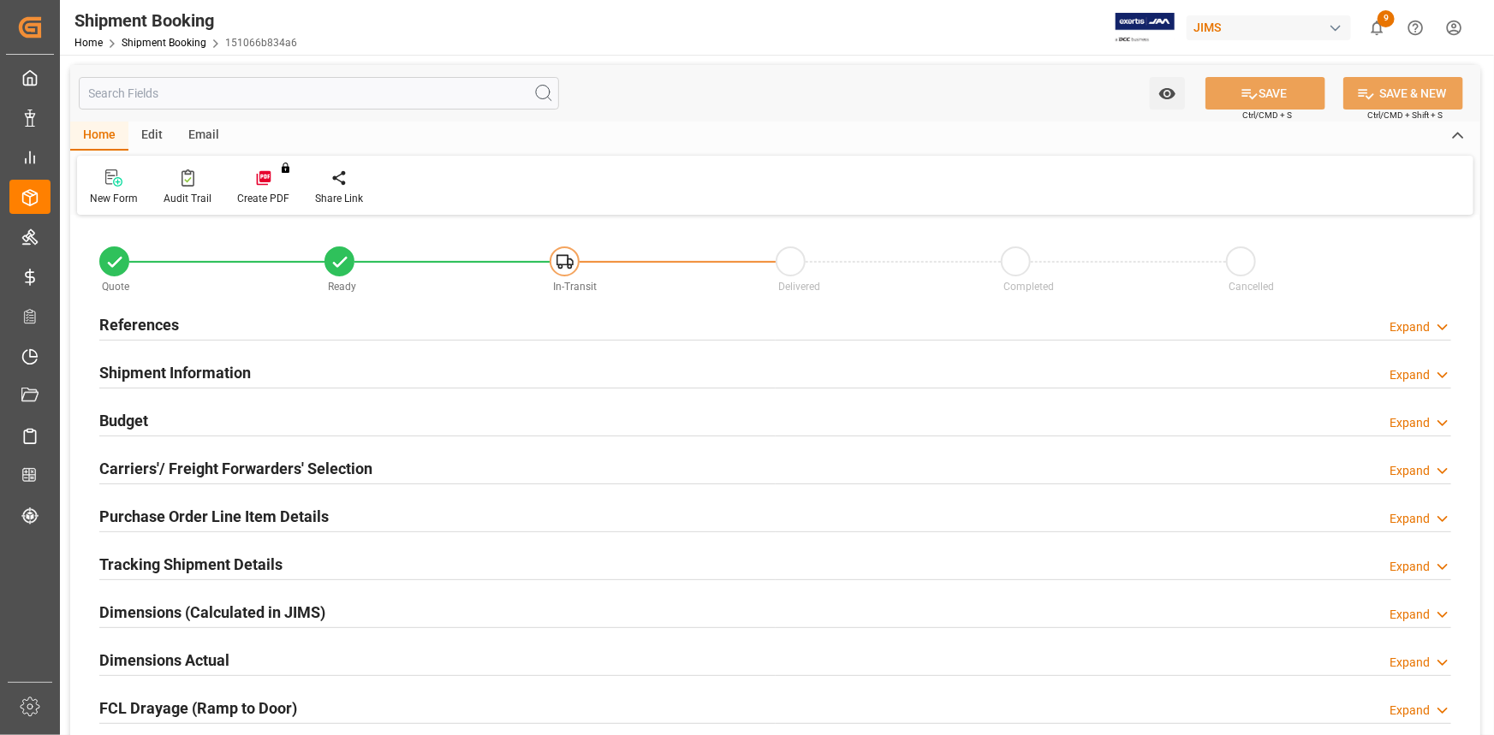
type input "0"
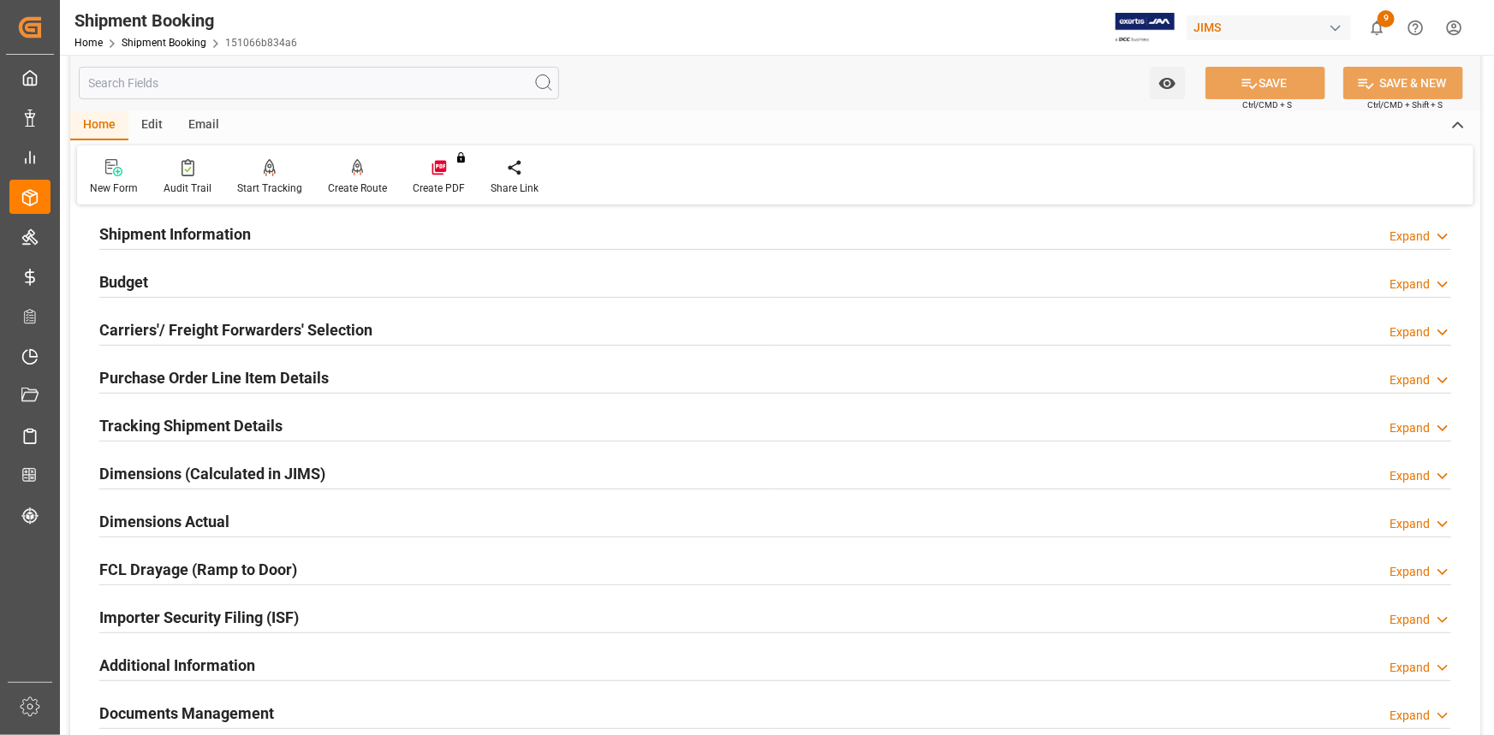
scroll to position [155, 0]
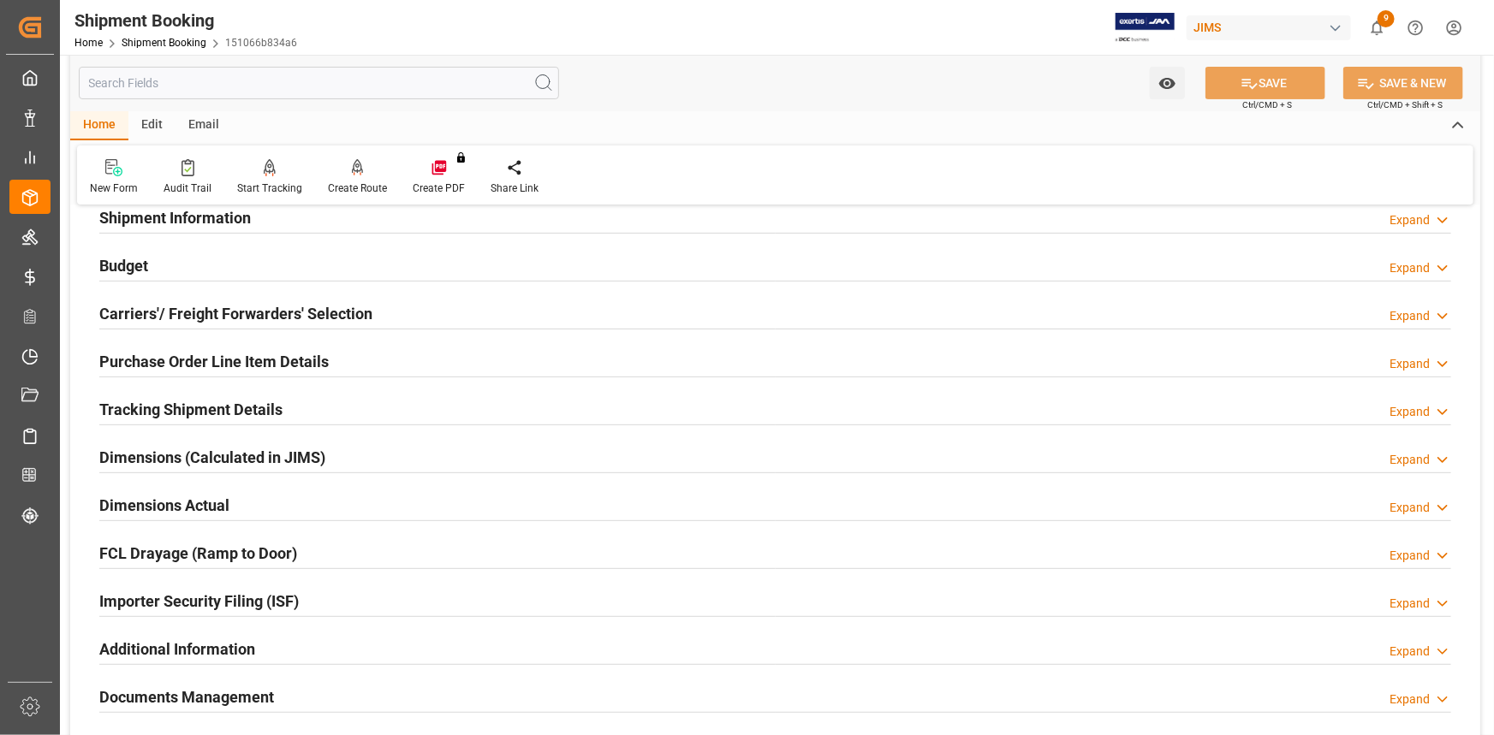
click at [328, 419] on div "Tracking Shipment Details Expand" at bounding box center [775, 408] width 1352 height 33
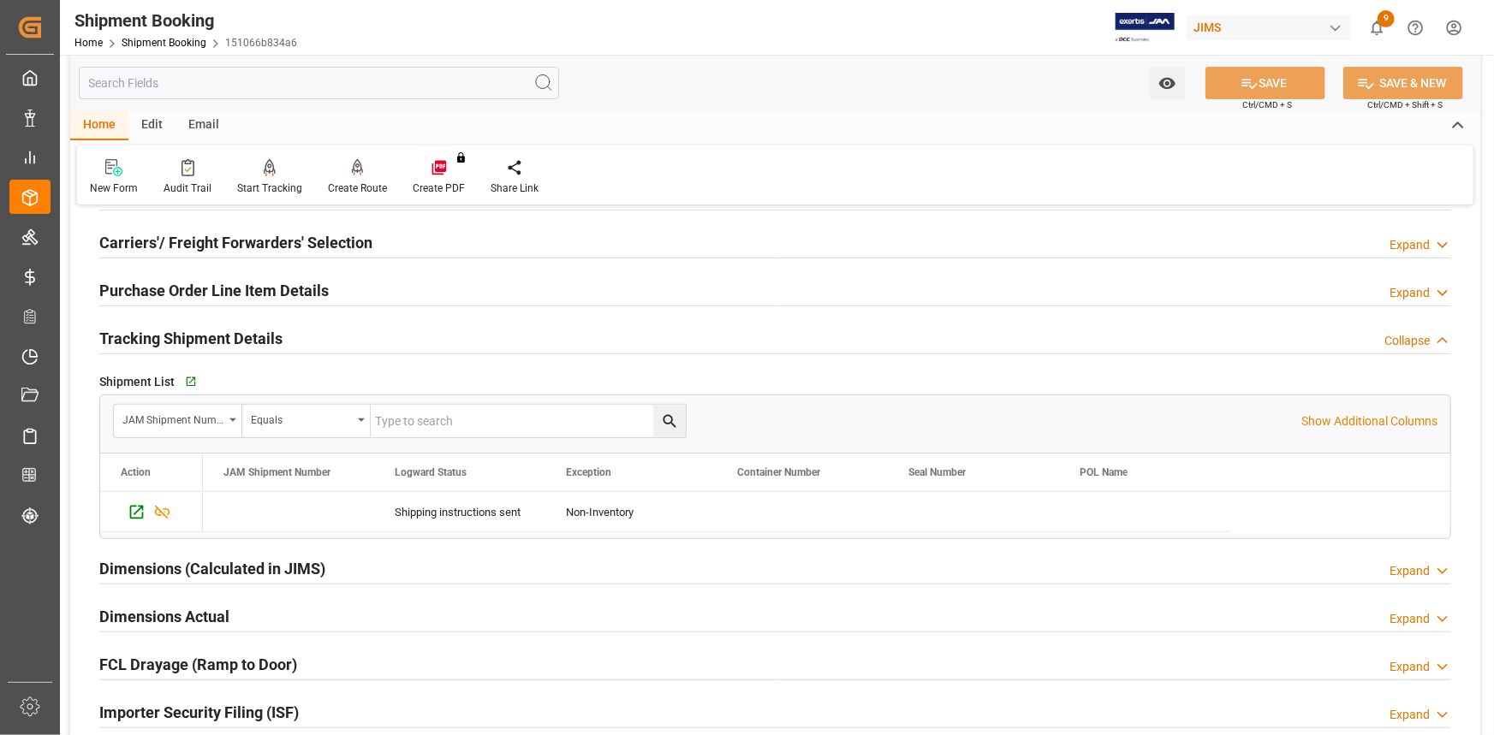
scroll to position [311, 0]
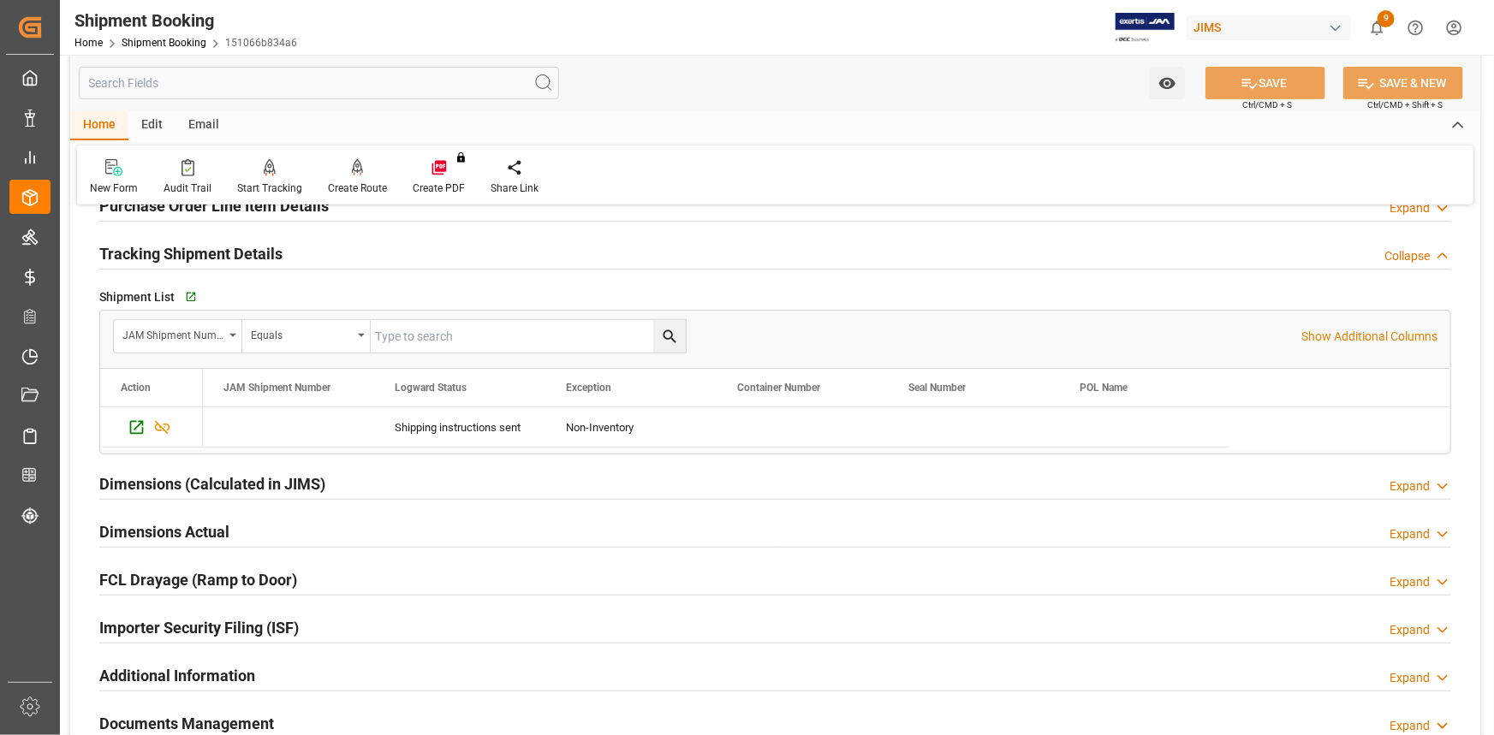
click at [324, 530] on div "Dimensions Actual Expand" at bounding box center [775, 530] width 1352 height 33
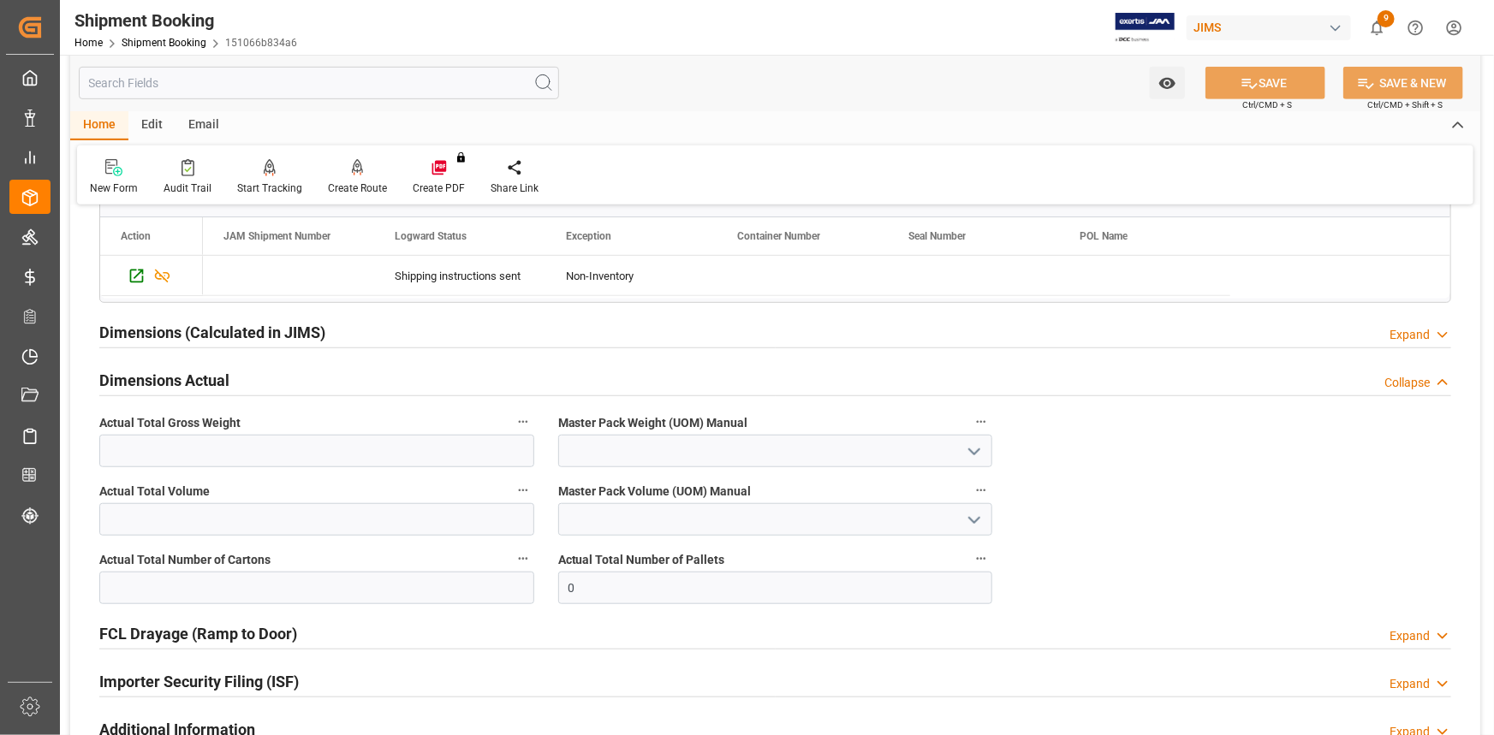
scroll to position [467, 0]
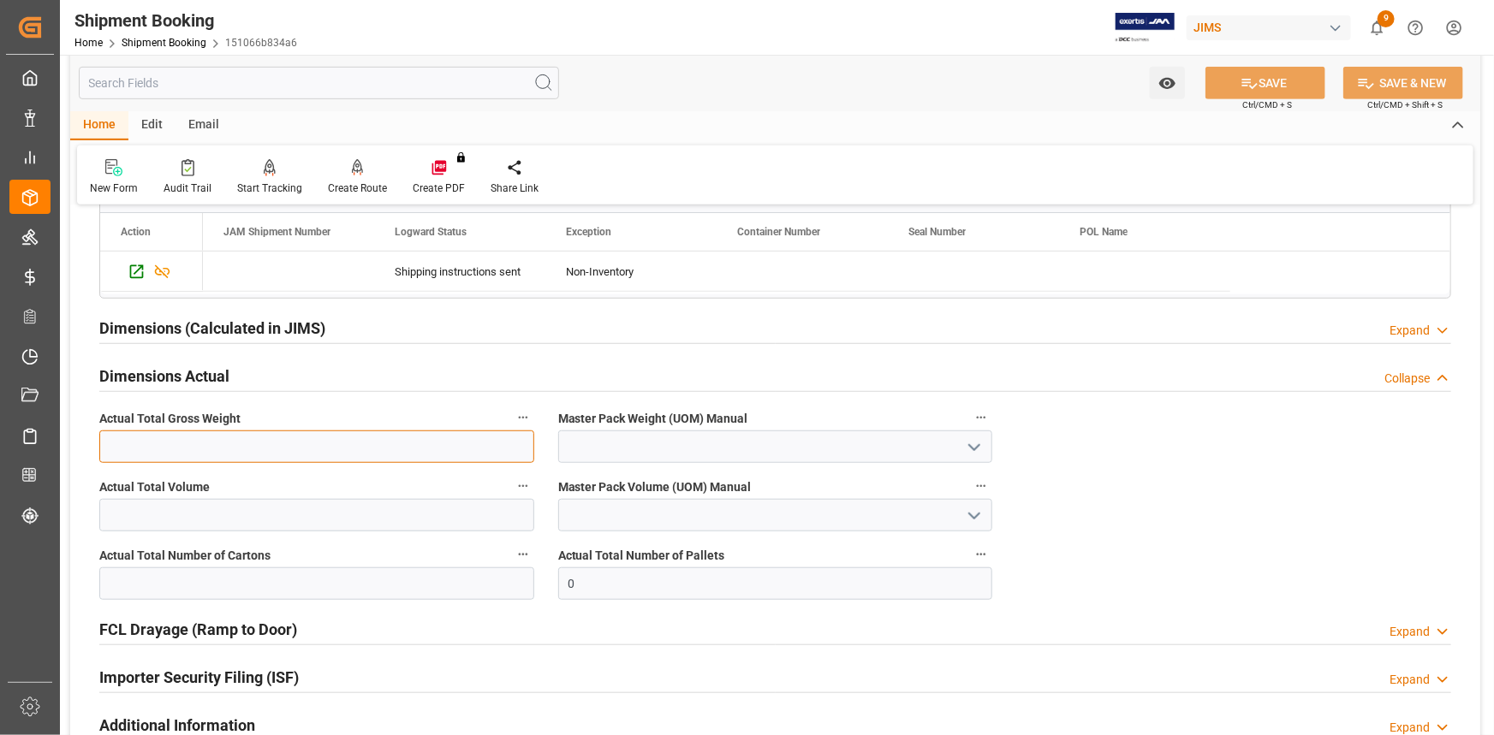
click at [189, 448] on input "text" at bounding box center [316, 447] width 435 height 33
type input "177"
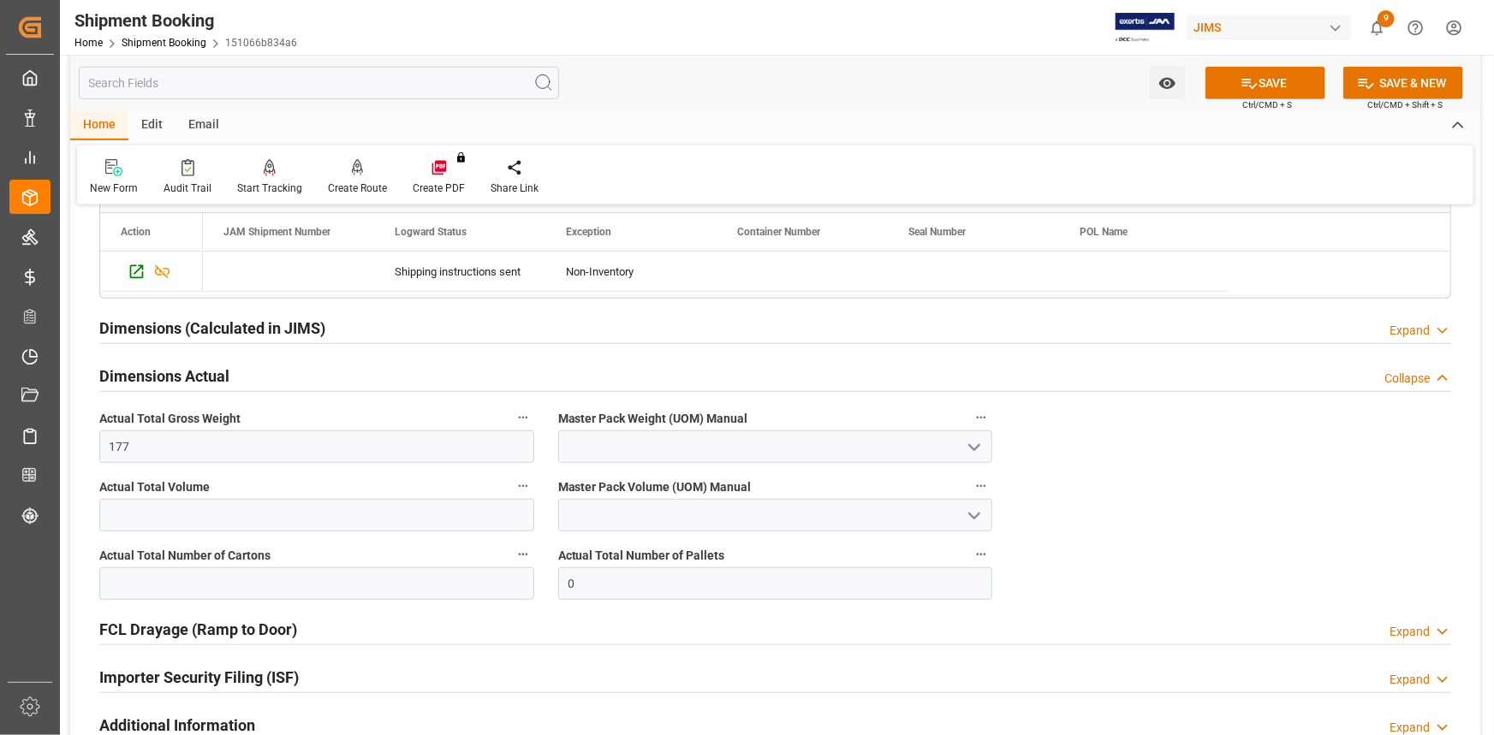
click at [972, 442] on icon "open menu" at bounding box center [974, 447] width 21 height 21
click at [778, 488] on div "KG" at bounding box center [775, 485] width 433 height 39
type input "KG"
click at [192, 579] on input "text" at bounding box center [316, 584] width 435 height 33
type input "25"
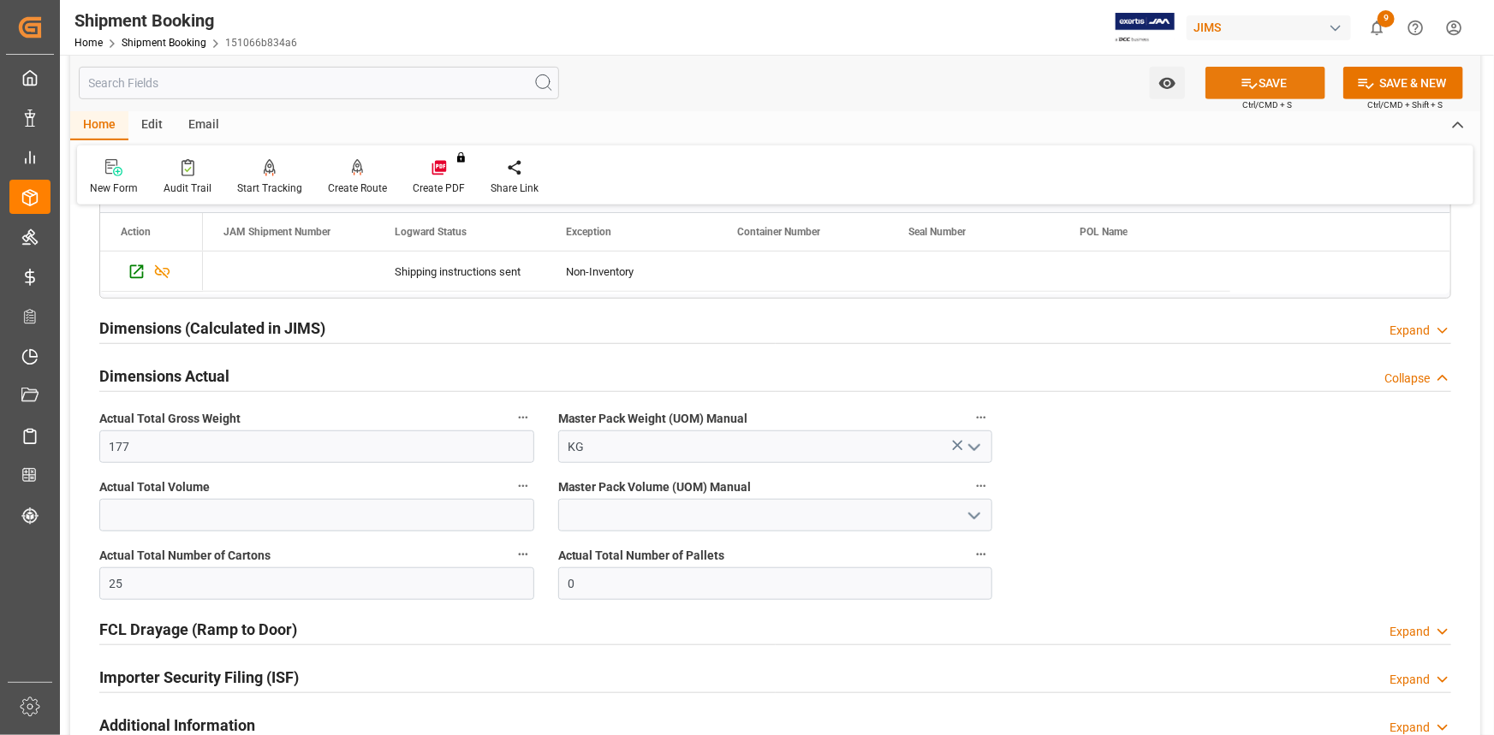
click at [1265, 87] on button "SAVE" at bounding box center [1265, 83] width 120 height 33
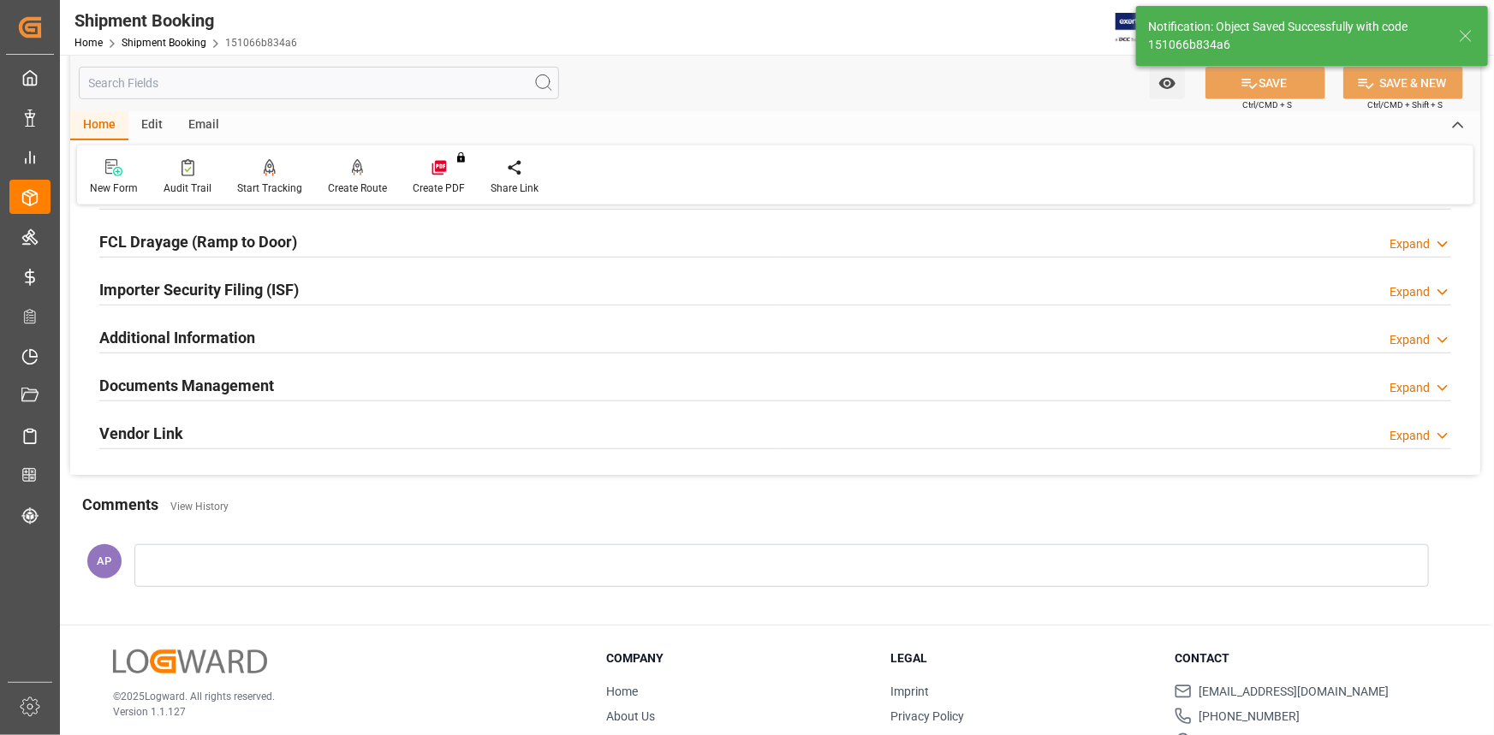
click at [317, 383] on div "Documents Management Expand" at bounding box center [775, 384] width 1352 height 33
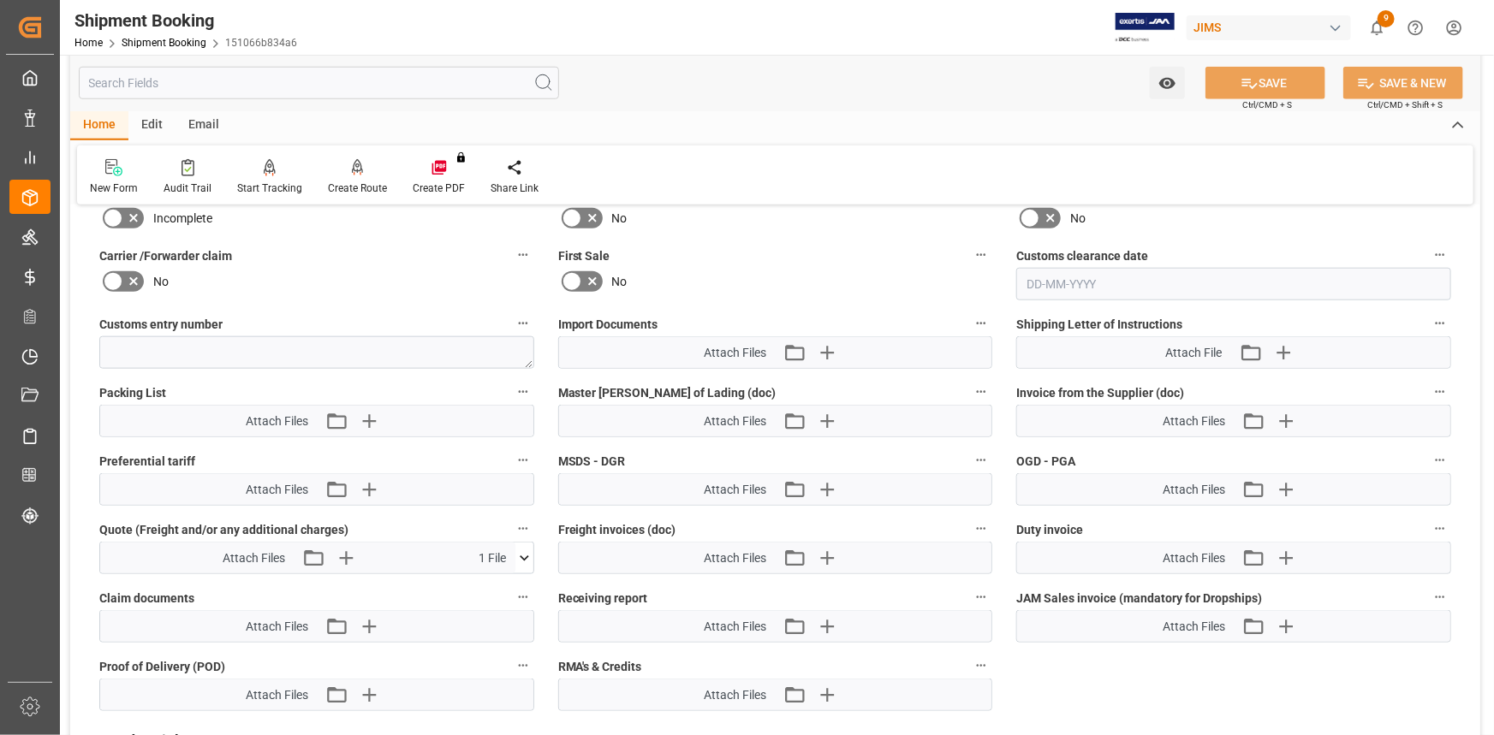
scroll to position [856, 0]
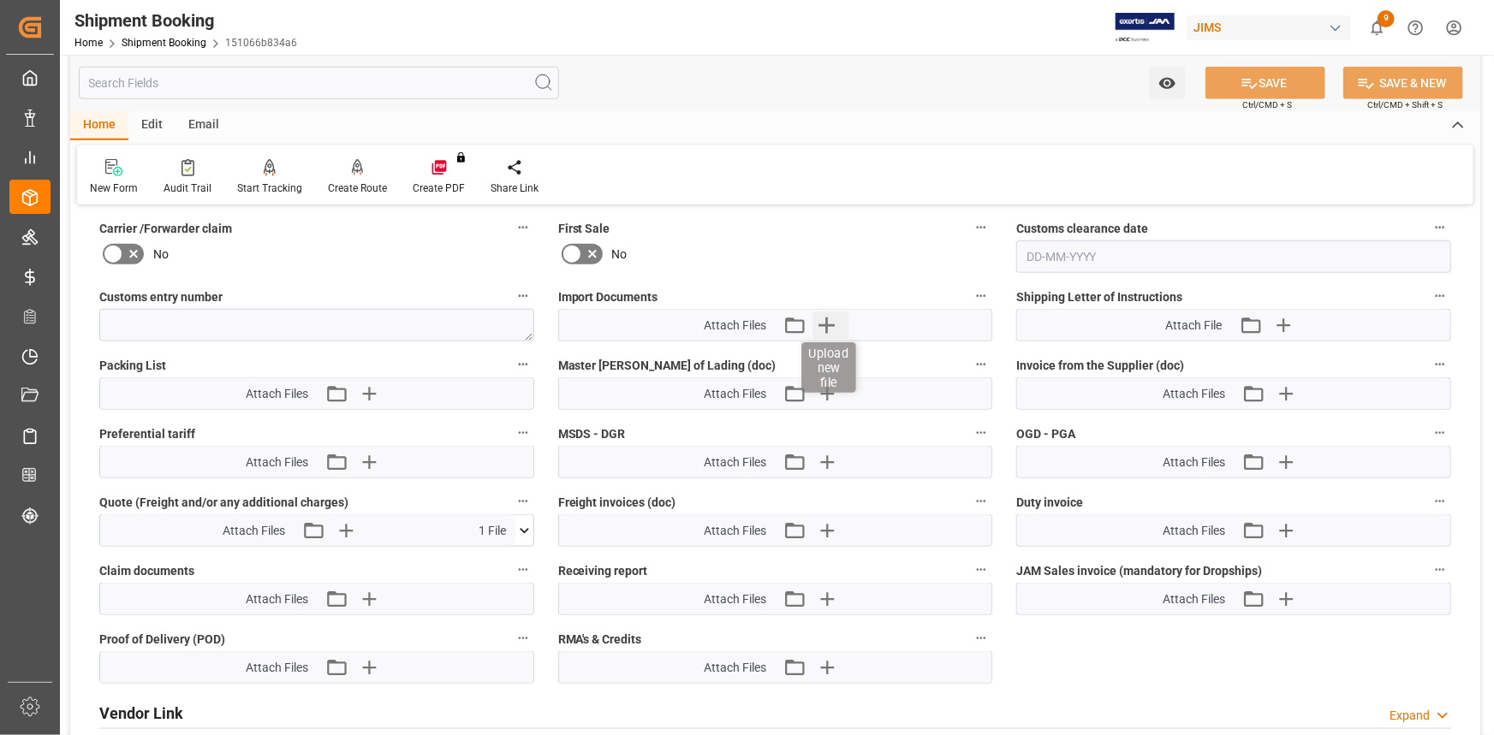
click at [827, 322] on icon "button" at bounding box center [827, 326] width 16 height 16
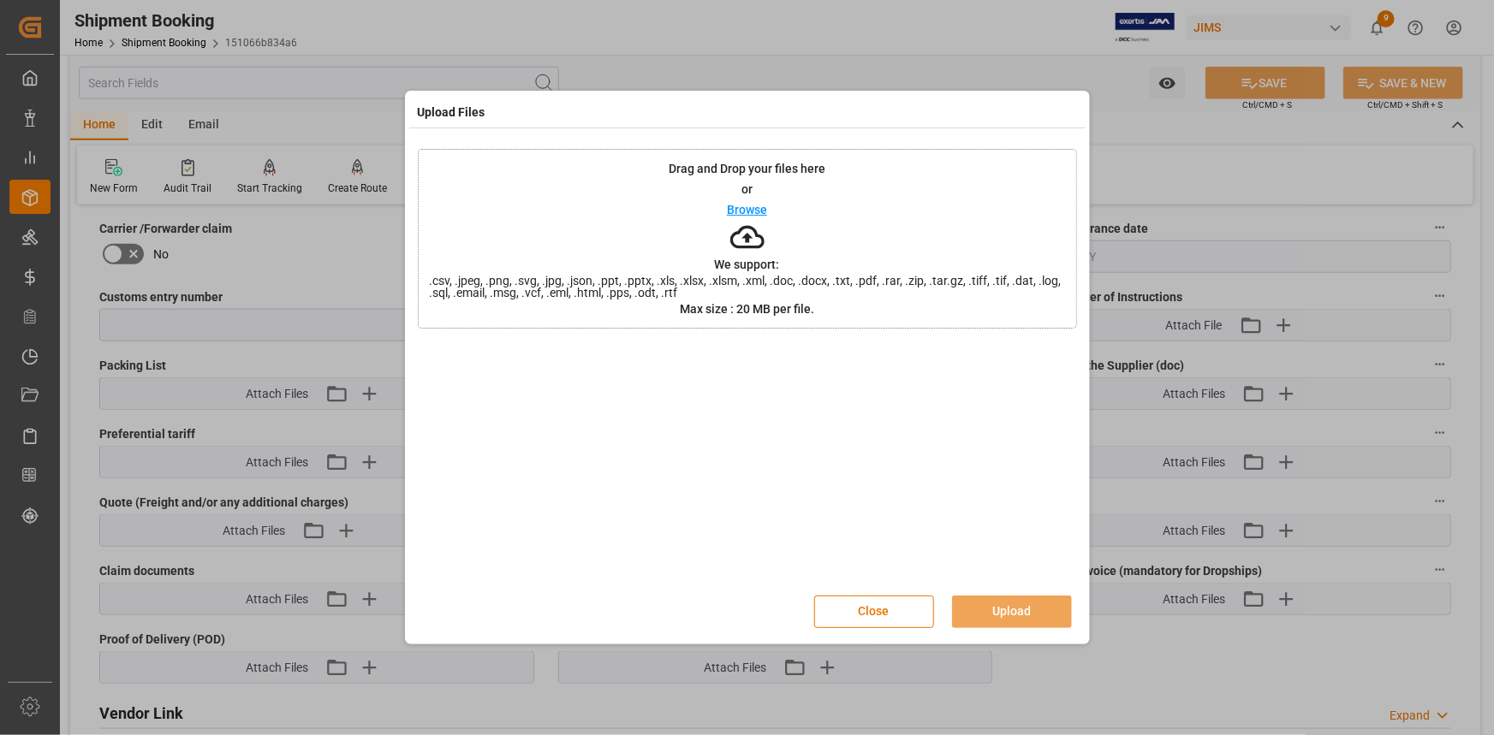
click at [751, 210] on p "Browse" at bounding box center [747, 210] width 40 height 12
click at [1010, 609] on button "Upload" at bounding box center [1012, 612] width 120 height 33
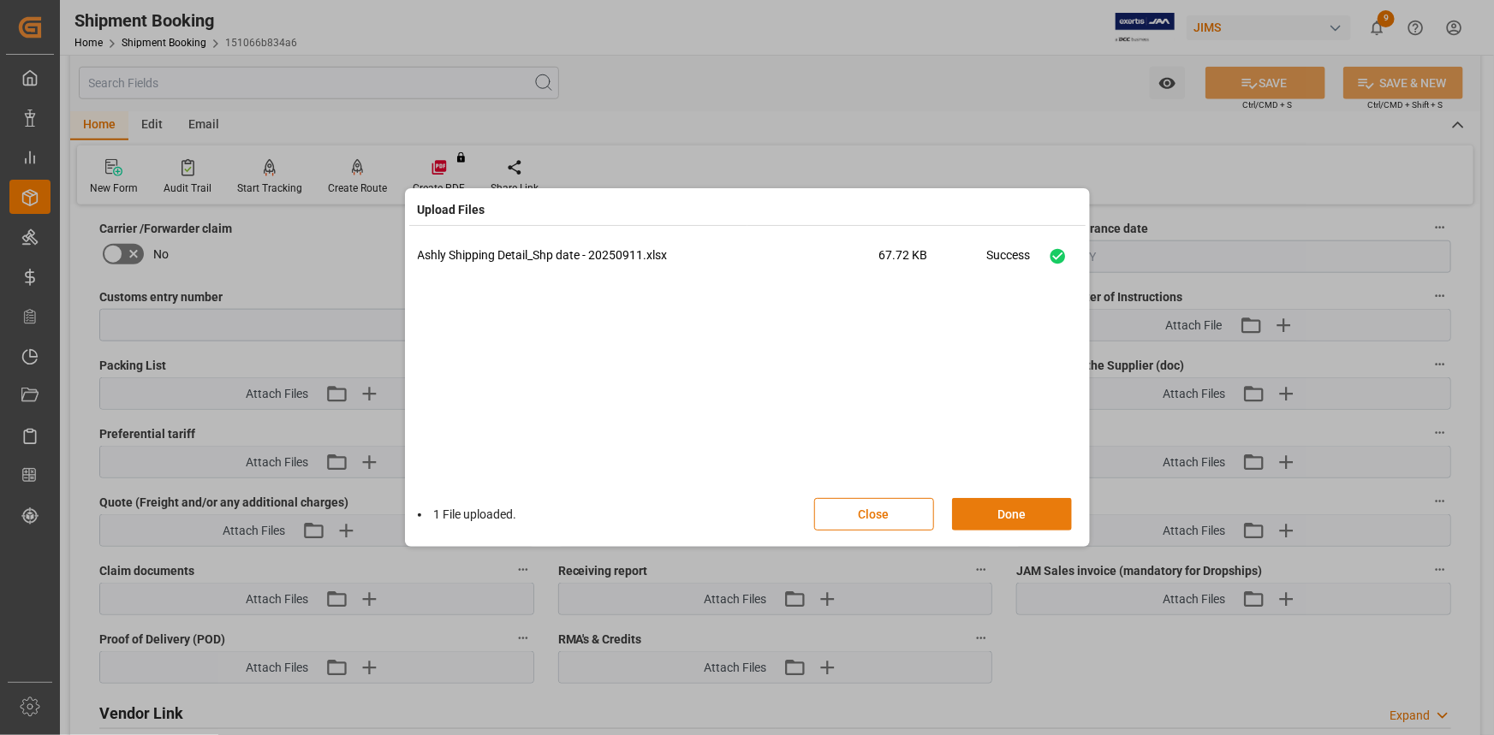
click at [1019, 514] on button "Done" at bounding box center [1012, 514] width 120 height 33
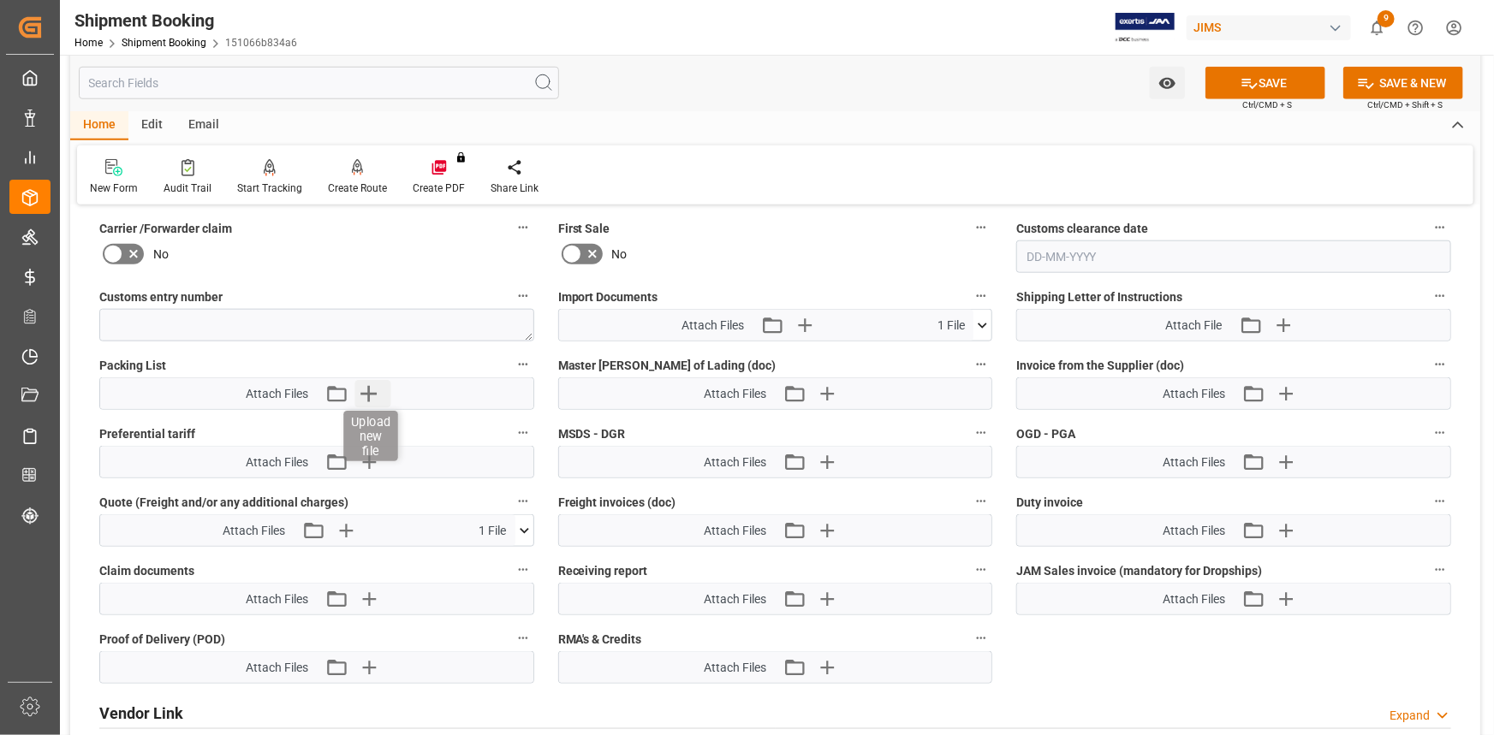
click at [373, 389] on icon "button" at bounding box center [367, 393] width 27 height 27
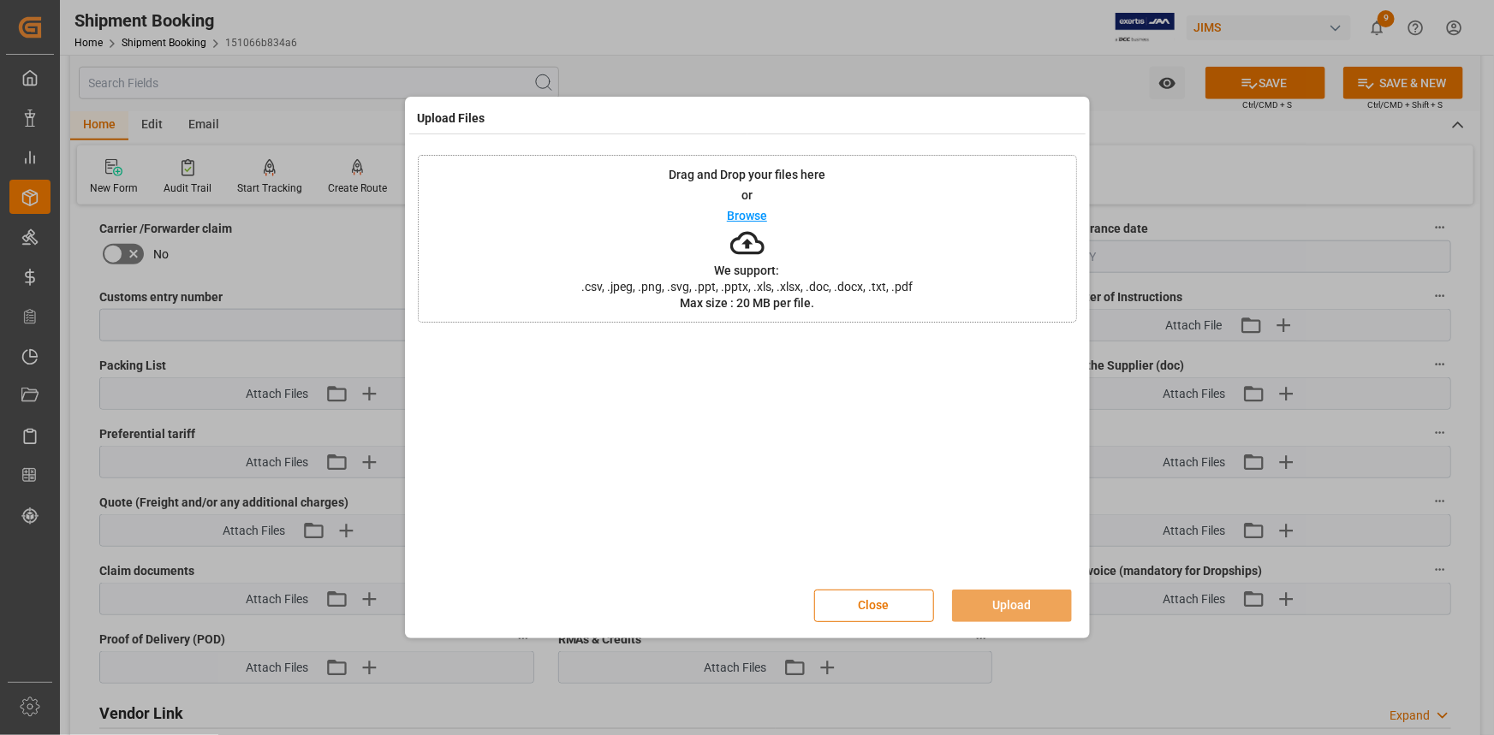
click at [746, 210] on p "Browse" at bounding box center [747, 216] width 40 height 12
click at [1017, 604] on button "Upload" at bounding box center [1012, 606] width 120 height 33
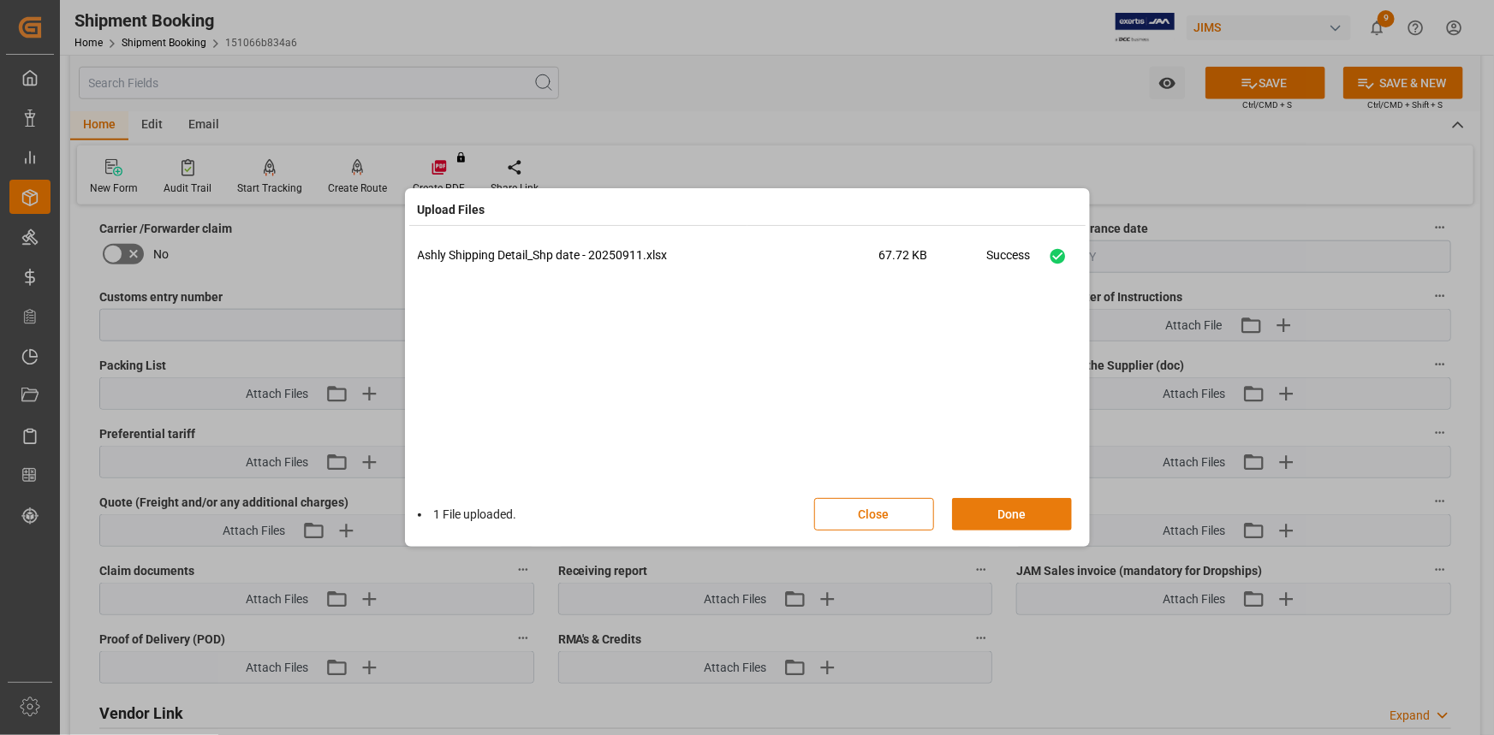
click at [1011, 518] on button "Done" at bounding box center [1012, 514] width 120 height 33
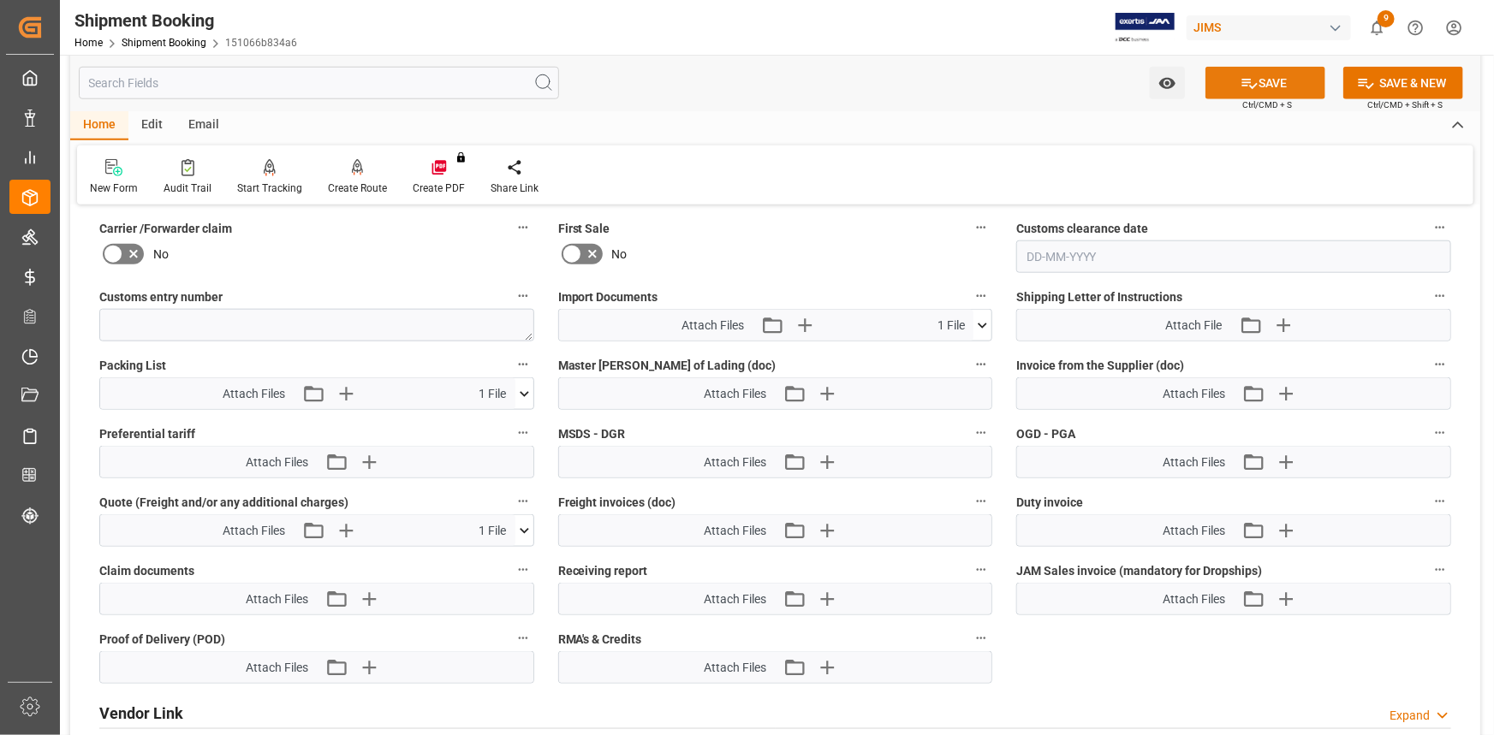
click at [1263, 85] on button "SAVE" at bounding box center [1265, 83] width 120 height 33
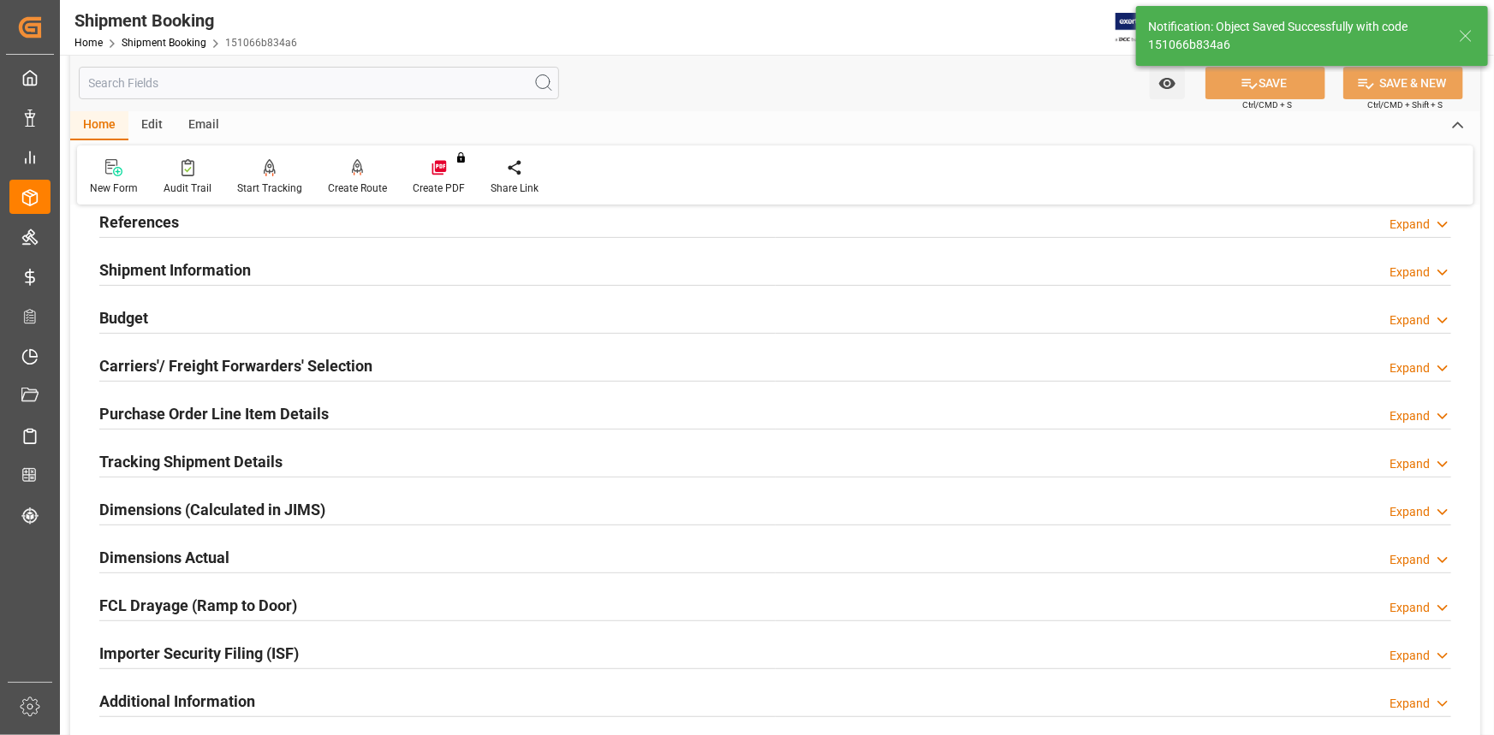
scroll to position [0, 0]
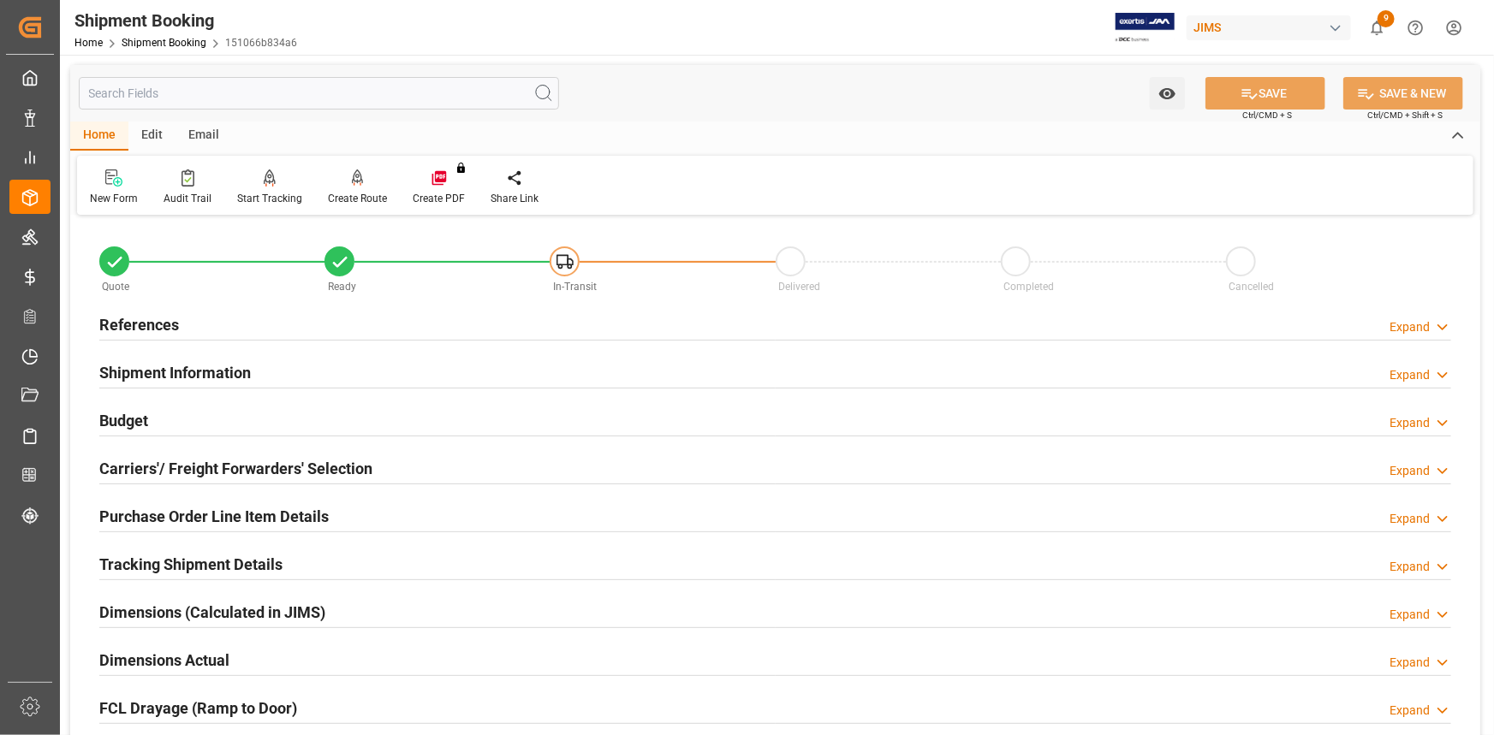
click at [227, 325] on div "References Expand" at bounding box center [775, 323] width 1352 height 33
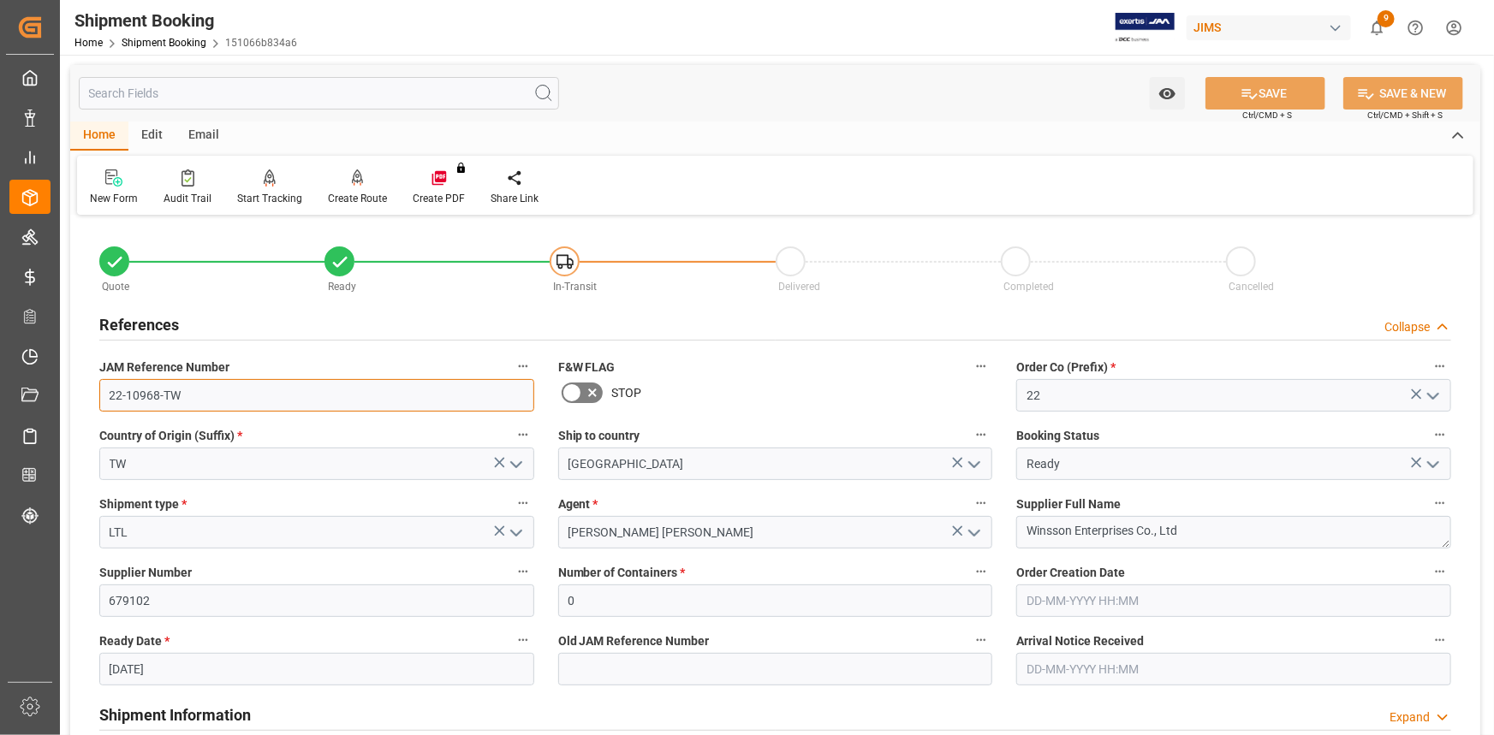
drag, startPoint x: 211, startPoint y: 393, endPoint x: 131, endPoint y: 413, distance: 82.0
click at [99, 400] on input "22-10968-TW" at bounding box center [316, 395] width 435 height 33
